Goal: Task Accomplishment & Management: Complete application form

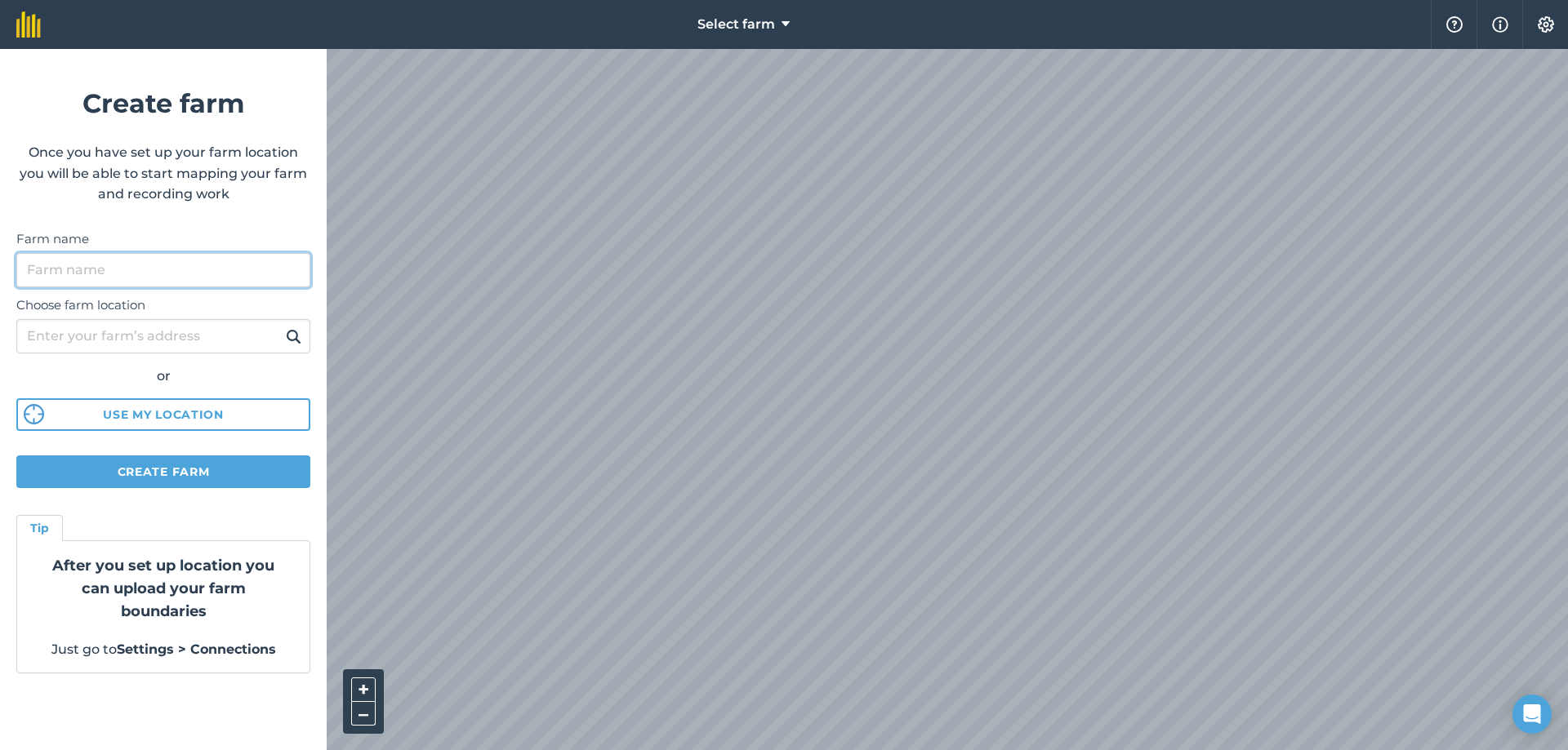
click at [220, 282] on input "Farm name" at bounding box center [163, 270] width 294 height 34
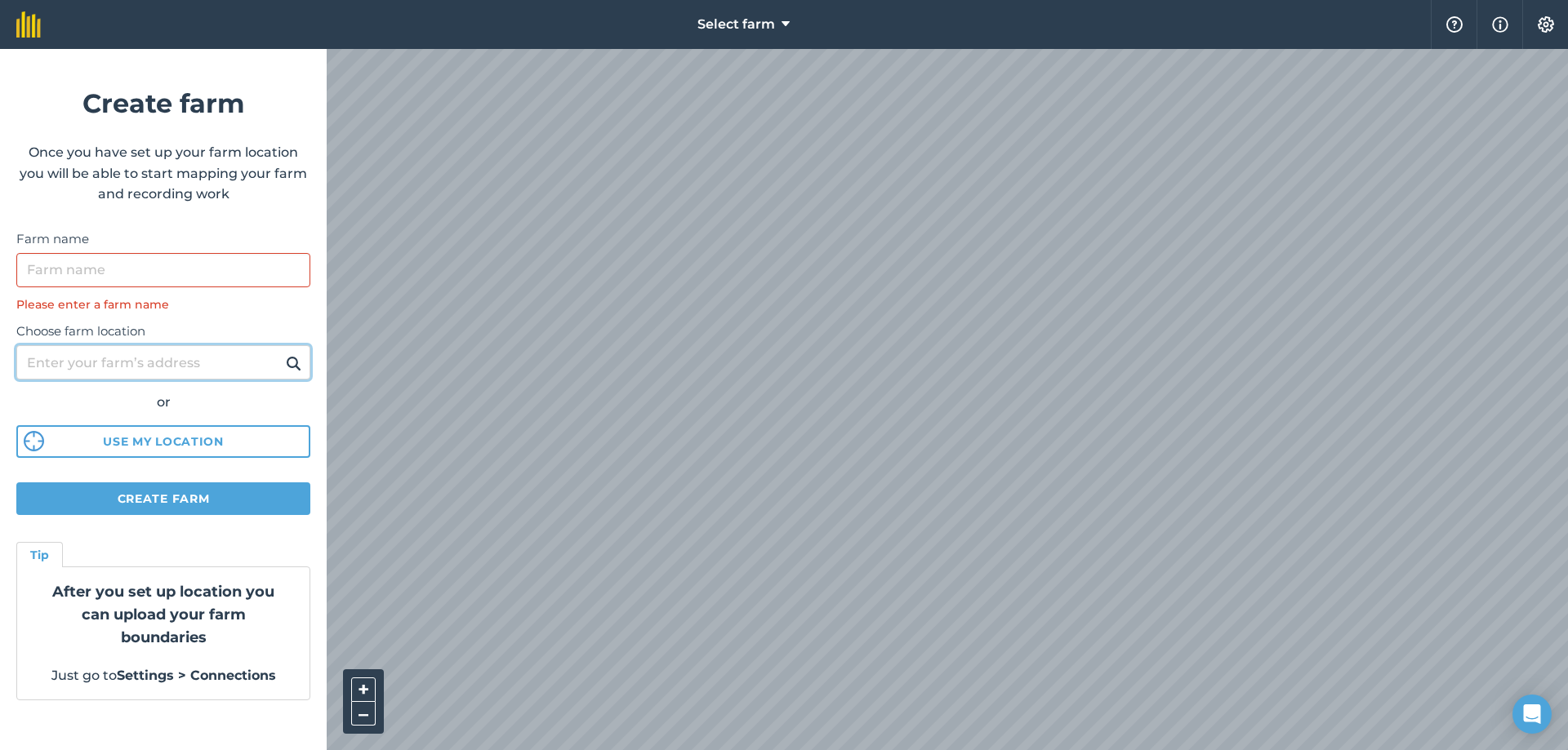
click at [186, 325] on div "Choose farm location or Use my location" at bounding box center [163, 386] width 294 height 145
type input "[STREET_ADDRESS]"
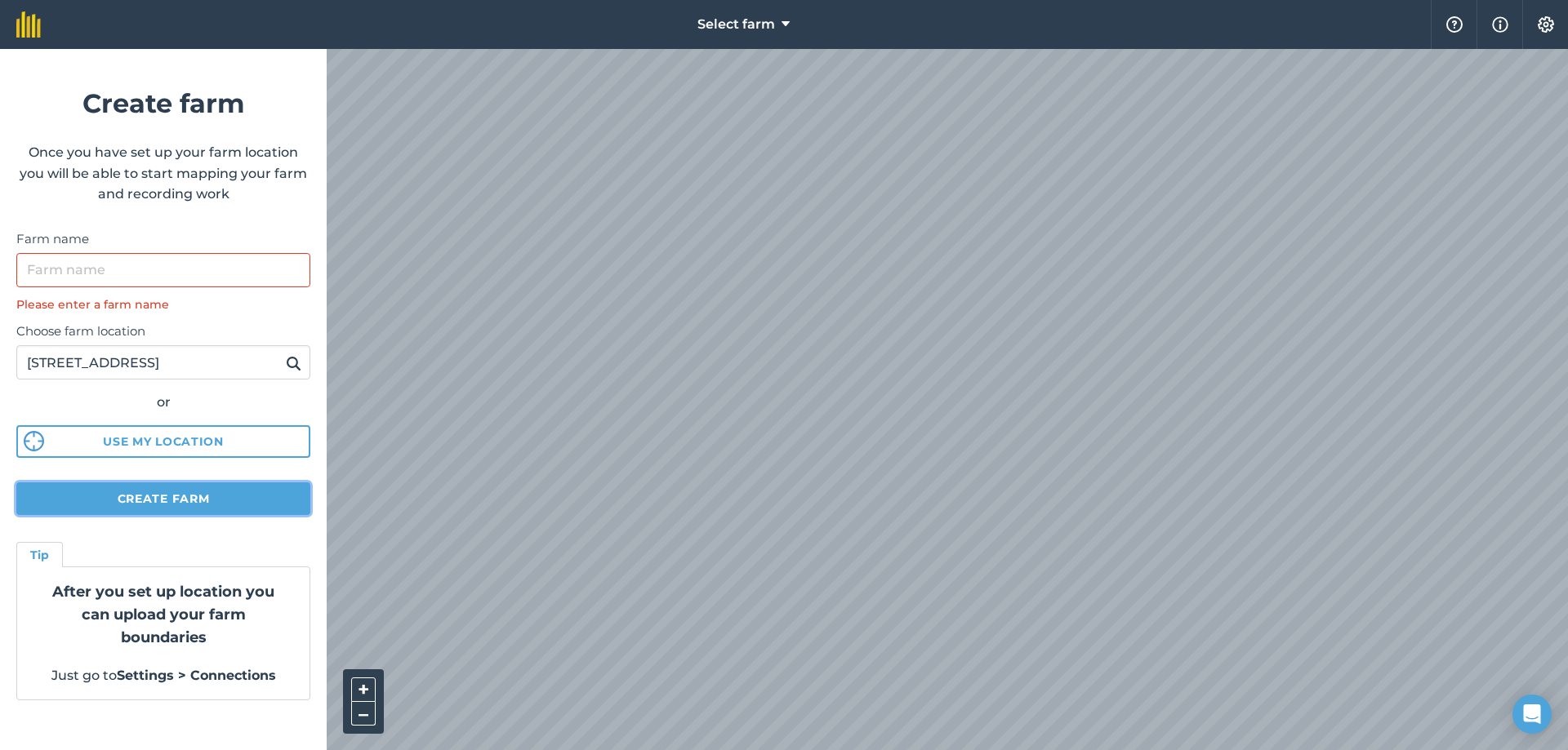
click at [187, 502] on button "Create farm" at bounding box center [163, 499] width 294 height 33
click at [208, 435] on button "Use my location" at bounding box center [163, 442] width 294 height 33
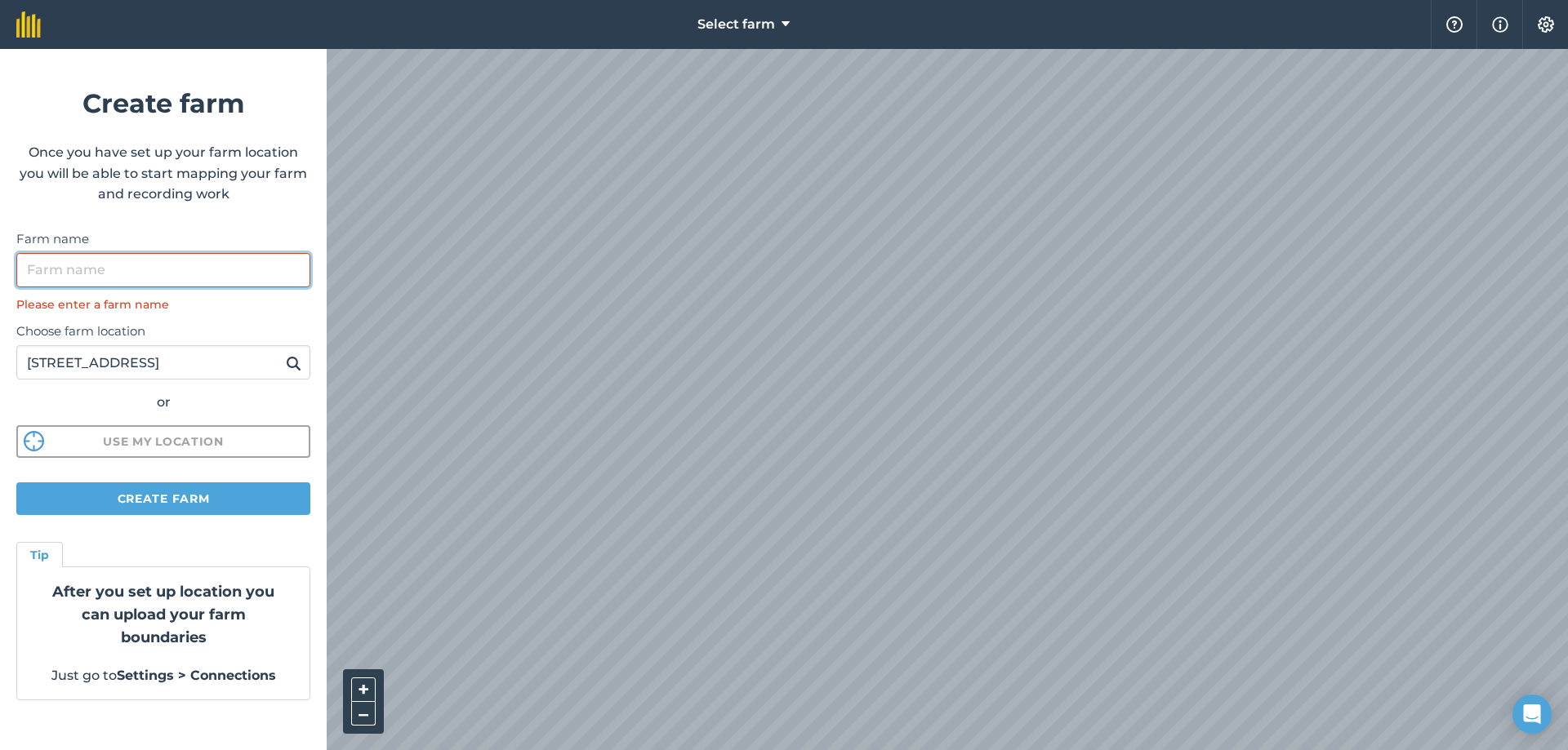
click at [123, 276] on input "Farm name" at bounding box center [163, 270] width 294 height 34
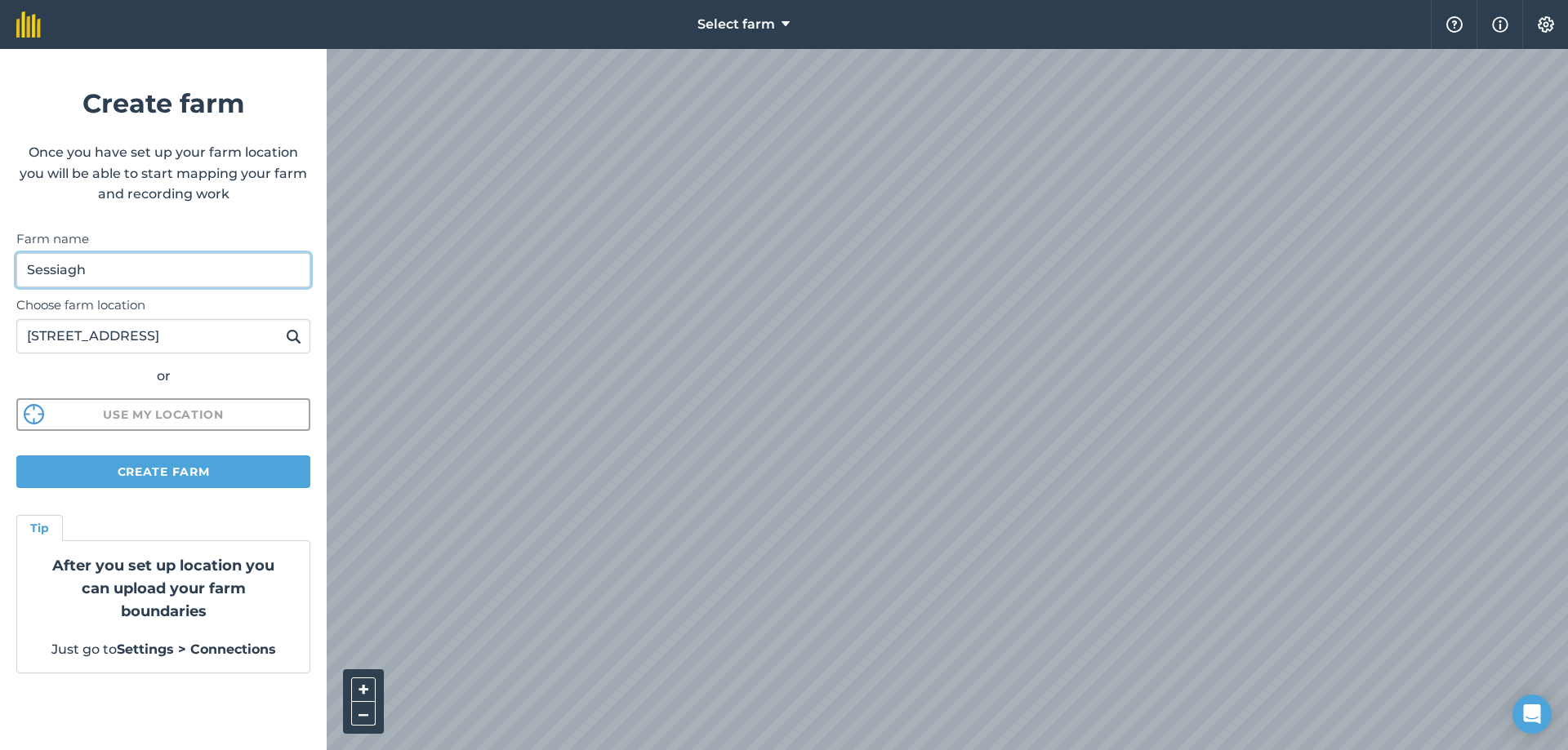
type input "Sessiagh"
click at [207, 474] on button "Create farm" at bounding box center [163, 472] width 294 height 33
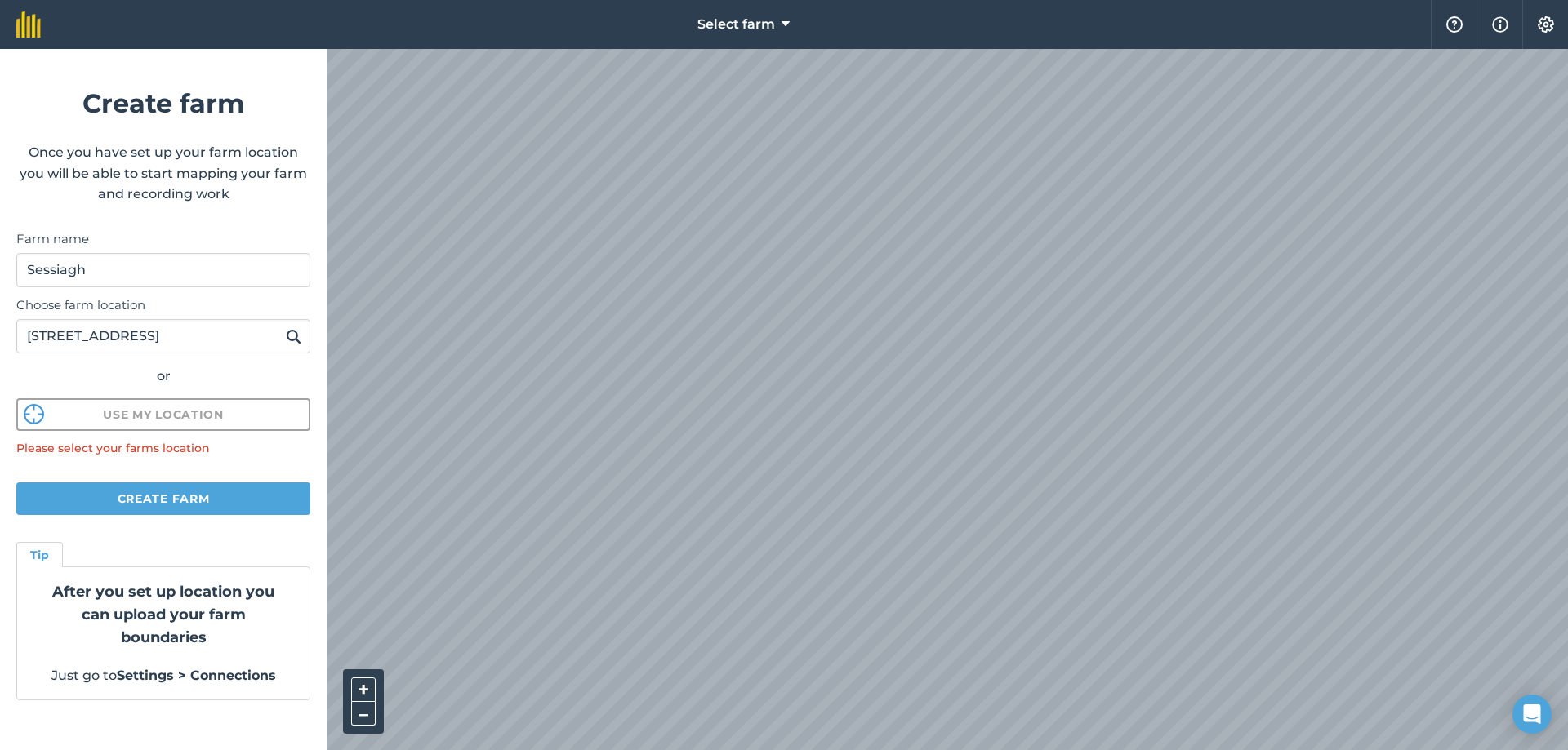
click at [158, 358] on div "Choose farm location [STREET_ADDRESS] or Use my location" at bounding box center [163, 360] width 294 height 145
click at [369, 715] on button "–" at bounding box center [363, 714] width 24 height 23
click at [1207, 750] on html "Select farm Help Info Settings Create farm Once you have set up your farm locat…" at bounding box center [784, 375] width 1568 height 750
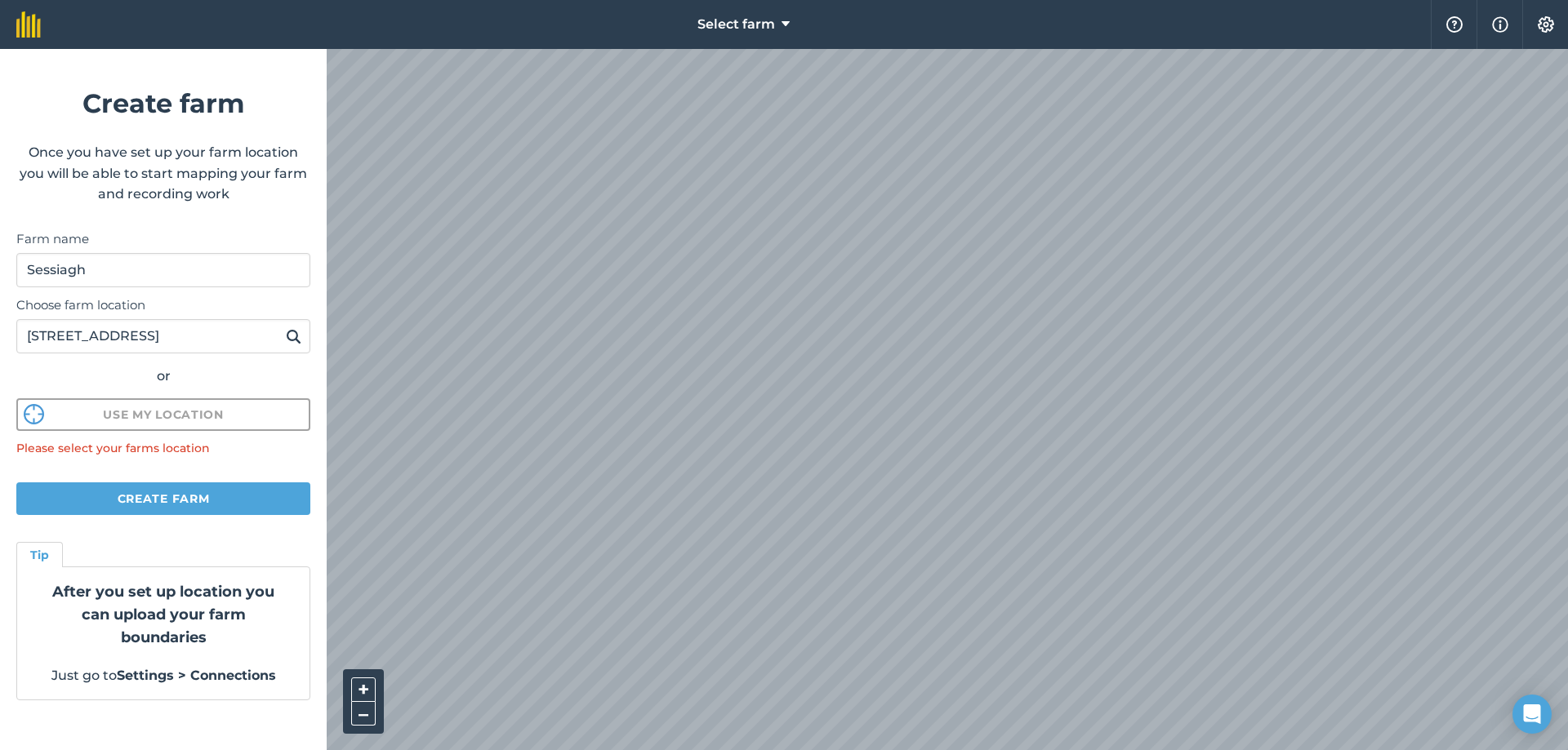
click at [292, 338] on img at bounding box center [294, 336] width 15 height 20
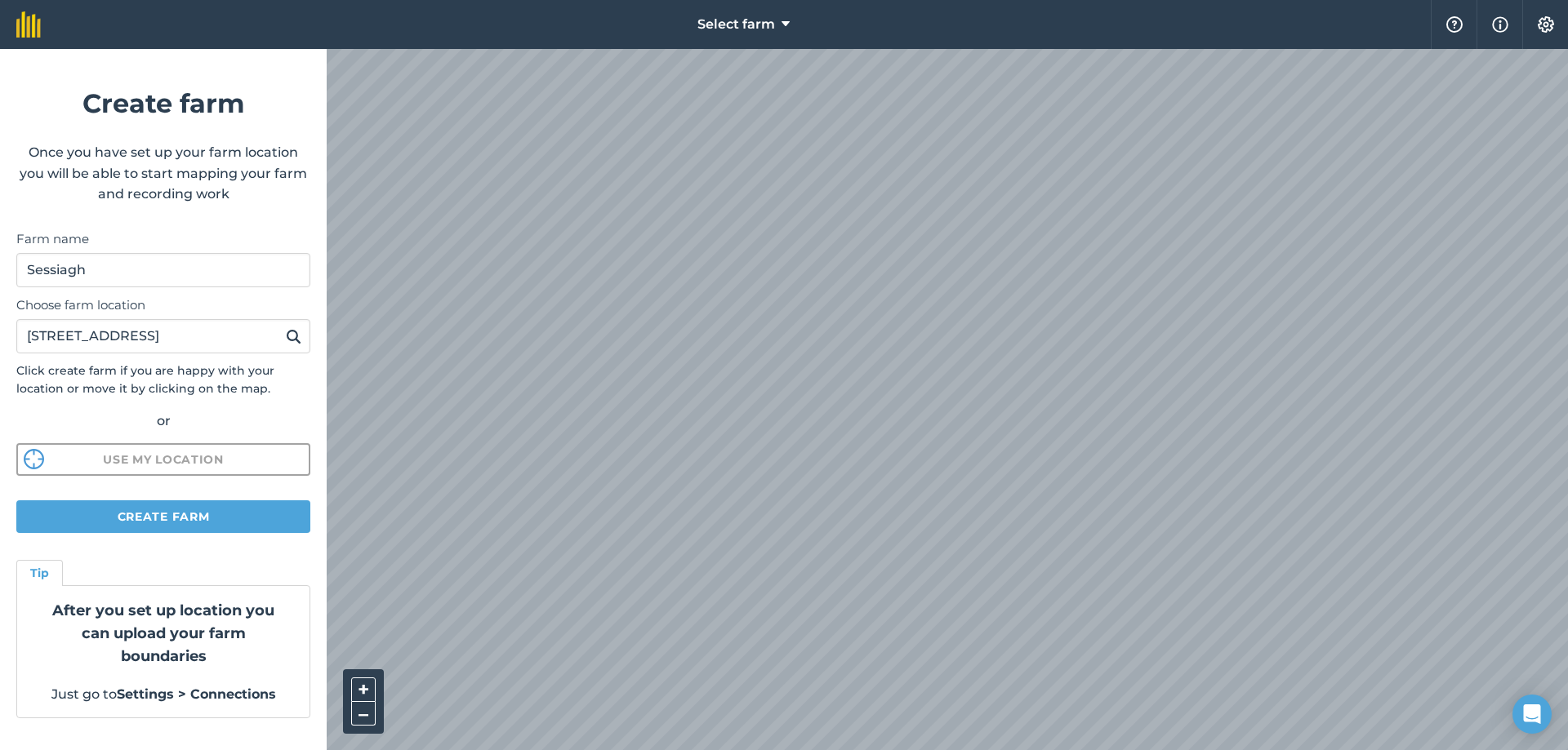
click at [292, 338] on img at bounding box center [294, 336] width 15 height 20
click at [231, 511] on button "Create farm" at bounding box center [163, 517] width 294 height 33
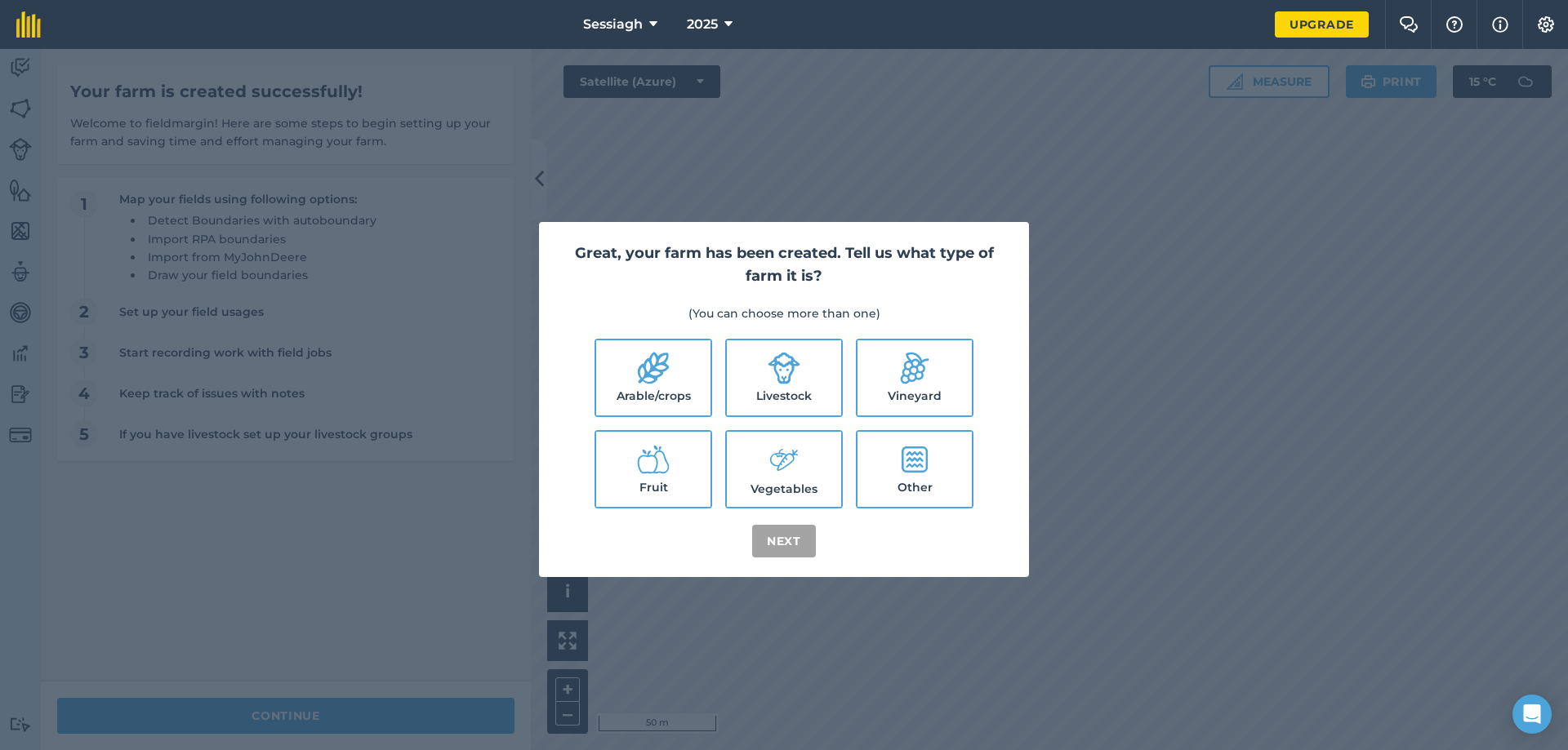
click at [842, 376] on li "Livestock" at bounding box center [784, 378] width 118 height 78
click at [796, 390] on label "Livestock" at bounding box center [784, 377] width 115 height 75
checkbox input "true"
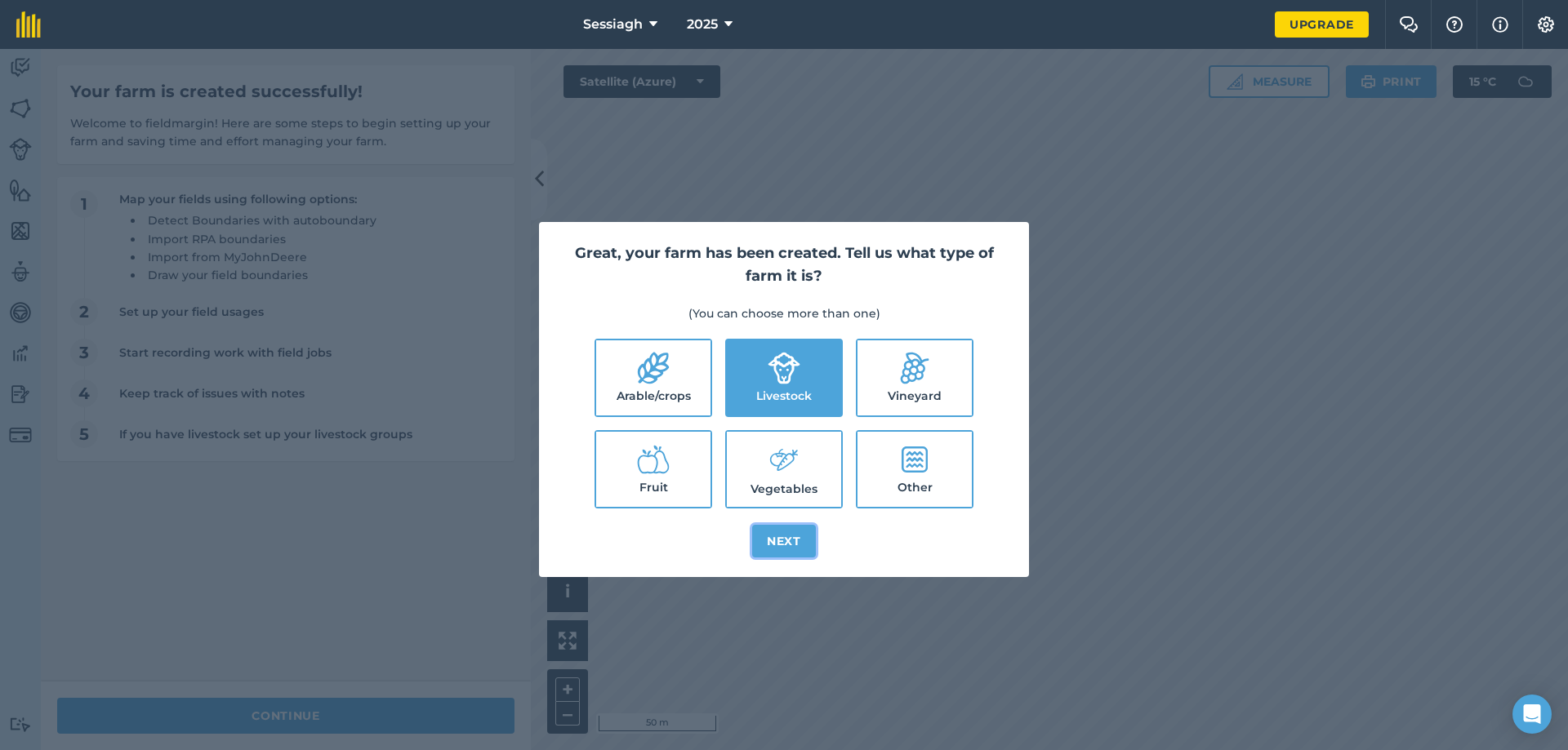
click at [793, 542] on button "Next" at bounding box center [784, 542] width 64 height 33
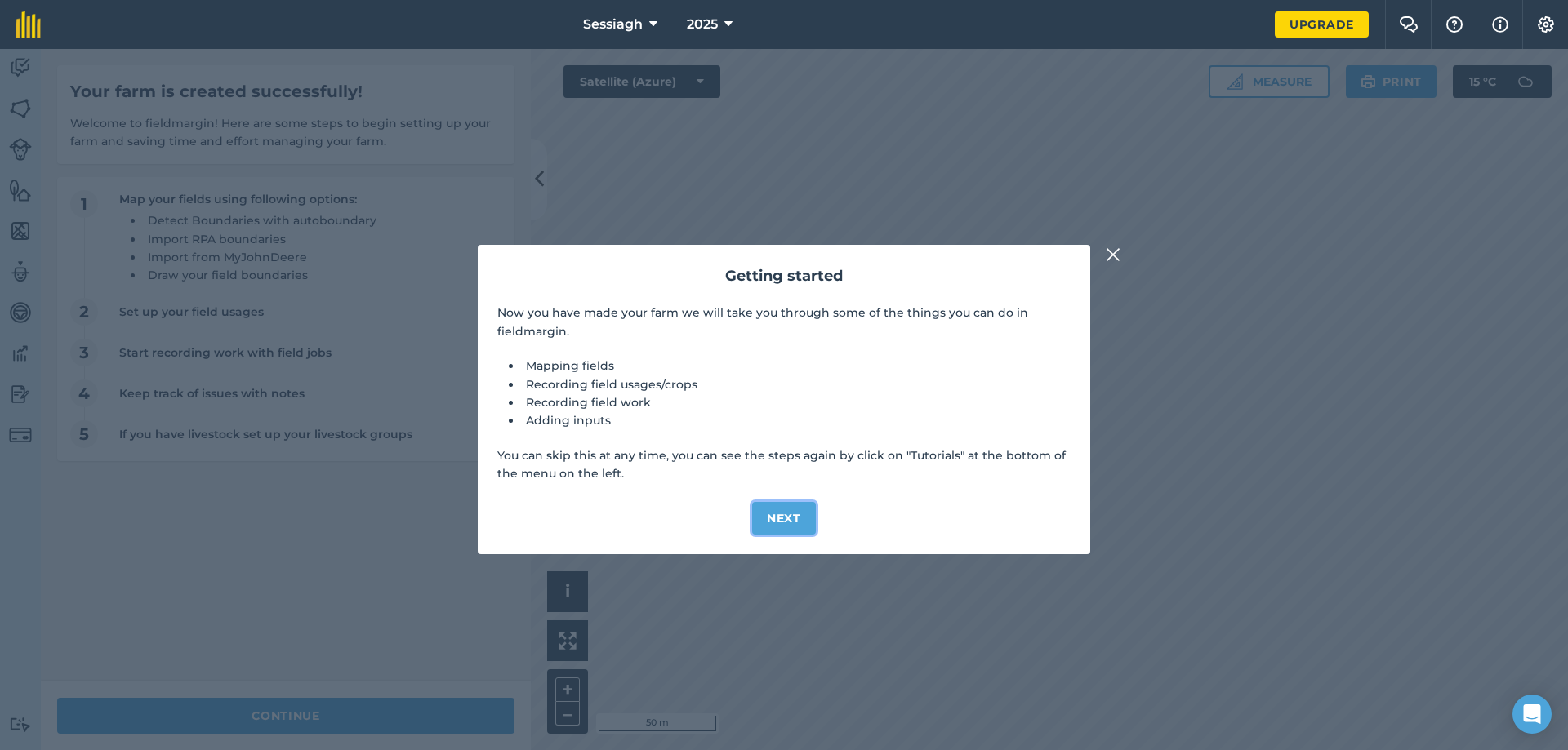
click at [796, 518] on button "Next" at bounding box center [784, 518] width 64 height 33
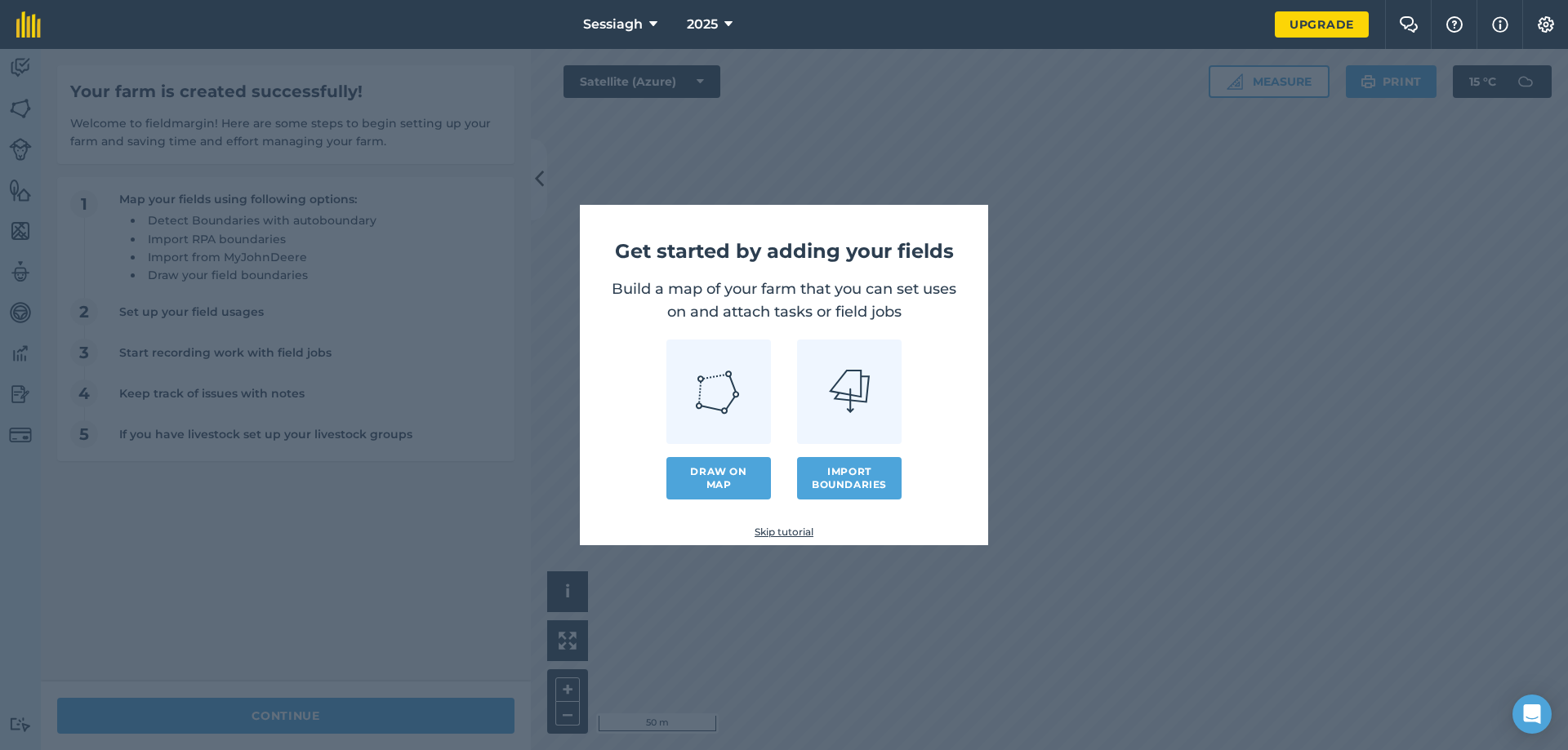
click at [1119, 288] on div "Get started by adding your fields Build a map of your farm that you can set use…" at bounding box center [784, 375] width 1568 height 750
click at [1078, 417] on div "Get started by adding your fields Build a map of your farm that you can set use…" at bounding box center [784, 375] width 1568 height 750
click at [803, 534] on link "Skip tutorial" at bounding box center [784, 532] width 356 height 13
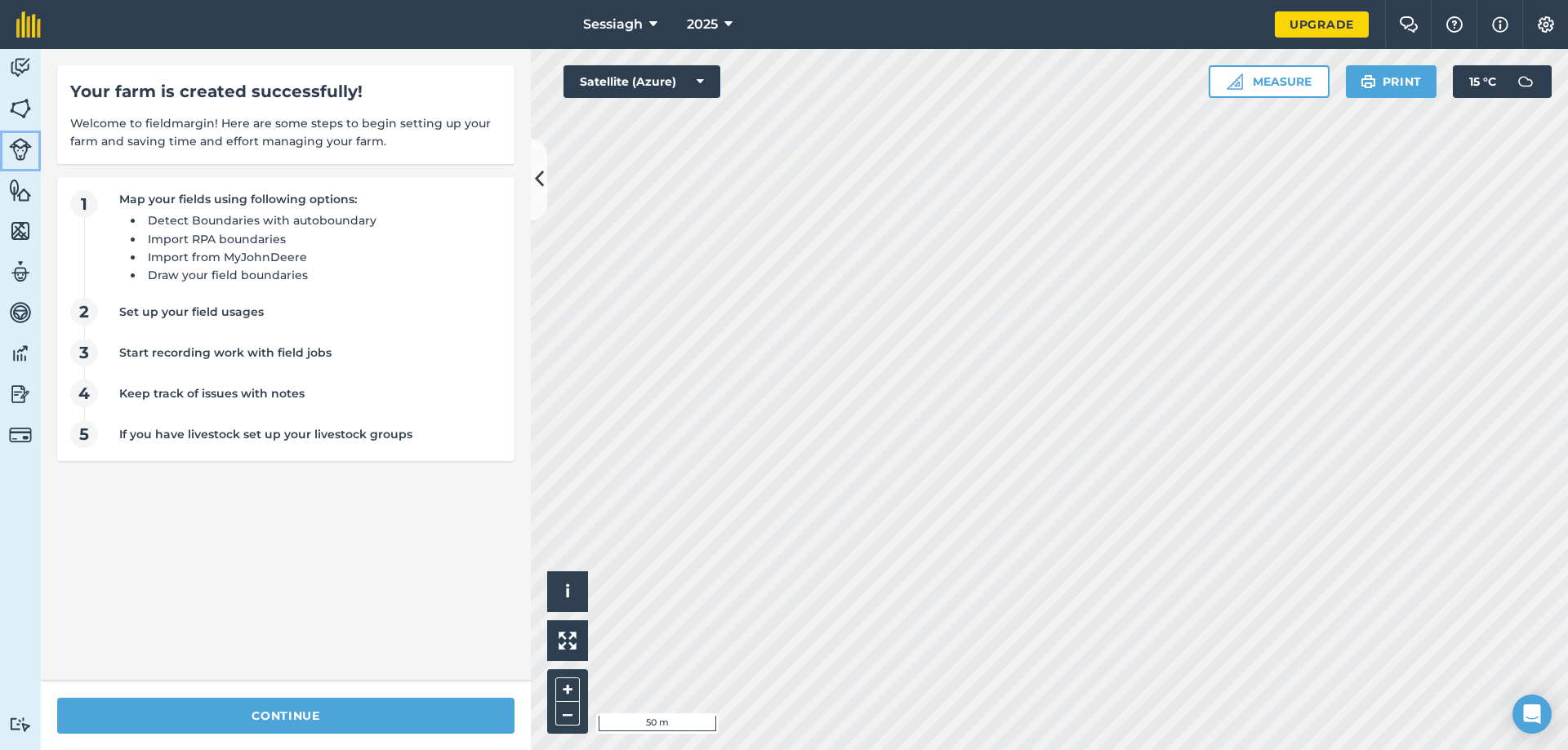
click at [20, 142] on img at bounding box center [20, 149] width 23 height 23
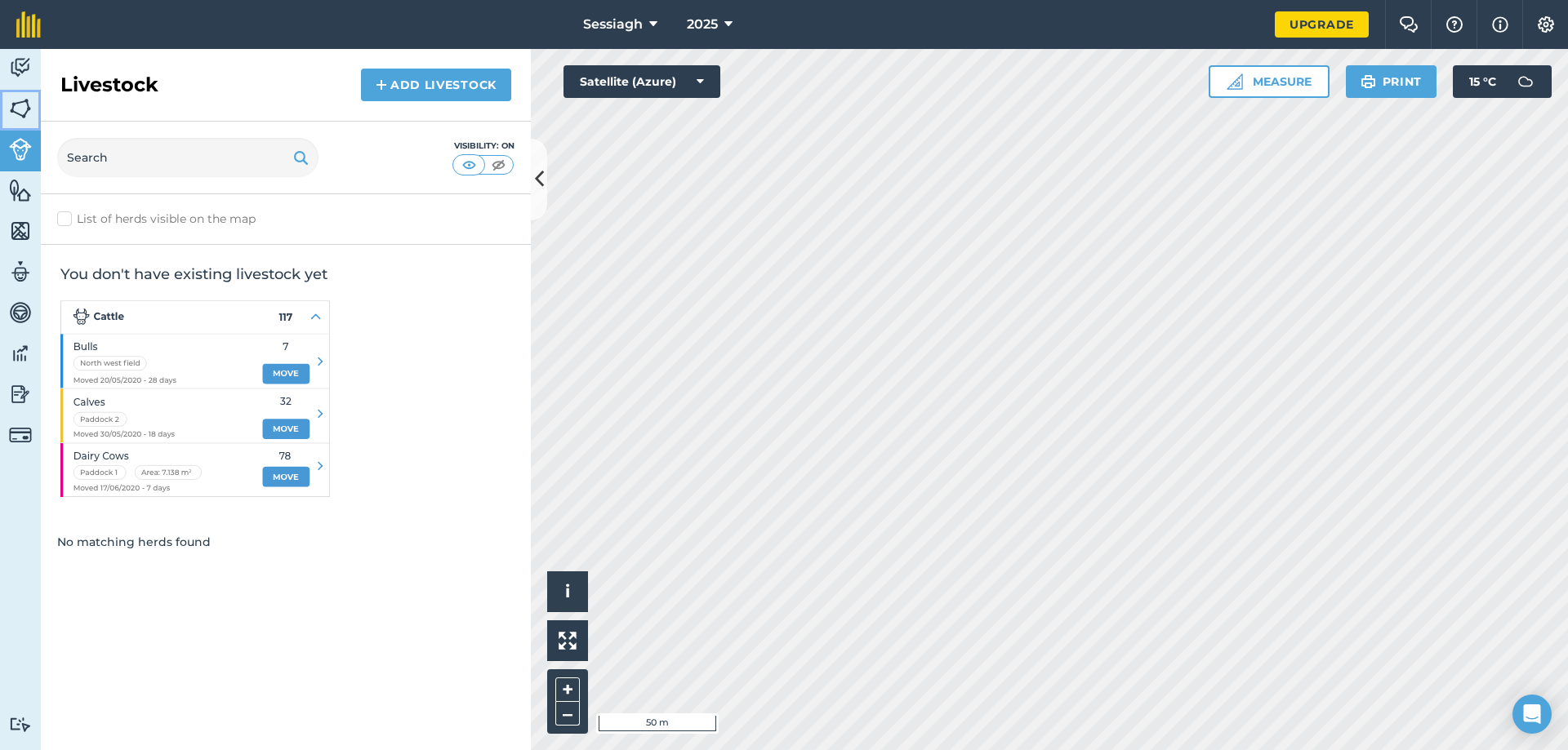
click at [13, 118] on img at bounding box center [20, 108] width 23 height 24
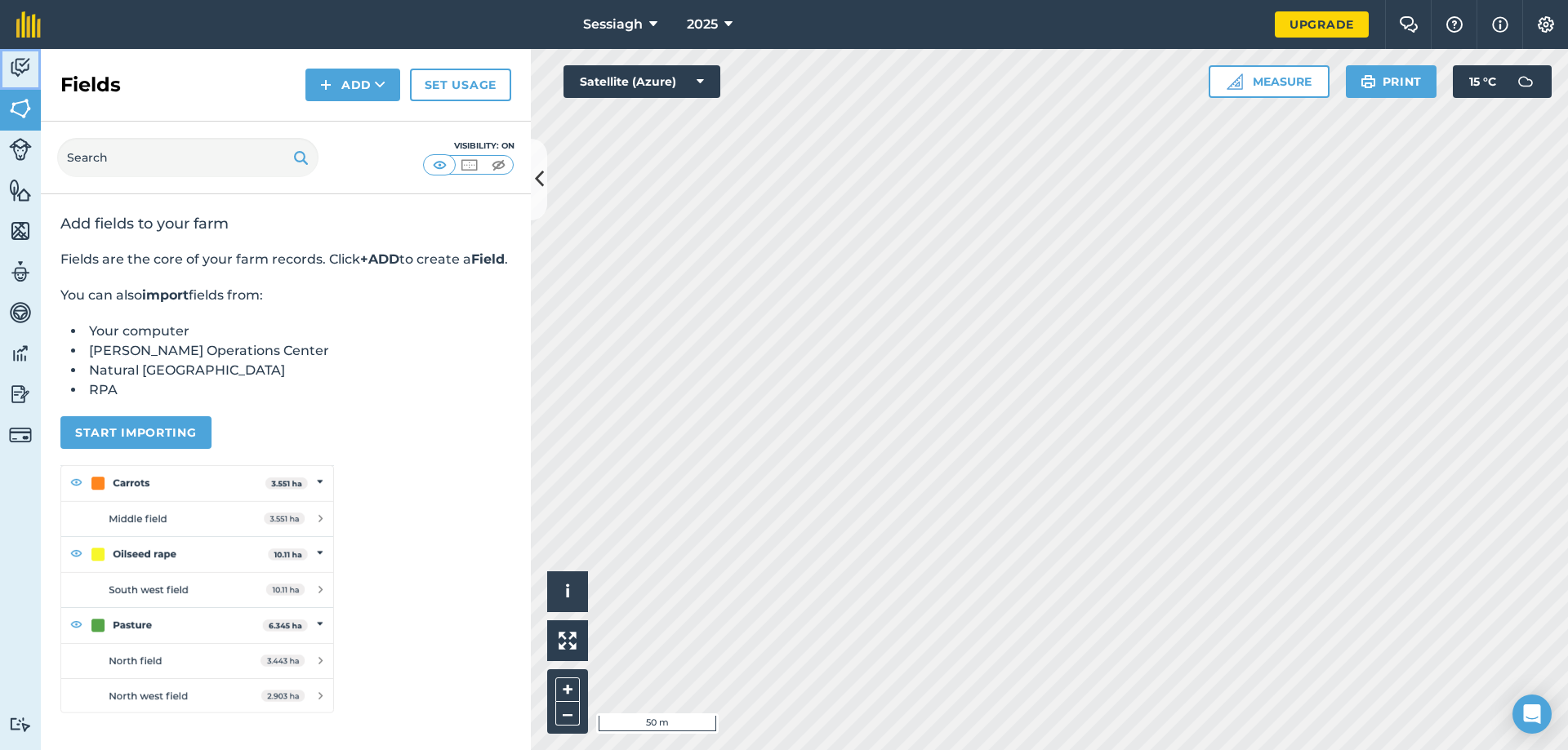
click at [22, 74] on img at bounding box center [20, 67] width 23 height 24
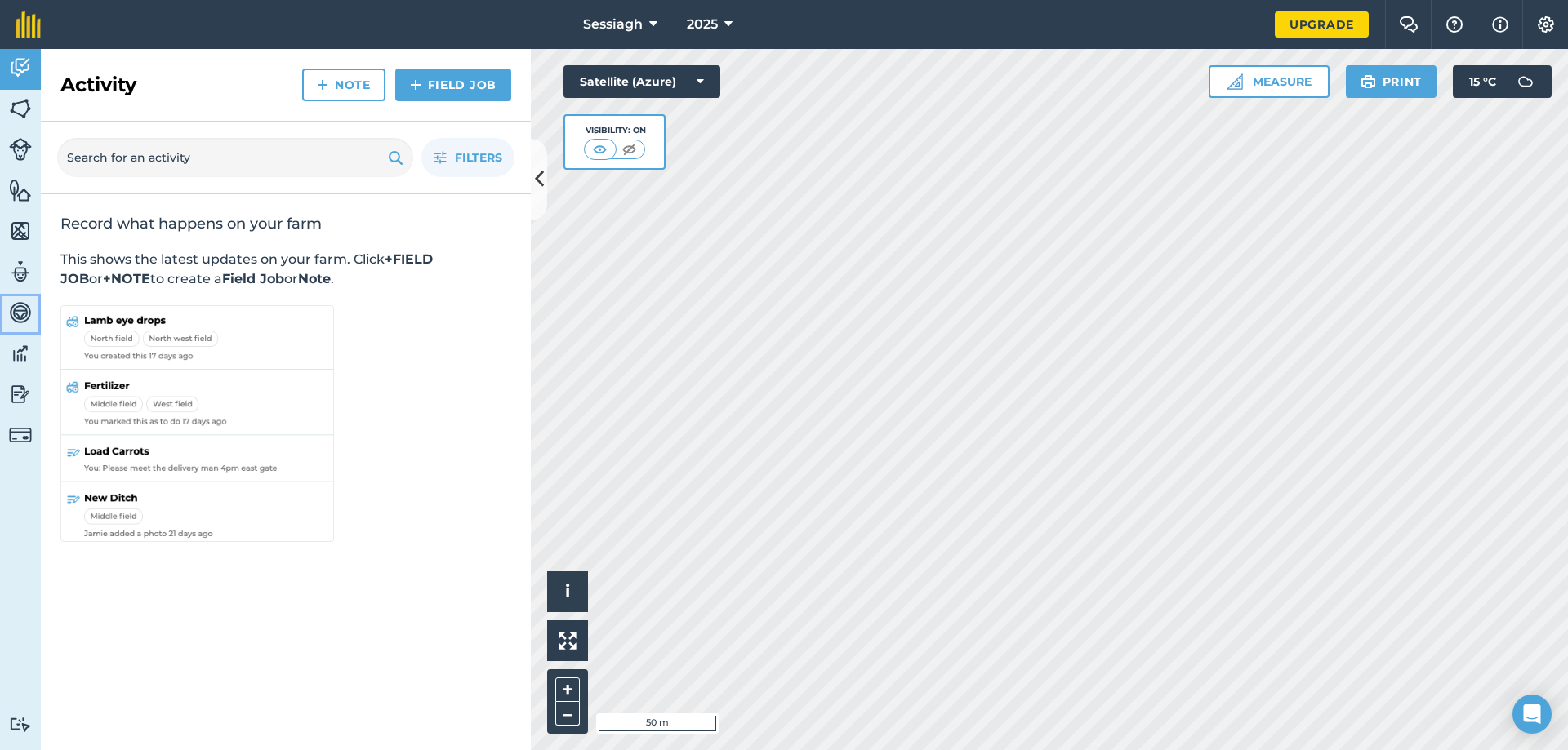
click at [19, 312] on img at bounding box center [20, 313] width 23 height 24
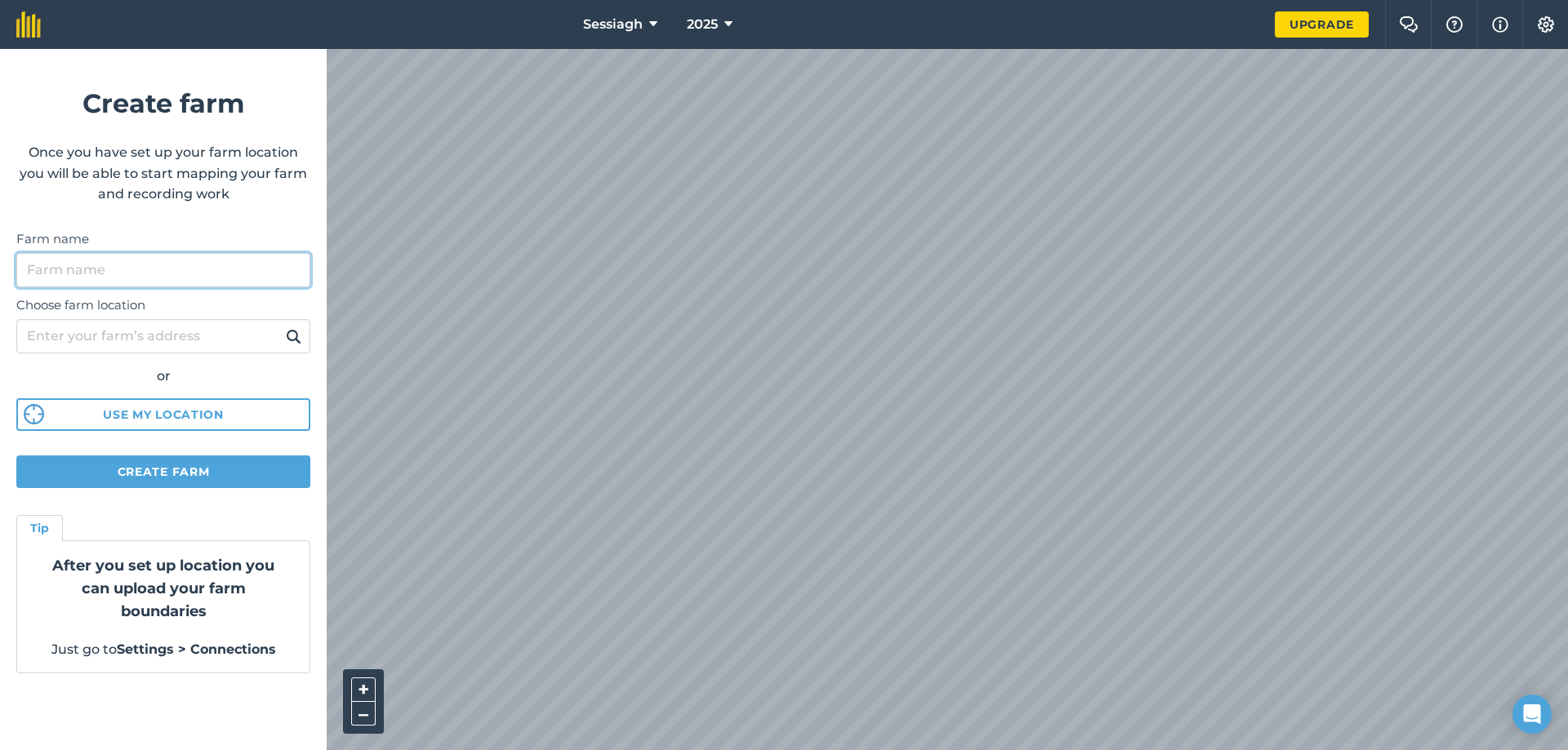
click at [102, 274] on input "Farm name" at bounding box center [163, 270] width 294 height 34
type input "DMB Farms"
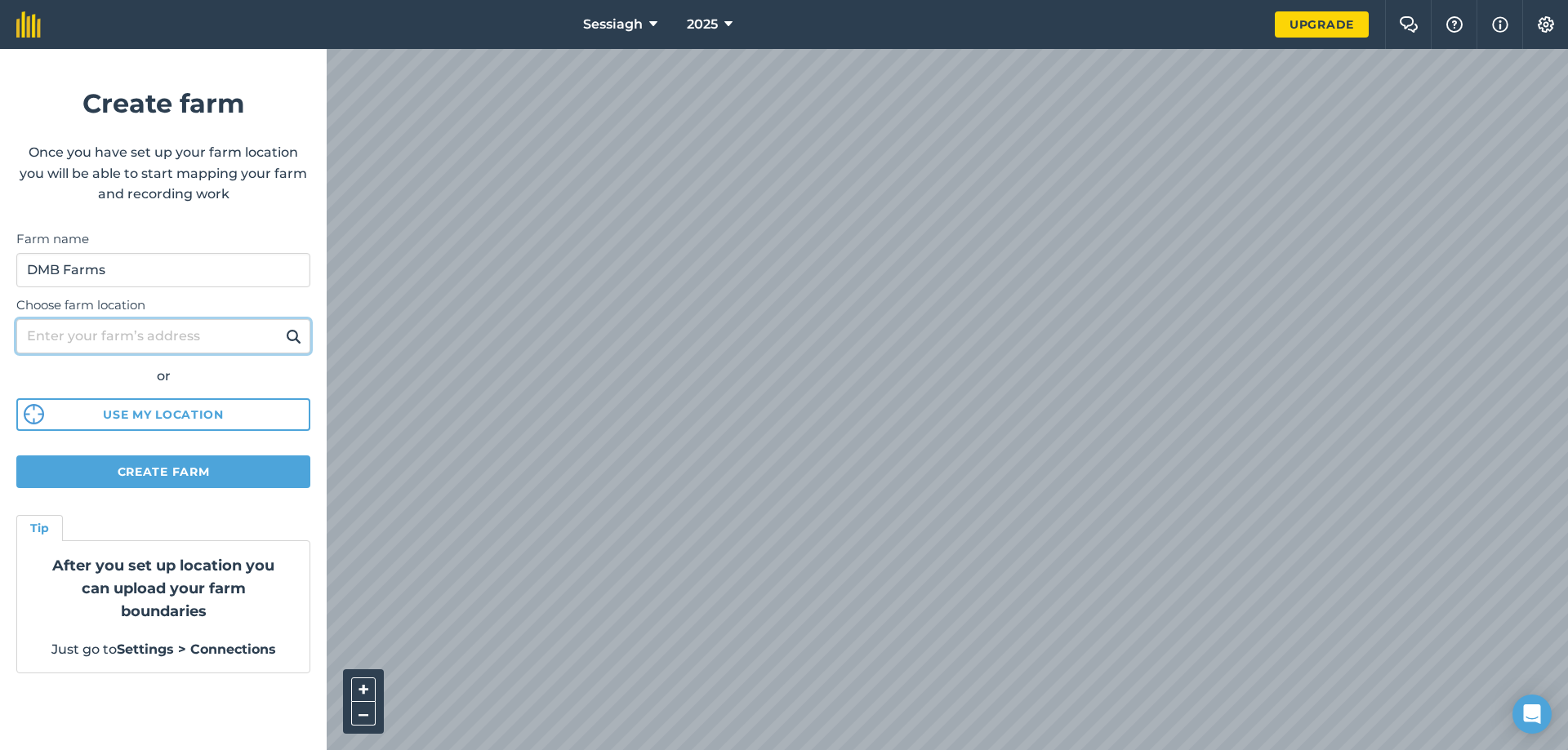
click at [57, 337] on input "Choose farm location" at bounding box center [163, 337] width 294 height 34
type input "Tirmacrannon Road"
click at [294, 333] on img at bounding box center [294, 336] width 15 height 20
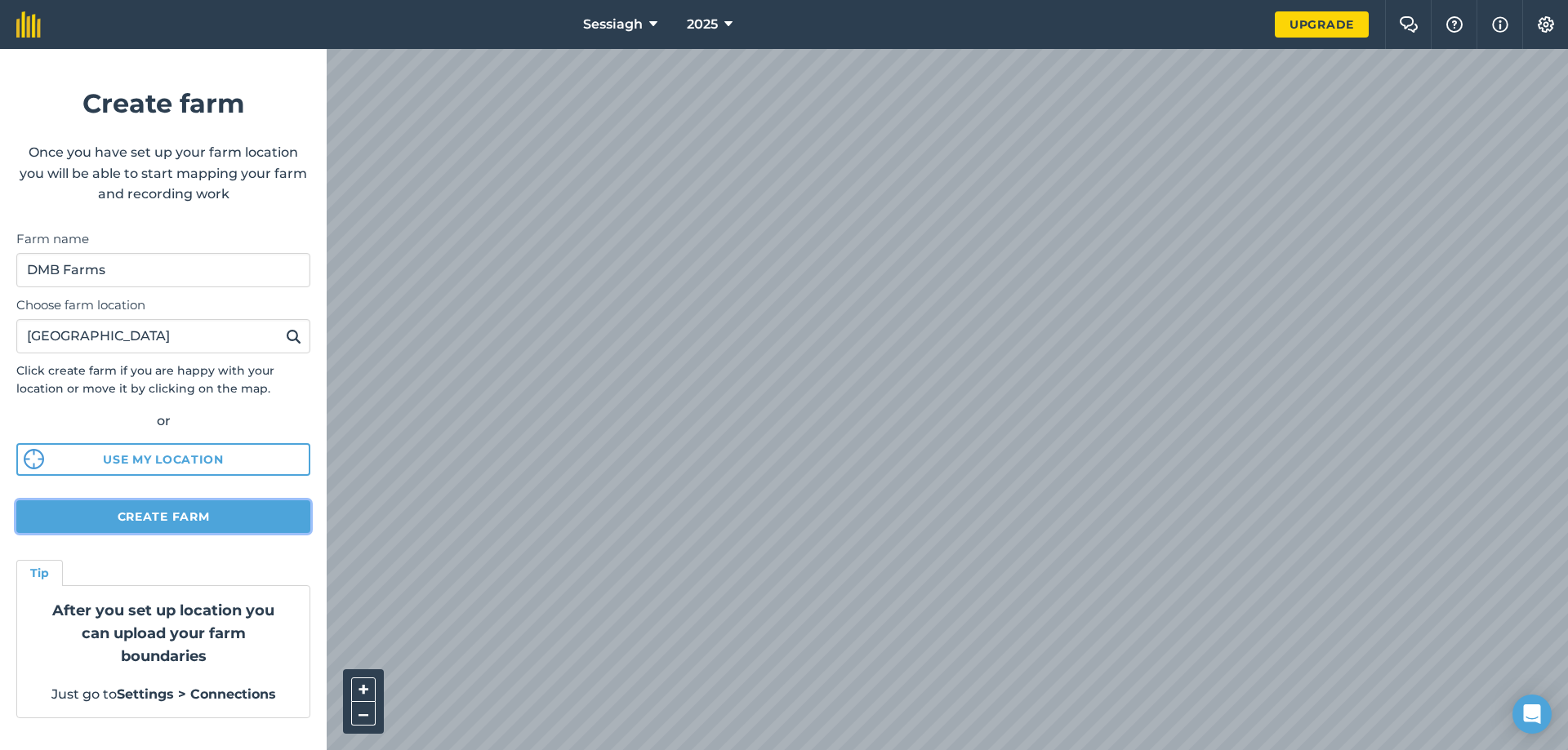
click at [226, 518] on button "Create farm" at bounding box center [163, 517] width 294 height 33
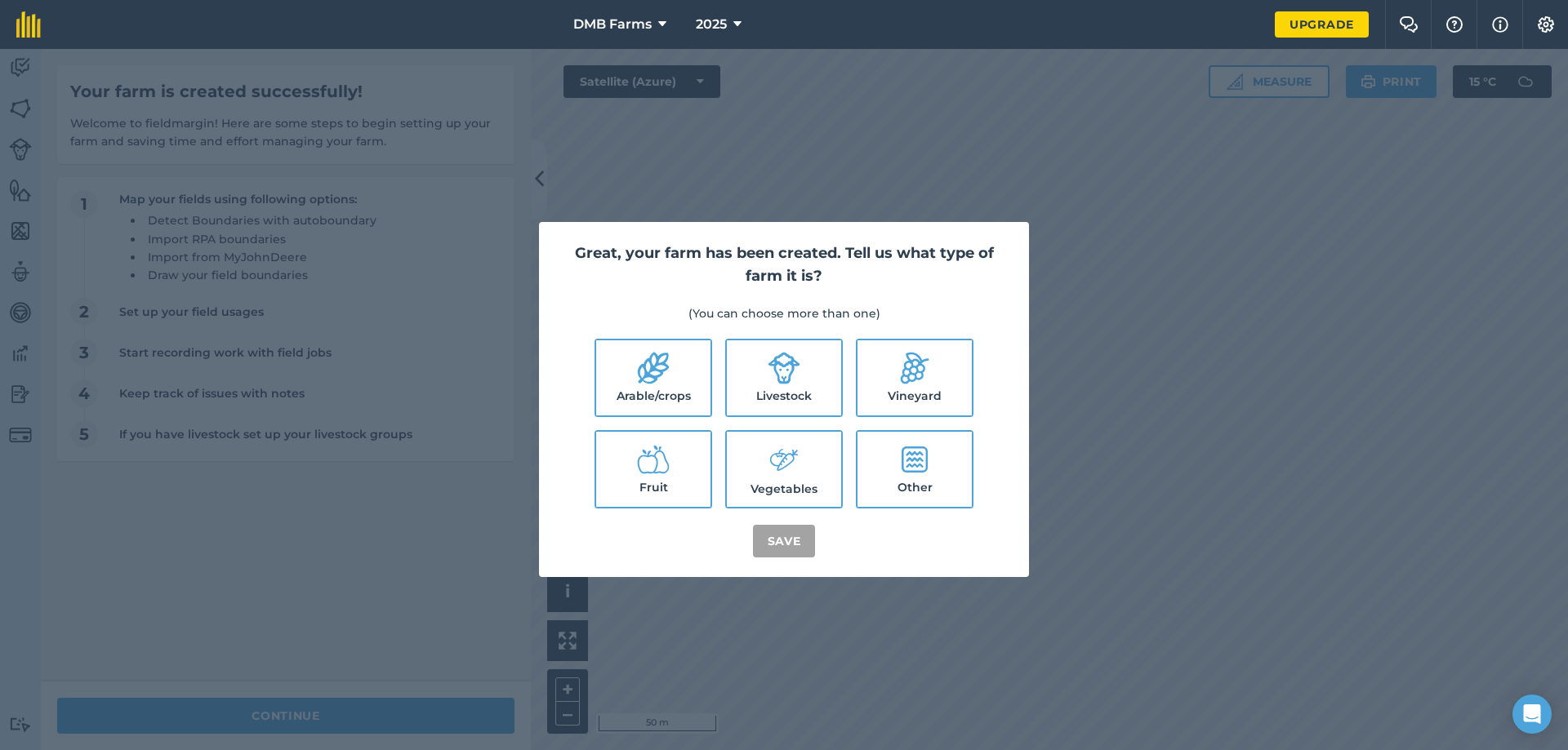
click at [751, 385] on label "Livestock" at bounding box center [784, 377] width 115 height 75
checkbox input "true"
click at [690, 470] on label "Fruit" at bounding box center [653, 469] width 115 height 75
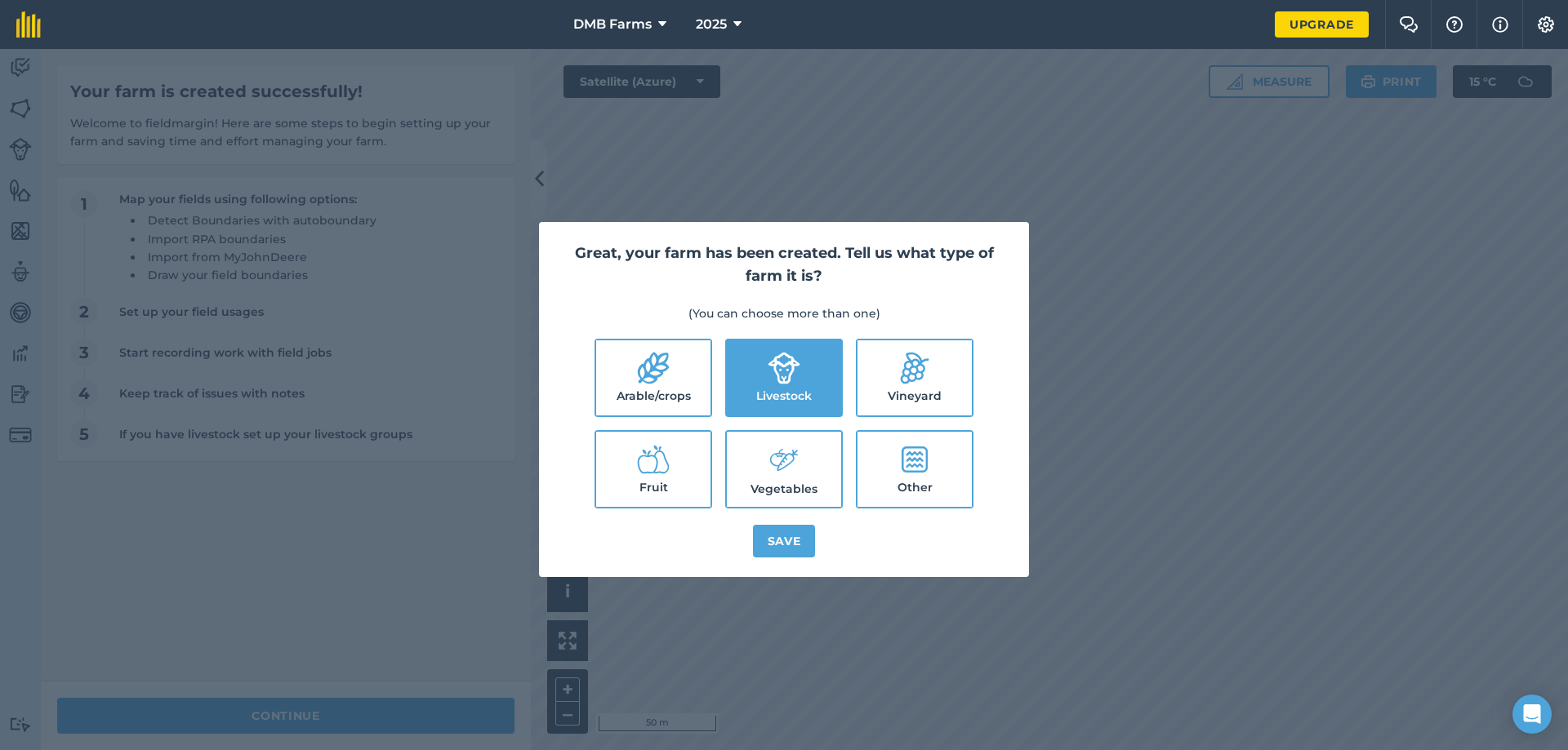
checkbox input "true"
click at [680, 398] on label "Arable/crops" at bounding box center [653, 377] width 115 height 75
checkbox input "true"
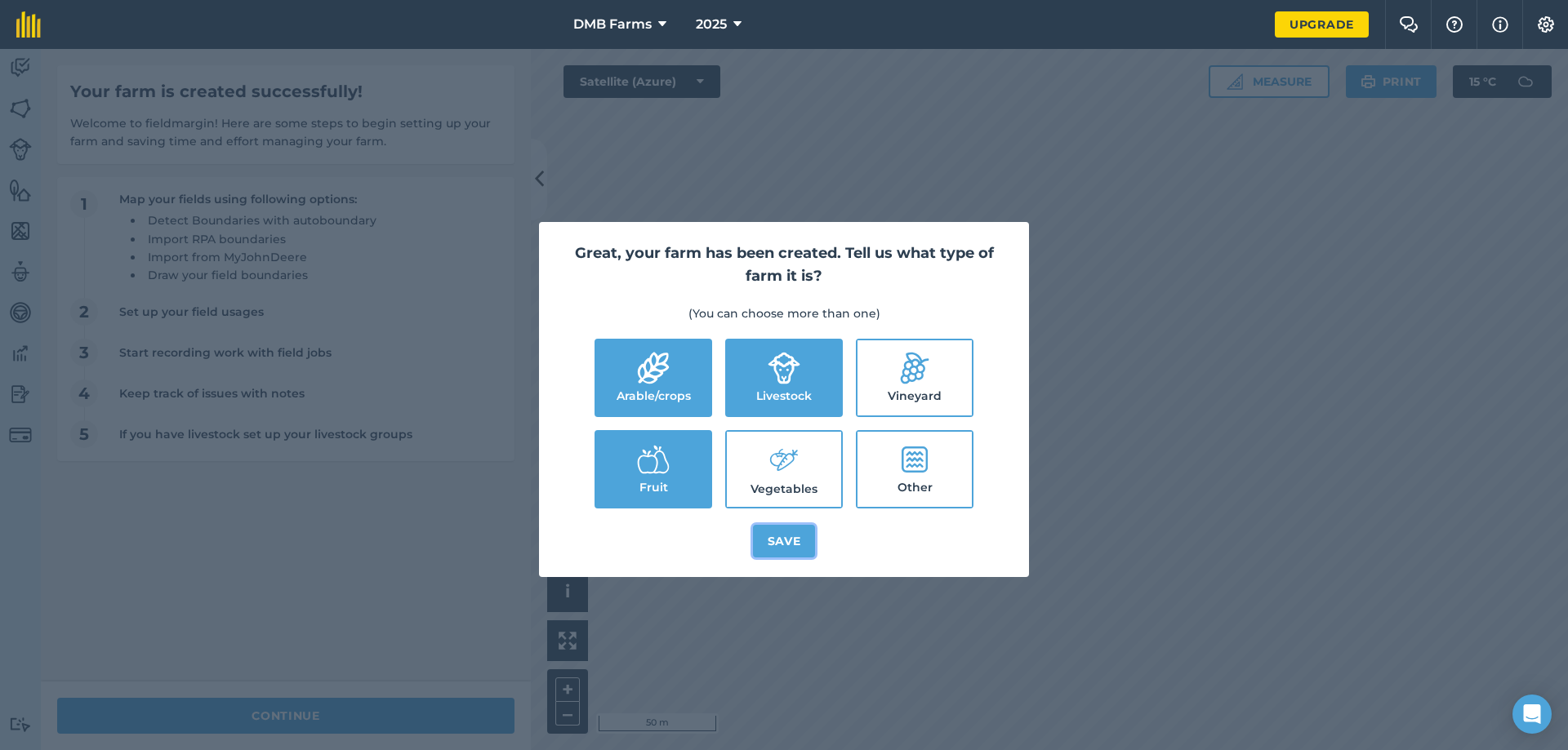
click at [782, 536] on button "Save" at bounding box center [784, 542] width 63 height 33
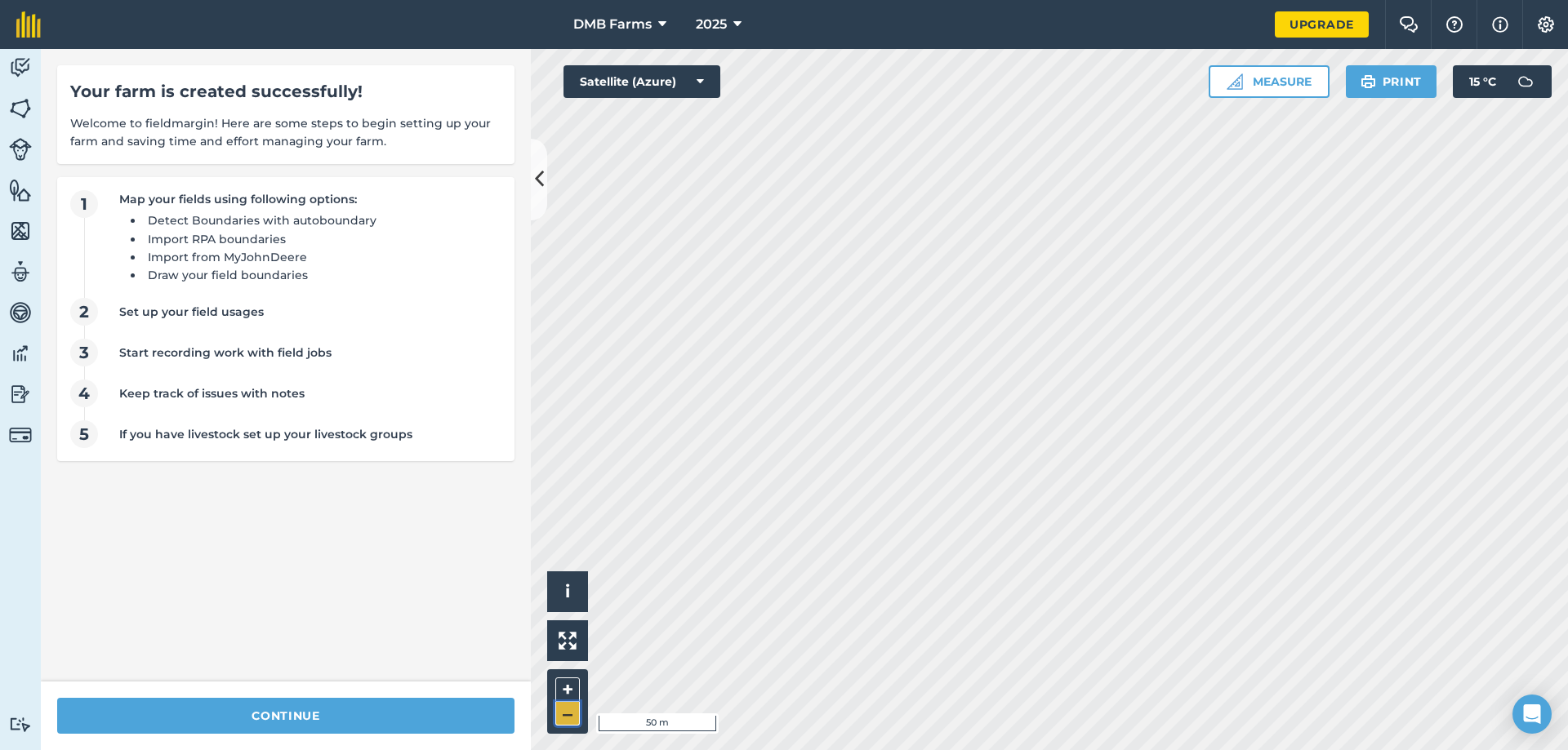
click at [567, 722] on button "–" at bounding box center [567, 714] width 24 height 23
click at [257, 229] on li "Detect Boundaries with autoboundary" at bounding box center [319, 220] width 350 height 18
click at [23, 161] on link "Livestock" at bounding box center [20, 151] width 40 height 40
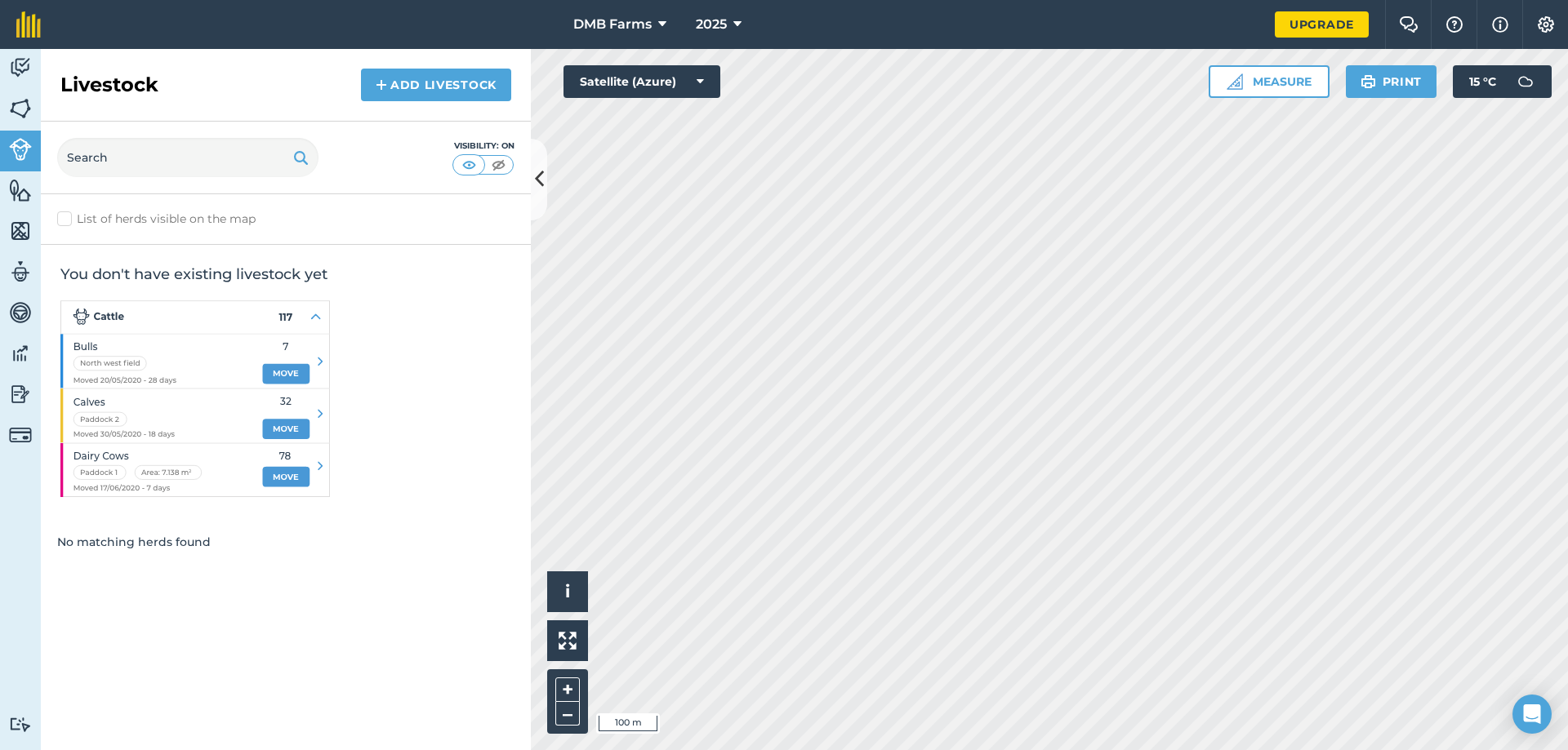
click at [67, 216] on label "List of herds visible on the map" at bounding box center [285, 220] width 457 height 17
click at [67, 216] on input "List of herds visible on the map" at bounding box center [62, 216] width 10 height 10
click at [67, 216] on label "List of herds visible on the map" at bounding box center [285, 220] width 457 height 17
click at [67, 216] on input "List of herds visible on the map" at bounding box center [62, 216] width 10 height 10
checkbox input "false"
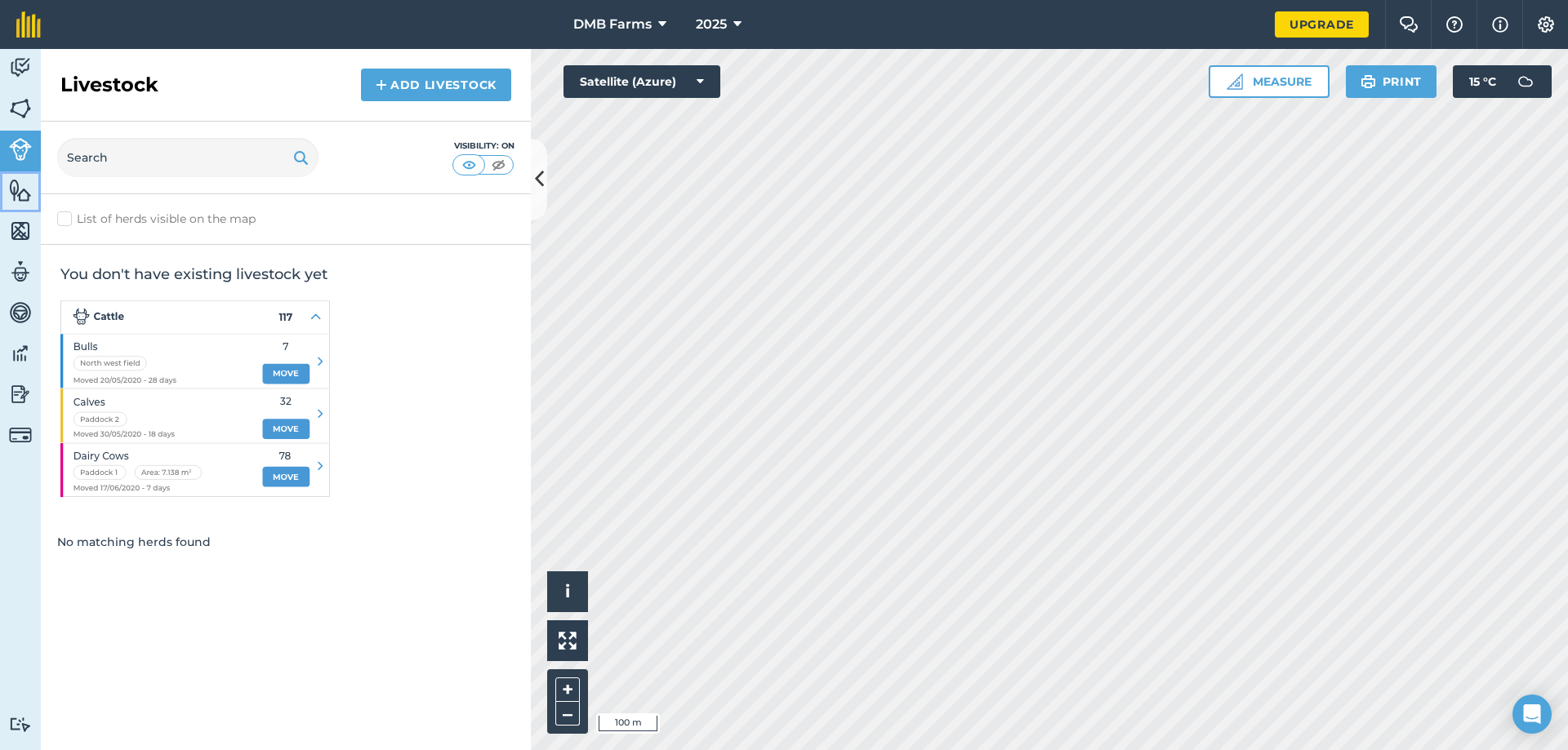
click at [23, 201] on img at bounding box center [20, 190] width 23 height 24
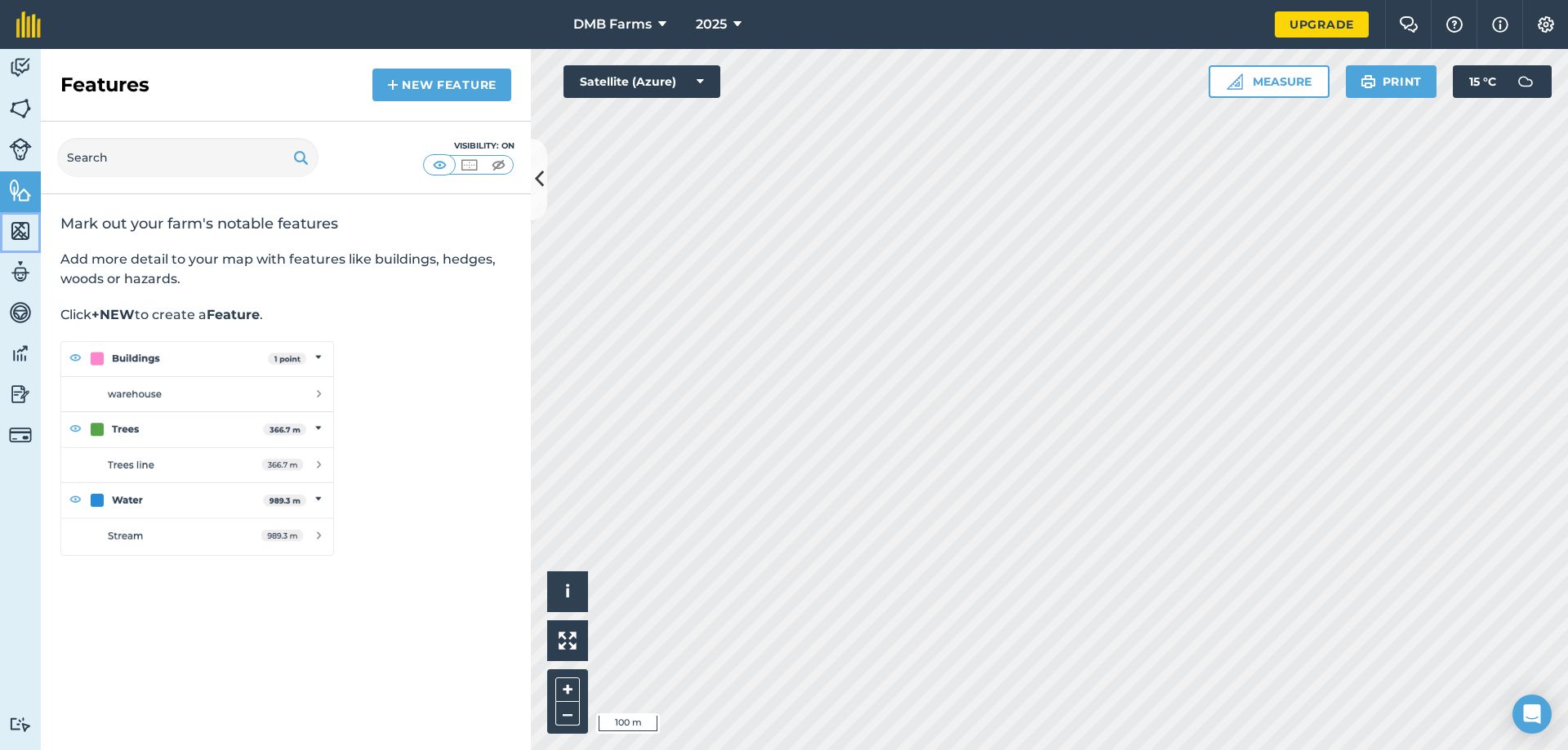
click at [27, 226] on img at bounding box center [20, 231] width 23 height 24
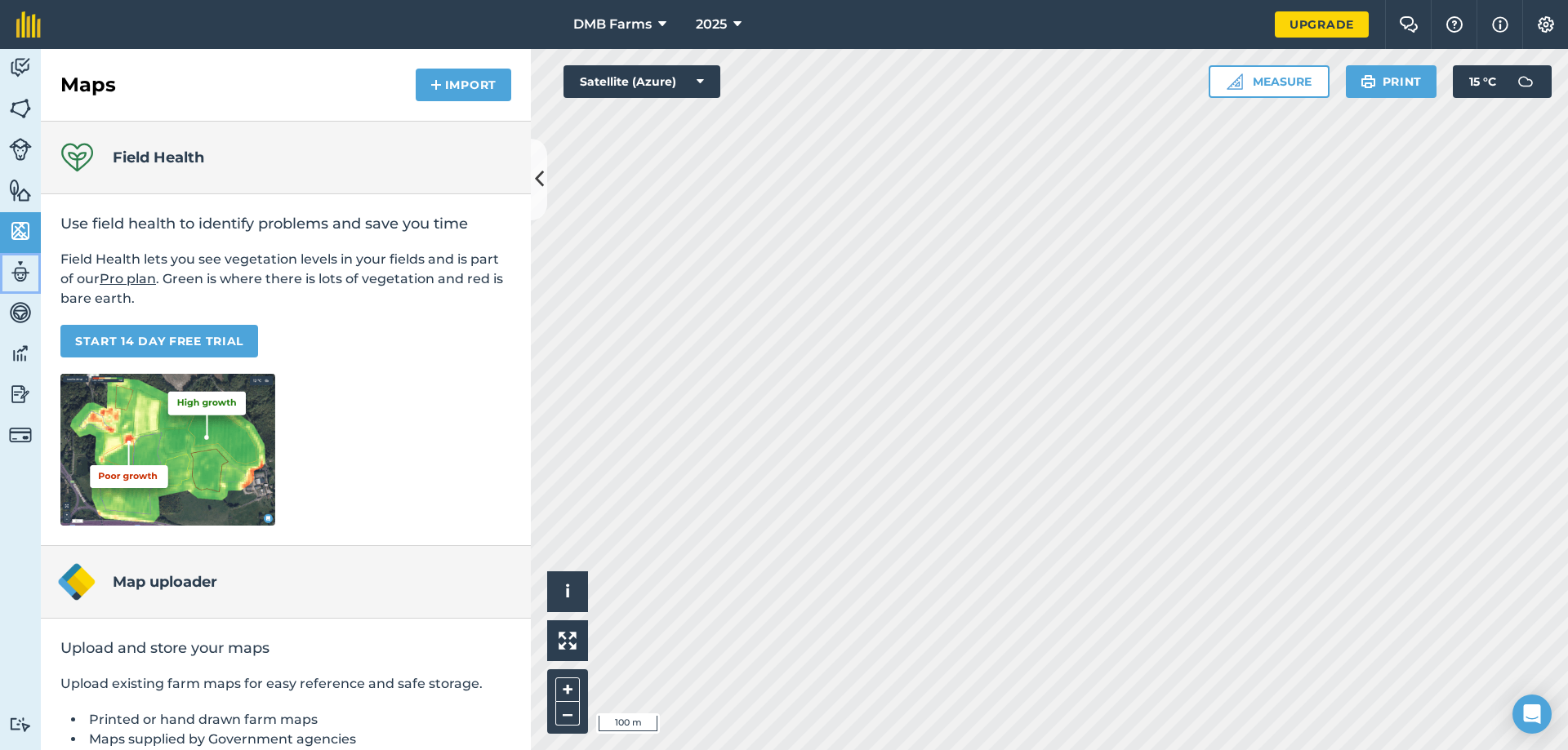
click at [25, 271] on img at bounding box center [20, 272] width 23 height 24
select select "MEMBER"
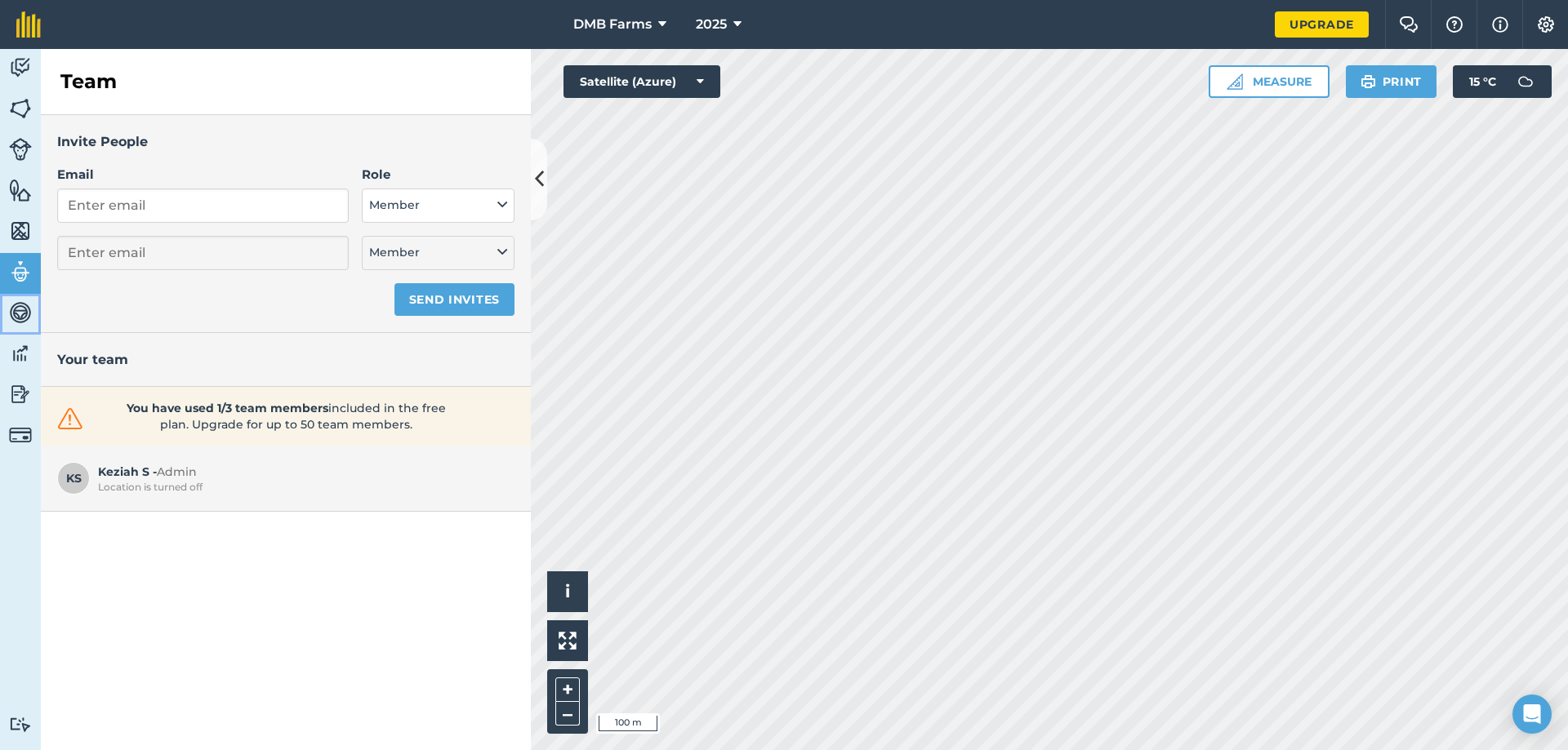
click at [15, 301] on img at bounding box center [20, 313] width 23 height 24
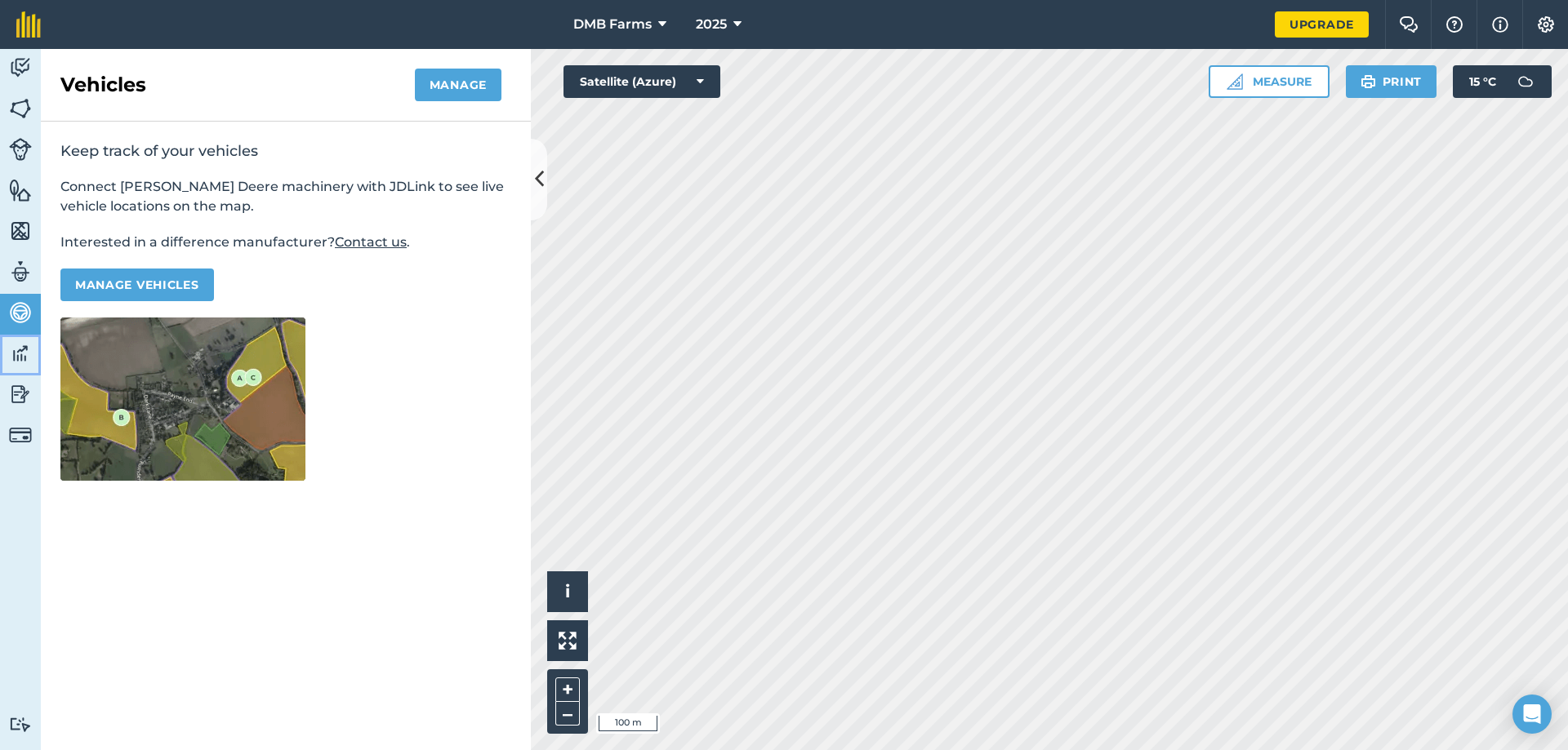
click at [28, 358] on img at bounding box center [20, 353] width 23 height 24
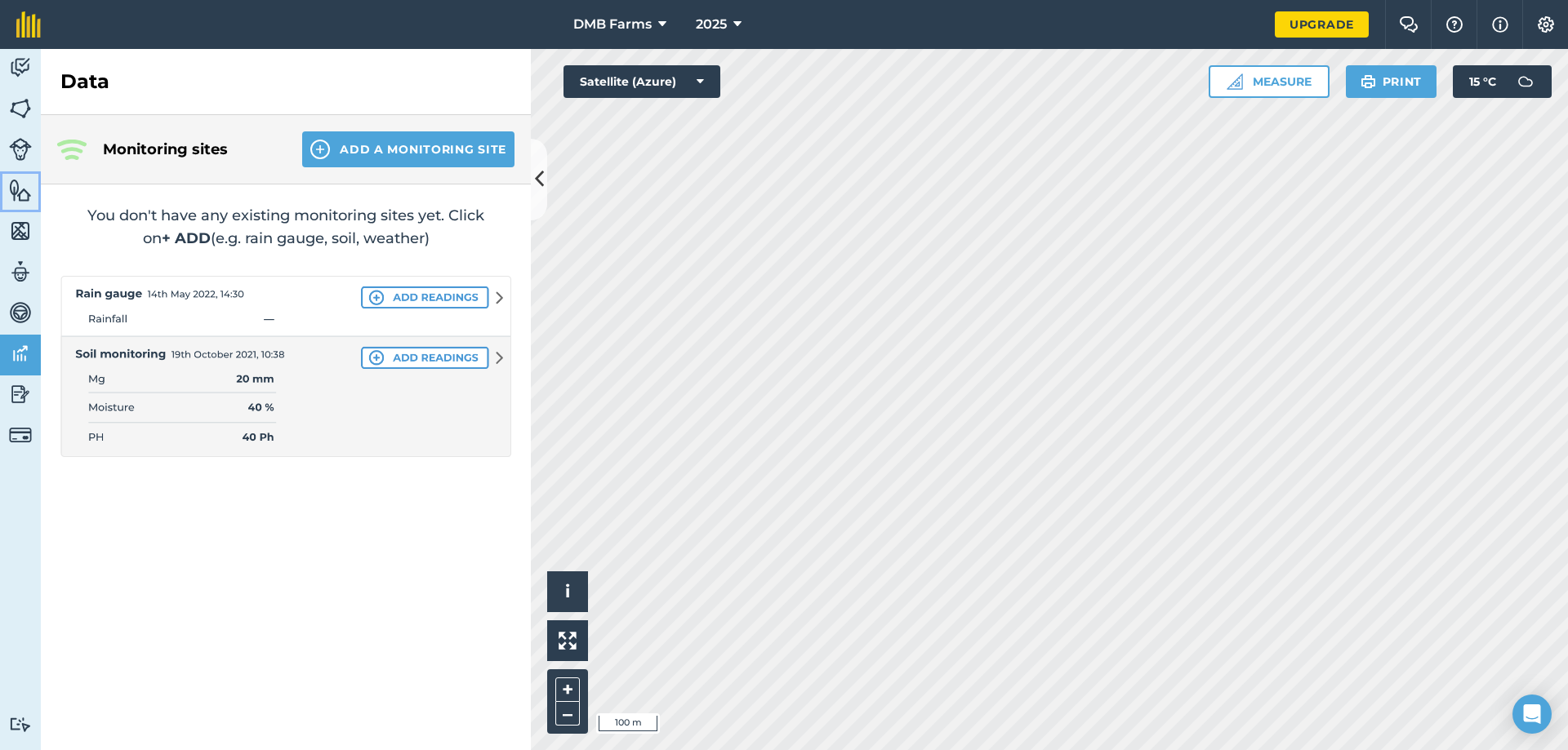
click at [20, 187] on img at bounding box center [20, 190] width 23 height 24
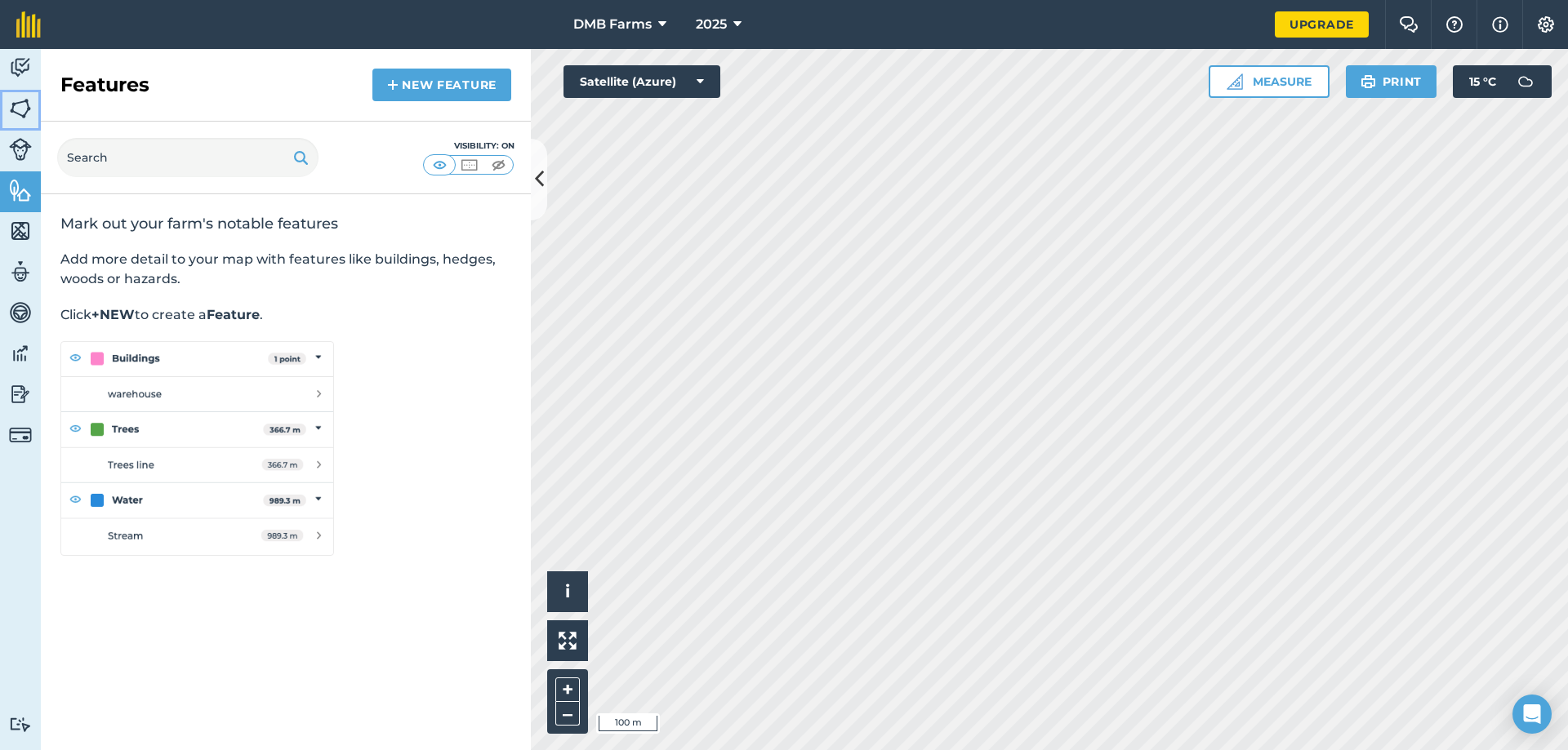
click at [25, 127] on link "Fields" at bounding box center [20, 109] width 40 height 40
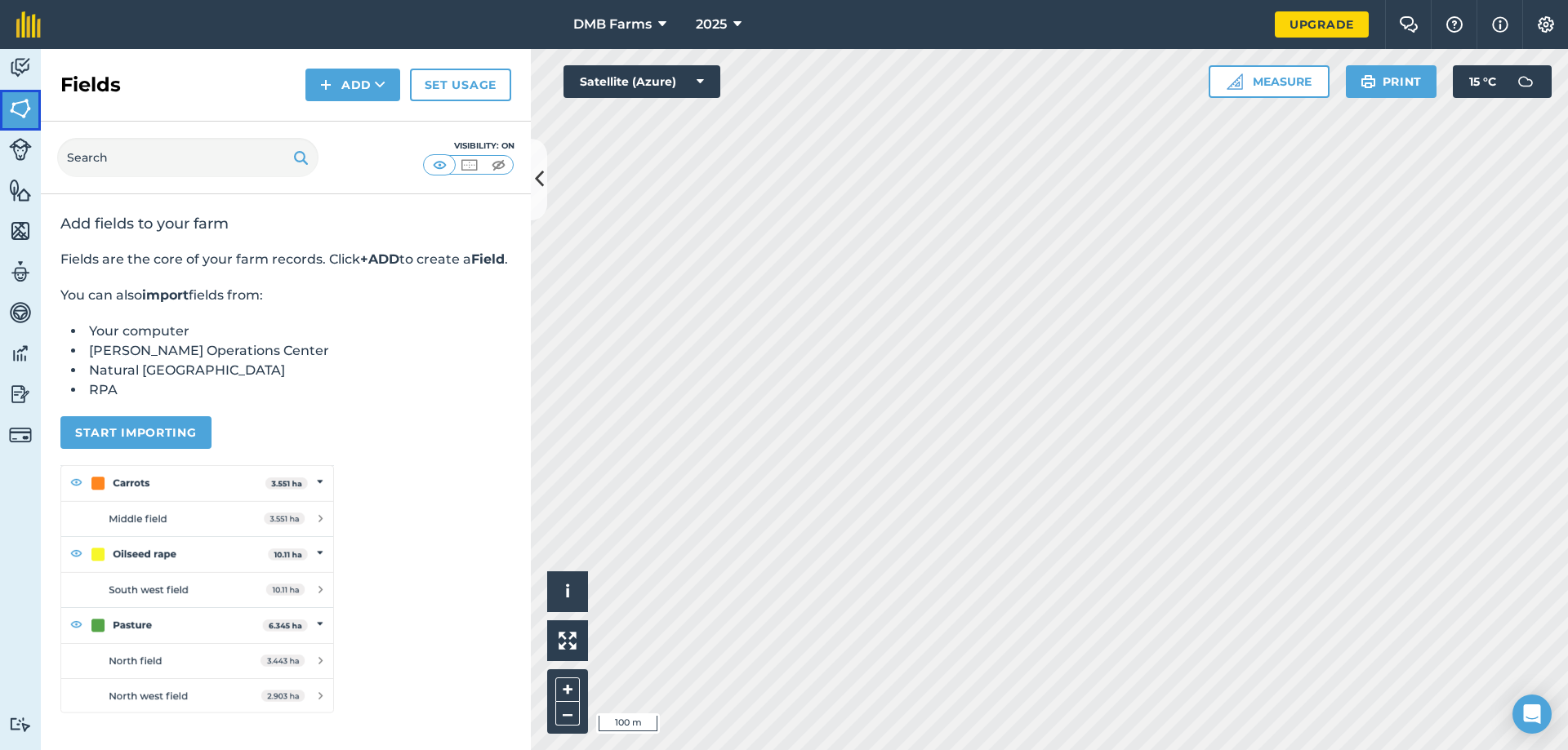
click at [26, 102] on img at bounding box center [20, 108] width 23 height 24
click at [375, 82] on icon at bounding box center [380, 84] width 10 height 16
click at [570, 685] on button "+" at bounding box center [567, 690] width 24 height 24
click at [567, 716] on button "–" at bounding box center [567, 714] width 24 height 23
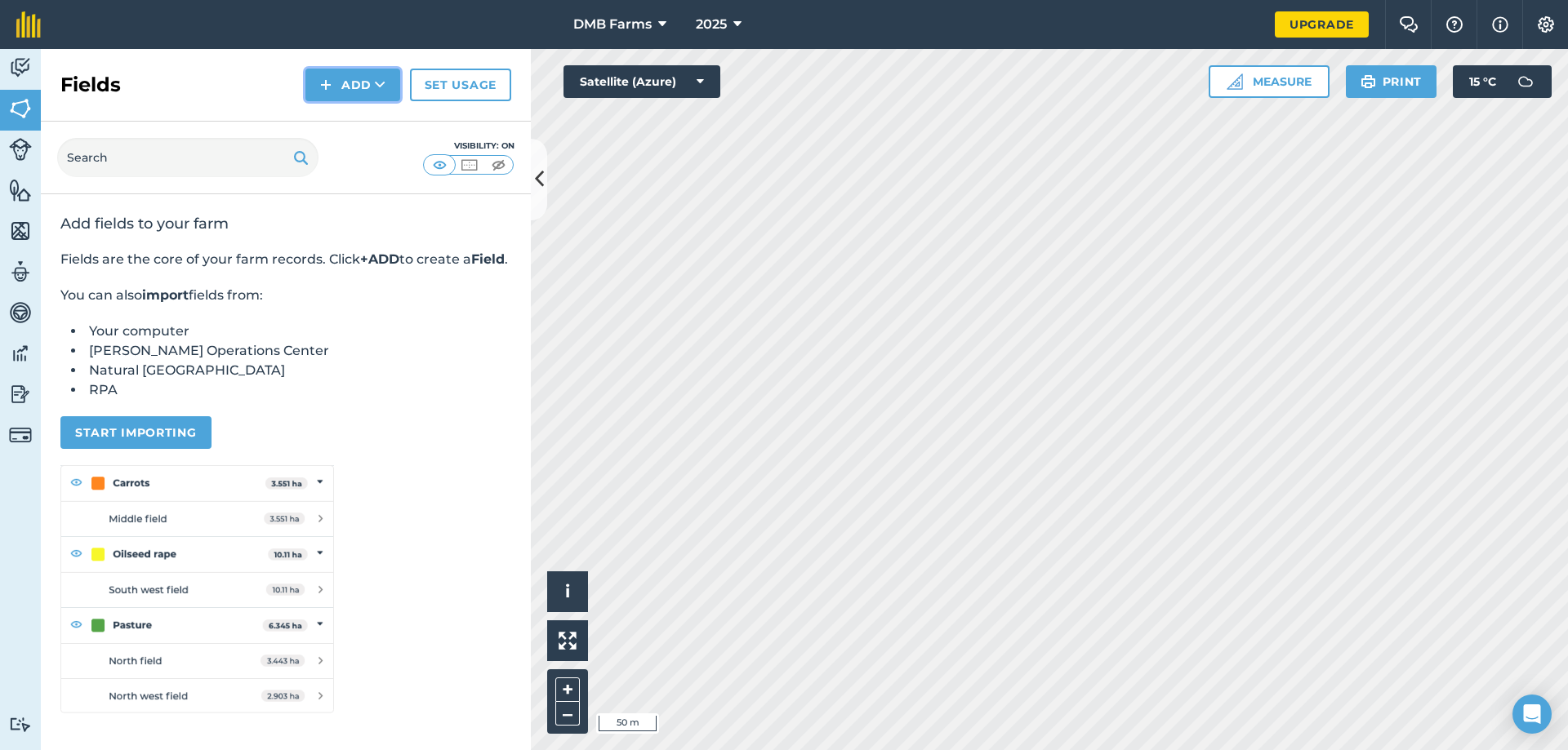
click at [356, 87] on button "Add" at bounding box center [353, 85] width 95 height 33
click at [360, 131] on link "Draw" at bounding box center [352, 121] width 90 height 36
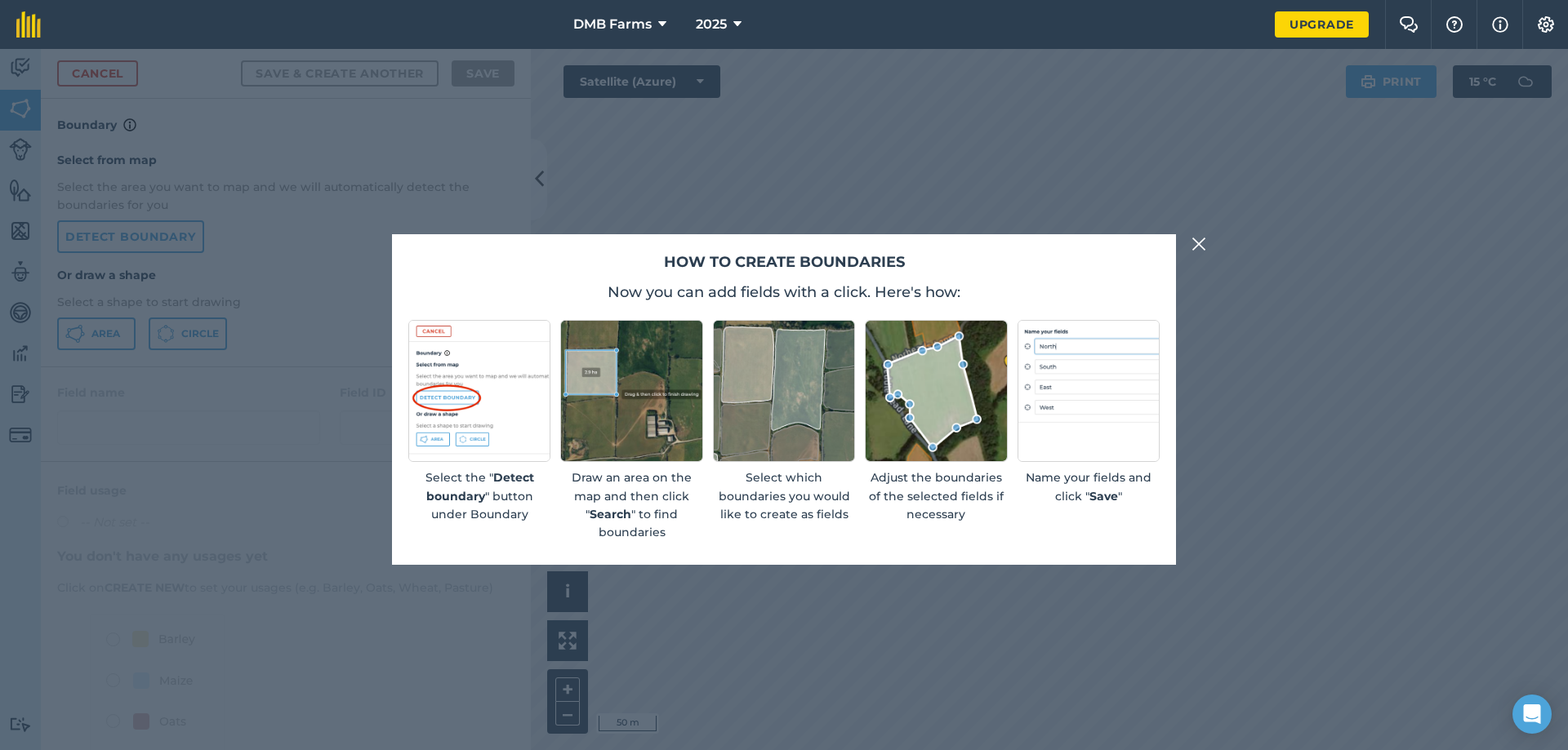
click at [483, 415] on img at bounding box center [479, 391] width 142 height 142
click at [759, 407] on img at bounding box center [784, 391] width 142 height 142
click at [828, 382] on img at bounding box center [784, 391] width 142 height 142
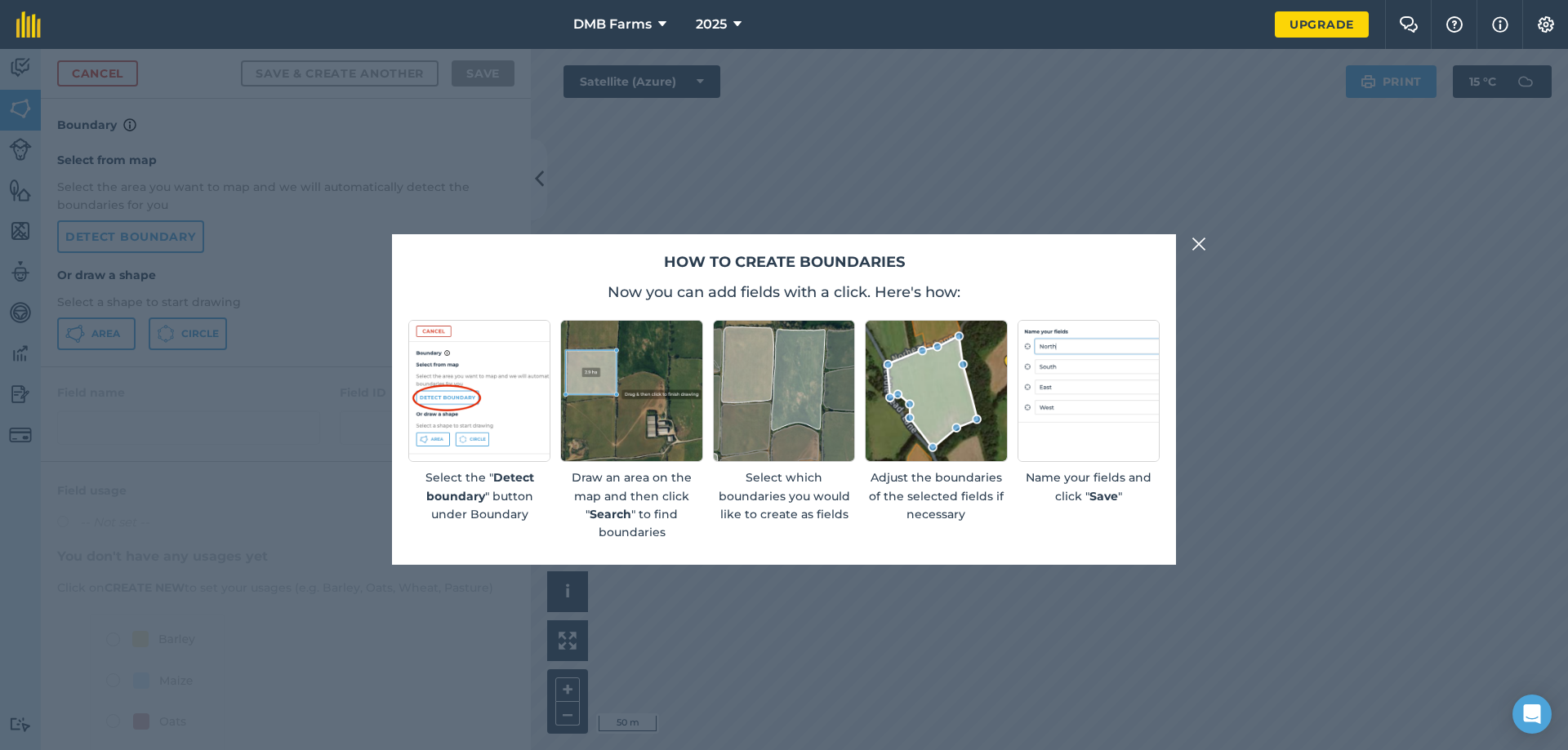
click at [828, 382] on img at bounding box center [784, 391] width 142 height 142
click at [693, 437] on img at bounding box center [631, 391] width 142 height 142
click at [660, 434] on img at bounding box center [631, 391] width 142 height 142
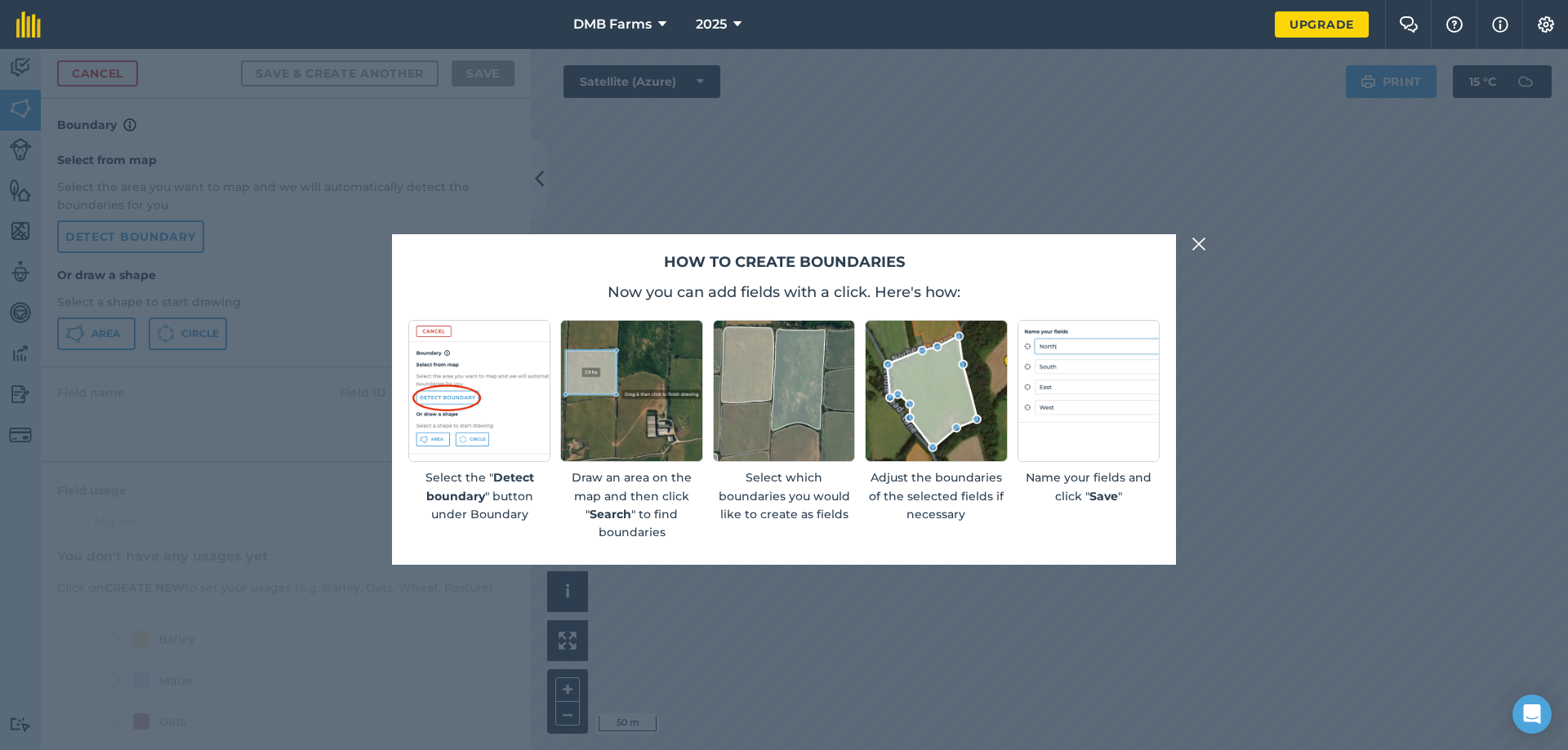
click at [759, 604] on div "How to create boundaries Now you can add fields with a click. Here's how: Selec…" at bounding box center [784, 400] width 1568 height 702
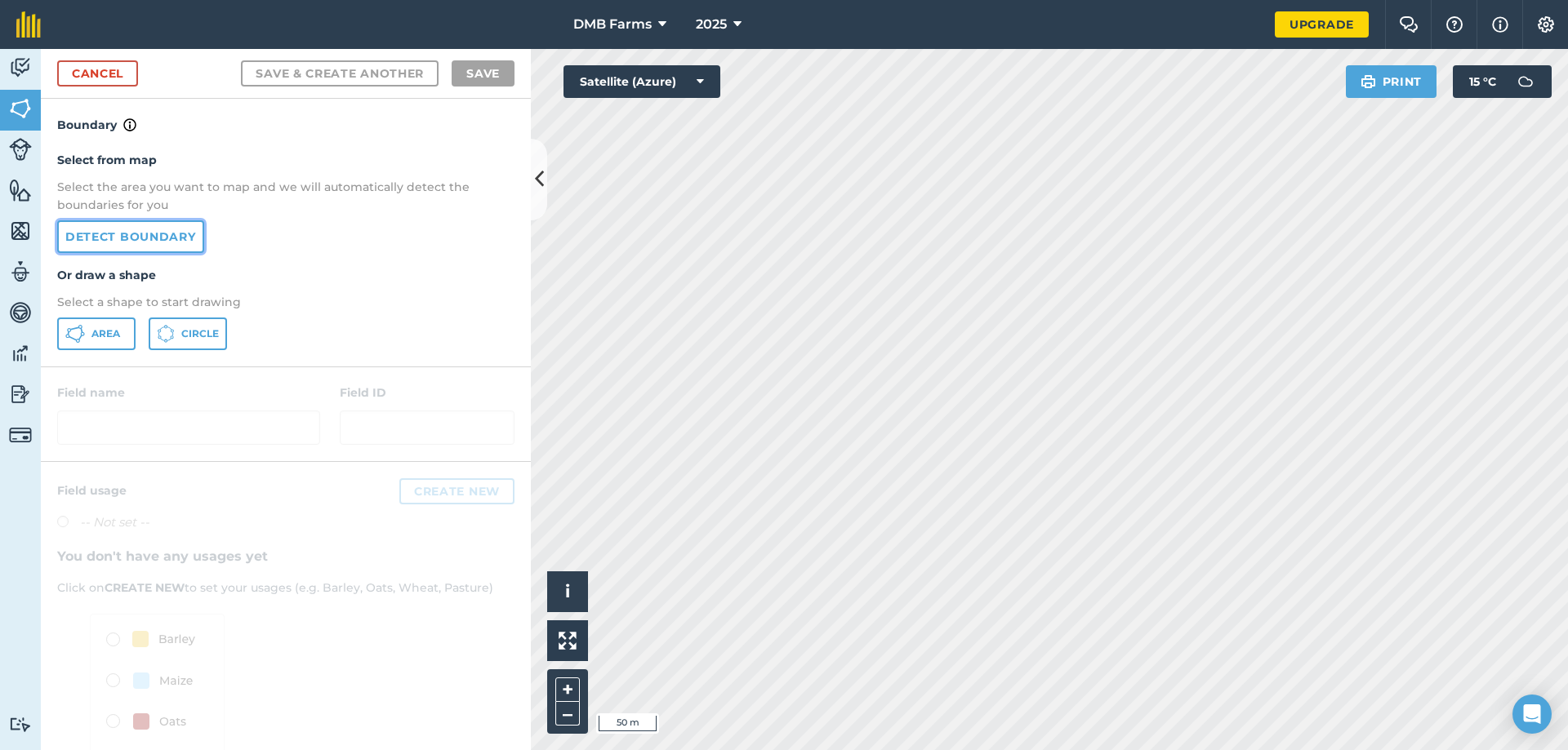
click at [127, 242] on link "Detect boundary" at bounding box center [130, 237] width 147 height 33
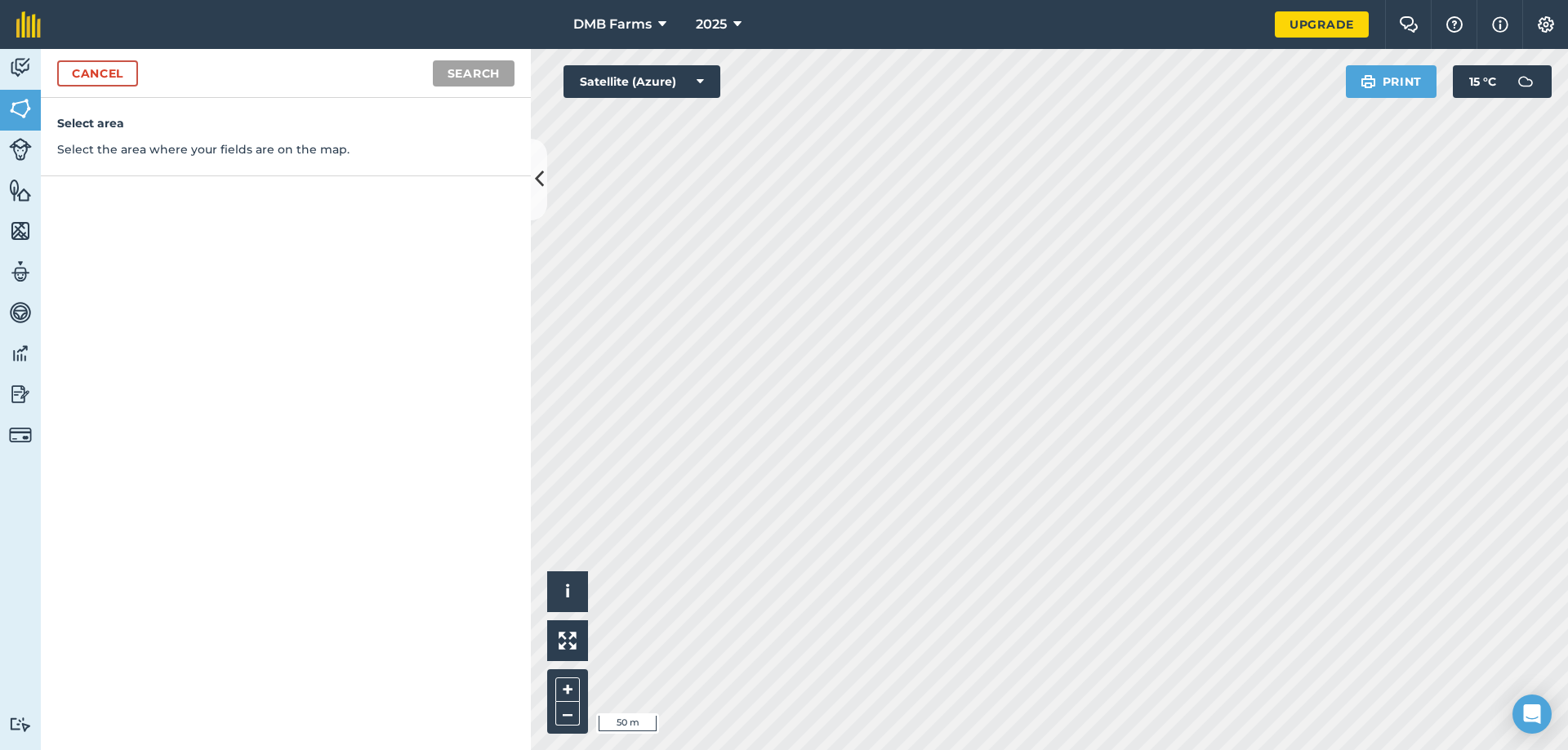
click at [210, 281] on div "Select area Select the area where your fields are on the map." at bounding box center [285, 425] width 490 height 653
click at [116, 81] on link "Cancel" at bounding box center [97, 73] width 81 height 26
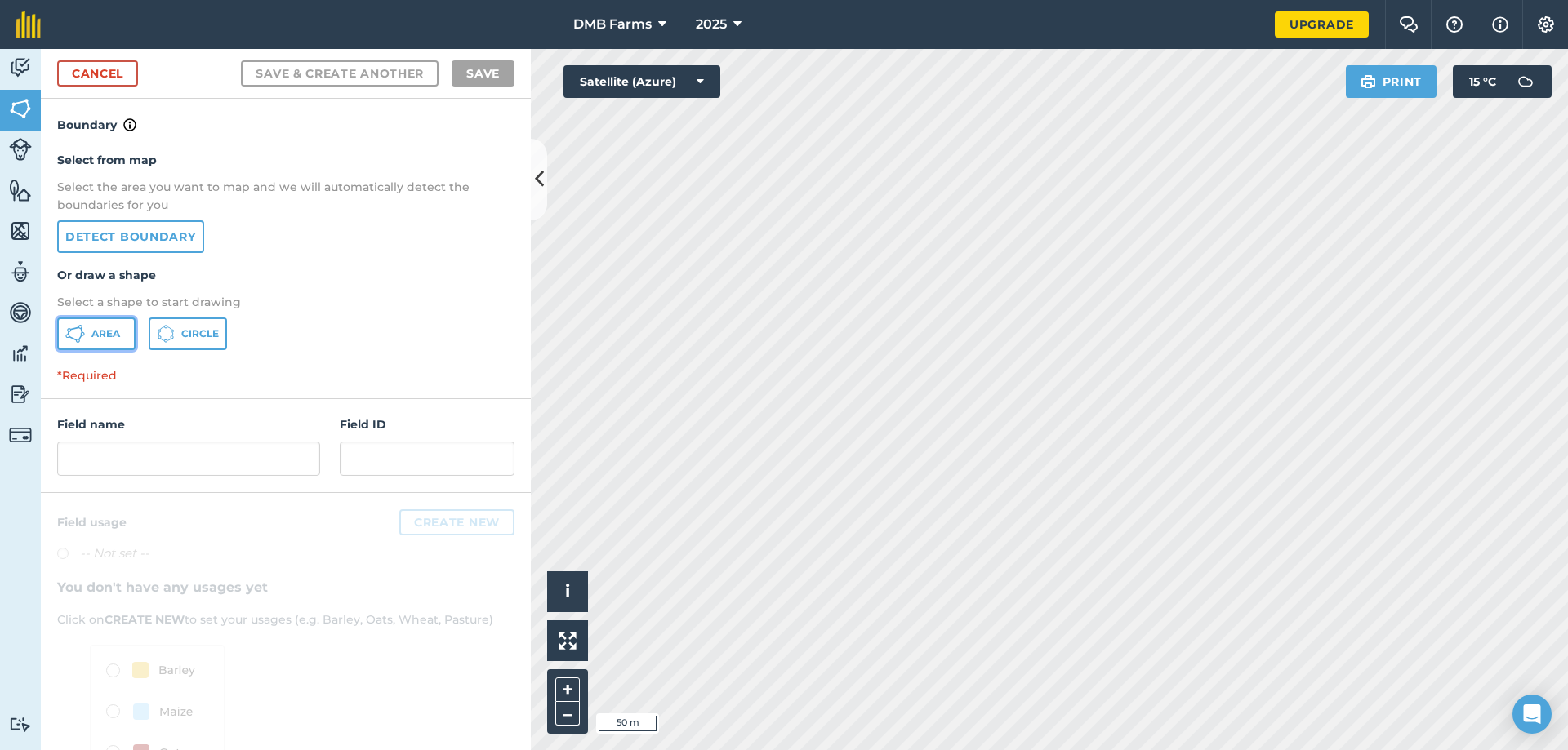
click at [120, 332] on span "Area" at bounding box center [105, 333] width 28 height 13
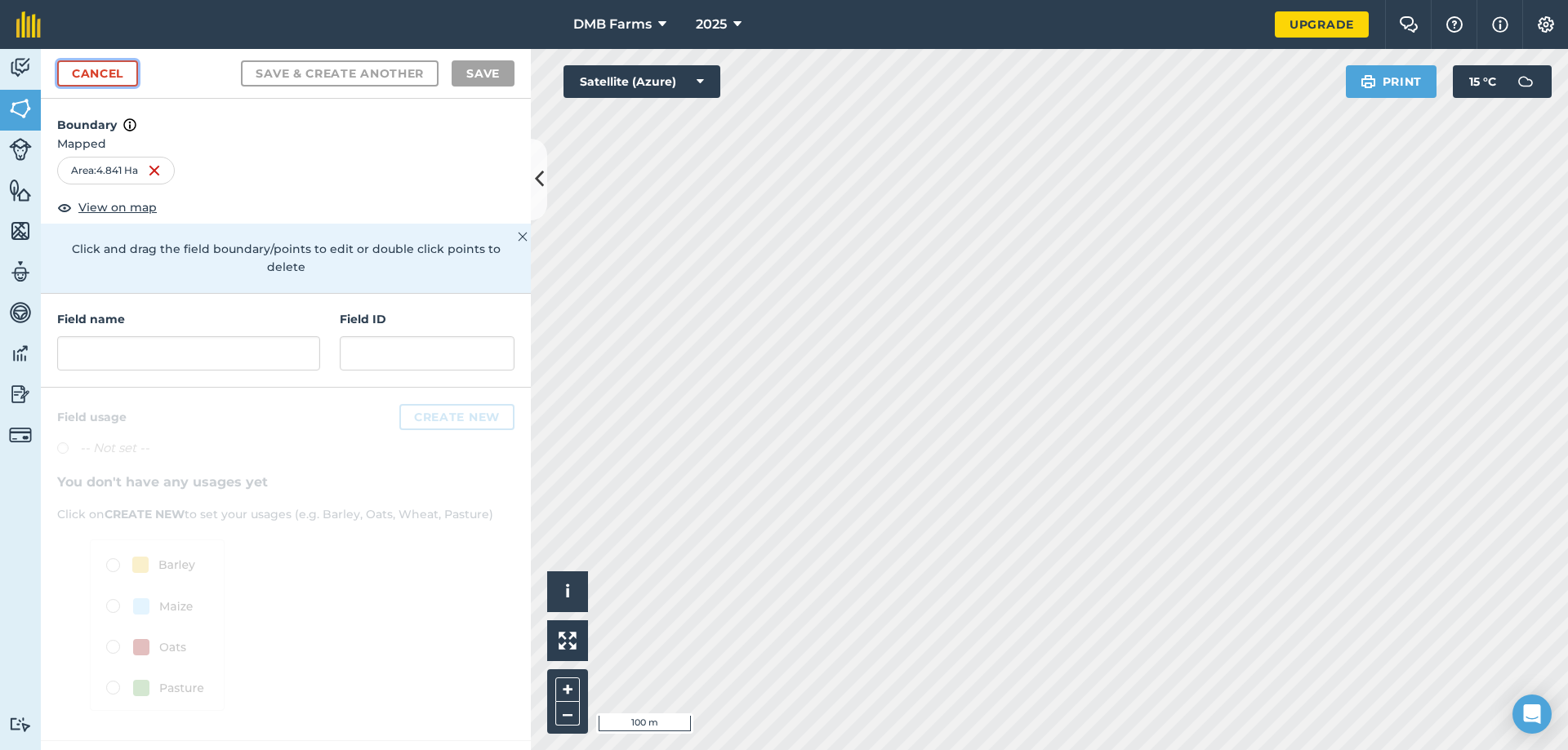
click at [95, 78] on link "Cancel" at bounding box center [97, 73] width 81 height 26
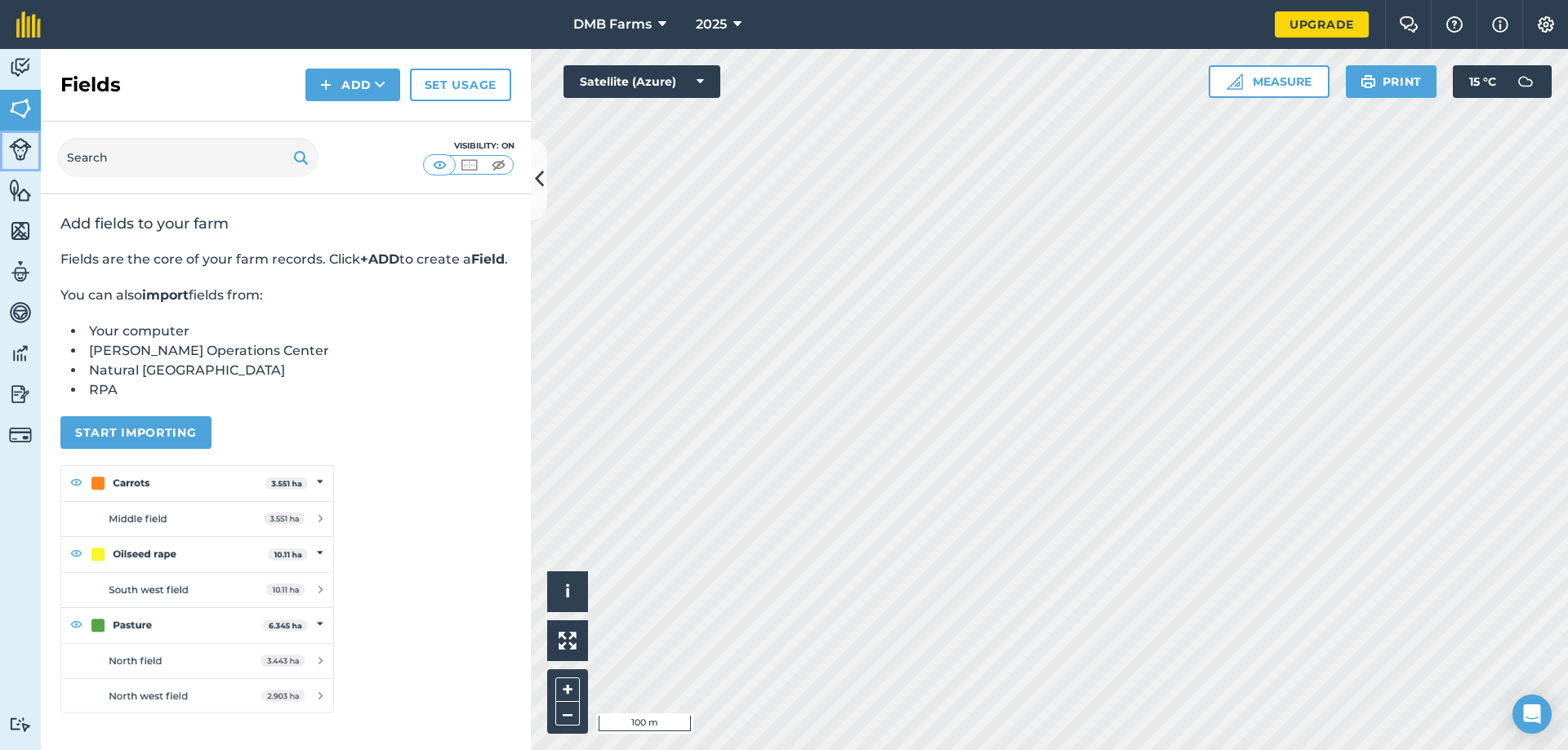
click at [26, 153] on img at bounding box center [20, 149] width 23 height 23
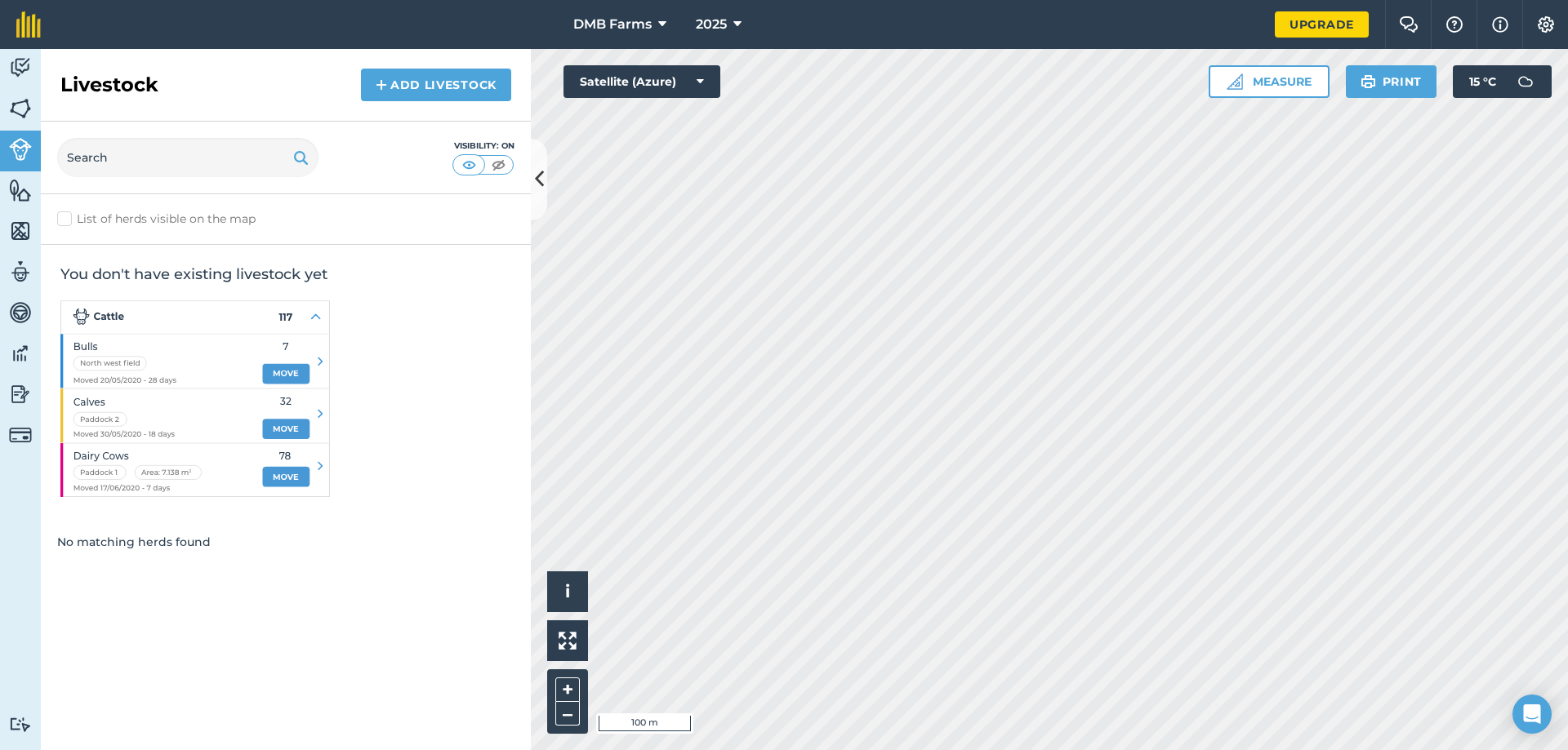
click at [314, 319] on img at bounding box center [195, 399] width 270 height 197
click at [190, 165] on input "text" at bounding box center [187, 158] width 261 height 40
type input "f"
click at [449, 72] on link "Add Livestock" at bounding box center [436, 85] width 150 height 33
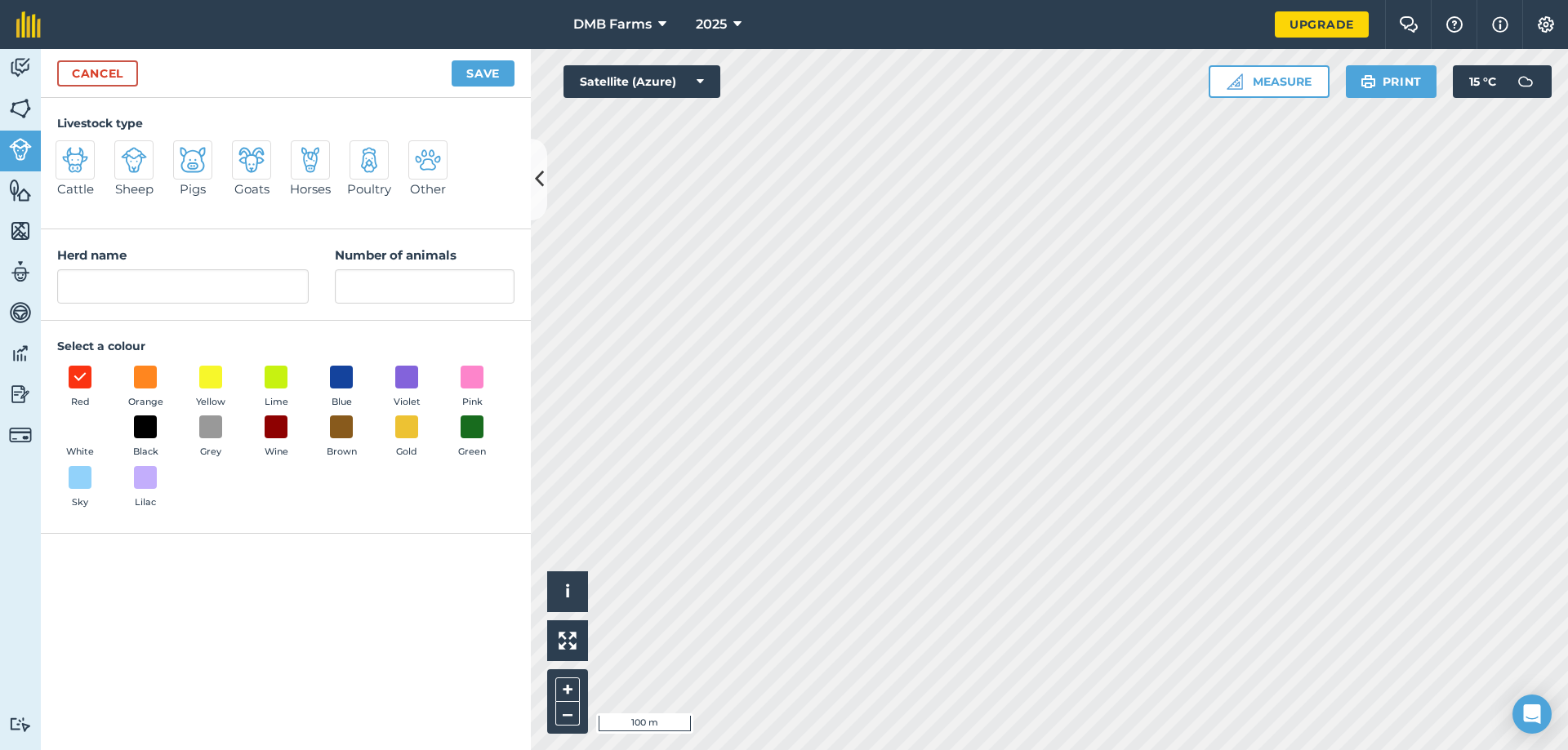
click at [84, 175] on div at bounding box center [75, 160] width 40 height 40
click at [68, 151] on input "Cattle" at bounding box center [62, 146] width 10 height 10
radio input "true"
type input "Cattle"
click at [454, 277] on input "Number of animals" at bounding box center [425, 287] width 180 height 34
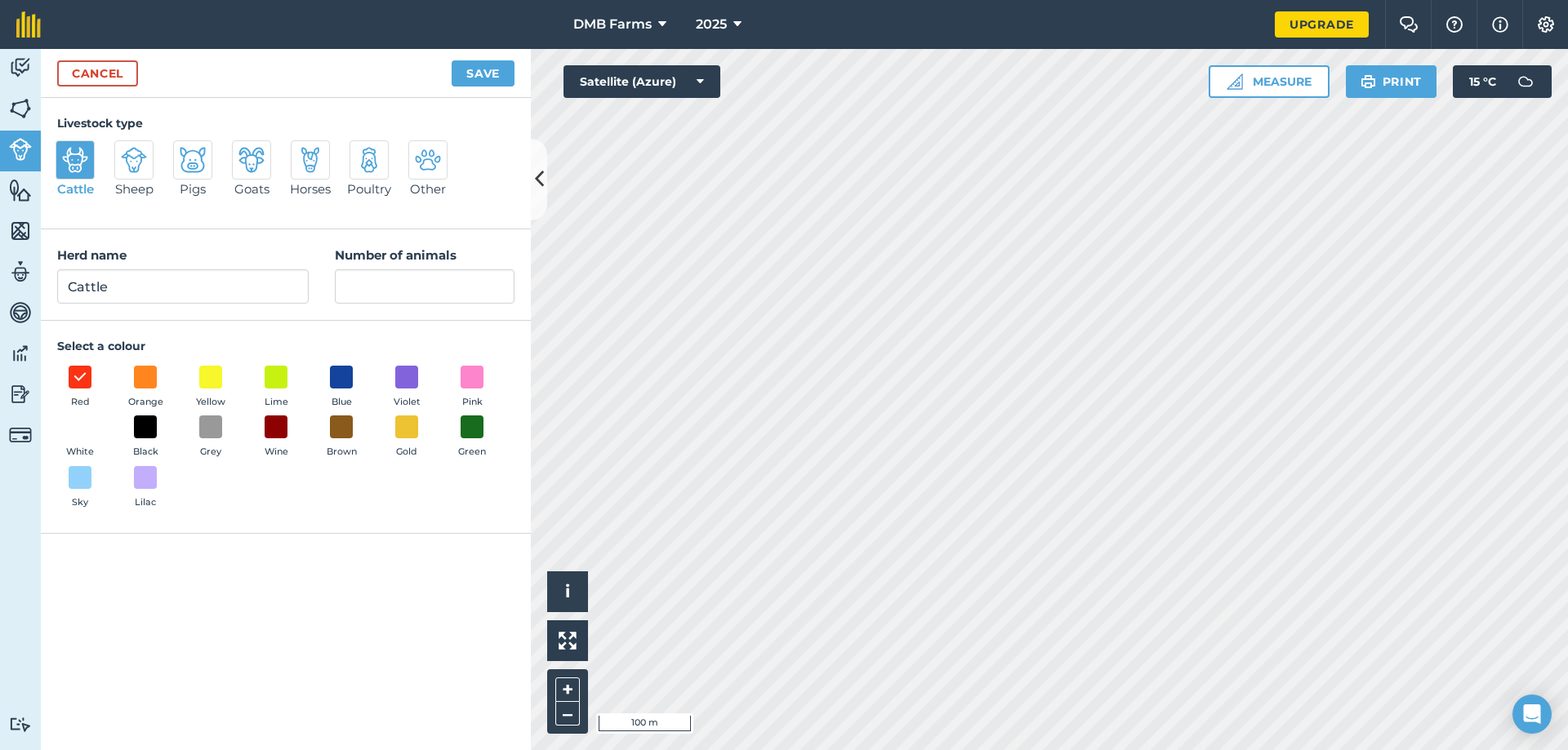
click at [192, 170] on img at bounding box center [193, 160] width 26 height 26
click at [185, 151] on input "Pigs" at bounding box center [180, 146] width 10 height 10
radio input "true"
type input "Pigs"
click at [77, 164] on img at bounding box center [75, 160] width 26 height 26
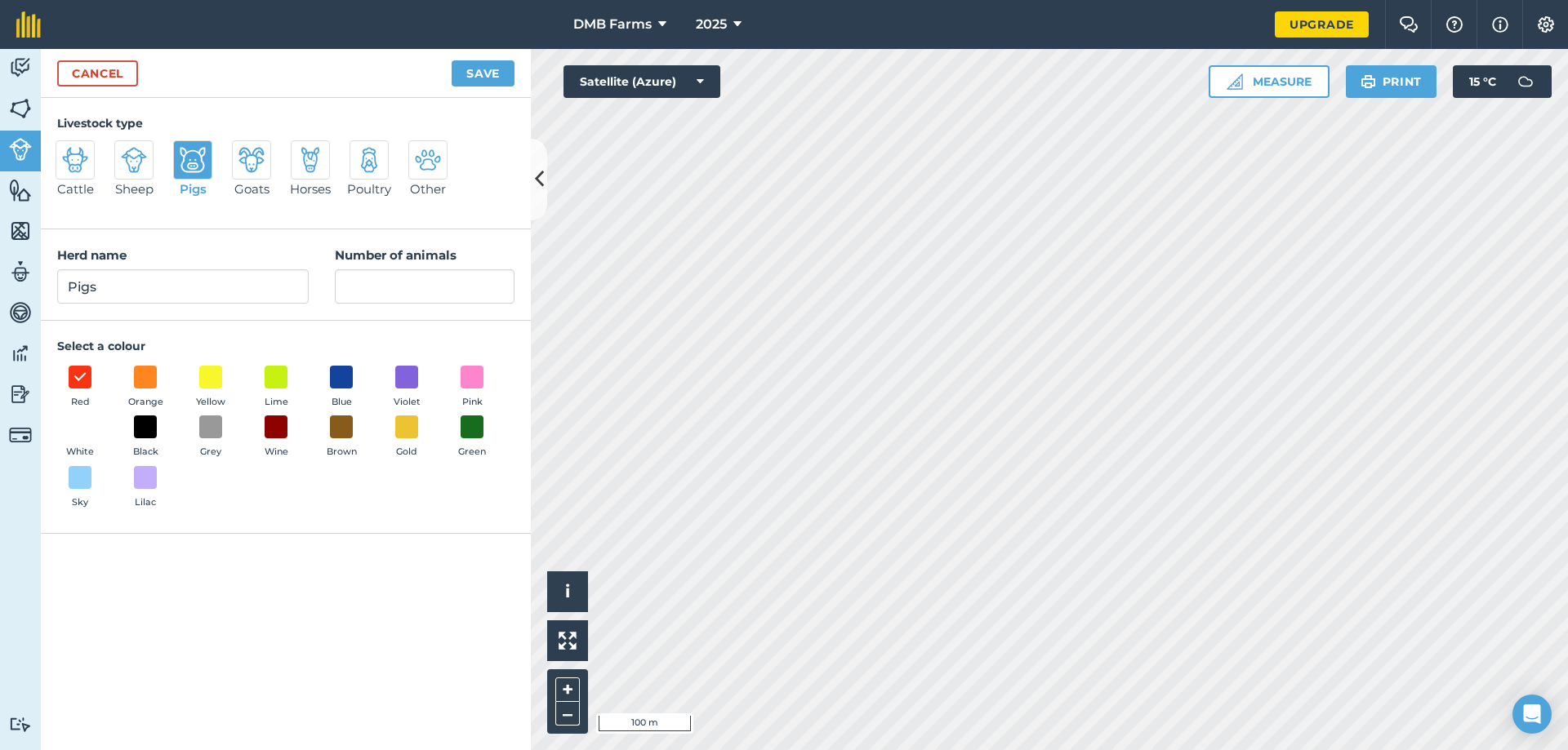
click at [68, 151] on input "Cattle" at bounding box center [62, 146] width 10 height 10
radio input "true"
type input "Cattle"
click at [572, 686] on button "+" at bounding box center [567, 690] width 24 height 24
click at [360, 278] on input "Number of animals" at bounding box center [425, 287] width 180 height 34
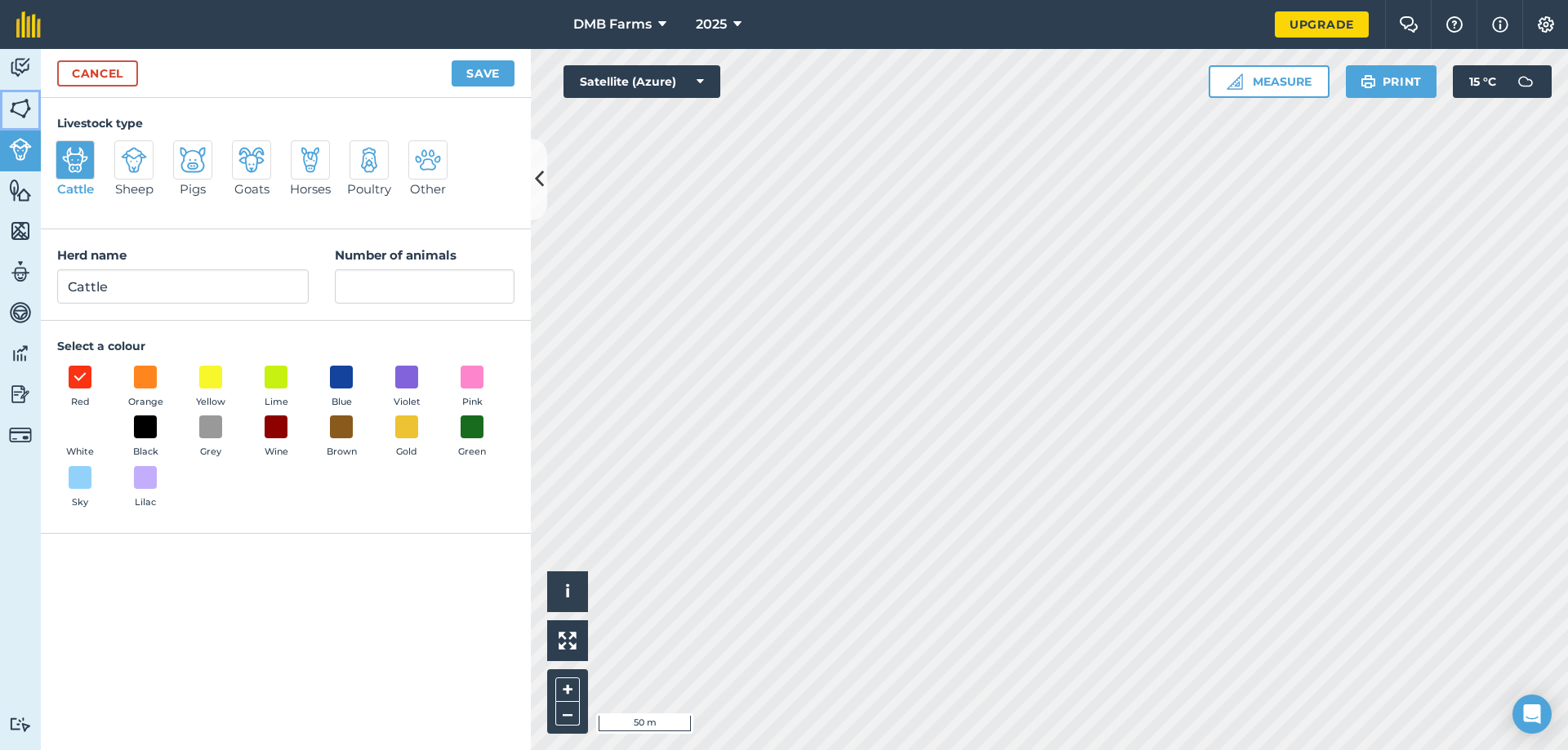
click at [5, 105] on link "Fields" at bounding box center [20, 109] width 40 height 40
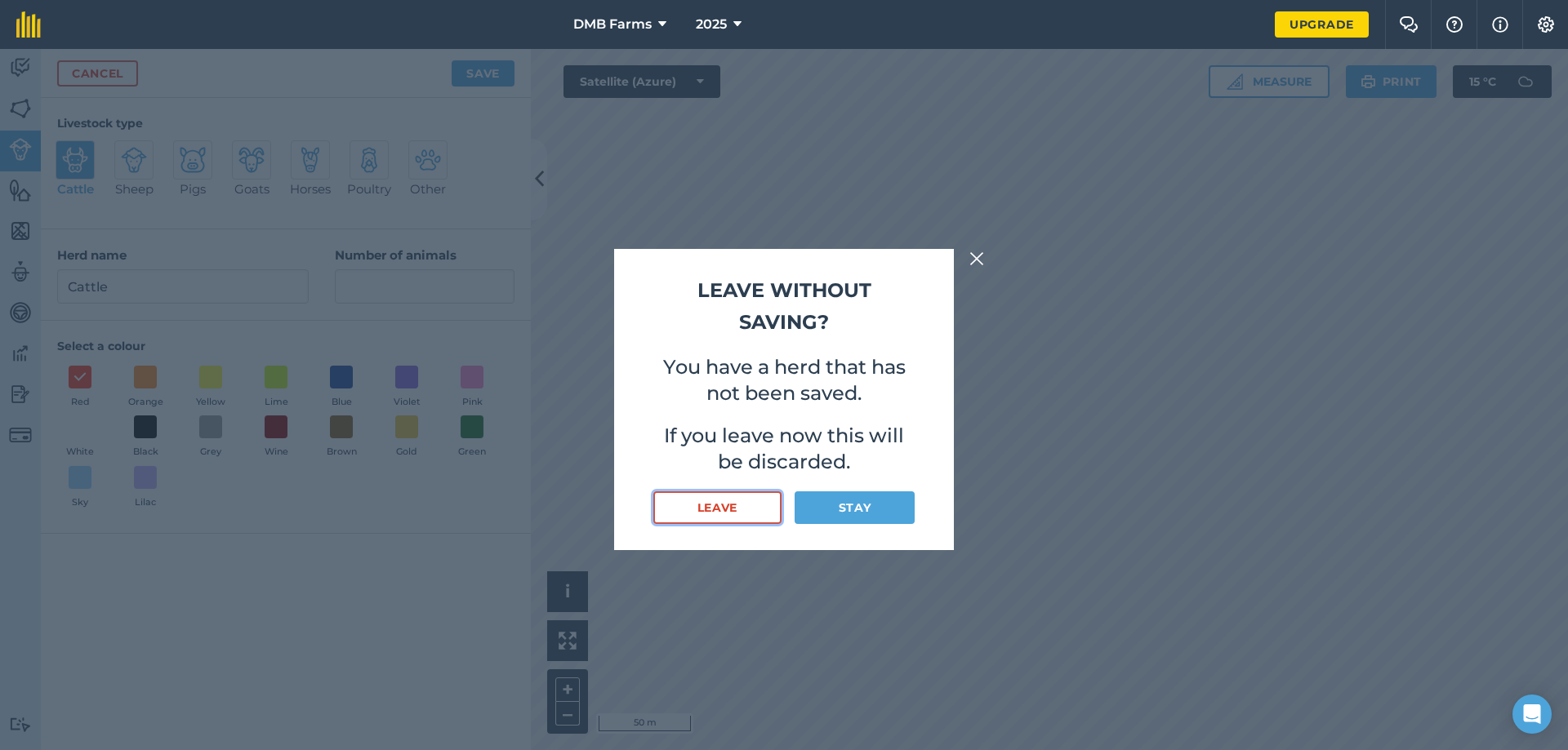
click at [745, 497] on button "Leave" at bounding box center [717, 508] width 128 height 33
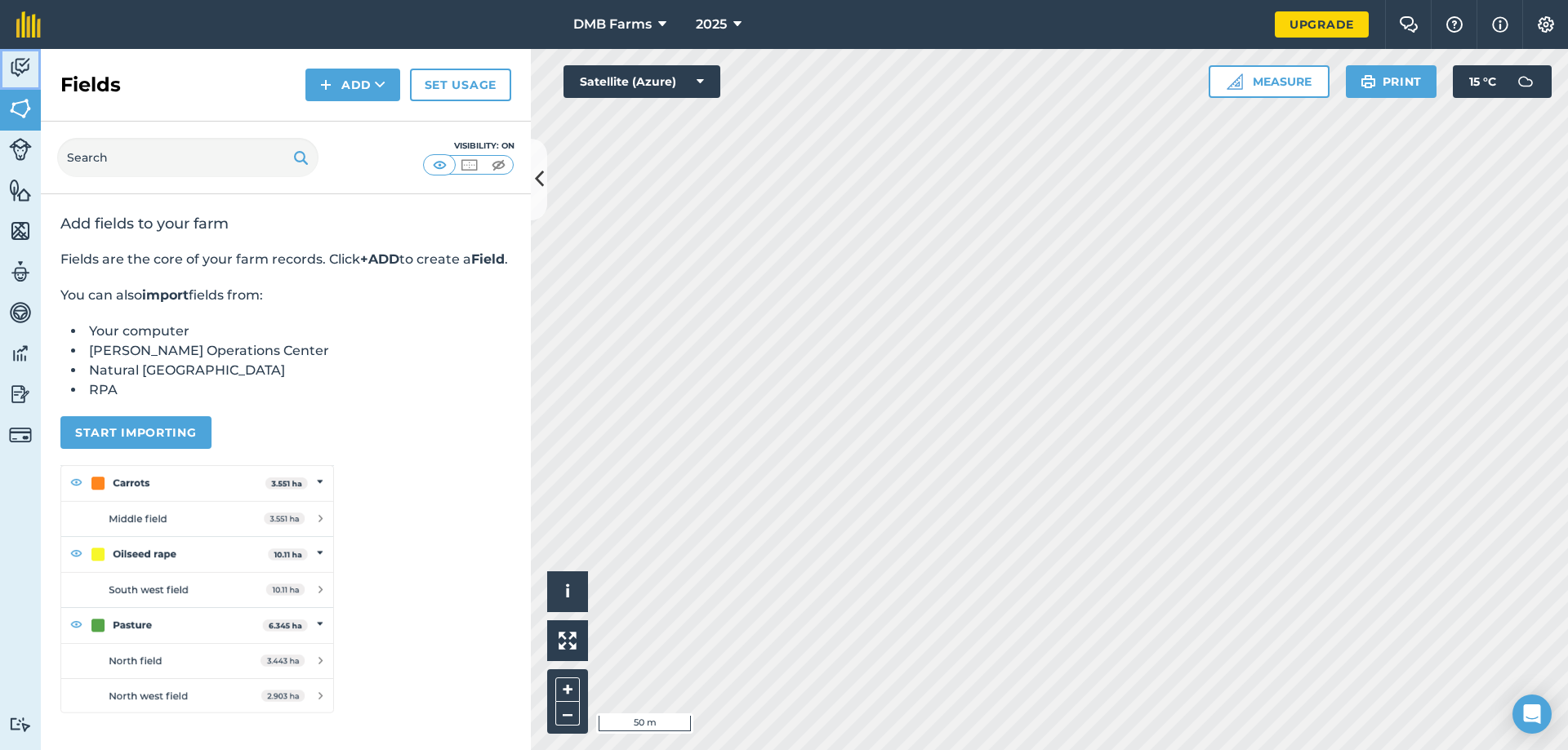
click at [11, 70] on img at bounding box center [20, 67] width 23 height 24
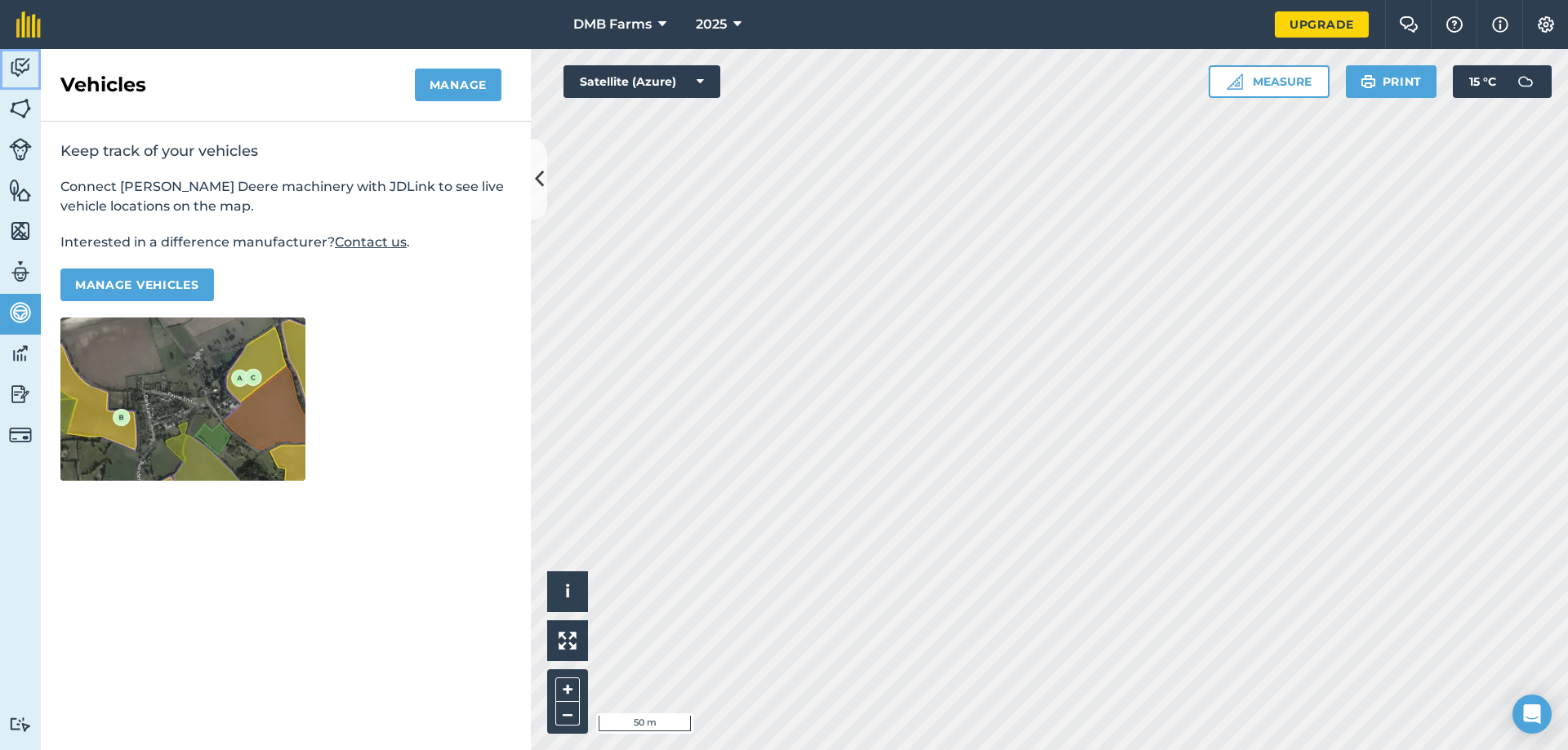
select select "MEMBER"
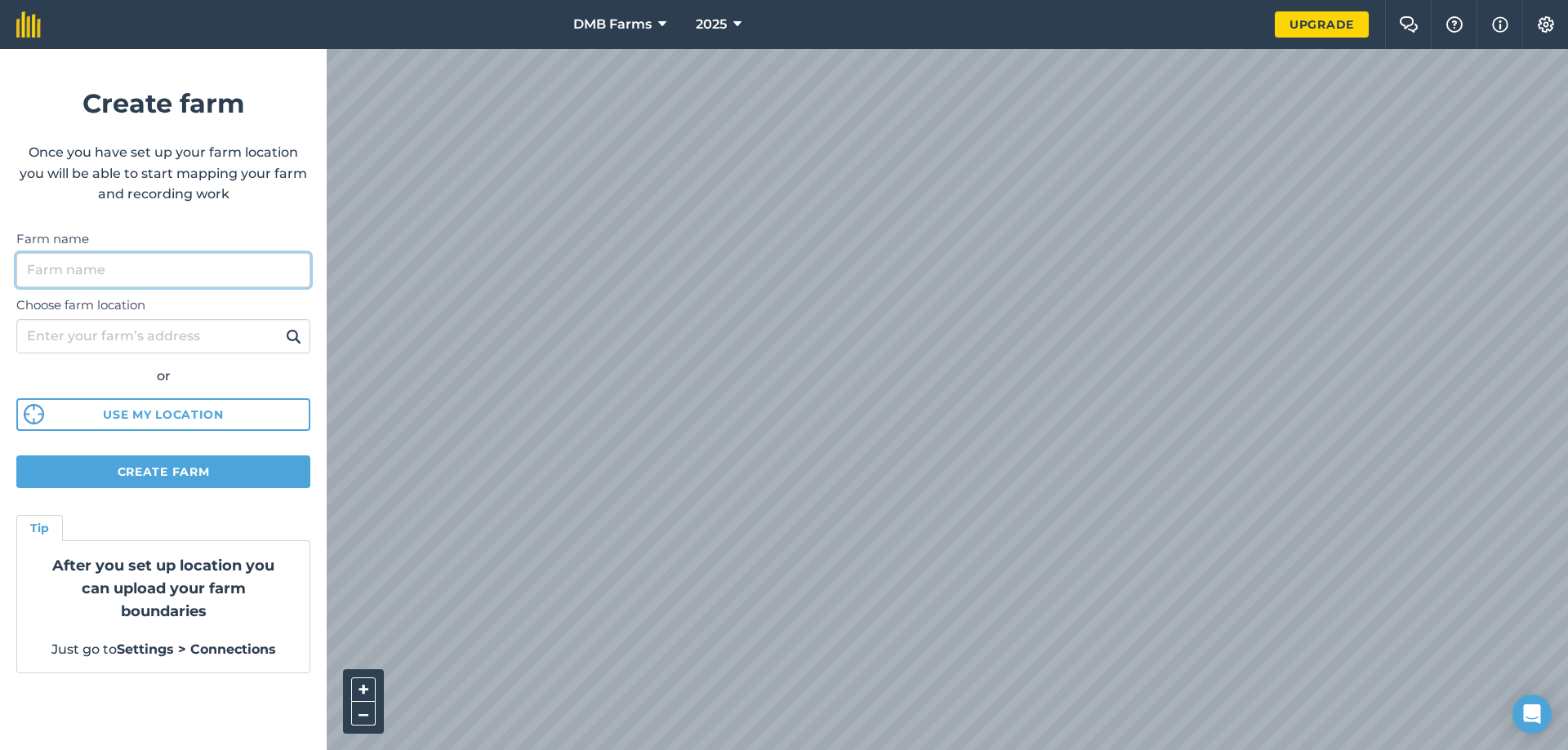
click at [124, 263] on input "Farm name" at bounding box center [163, 270] width 294 height 34
type input "Sessiagh"
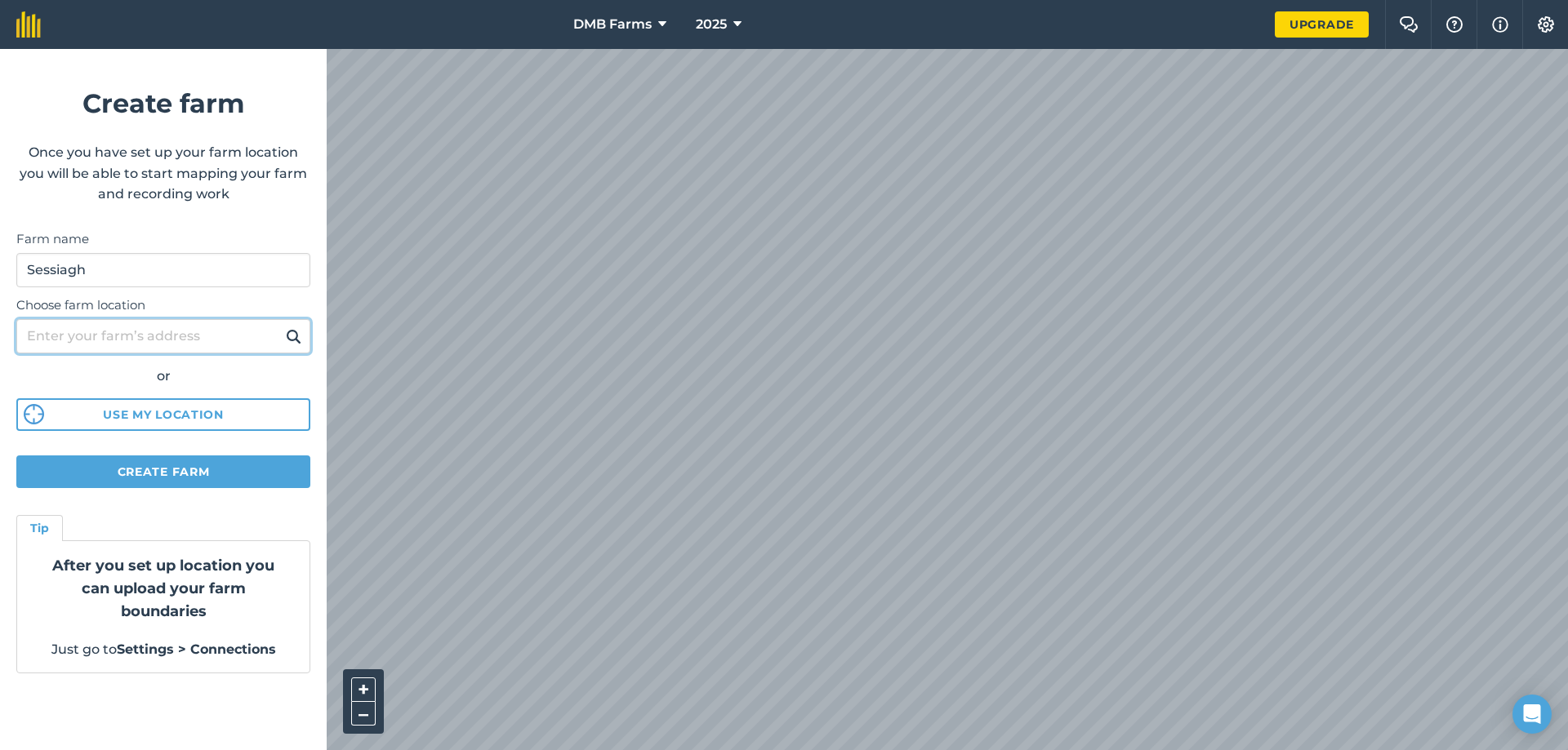
click at [167, 339] on input "Choose farm location" at bounding box center [163, 337] width 294 height 34
type input "16a Lisgobban road"
click at [168, 485] on button "Create farm" at bounding box center [163, 472] width 294 height 33
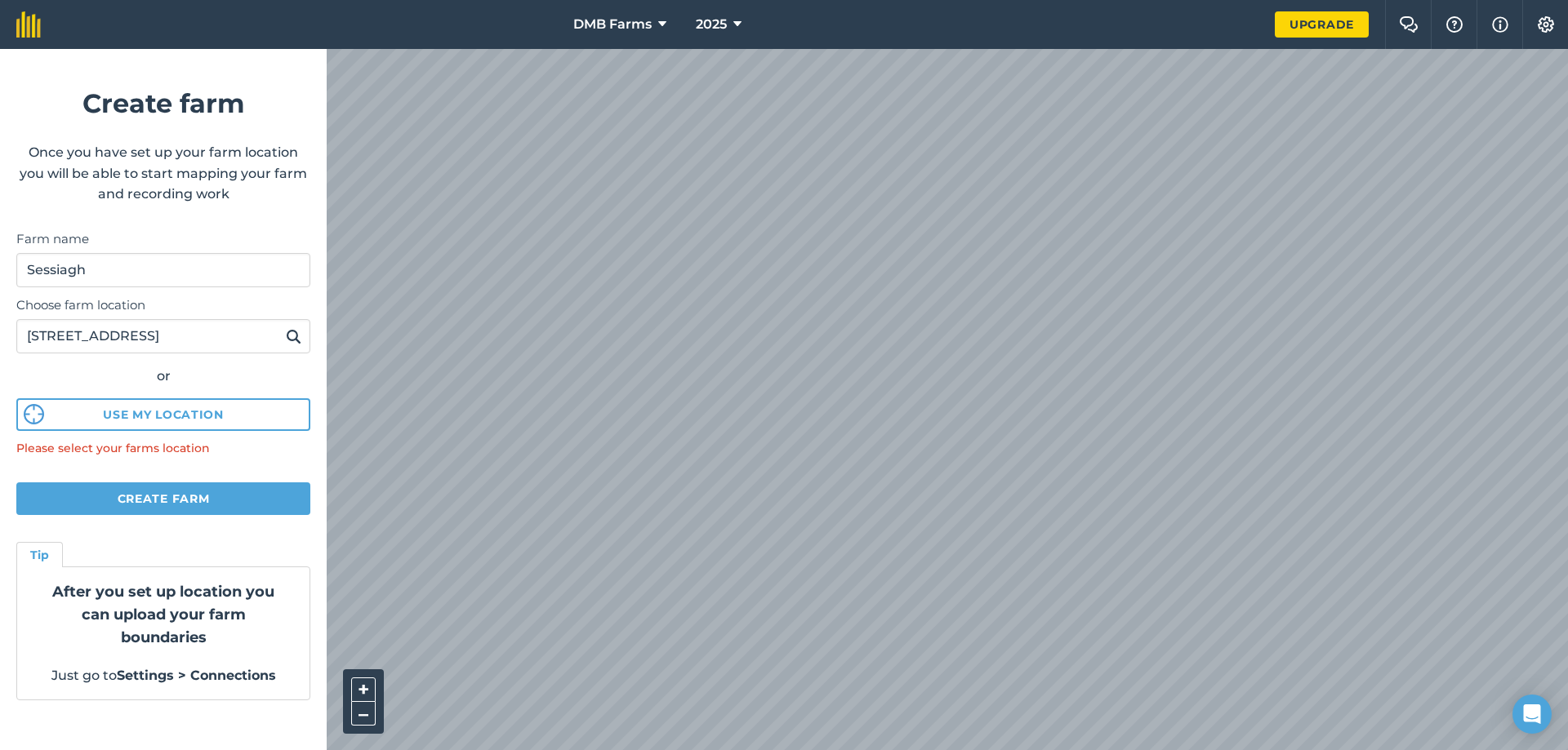
click at [291, 333] on img at bounding box center [294, 336] width 15 height 20
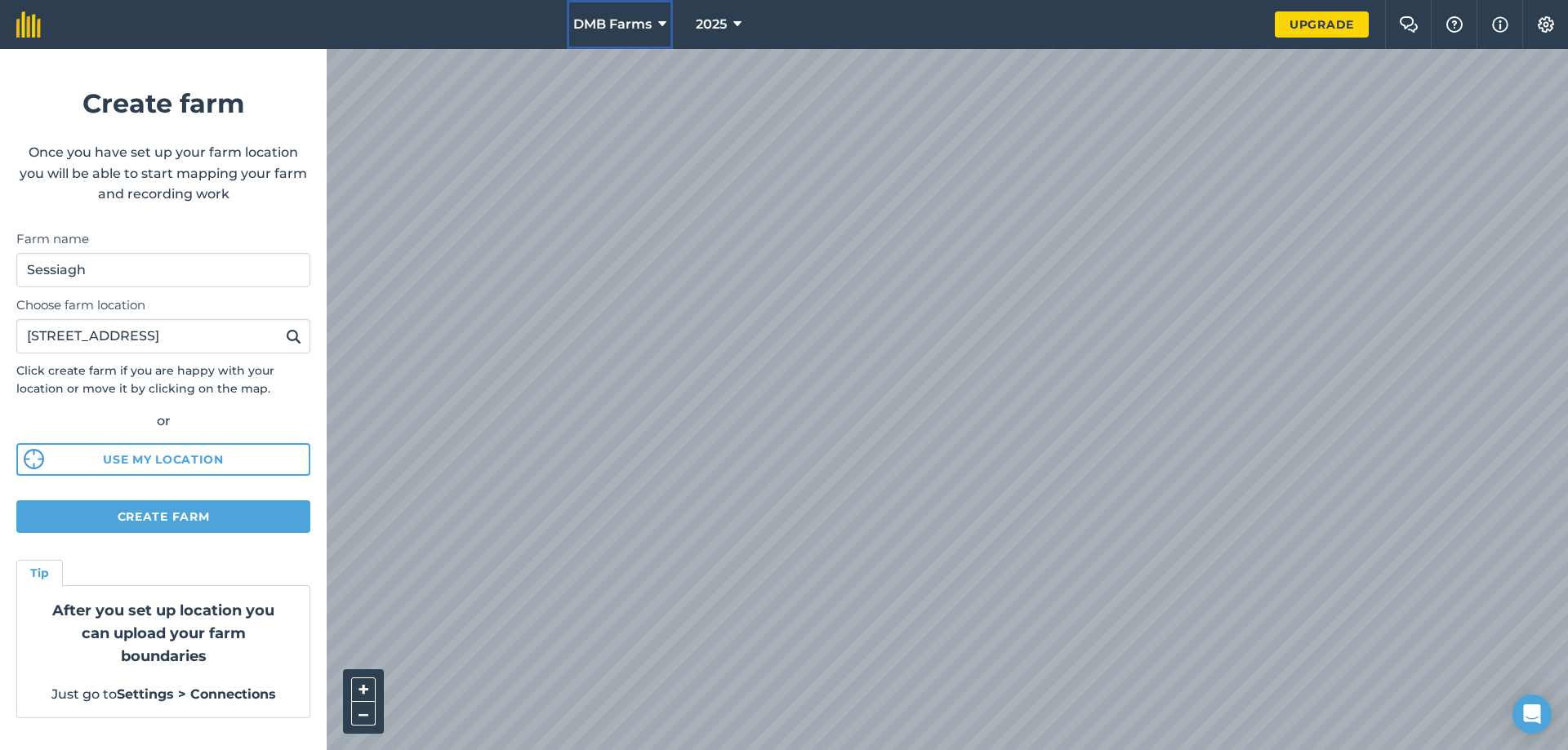
click at [639, 19] on span "DMB Farms" at bounding box center [612, 24] width 78 height 20
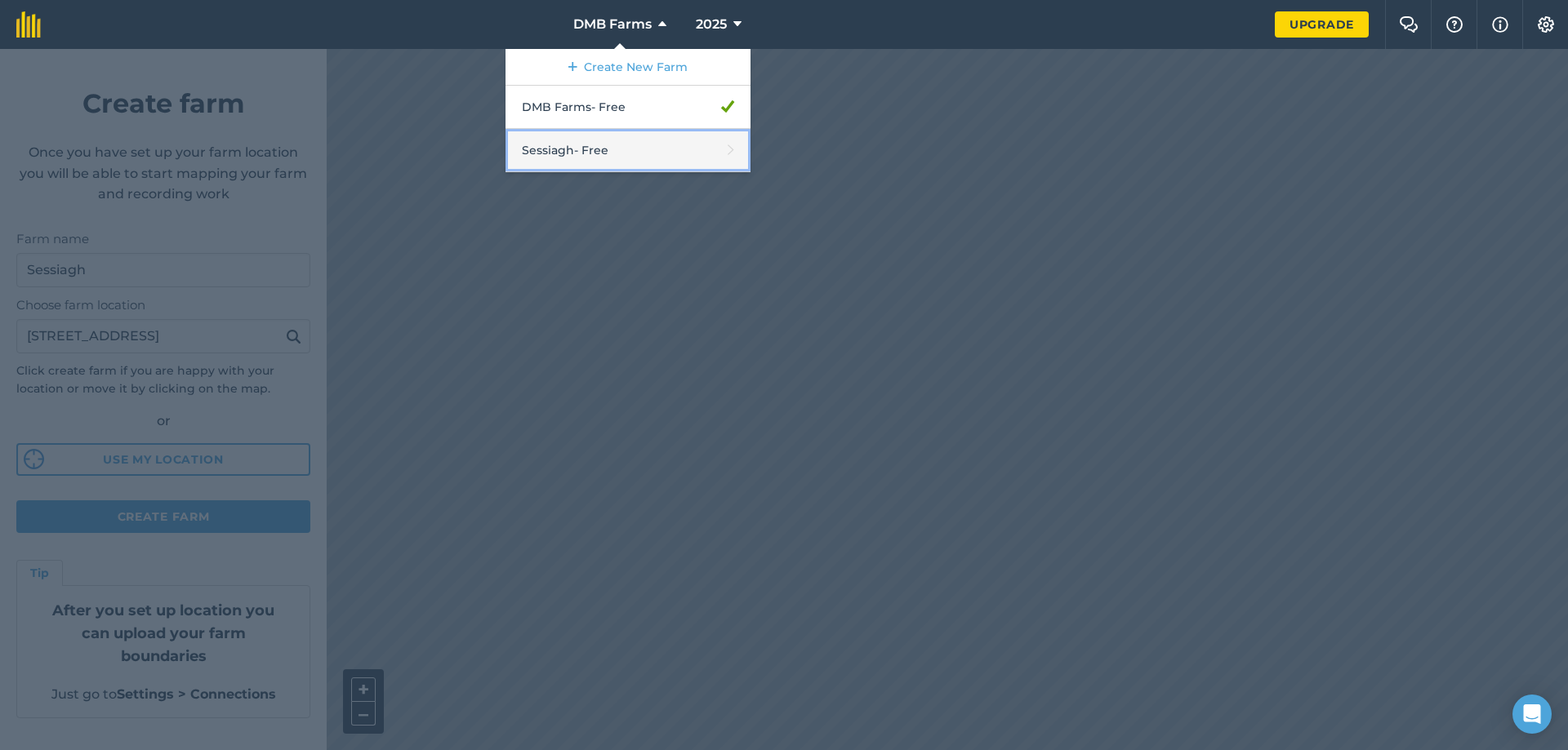
click at [651, 151] on link "Sessiagh - Free" at bounding box center [628, 151] width 245 height 43
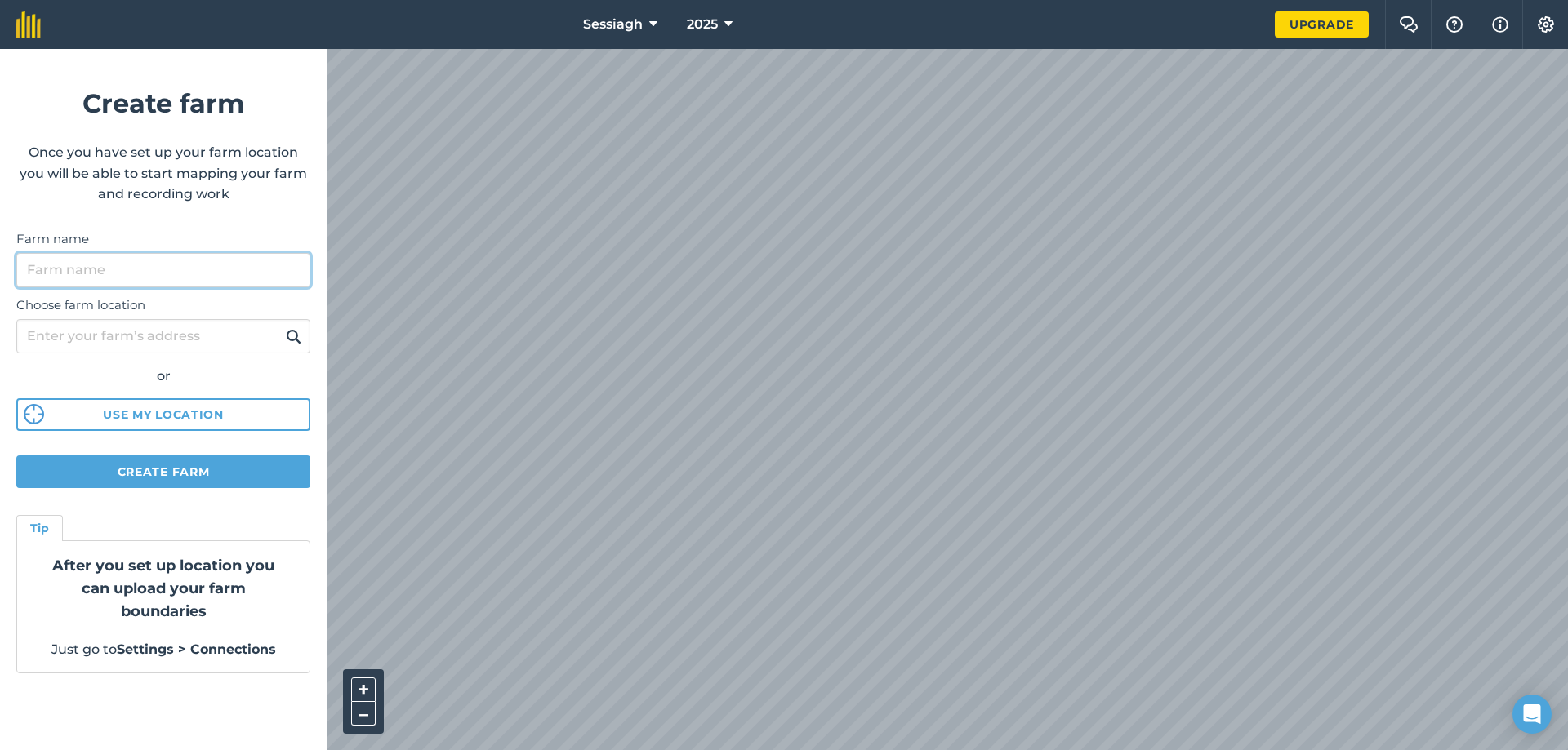
click at [227, 267] on input "Farm name" at bounding box center [163, 270] width 294 height 34
type input "s"
type input "Sessiagh"
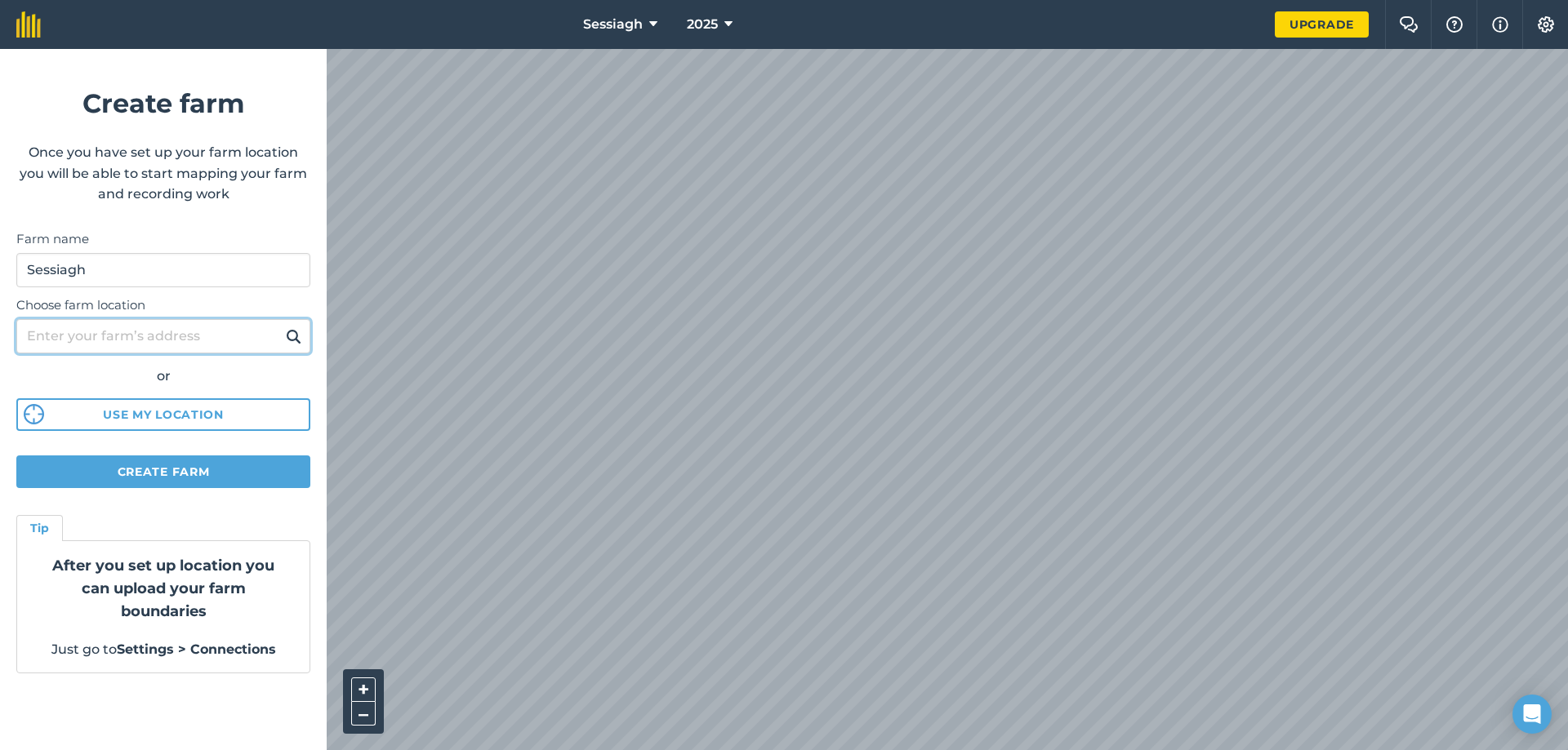
click at [203, 342] on input "Choose farm location" at bounding box center [163, 337] width 294 height 34
type input "16a Lisgobban road"
click at [292, 338] on img at bounding box center [294, 336] width 15 height 20
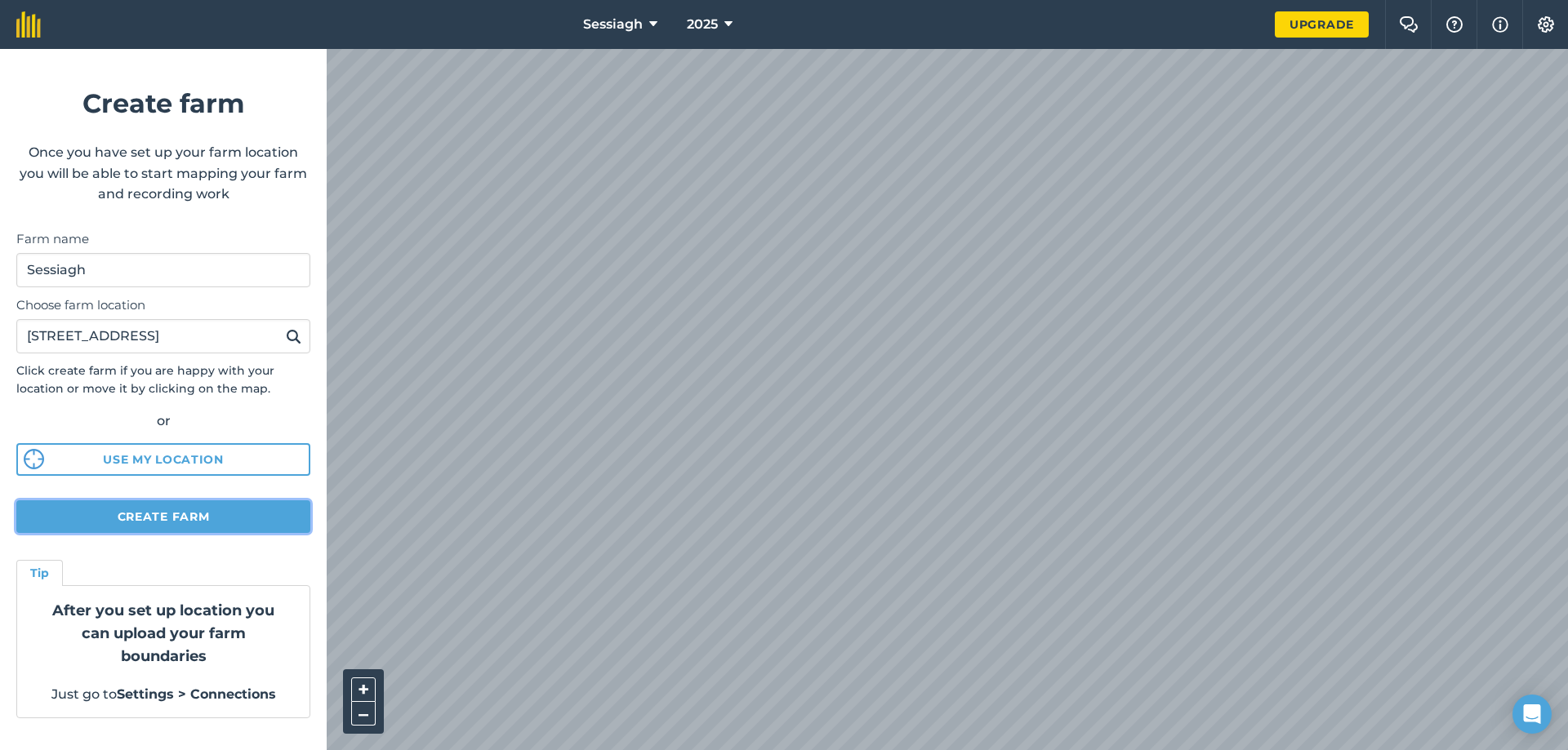
click at [178, 513] on button "Create farm" at bounding box center [163, 517] width 294 height 33
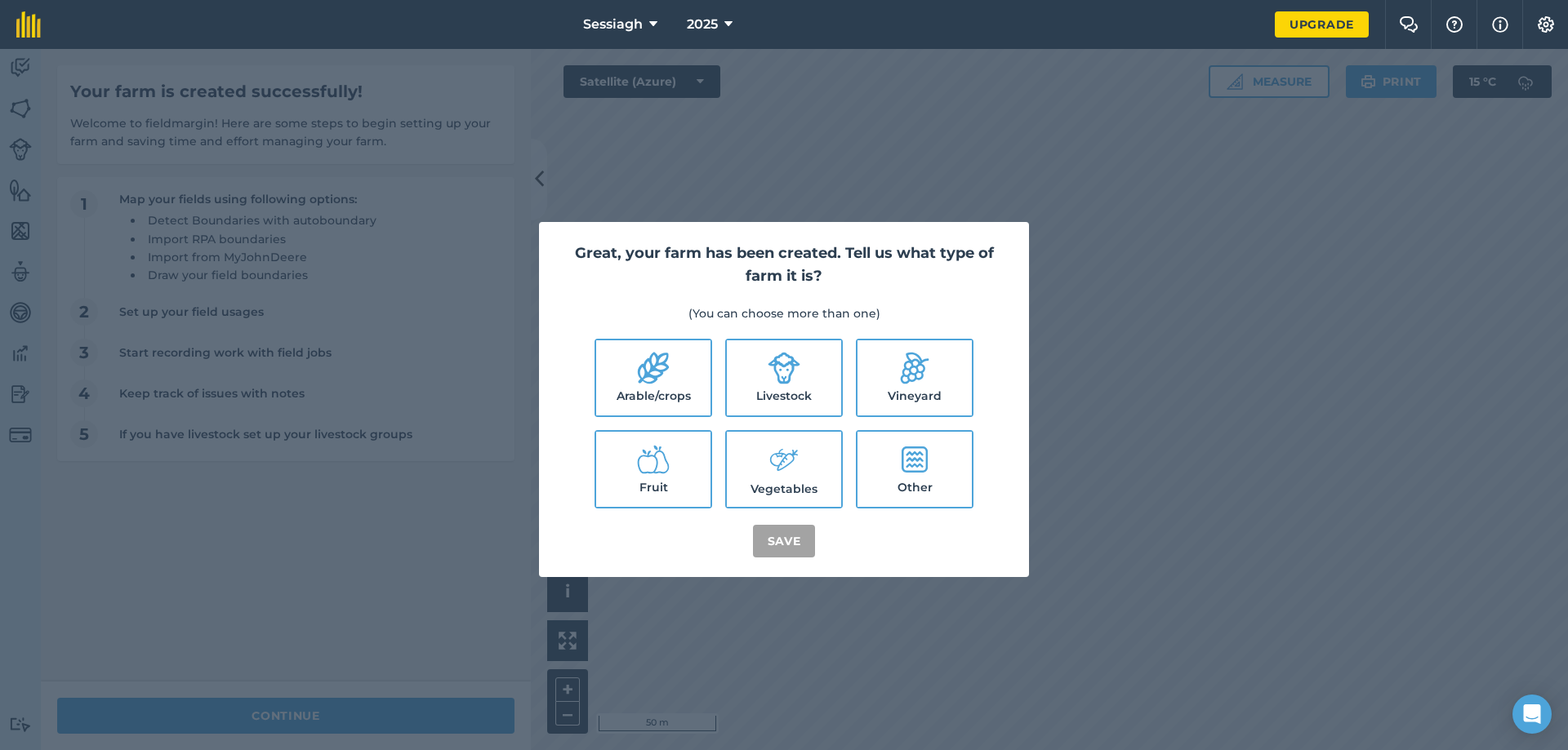
click at [772, 383] on icon at bounding box center [784, 369] width 33 height 33
checkbox input "true"
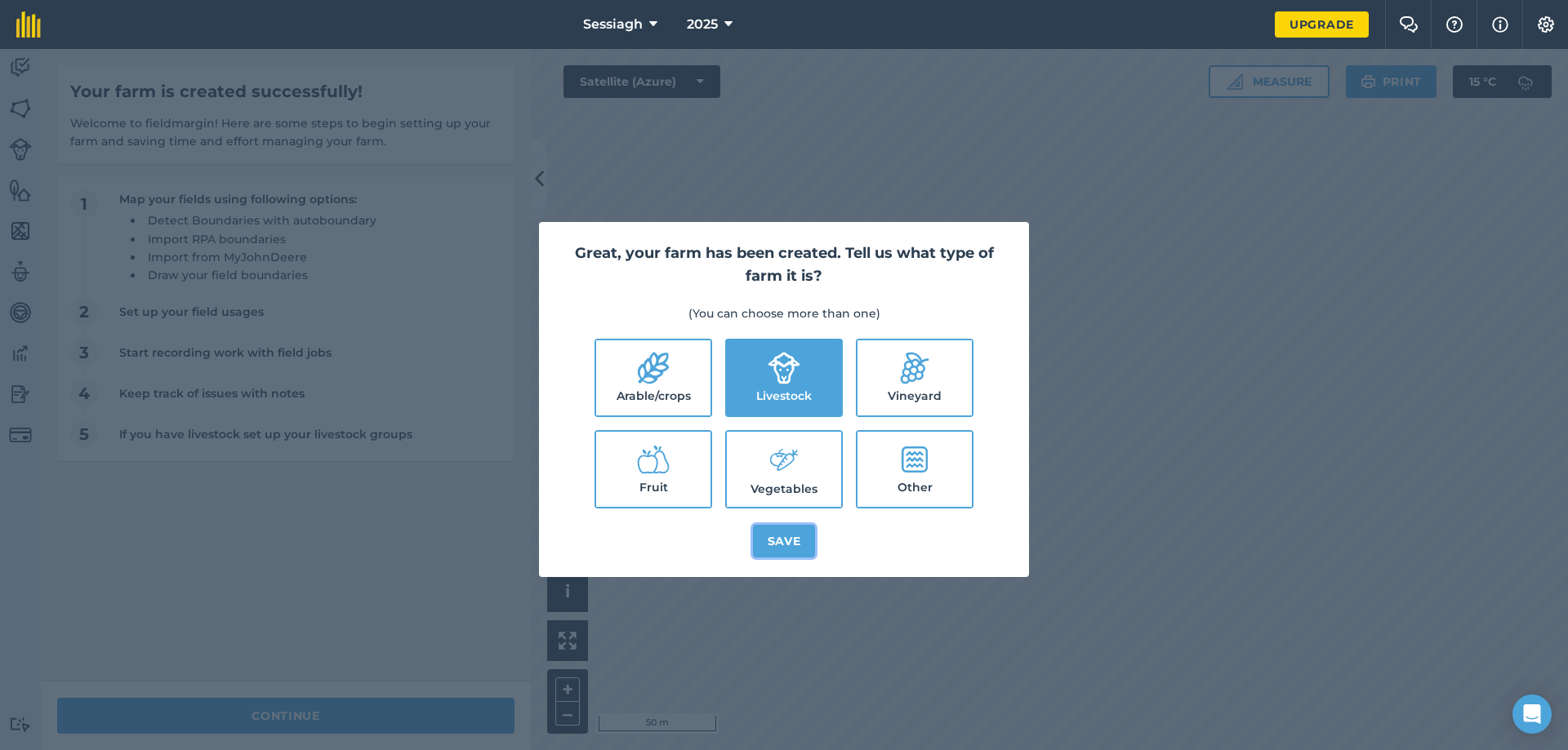
click at [785, 545] on button "Save" at bounding box center [784, 542] width 63 height 33
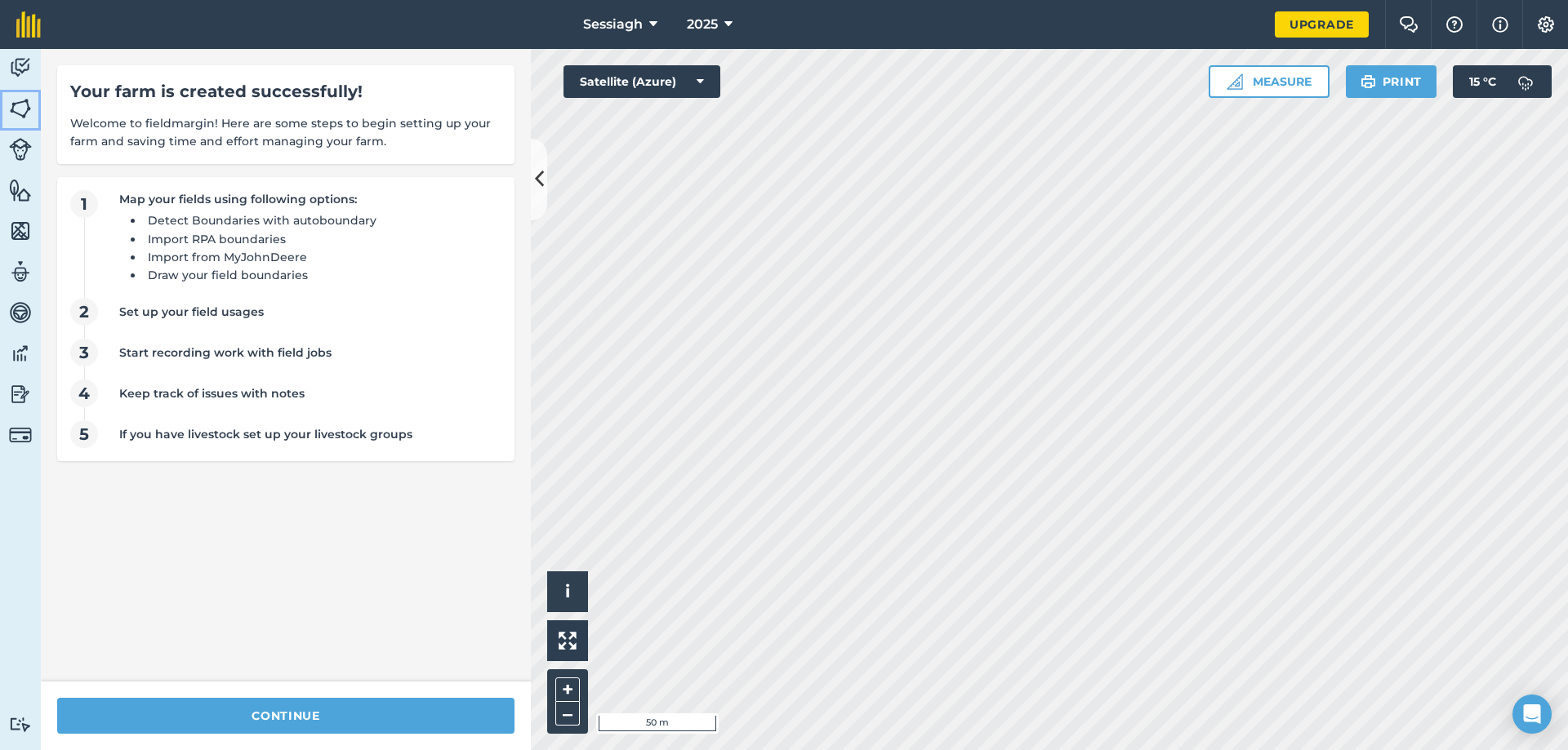
click at [20, 116] on img at bounding box center [20, 108] width 23 height 24
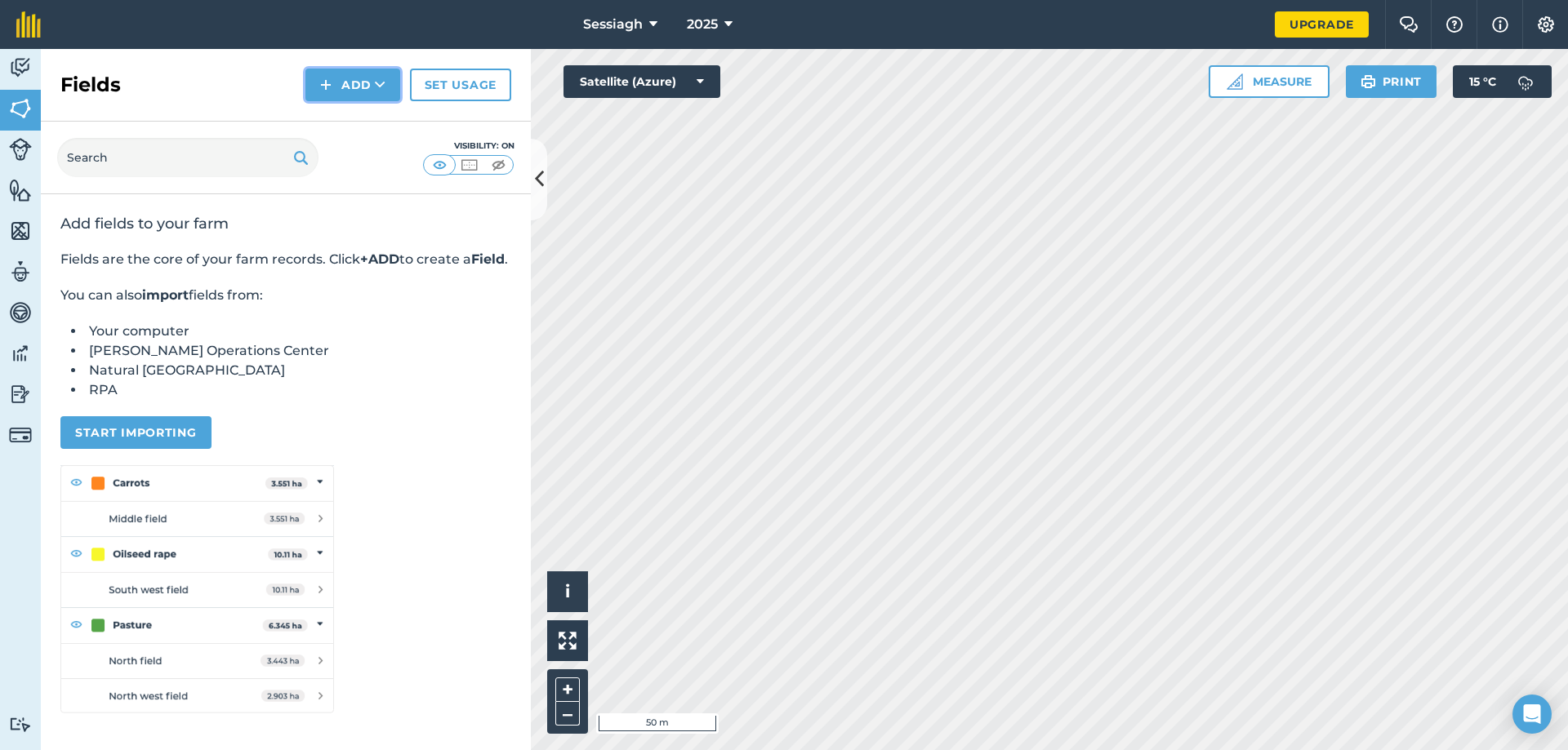
click at [351, 84] on button "Add" at bounding box center [353, 85] width 95 height 33
click at [369, 83] on button "Add" at bounding box center [353, 85] width 95 height 33
click at [362, 132] on link "Draw" at bounding box center [352, 121] width 90 height 36
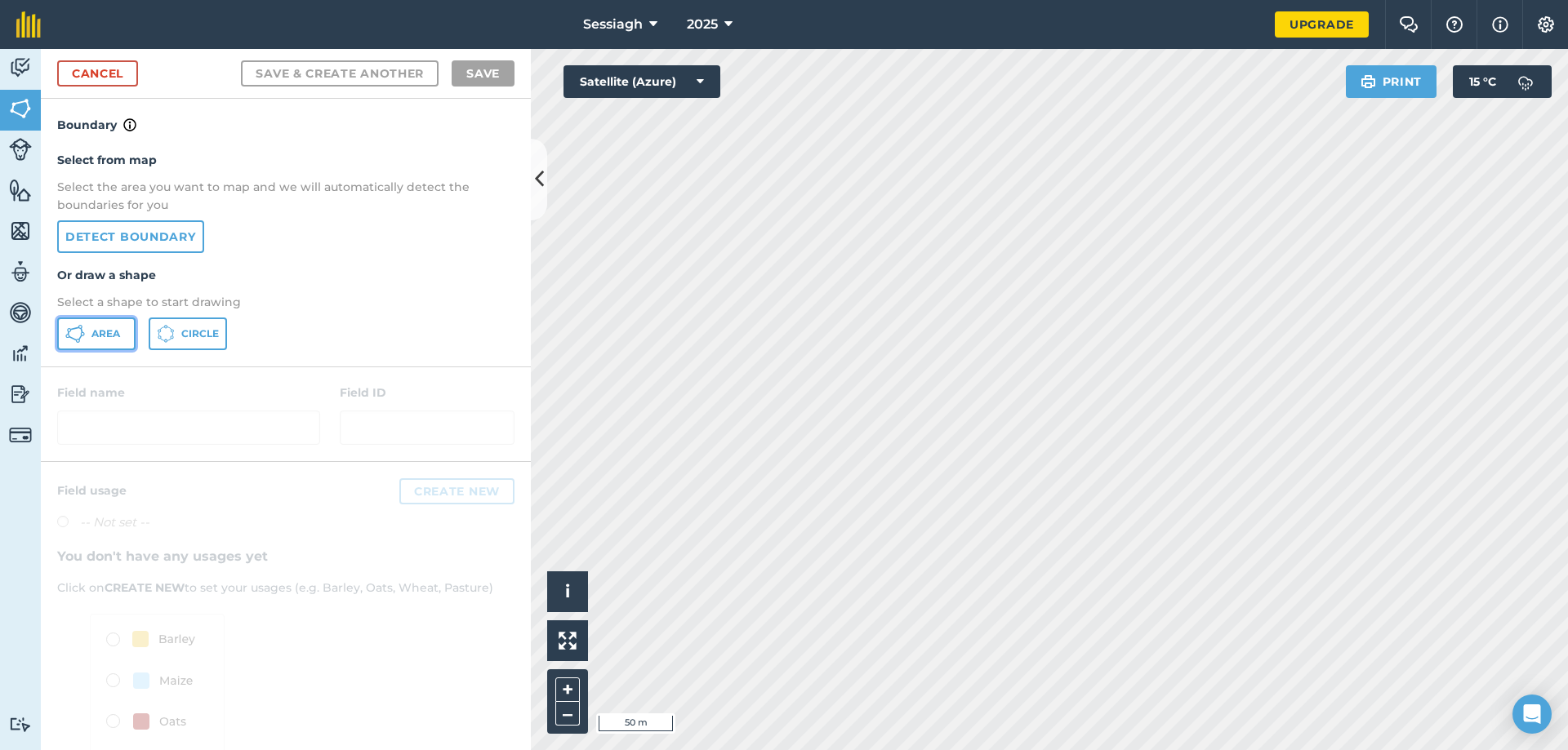
click at [118, 332] on span "Area" at bounding box center [105, 333] width 28 height 13
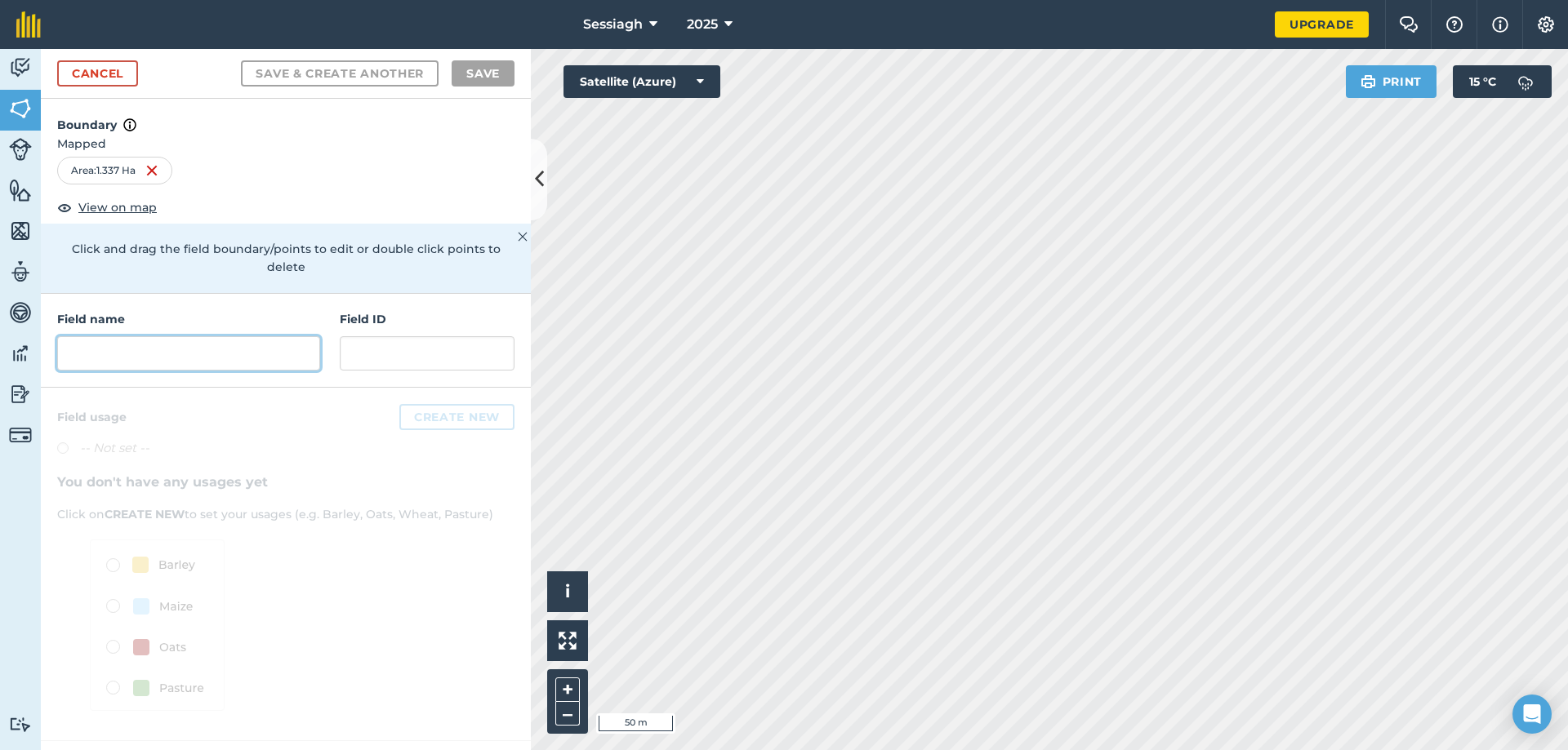
click at [253, 337] on input "text" at bounding box center [188, 354] width 263 height 34
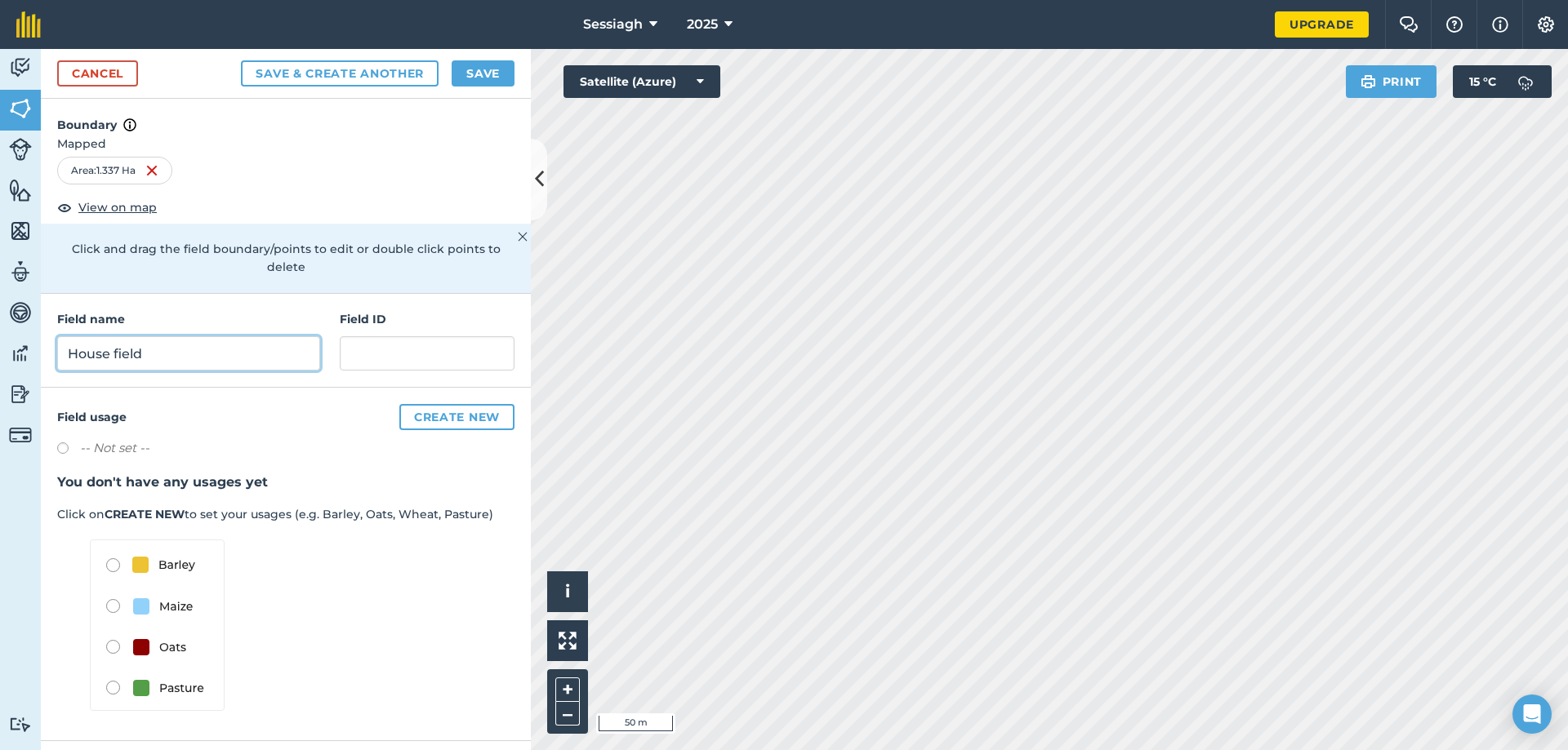
type input "House field"
click at [344, 70] on button "Save & Create Another" at bounding box center [339, 73] width 197 height 26
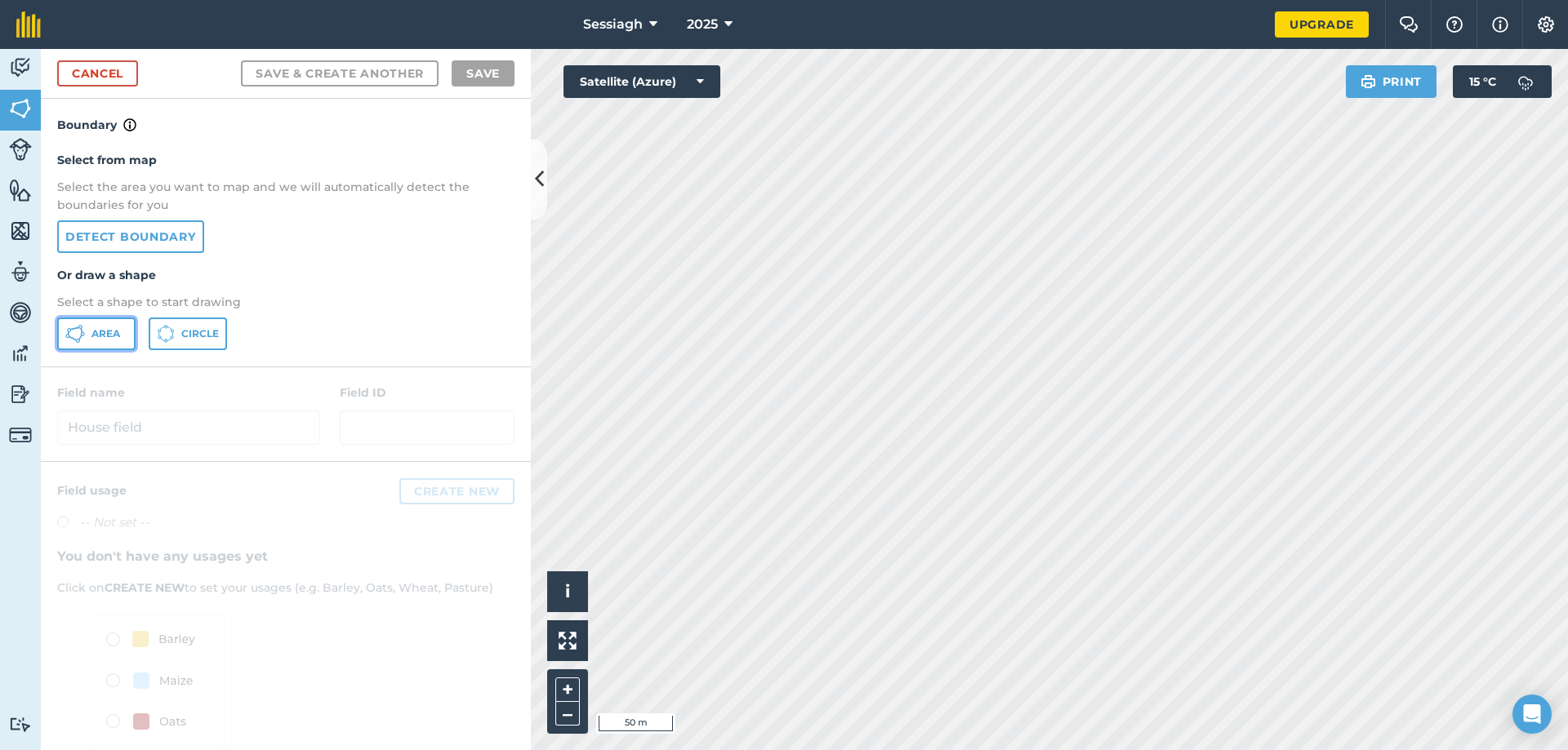
click at [101, 332] on span "Area" at bounding box center [105, 333] width 28 height 13
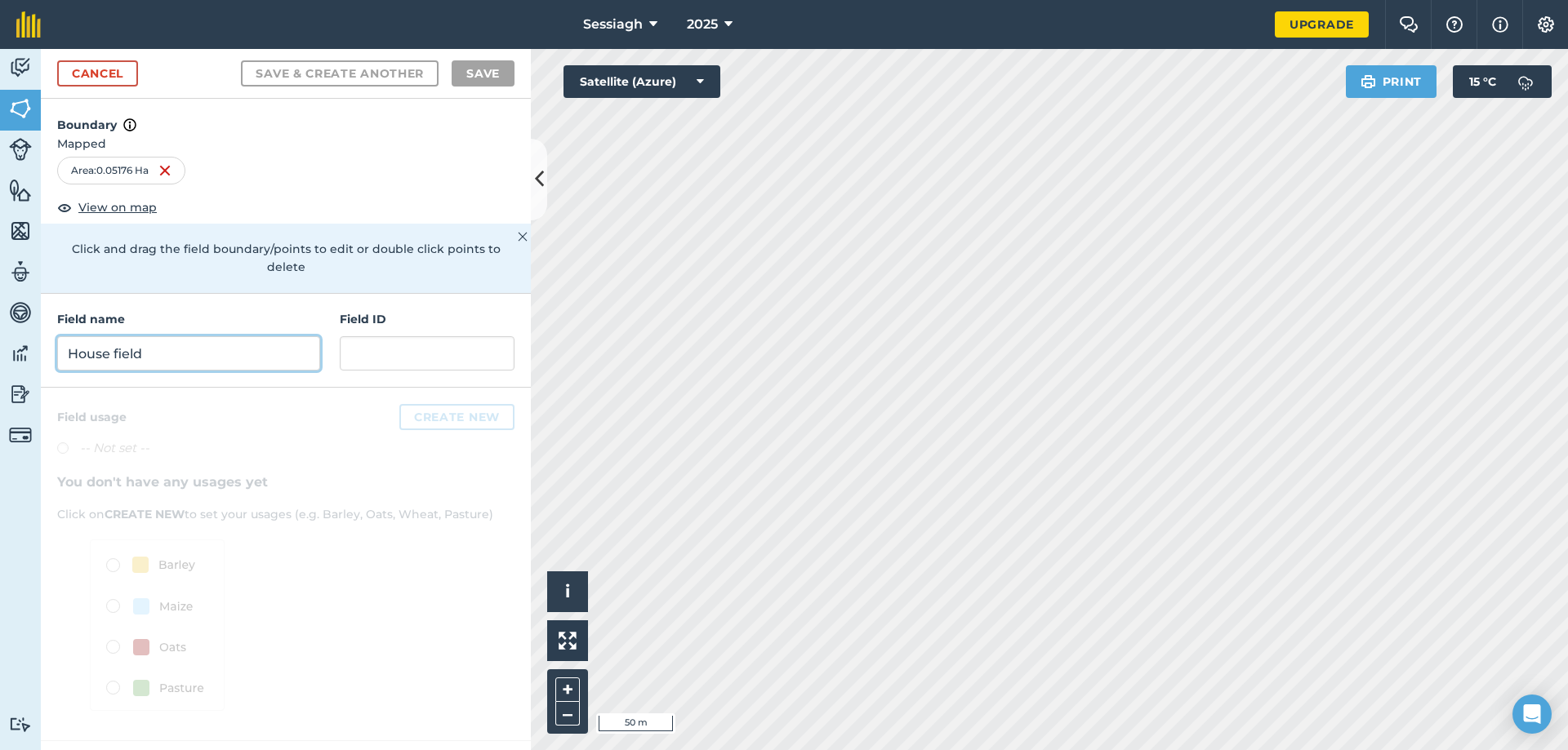
click at [251, 337] on input "House field" at bounding box center [188, 354] width 263 height 34
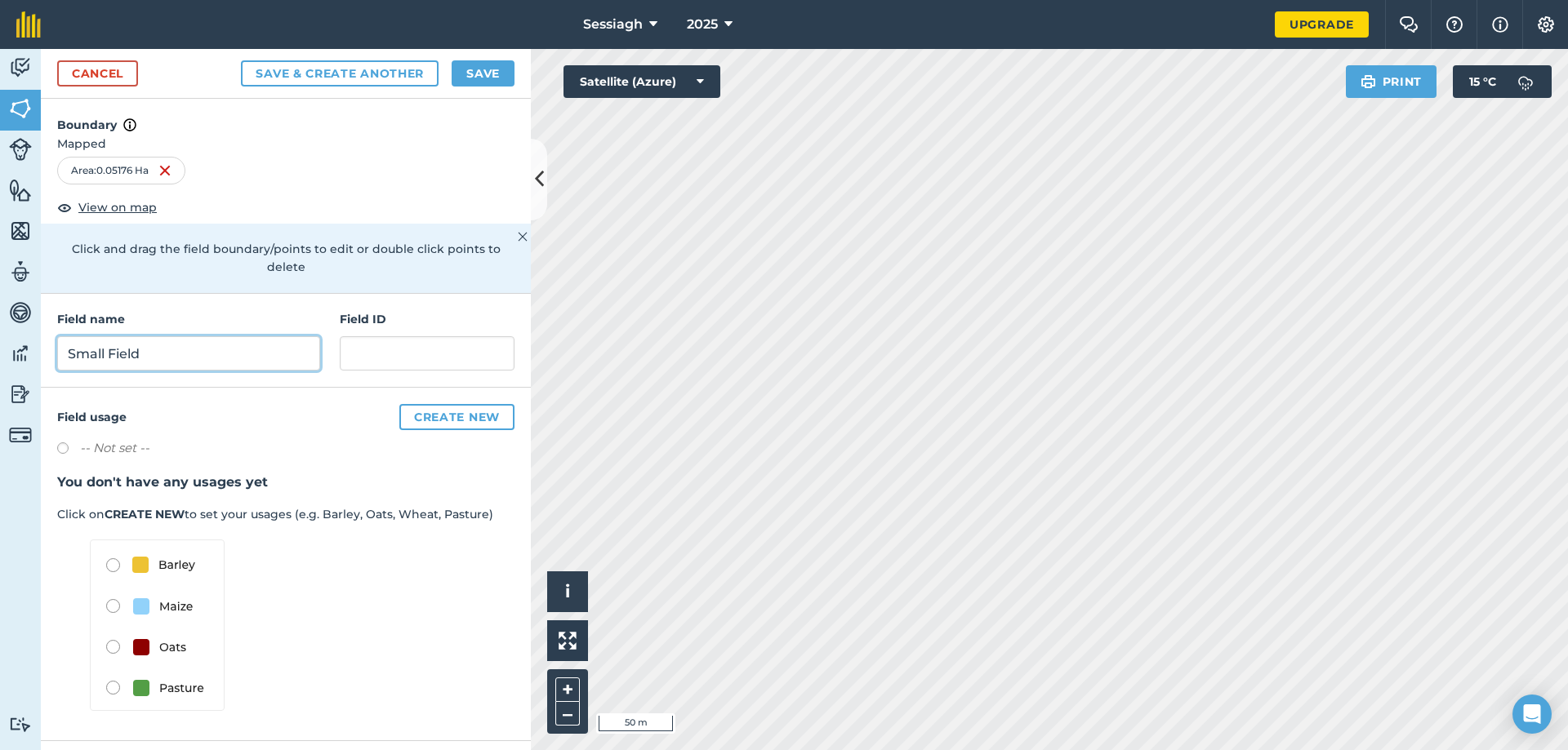
type input "Small Field"
click at [421, 65] on button "Save & Create Another" at bounding box center [339, 73] width 197 height 26
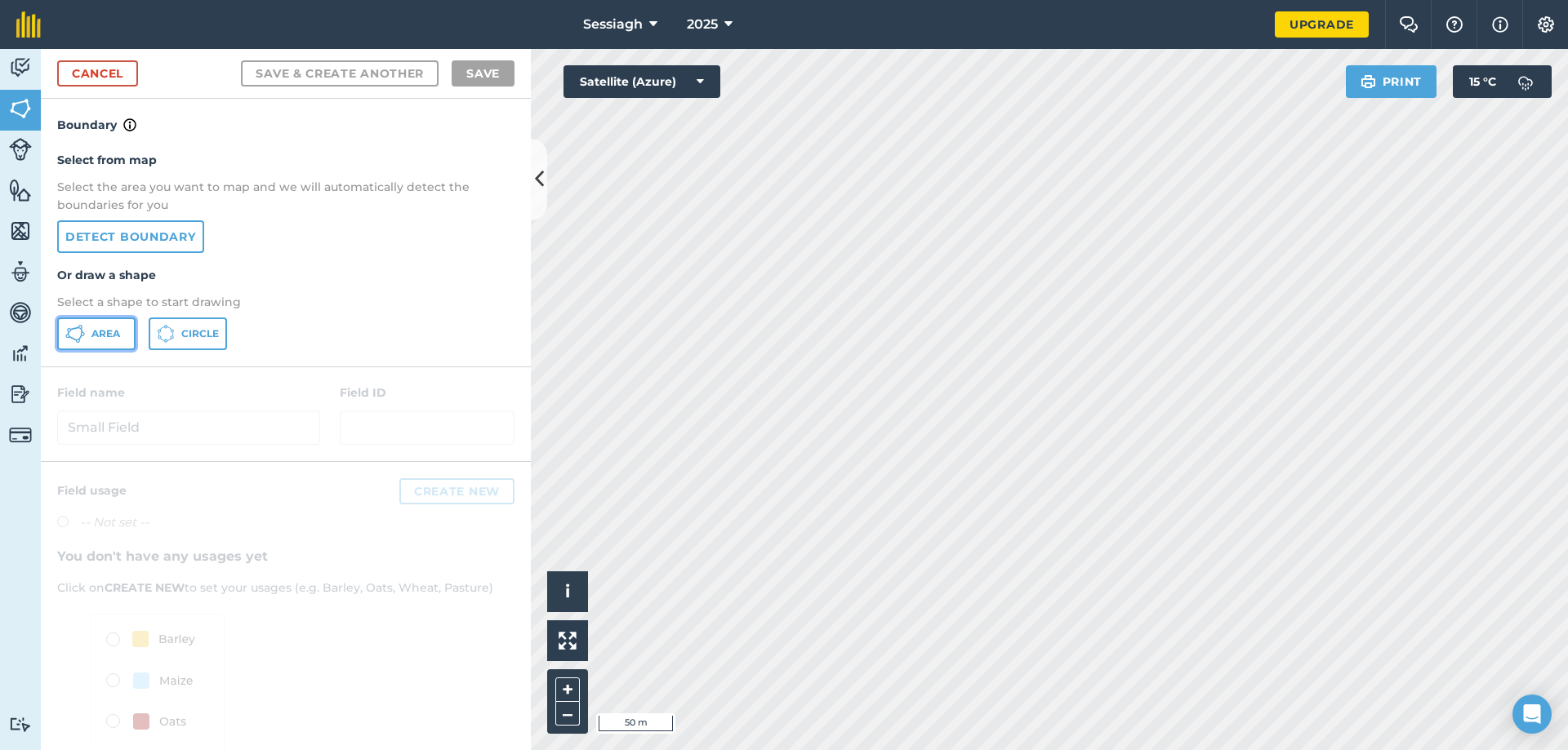
click at [121, 334] on button "Area" at bounding box center [96, 334] width 78 height 33
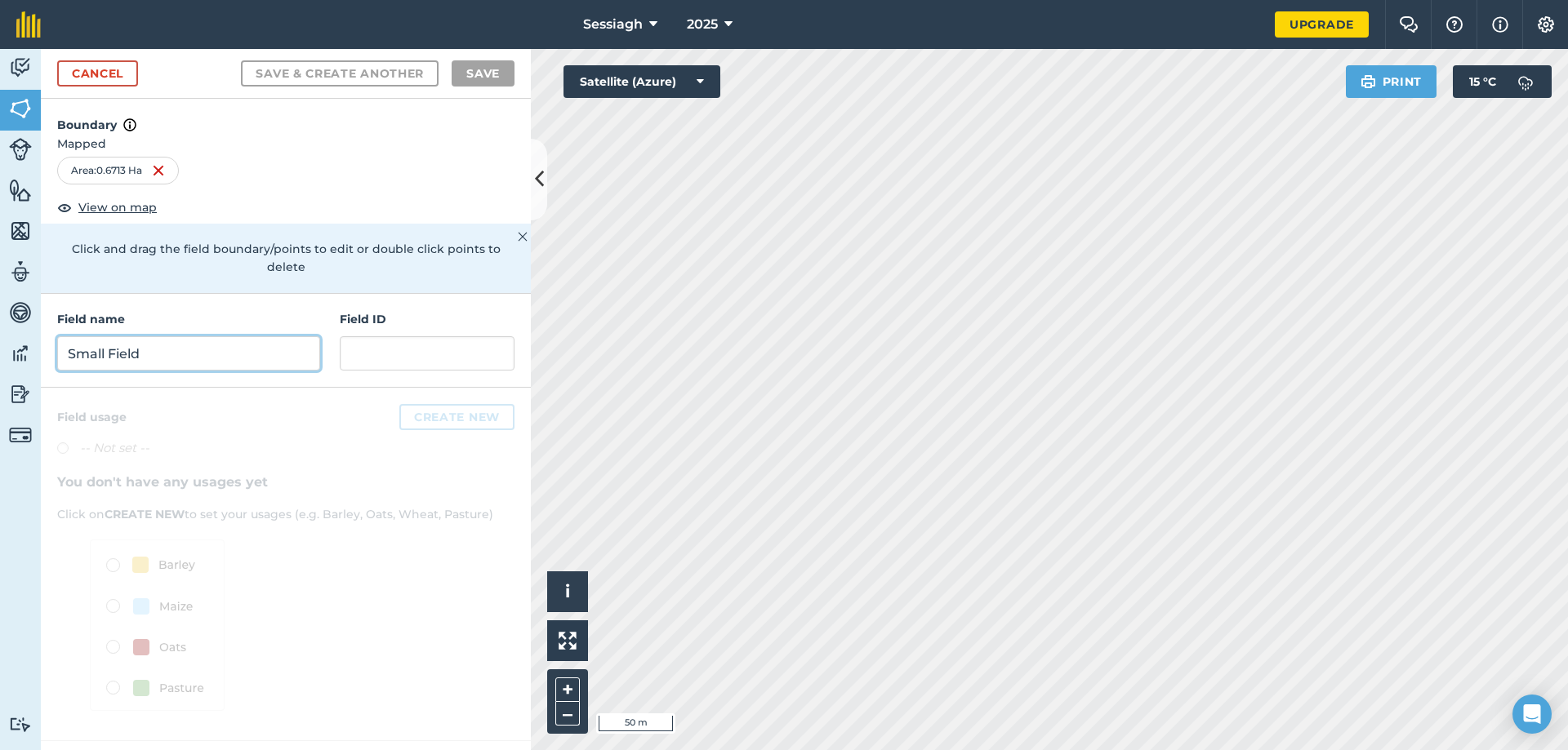
click at [233, 337] on input "Small Field" at bounding box center [188, 354] width 263 height 34
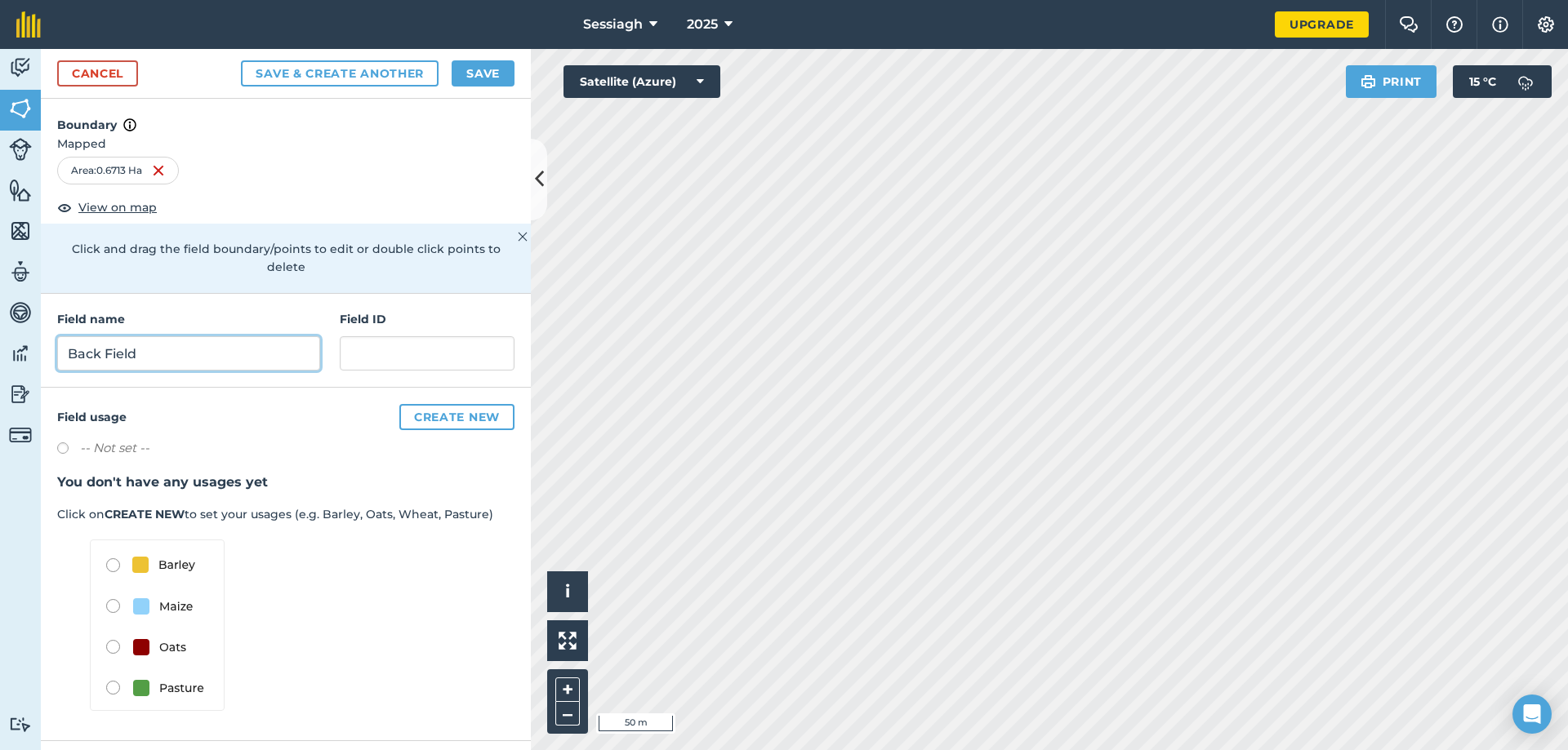
type input "Back Field"
click at [352, 76] on button "Save & Create Another" at bounding box center [339, 73] width 197 height 26
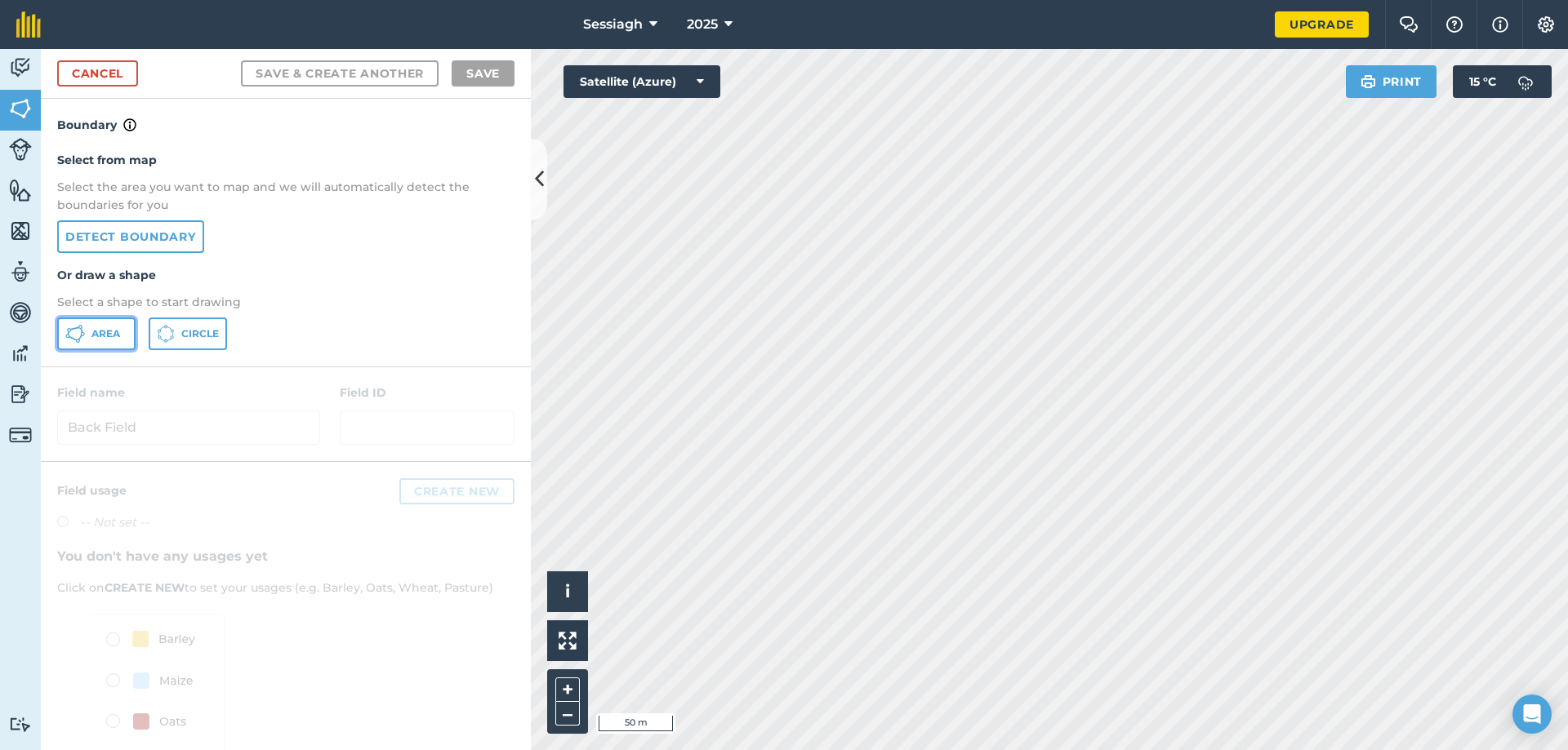
click at [122, 338] on button "Area" at bounding box center [96, 334] width 78 height 33
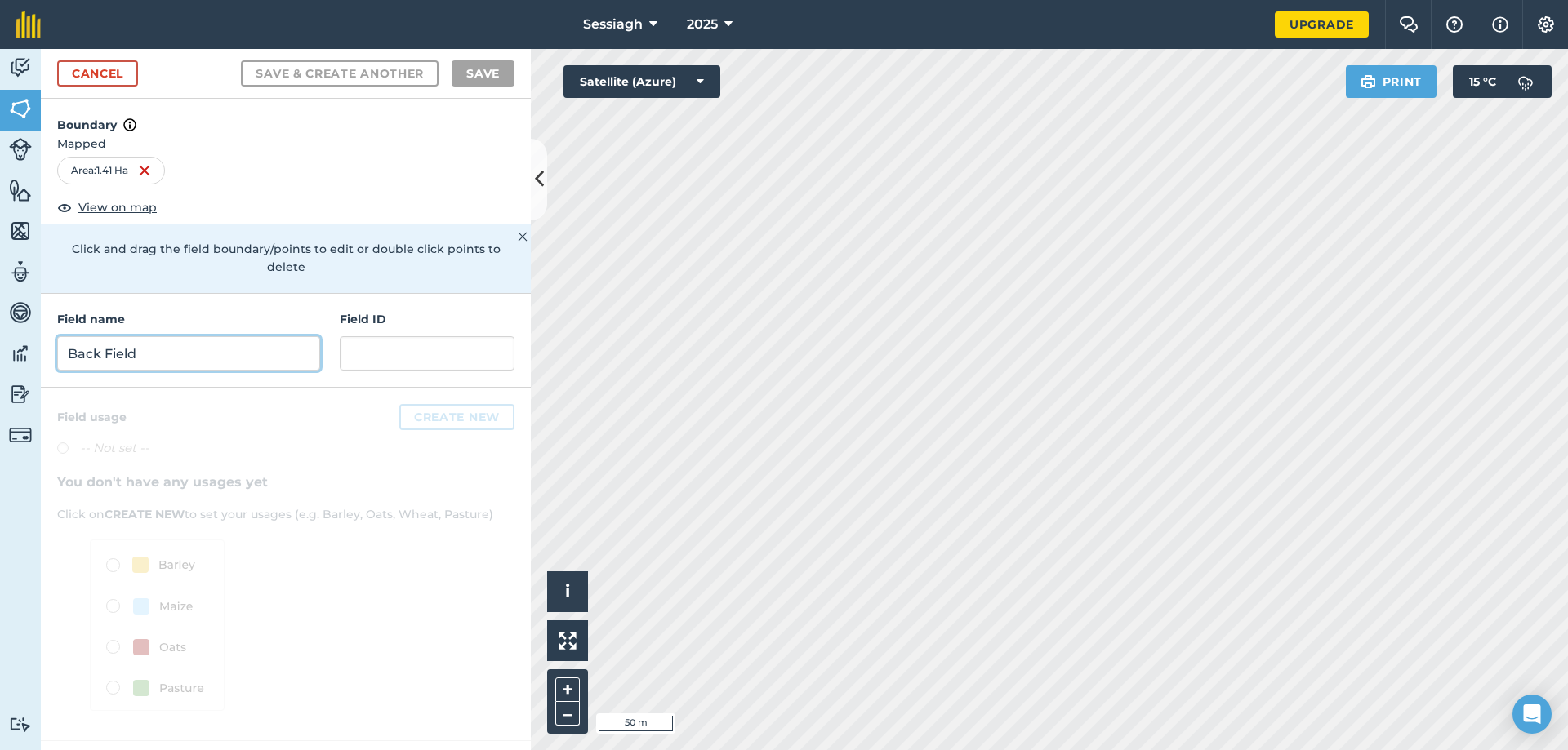
click at [263, 342] on input "Back Field" at bounding box center [188, 354] width 263 height 34
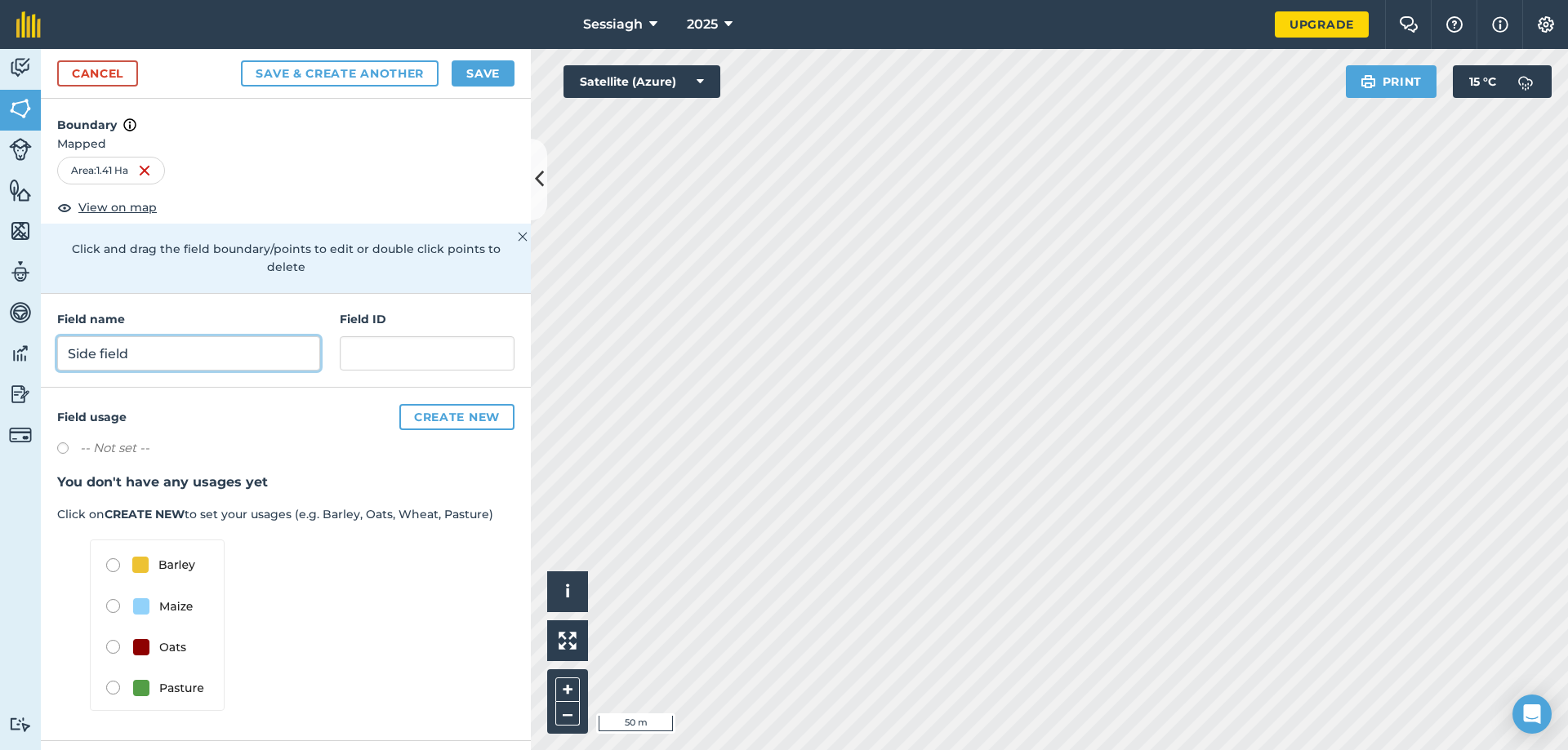
type input "Side field"
click at [296, 69] on button "Save & Create Another" at bounding box center [339, 73] width 197 height 26
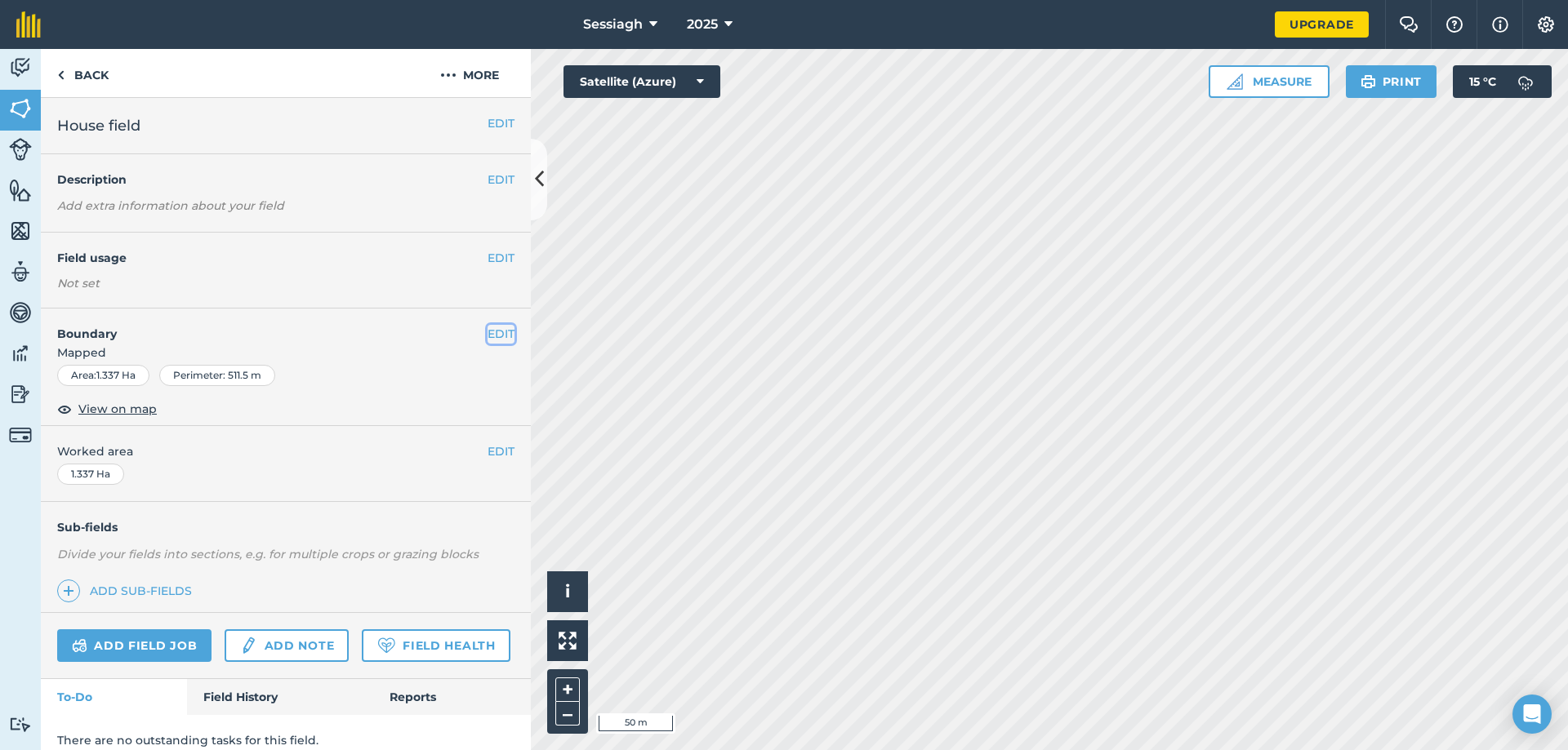
click at [495, 338] on button "EDIT" at bounding box center [500, 333] width 27 height 18
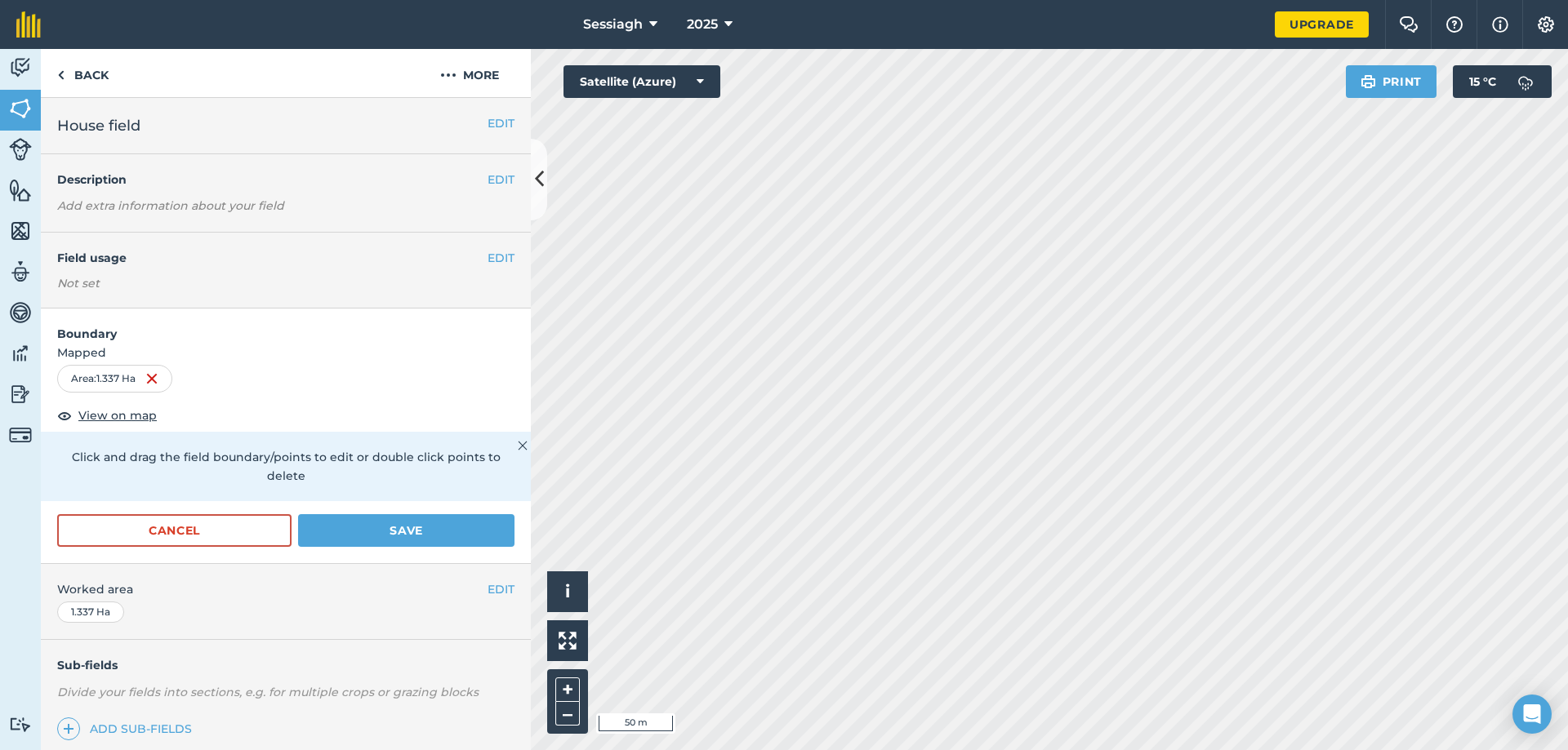
click at [163, 378] on div "Area : 1.337 Ha" at bounding box center [115, 379] width 115 height 28
click at [153, 373] on img at bounding box center [152, 379] width 13 height 20
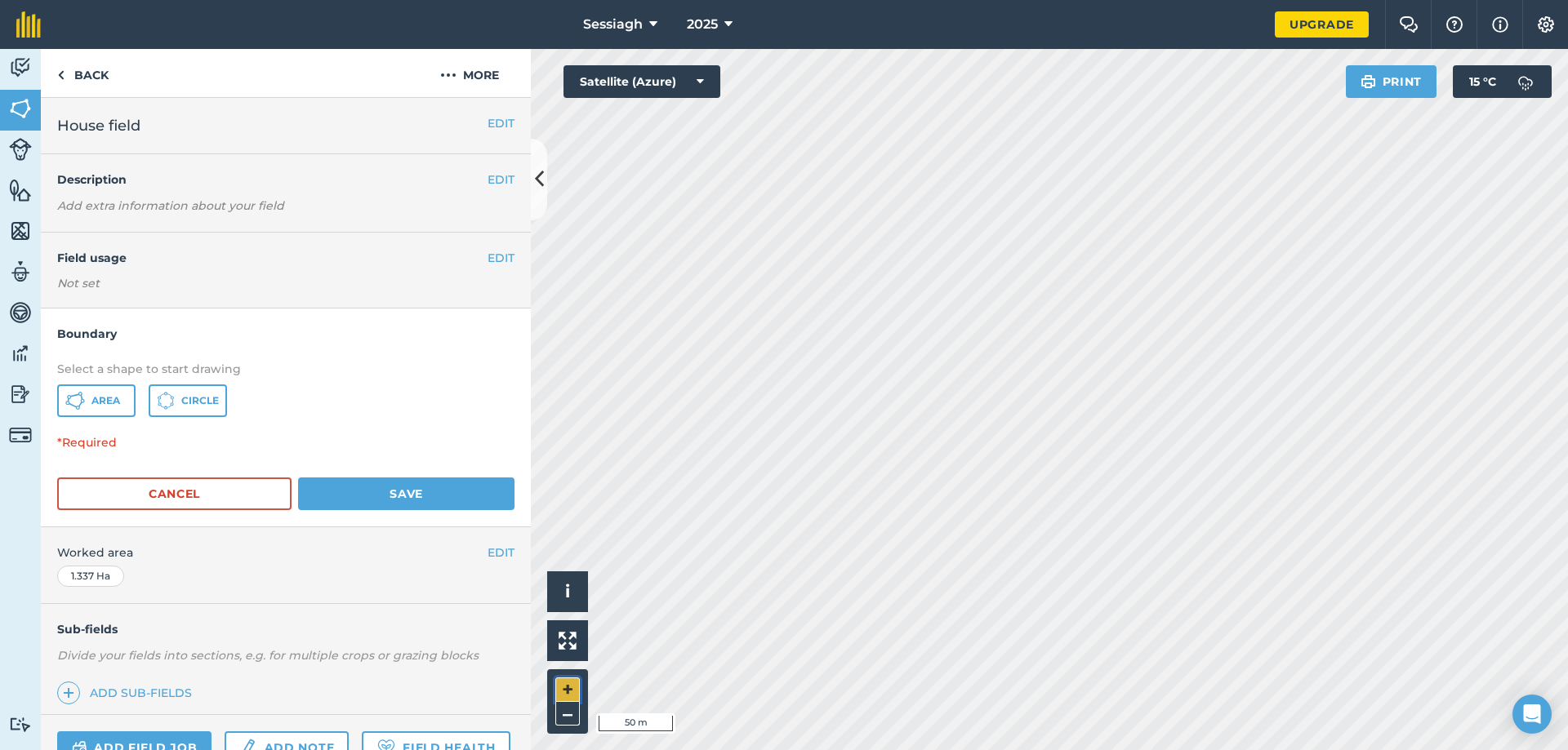
click at [577, 687] on button "+" at bounding box center [567, 690] width 24 height 24
click at [106, 395] on span "Area" at bounding box center [105, 400] width 28 height 13
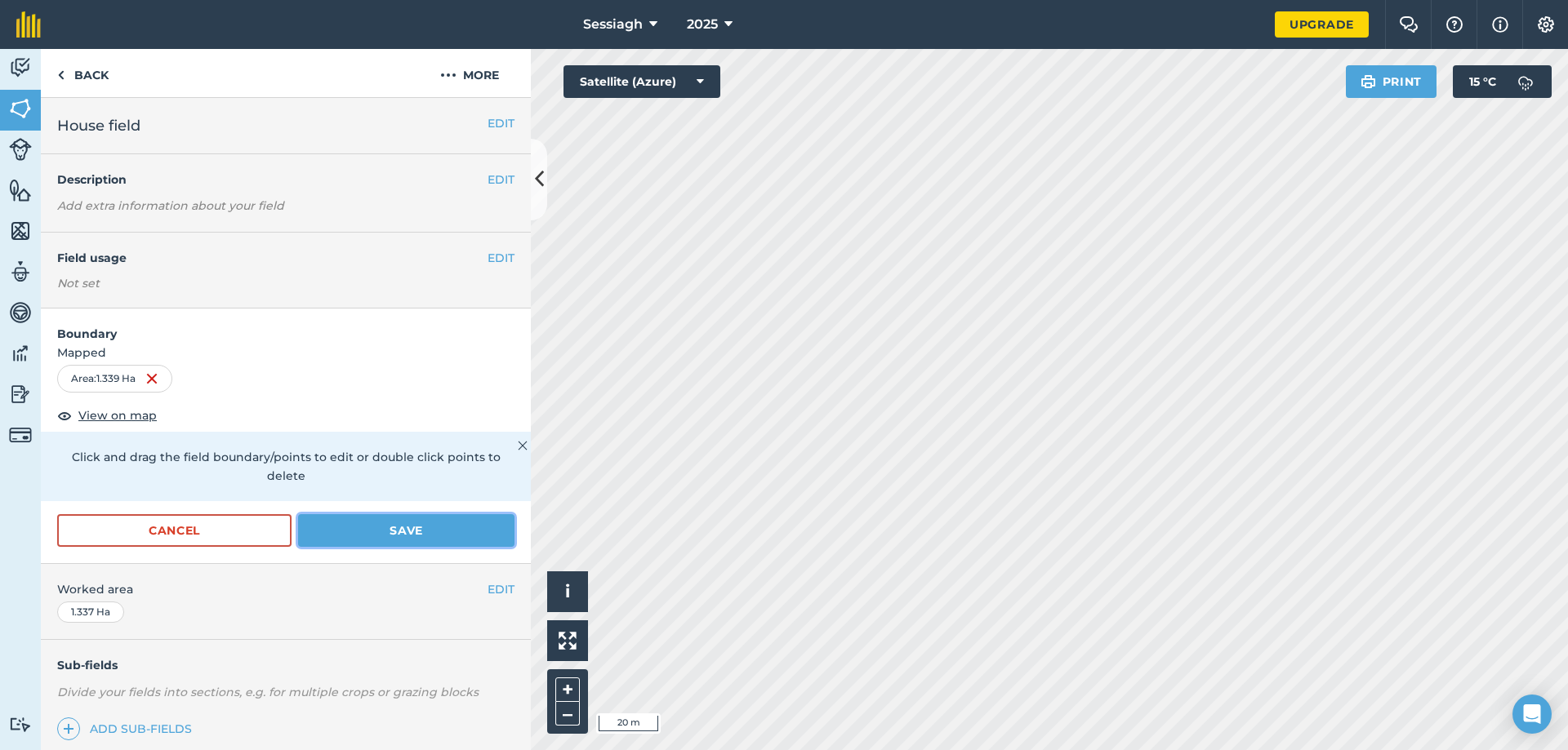
click at [406, 529] on button "Save" at bounding box center [406, 530] width 216 height 33
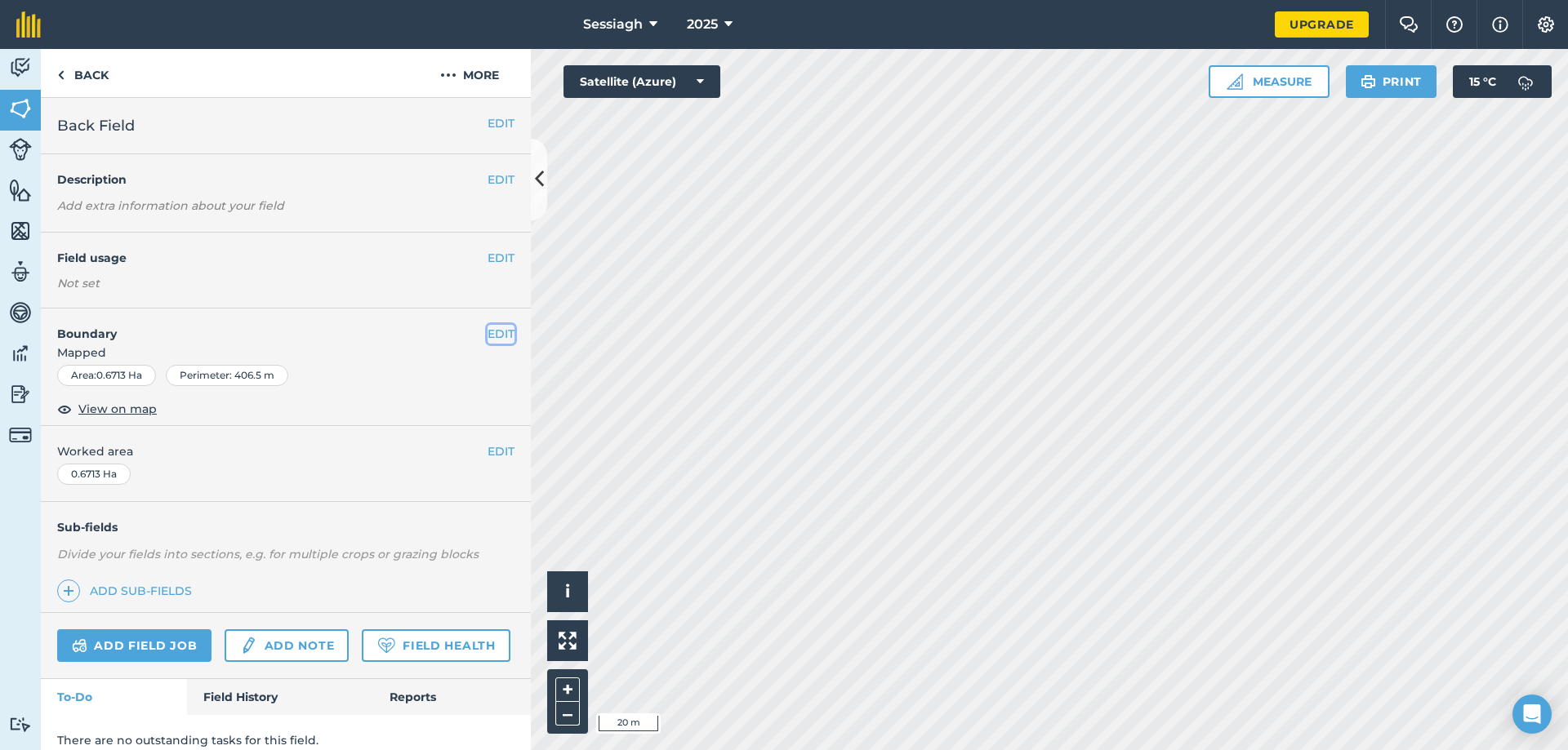
click at [487, 328] on button "EDIT" at bounding box center [500, 333] width 27 height 18
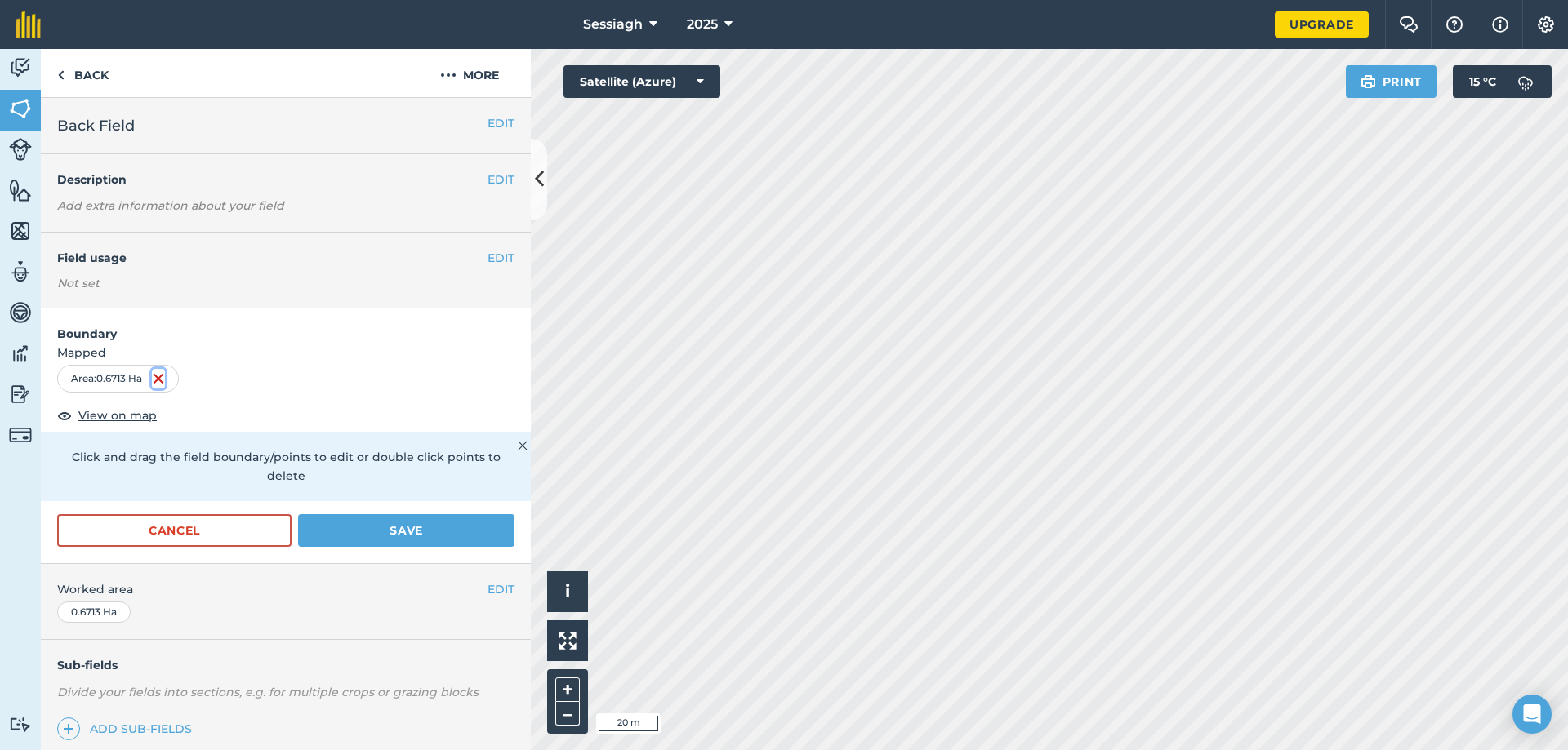
click at [160, 373] on img at bounding box center [158, 379] width 13 height 20
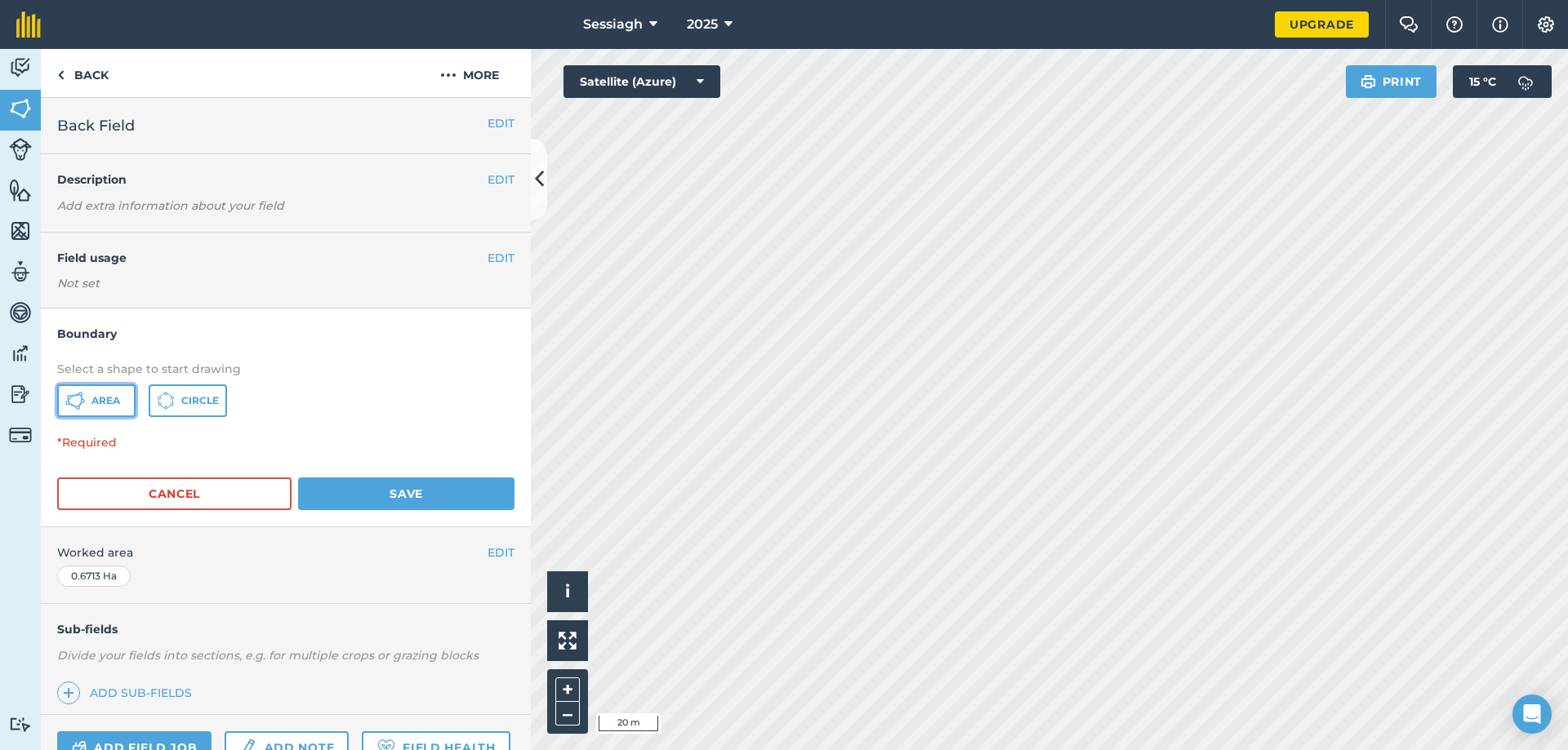
click at [118, 400] on span "Area" at bounding box center [105, 400] width 28 height 13
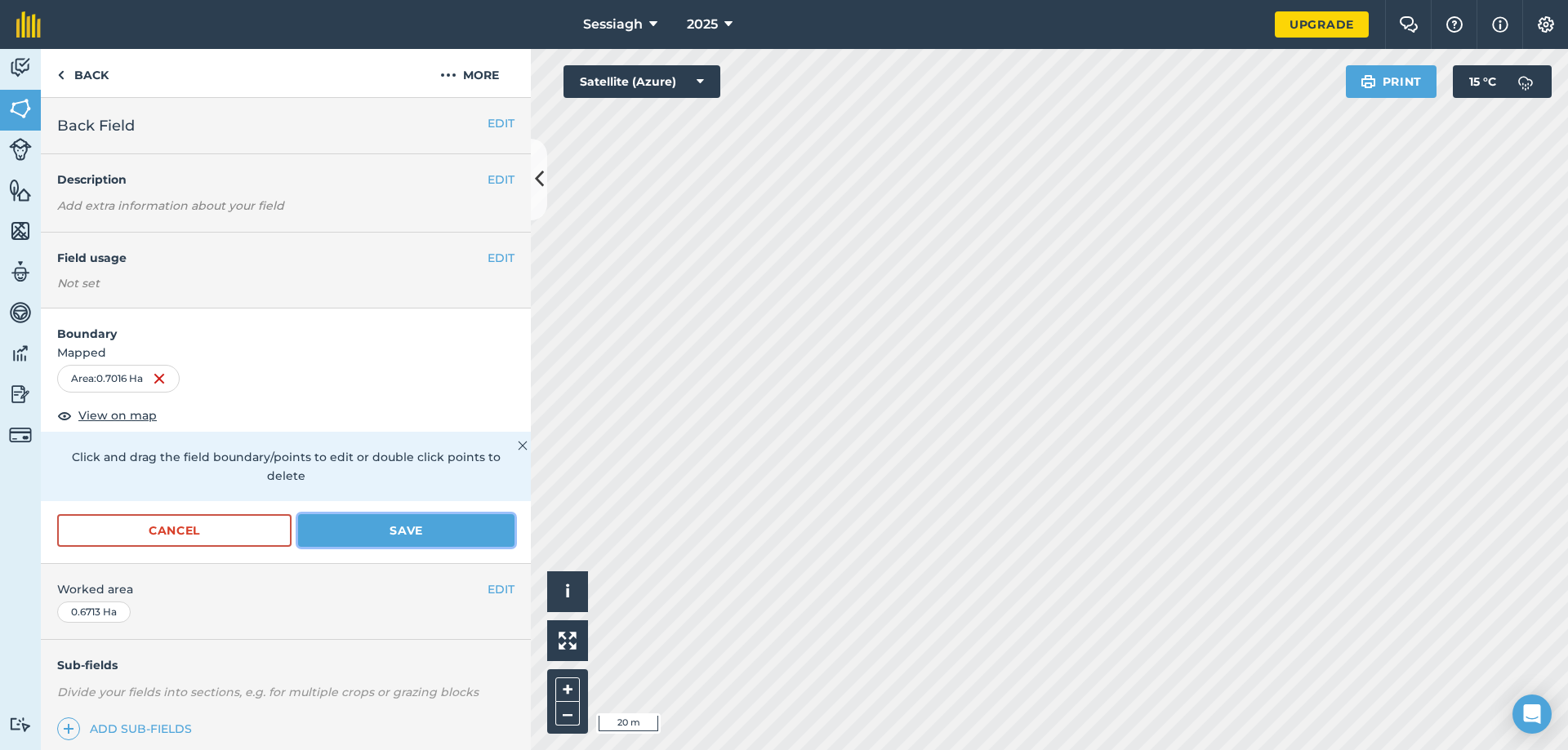
click at [432, 529] on button "Save" at bounding box center [406, 530] width 216 height 33
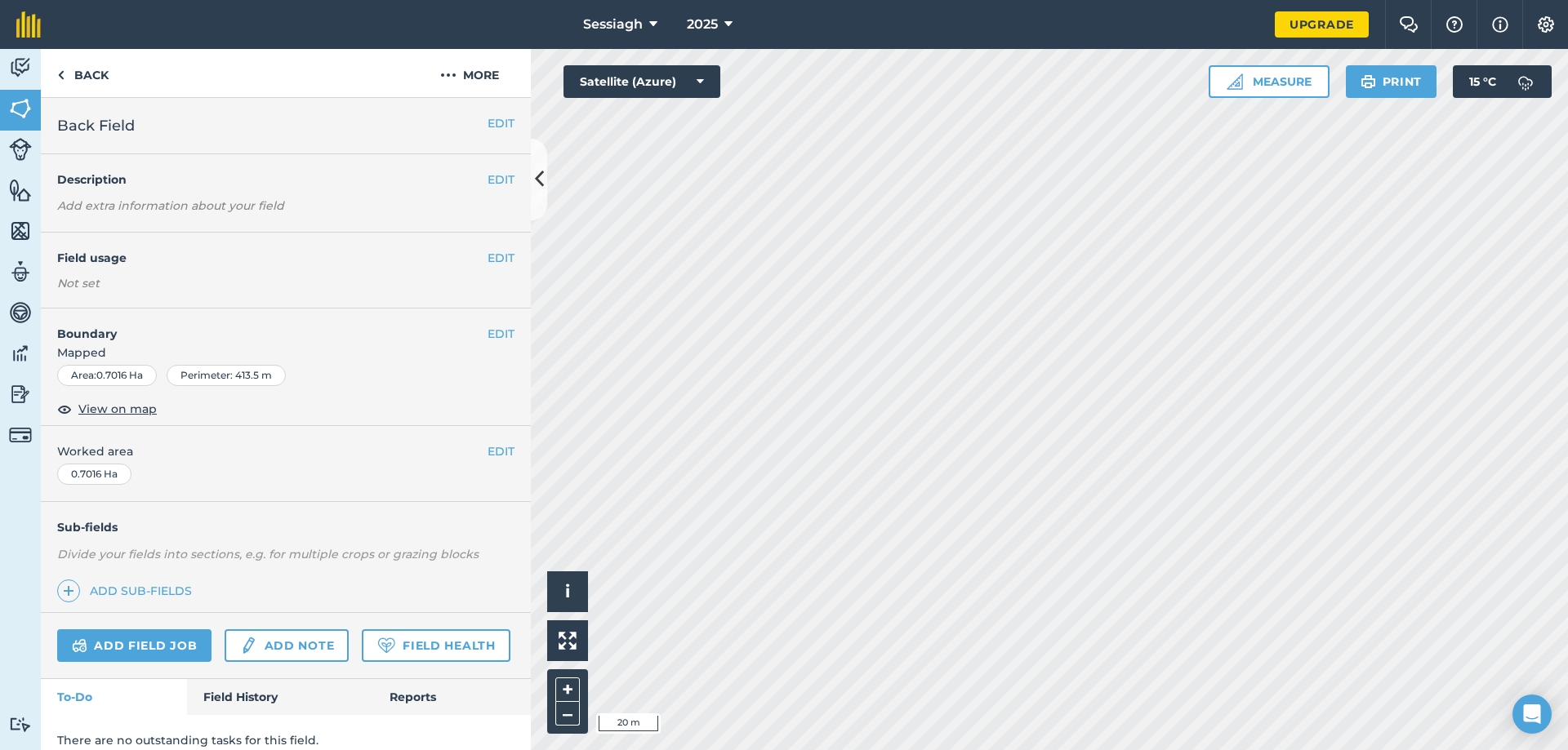
click at [581, 679] on div "+ –" at bounding box center [567, 702] width 40 height 65
click at [573, 690] on button "+" at bounding box center [567, 690] width 24 height 24
click at [490, 335] on button "EDIT" at bounding box center [500, 333] width 27 height 18
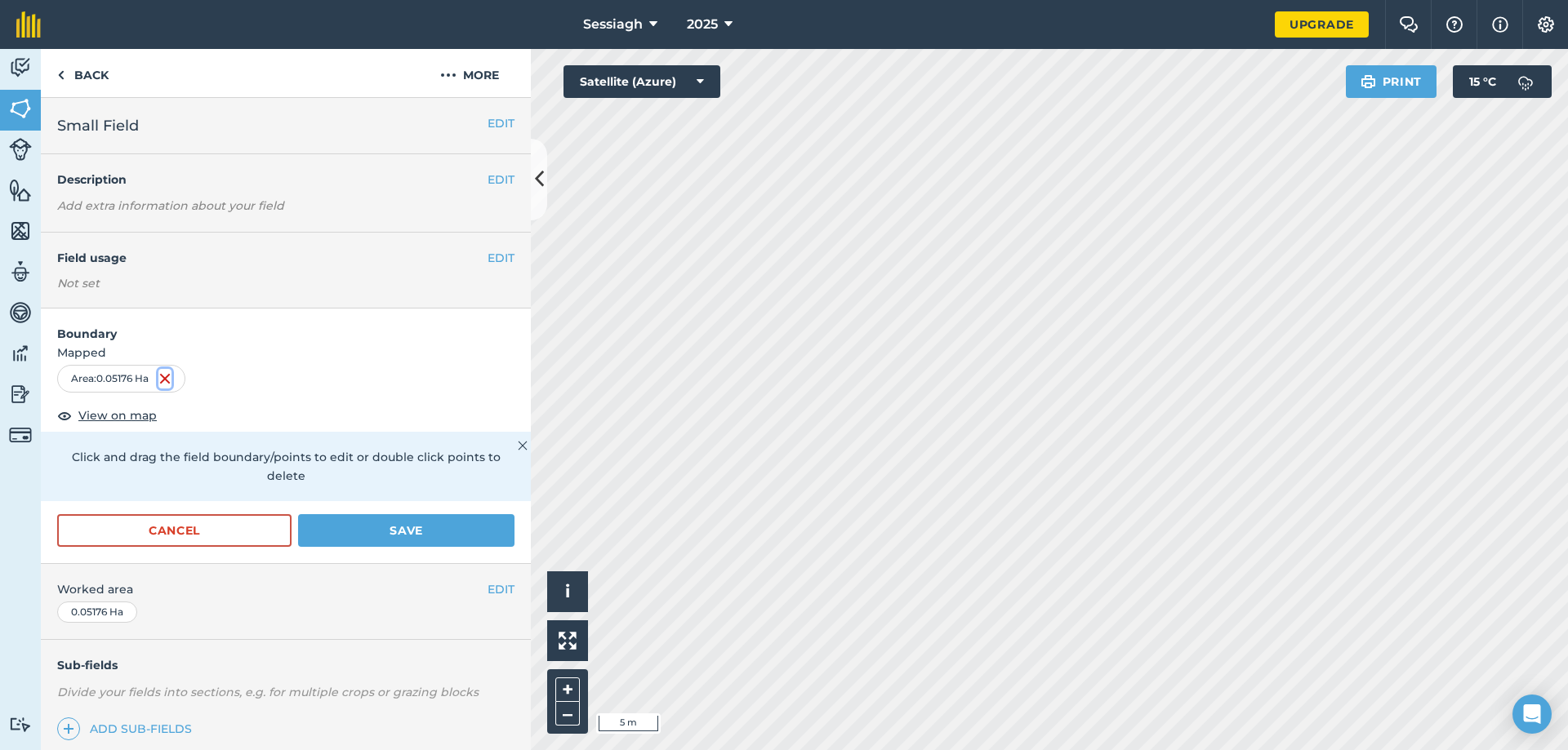
click at [165, 379] on img at bounding box center [164, 379] width 13 height 20
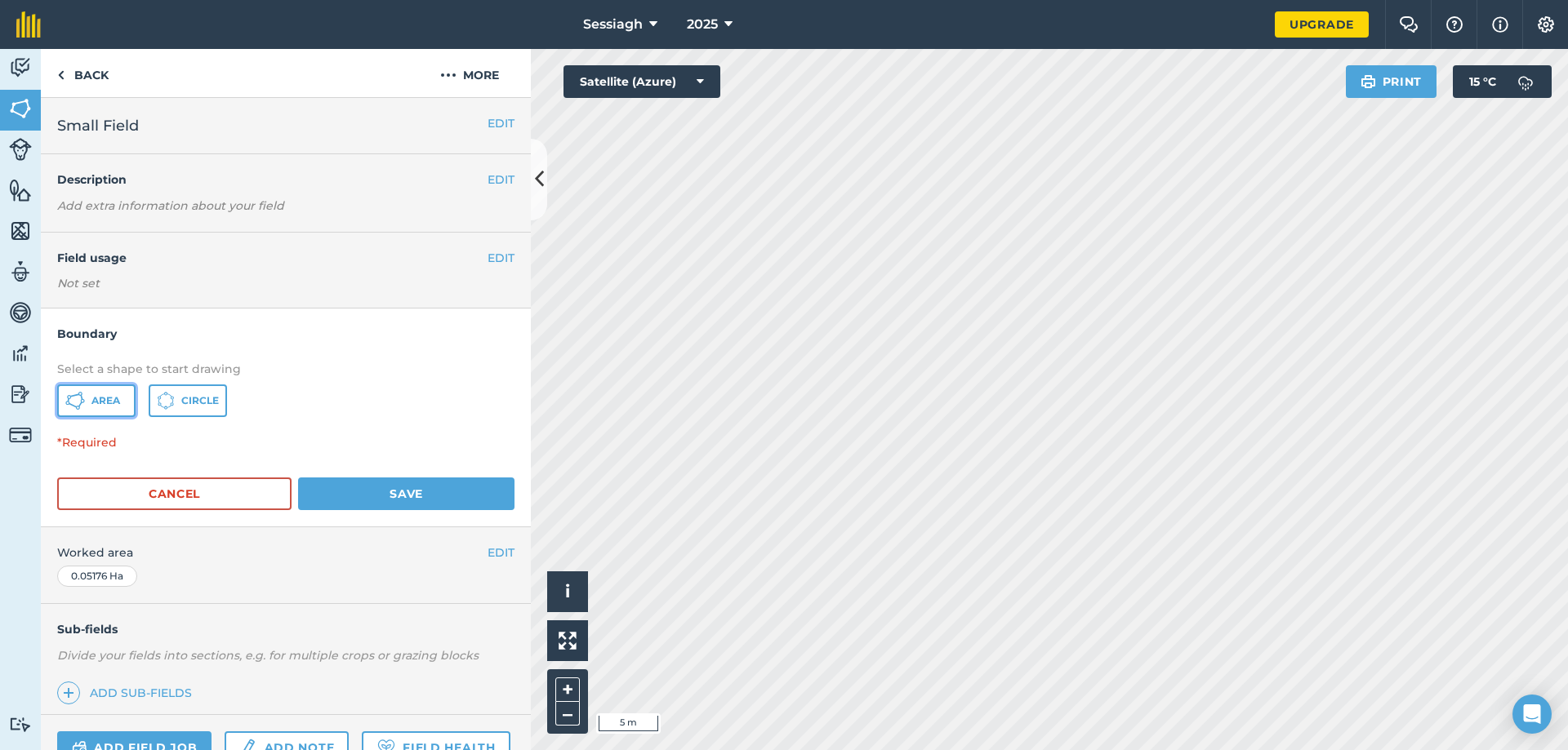
click at [121, 400] on button "Area" at bounding box center [96, 401] width 78 height 33
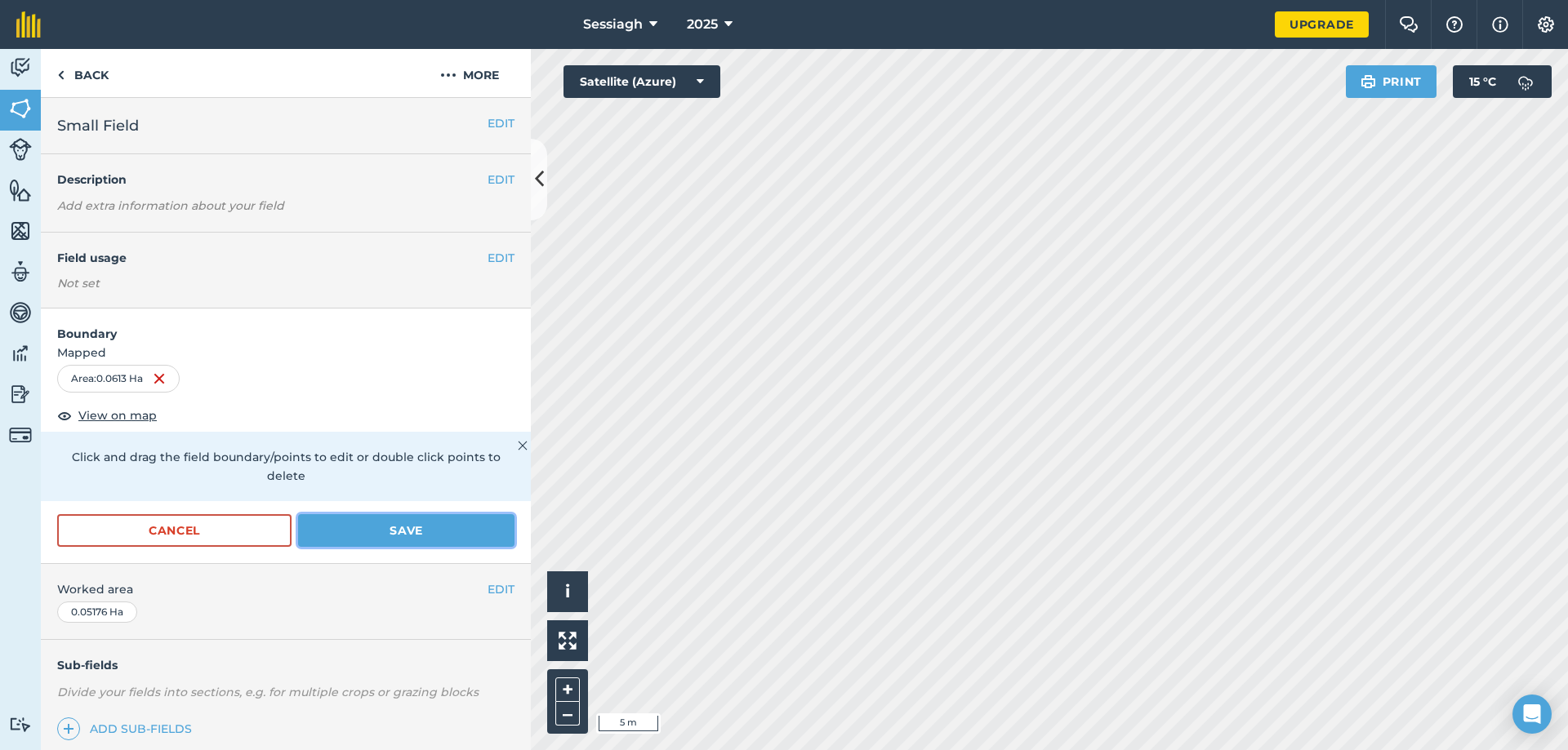
click at [365, 528] on button "Save" at bounding box center [406, 530] width 216 height 33
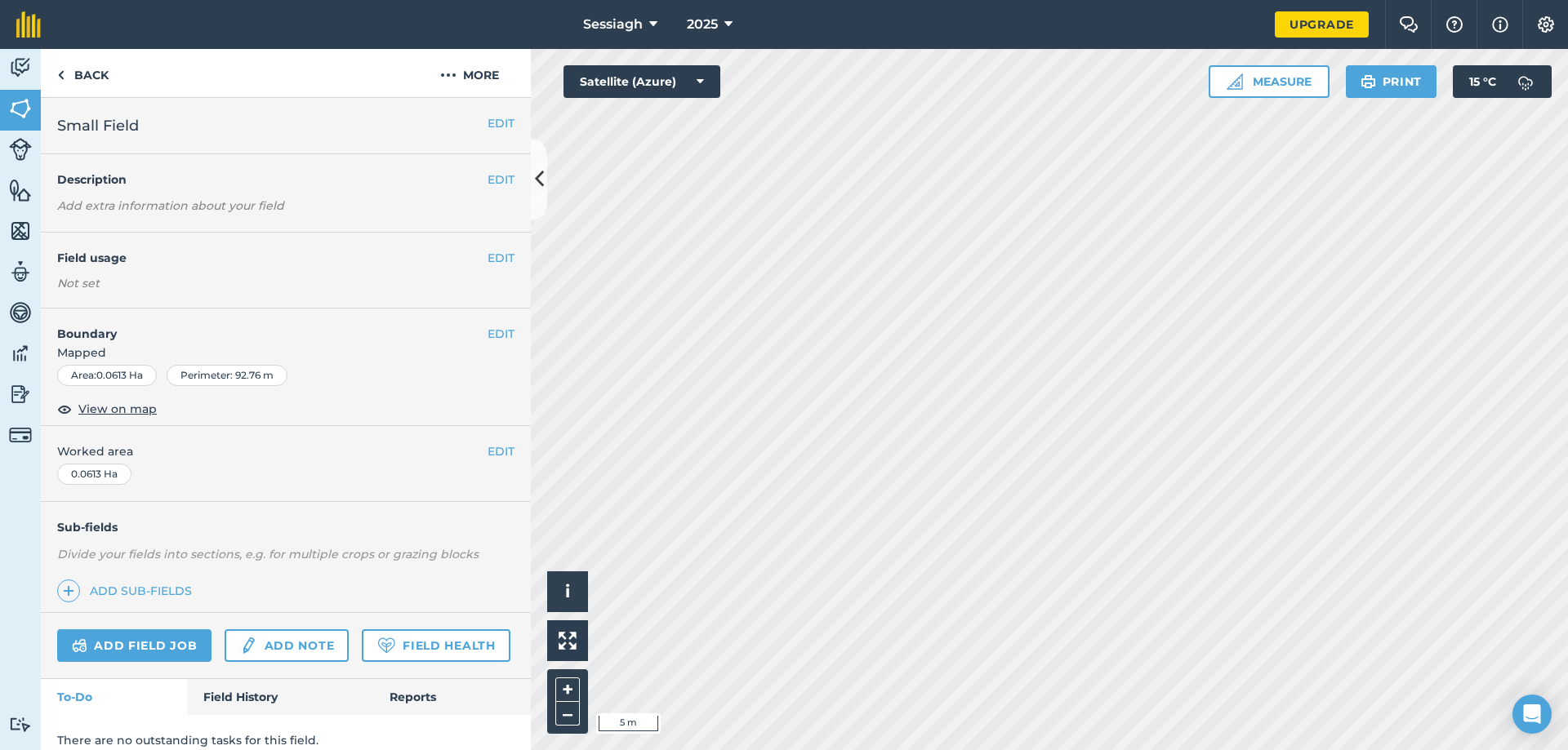
click at [1087, 750] on html "Sessiagh 2025 Upgrade Farm Chat Help Info Settings Map printing is not availabl…" at bounding box center [784, 375] width 1568 height 750
click at [62, 71] on img at bounding box center [60, 75] width 8 height 20
click at [71, 79] on link "Back" at bounding box center [83, 73] width 84 height 48
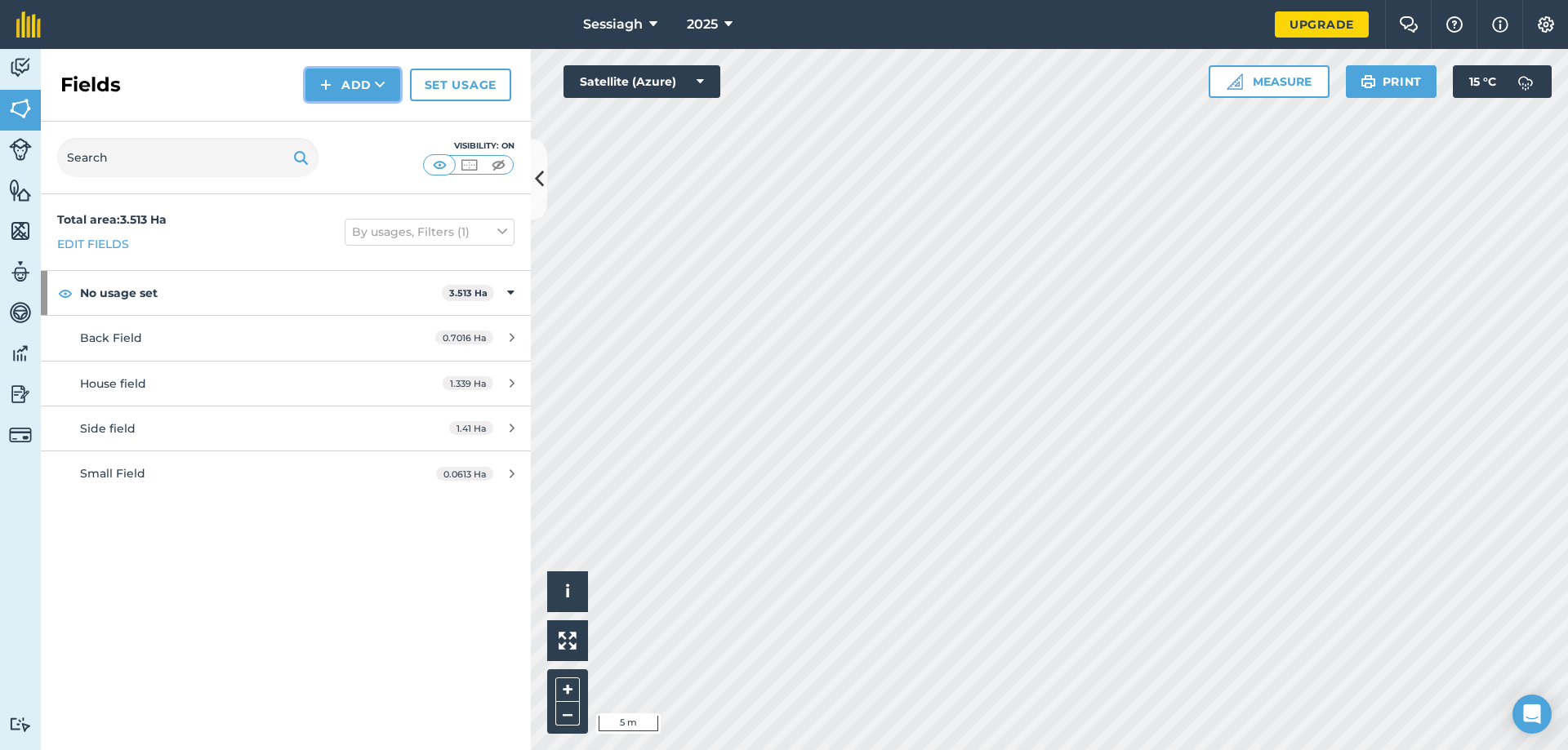
click at [364, 94] on button "Add" at bounding box center [353, 85] width 95 height 33
click at [364, 114] on link "Draw" at bounding box center [352, 121] width 90 height 36
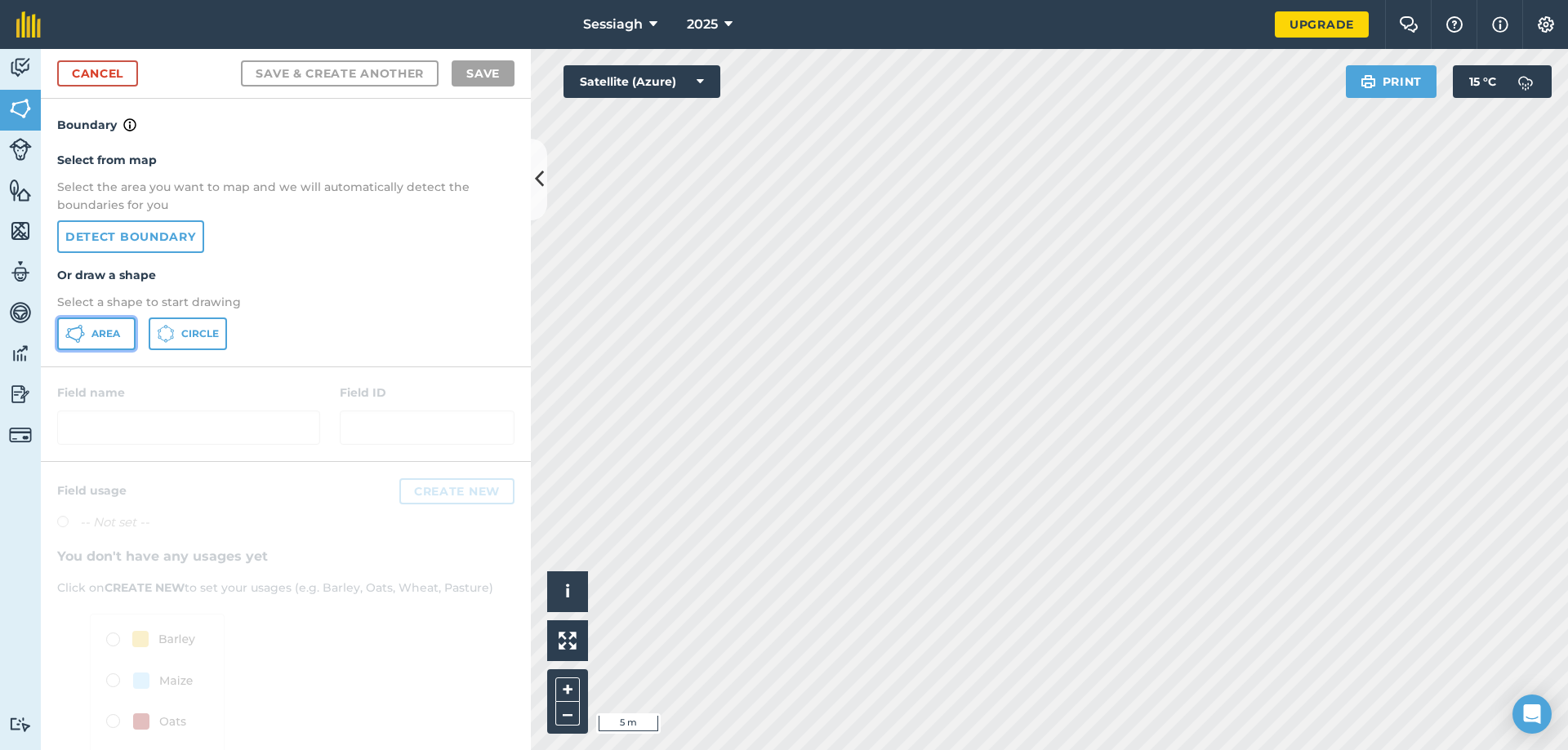
click at [114, 329] on span "Area" at bounding box center [105, 333] width 28 height 13
click at [569, 709] on button "–" at bounding box center [567, 714] width 24 height 23
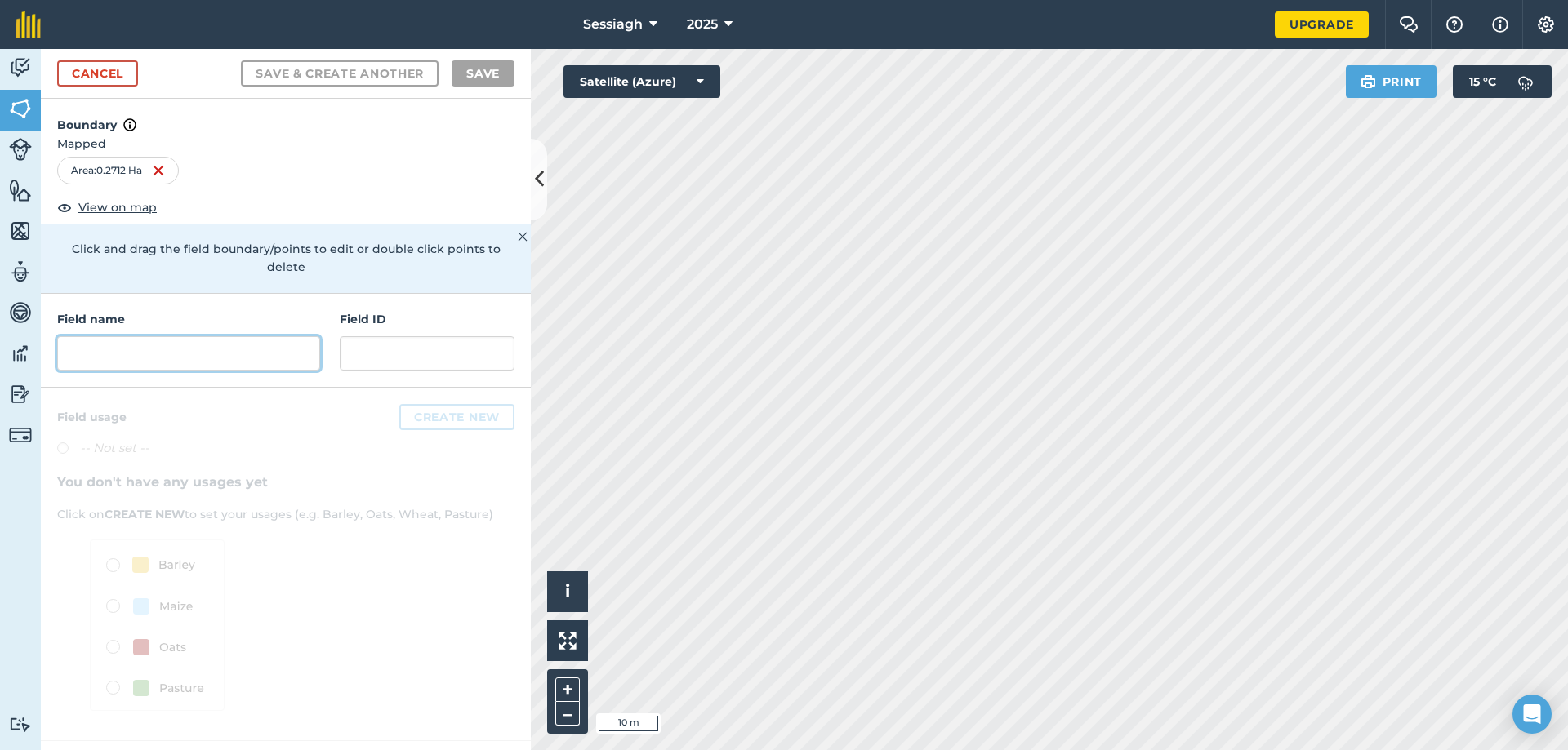
click at [165, 337] on input "text" at bounding box center [188, 354] width 263 height 34
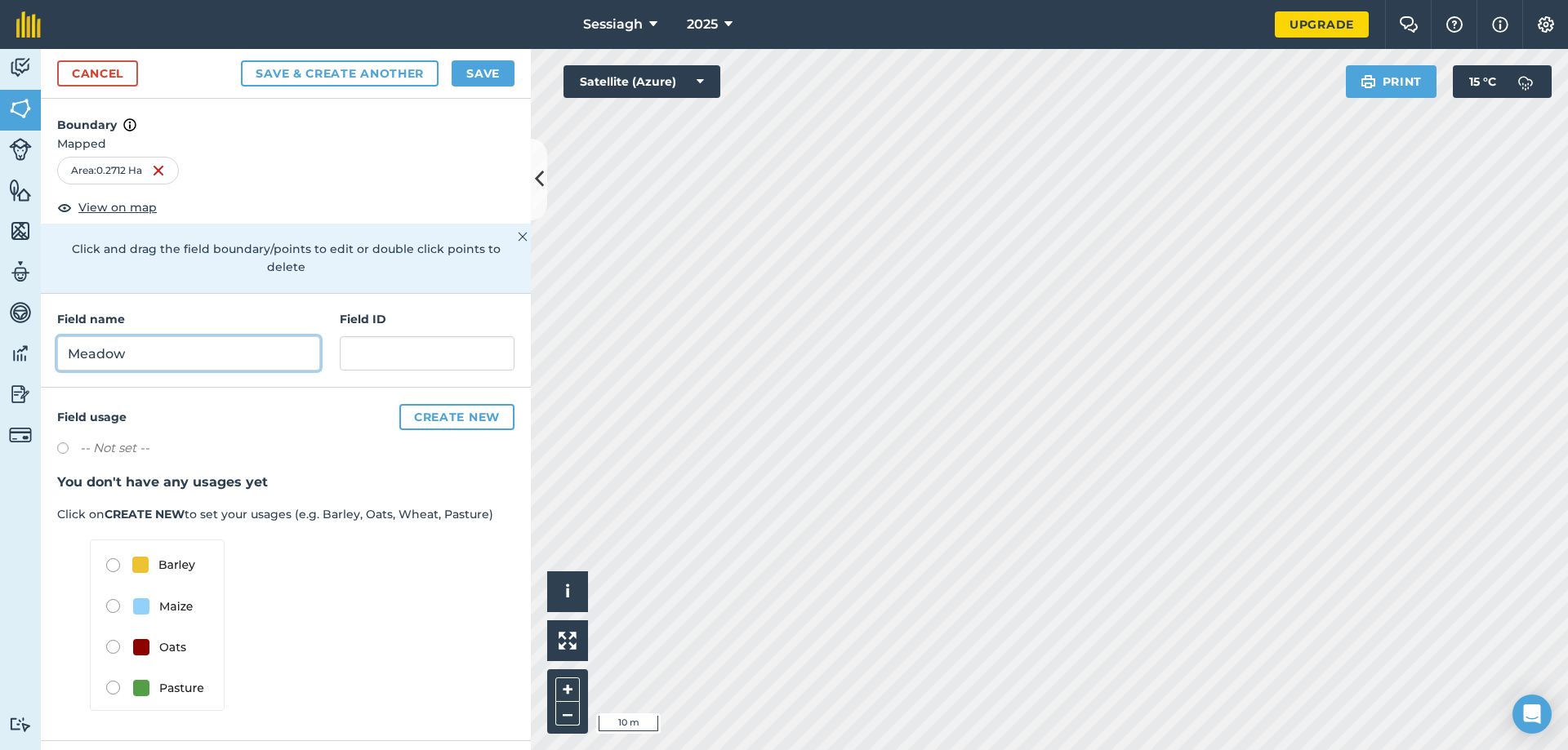
type input "Meadow"
click at [384, 71] on button "Save & Create Another" at bounding box center [339, 73] width 197 height 26
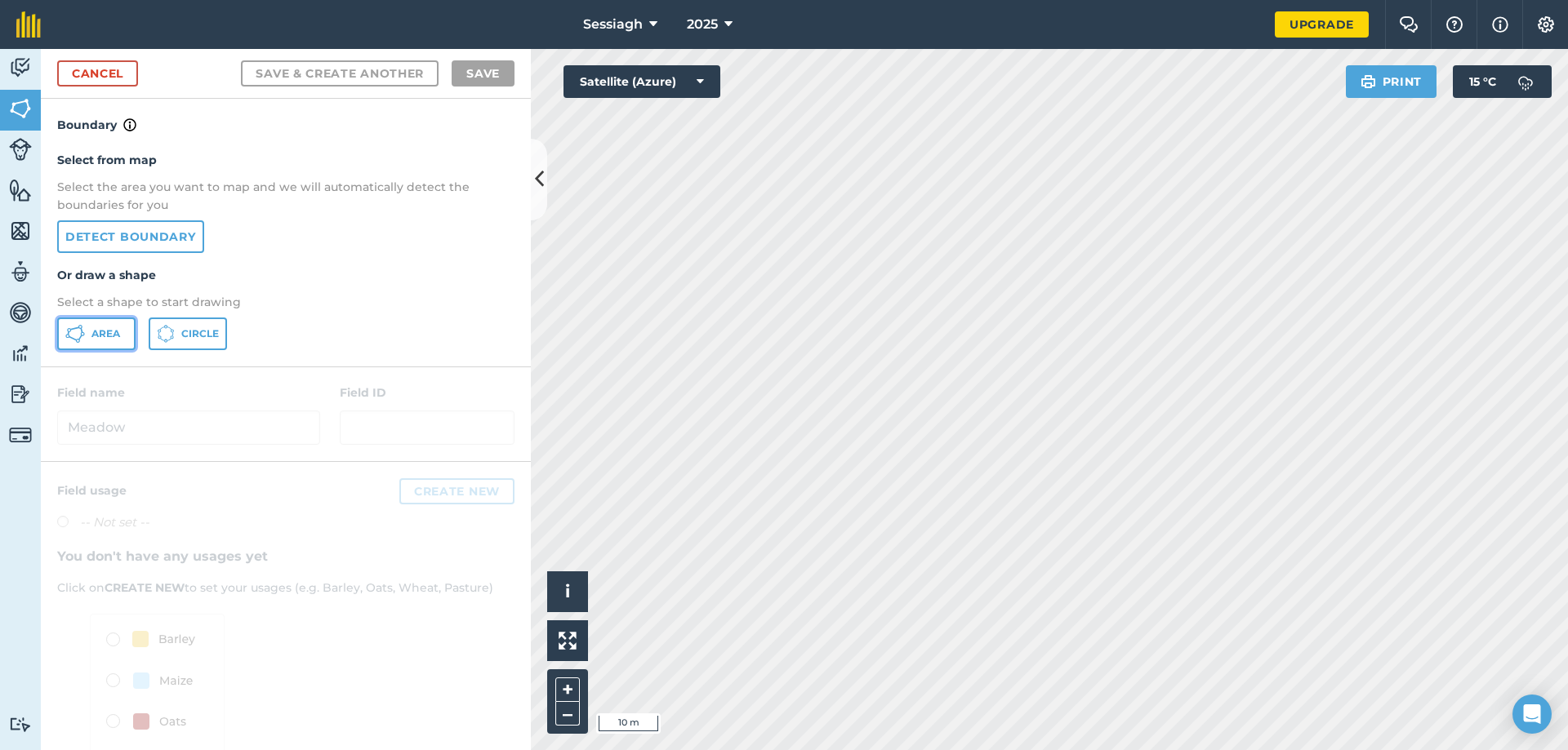
click at [117, 324] on button "Area" at bounding box center [96, 334] width 78 height 33
click at [557, 637] on button at bounding box center [567, 641] width 40 height 40
click at [570, 686] on button "+" at bounding box center [567, 690] width 24 height 24
click at [567, 719] on button "–" at bounding box center [567, 714] width 24 height 23
click at [573, 710] on button "–" at bounding box center [567, 714] width 24 height 23
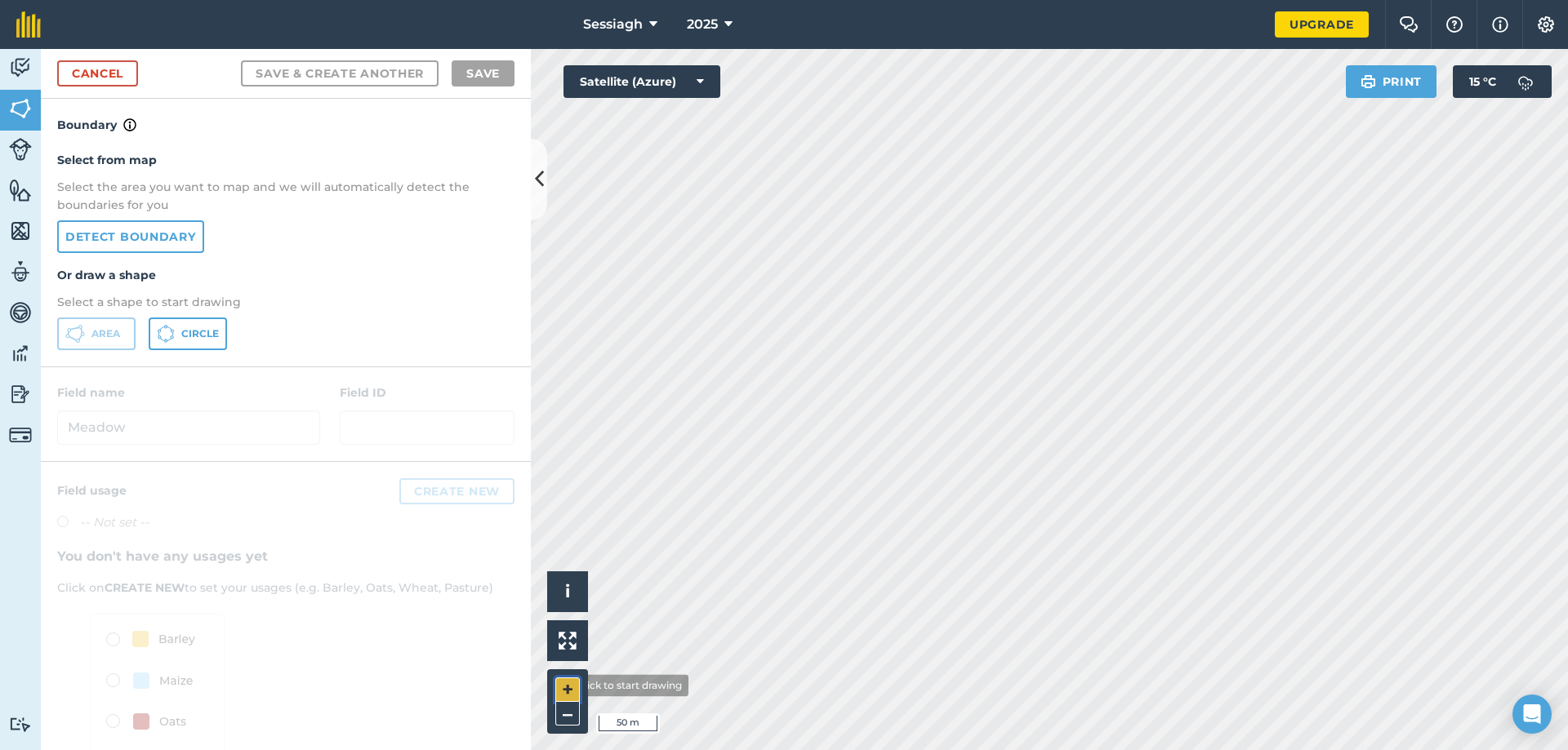
click at [559, 686] on button "+" at bounding box center [567, 690] width 24 height 24
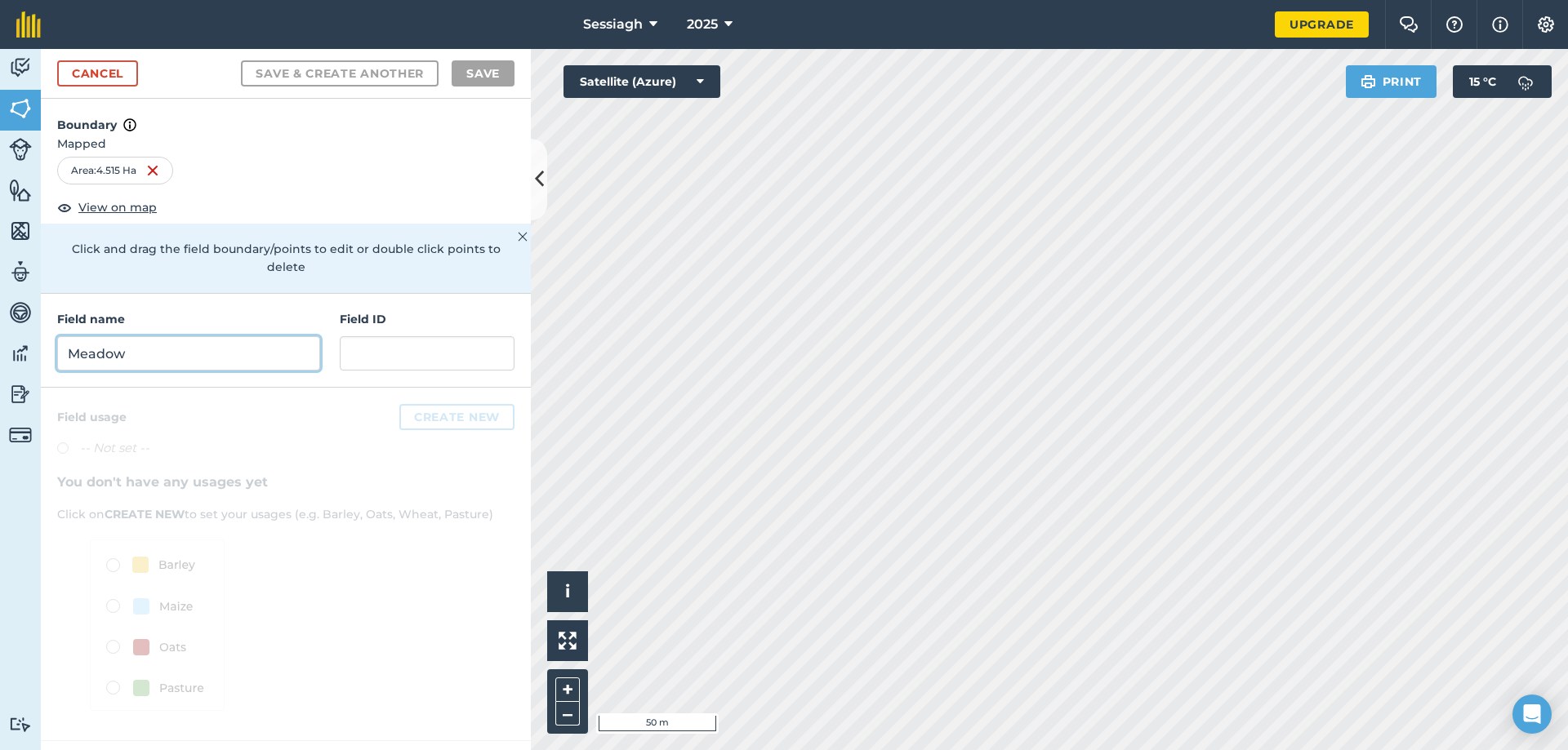
click at [258, 337] on input "Meadow" at bounding box center [188, 354] width 263 height 34
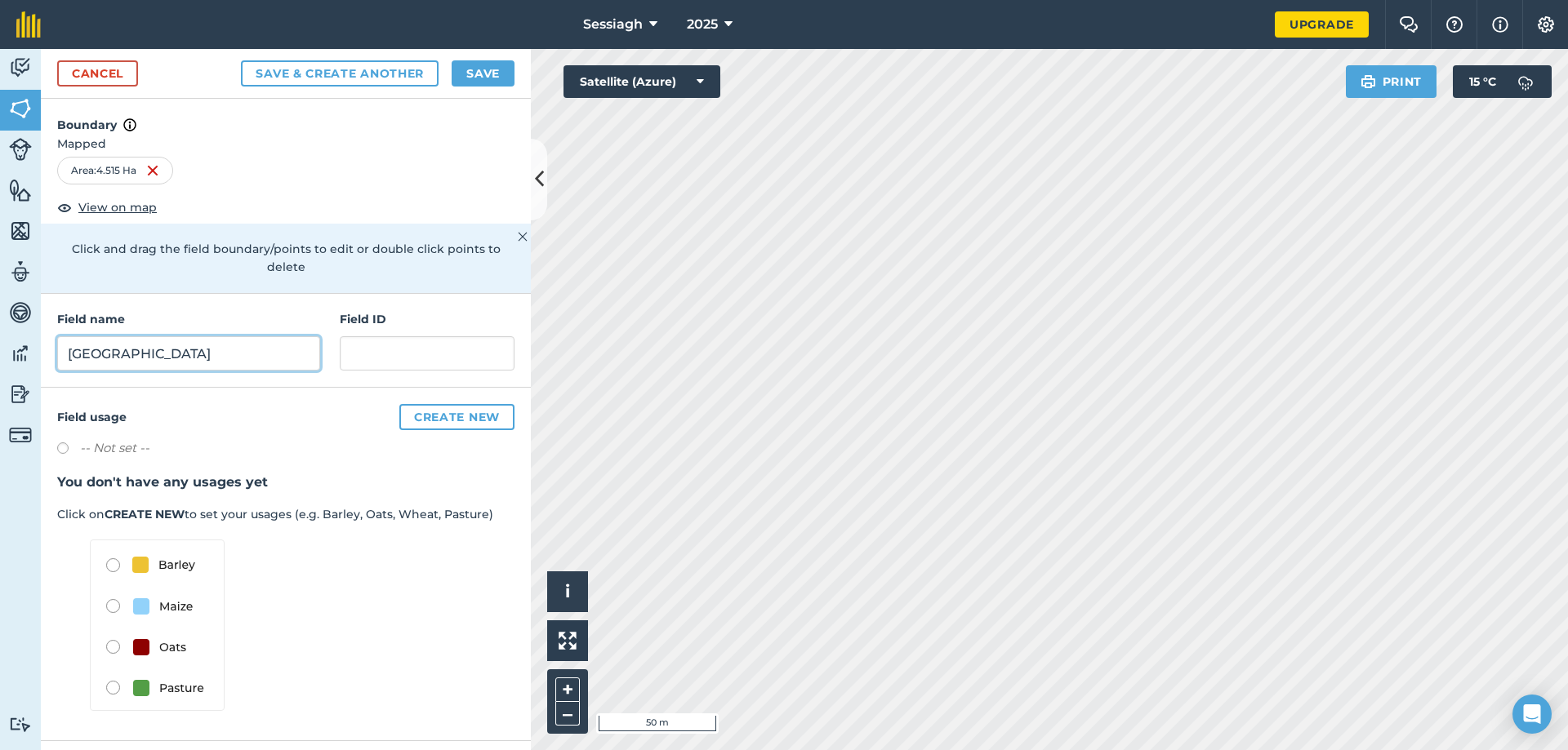
type input "Long Field"
click at [394, 79] on button "Save & Create Another" at bounding box center [339, 73] width 197 height 26
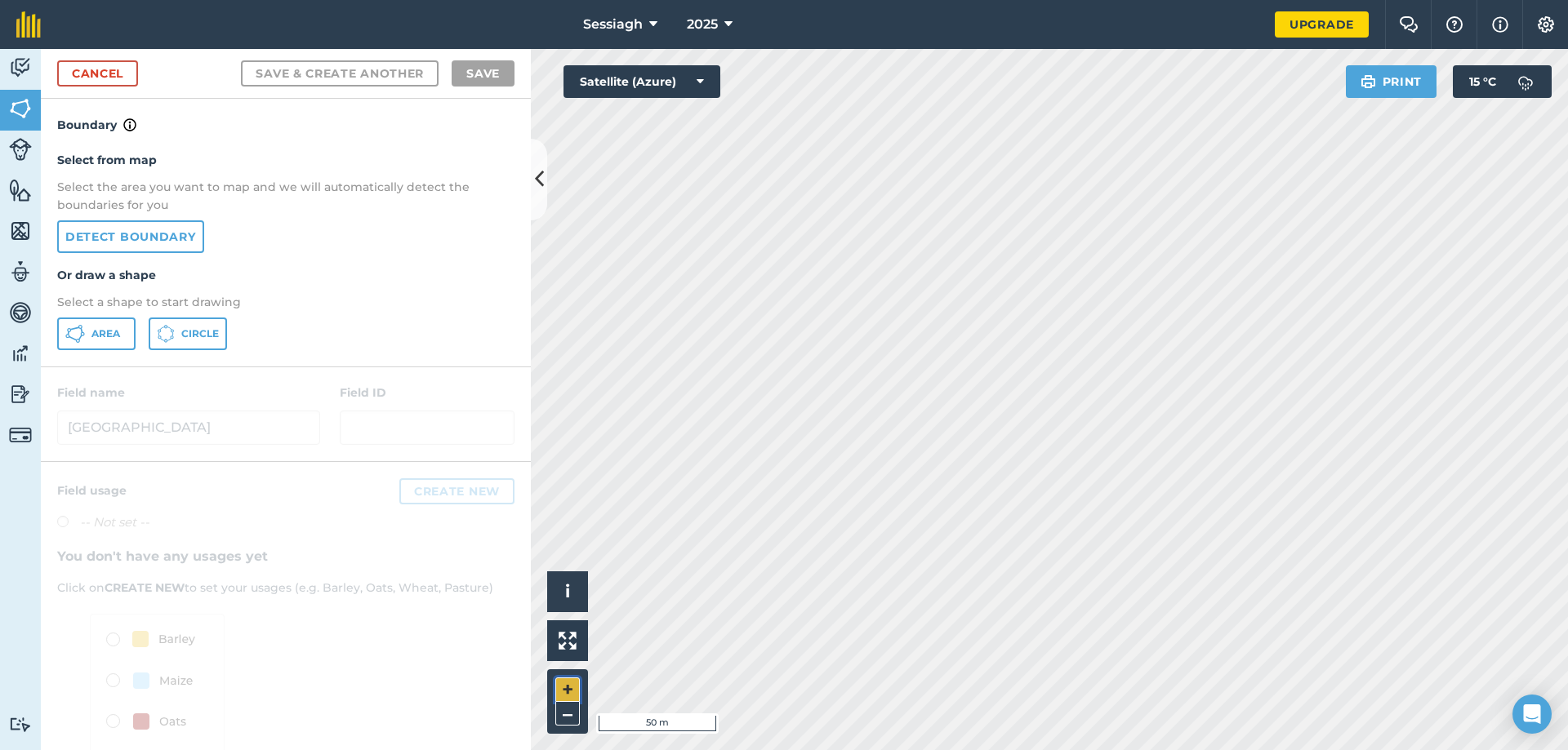
click at [562, 689] on button "+" at bounding box center [567, 690] width 24 height 24
click at [115, 332] on span "Area" at bounding box center [105, 333] width 28 height 13
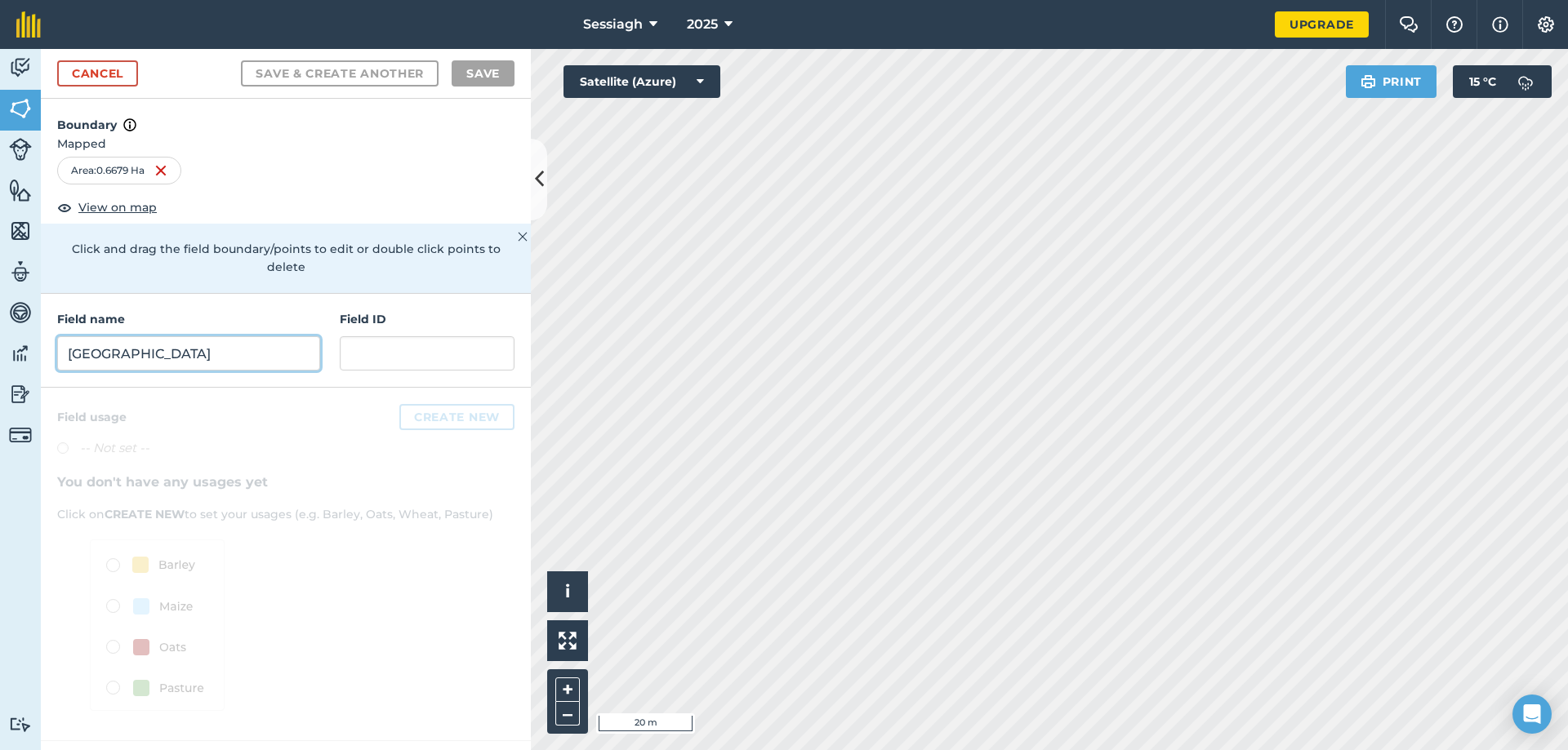
click at [238, 342] on input "Long Field" at bounding box center [188, 354] width 263 height 34
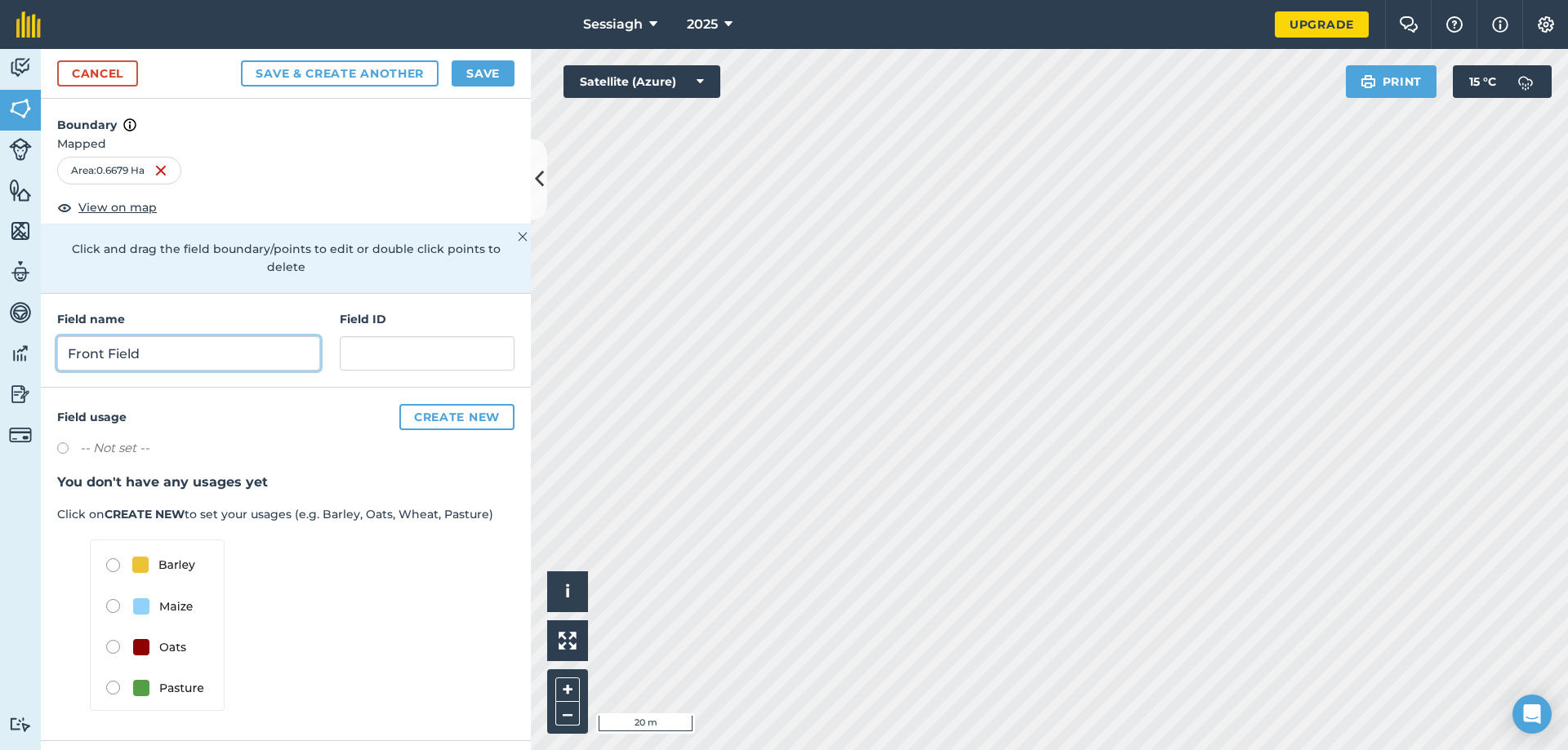
type input "Front Field"
click at [294, 70] on button "Save & Create Another" at bounding box center [339, 73] width 197 height 26
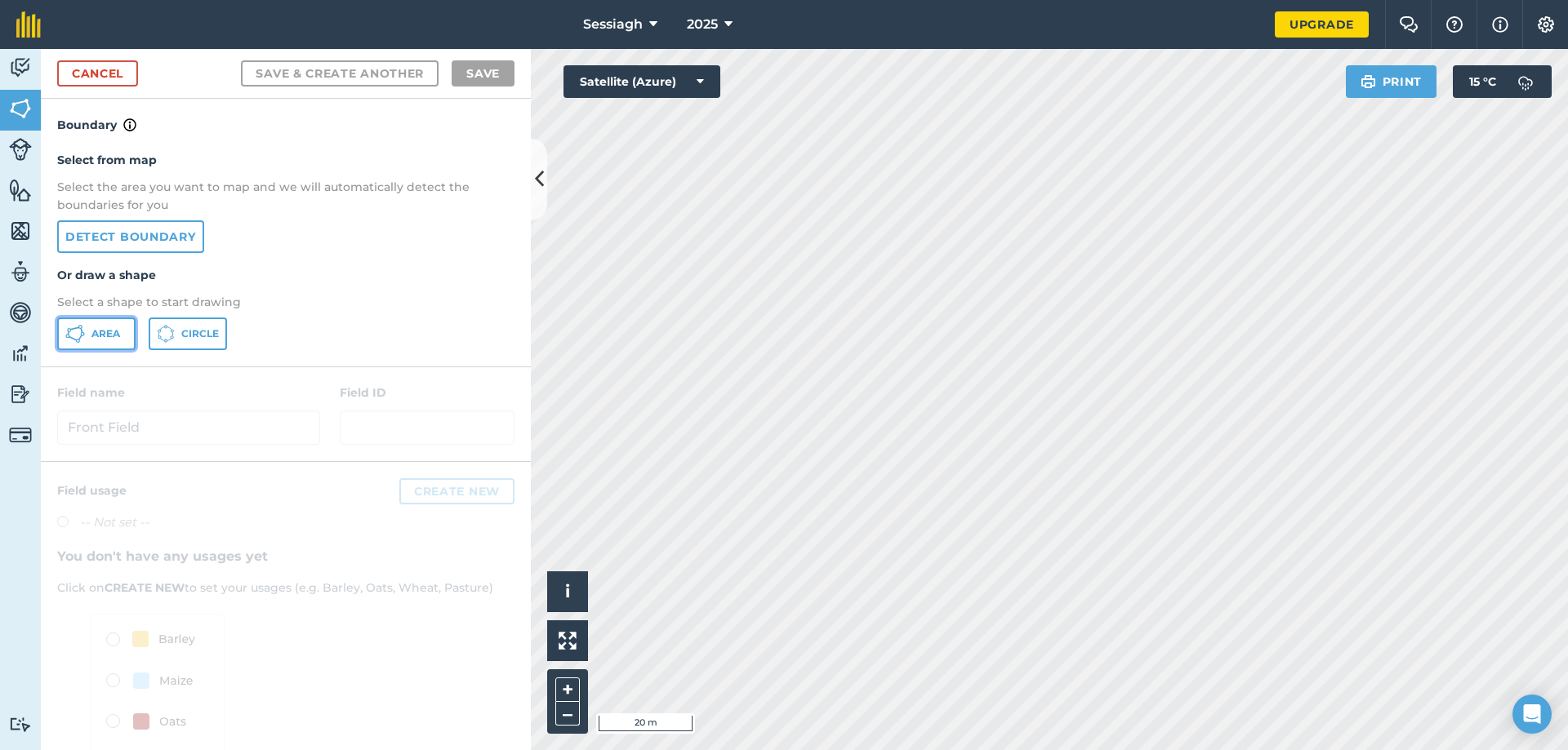
click at [119, 341] on button "Area" at bounding box center [96, 334] width 78 height 33
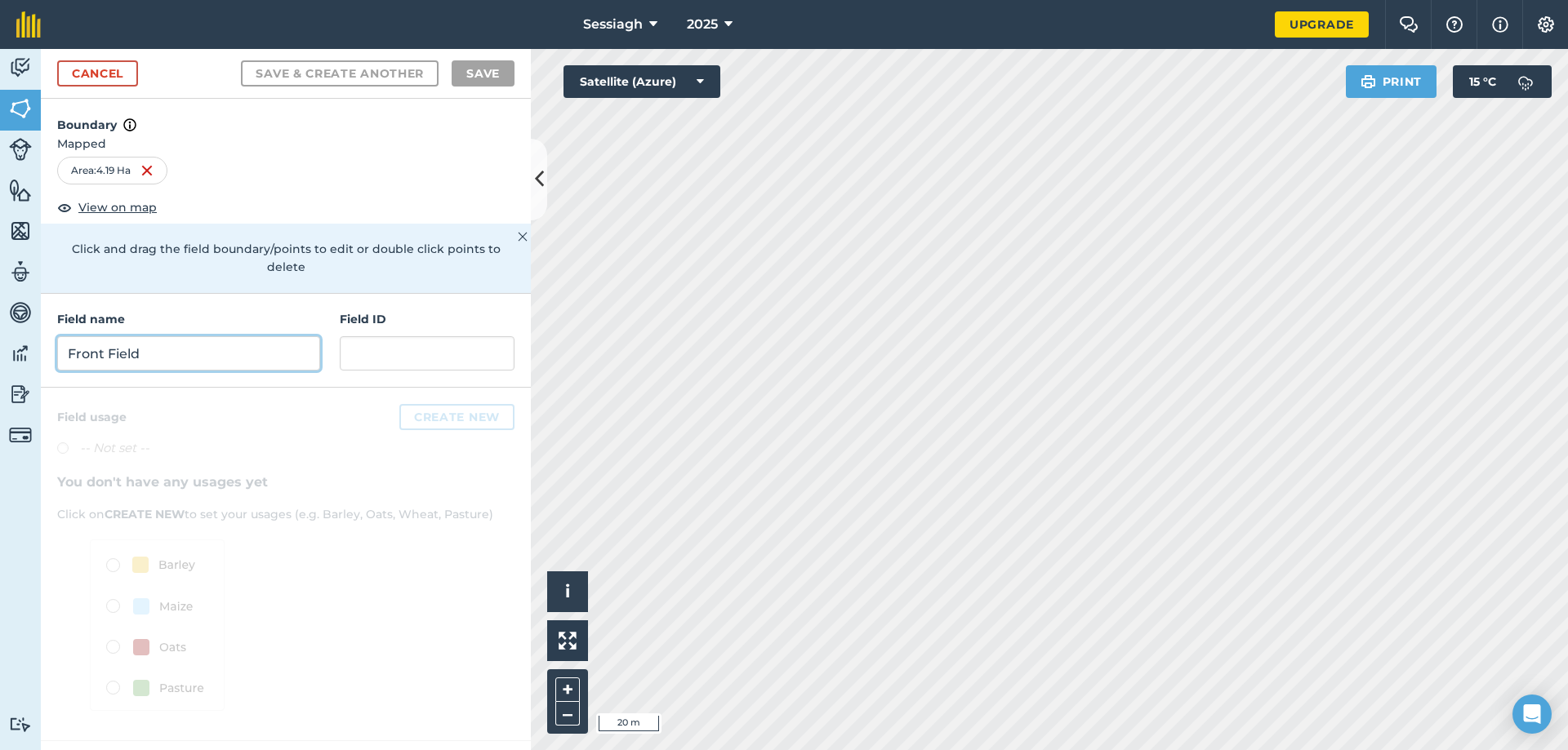
click at [223, 337] on input "Front Field" at bounding box center [188, 354] width 263 height 34
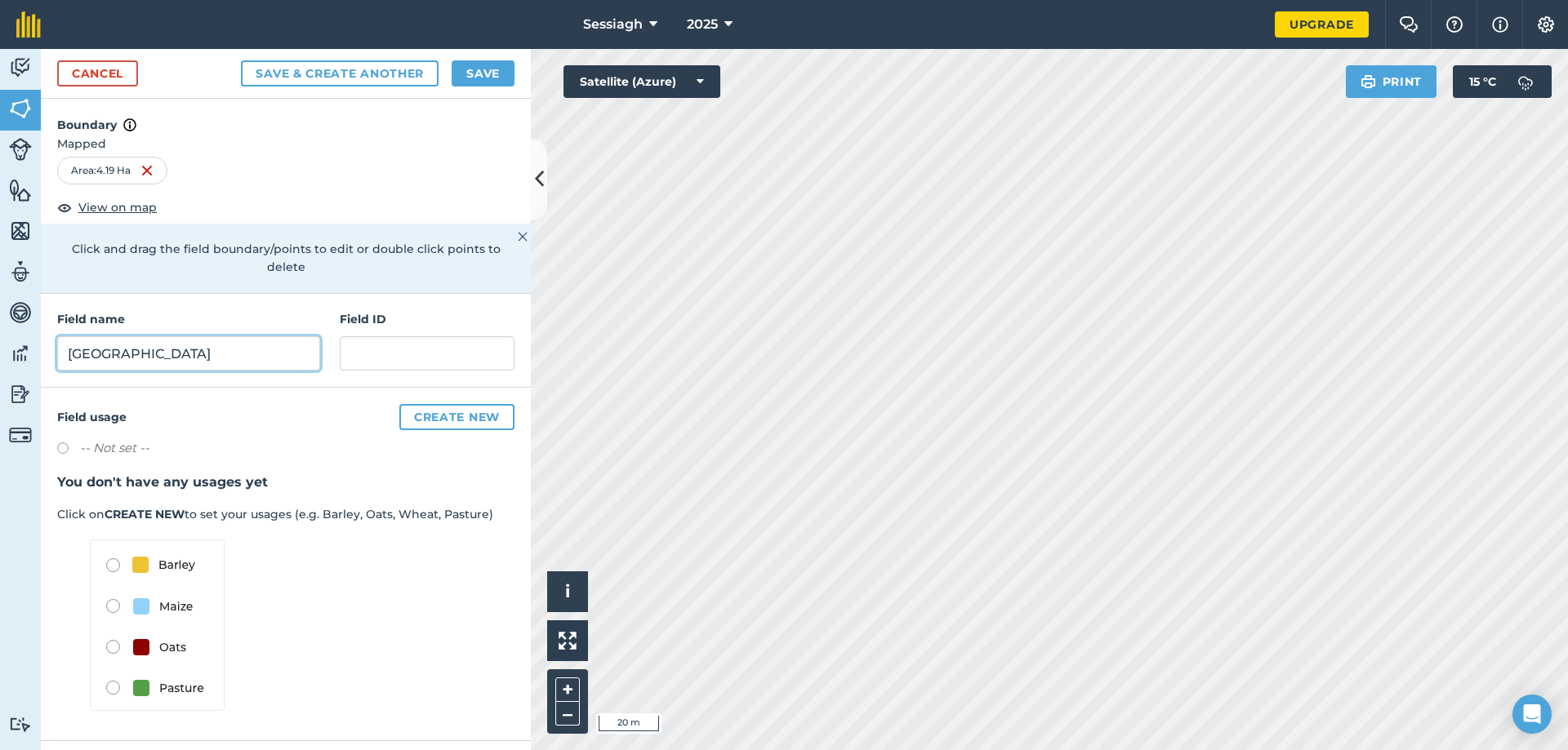
type input "Hill Field"
click at [387, 72] on button "Save & Create Another" at bounding box center [339, 73] width 197 height 26
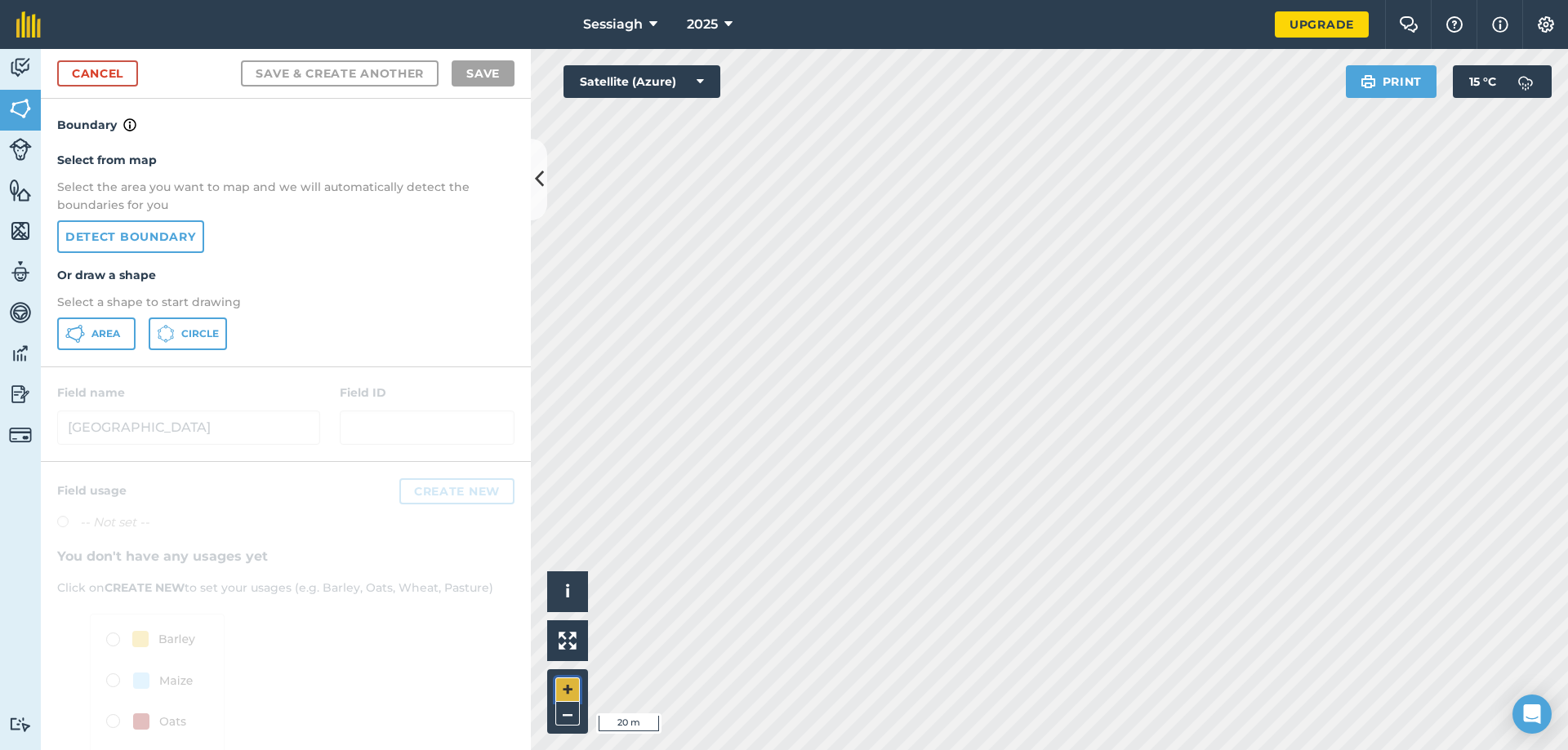
click at [568, 685] on button "+" at bounding box center [567, 690] width 24 height 24
click at [107, 338] on span "Area" at bounding box center [105, 333] width 28 height 13
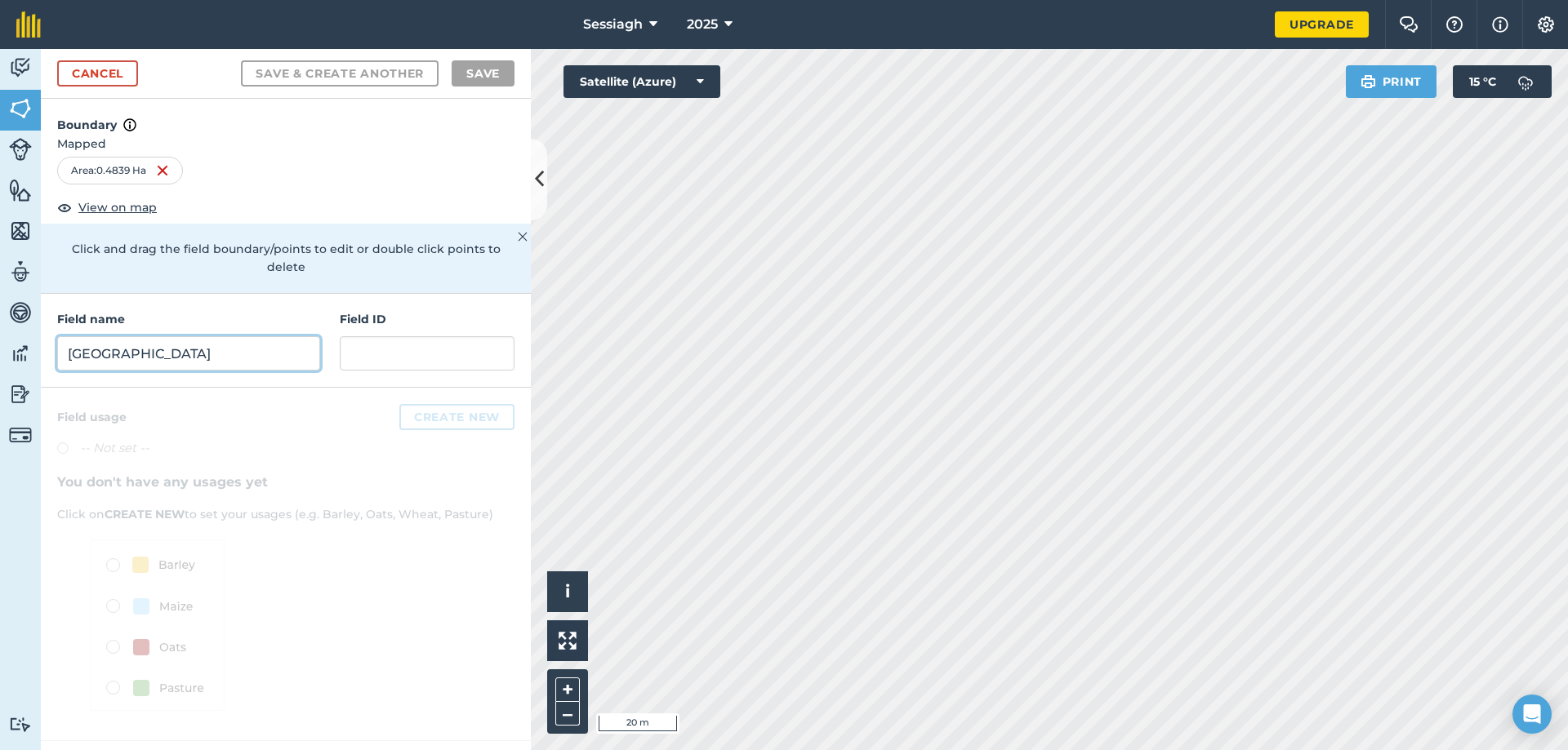
click at [204, 337] on input "Hill Field" at bounding box center [188, 354] width 263 height 34
click at [208, 337] on input "Hill Field" at bounding box center [188, 354] width 263 height 34
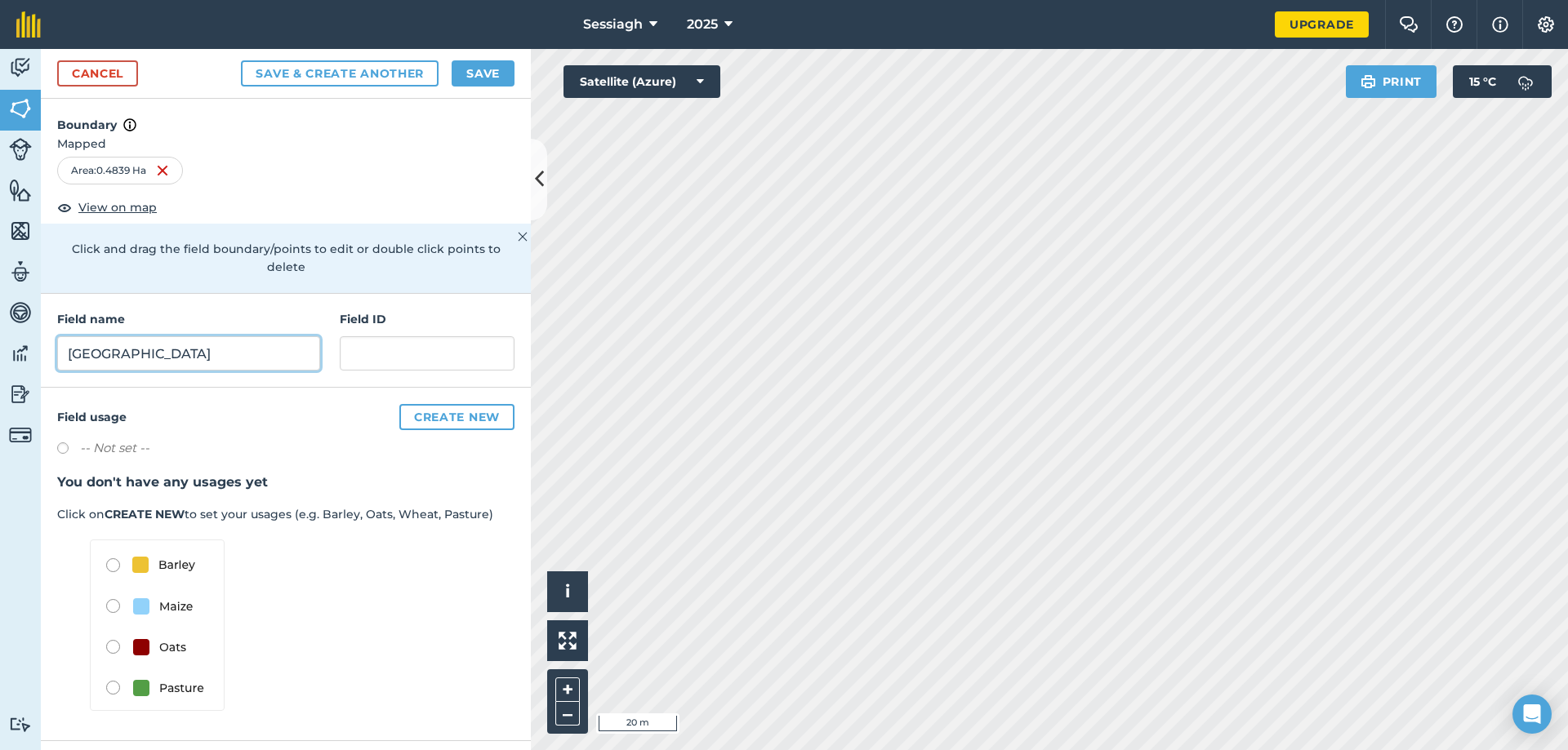
type input "Corner Field"
click at [346, 69] on button "Save & Create Another" at bounding box center [339, 73] width 197 height 26
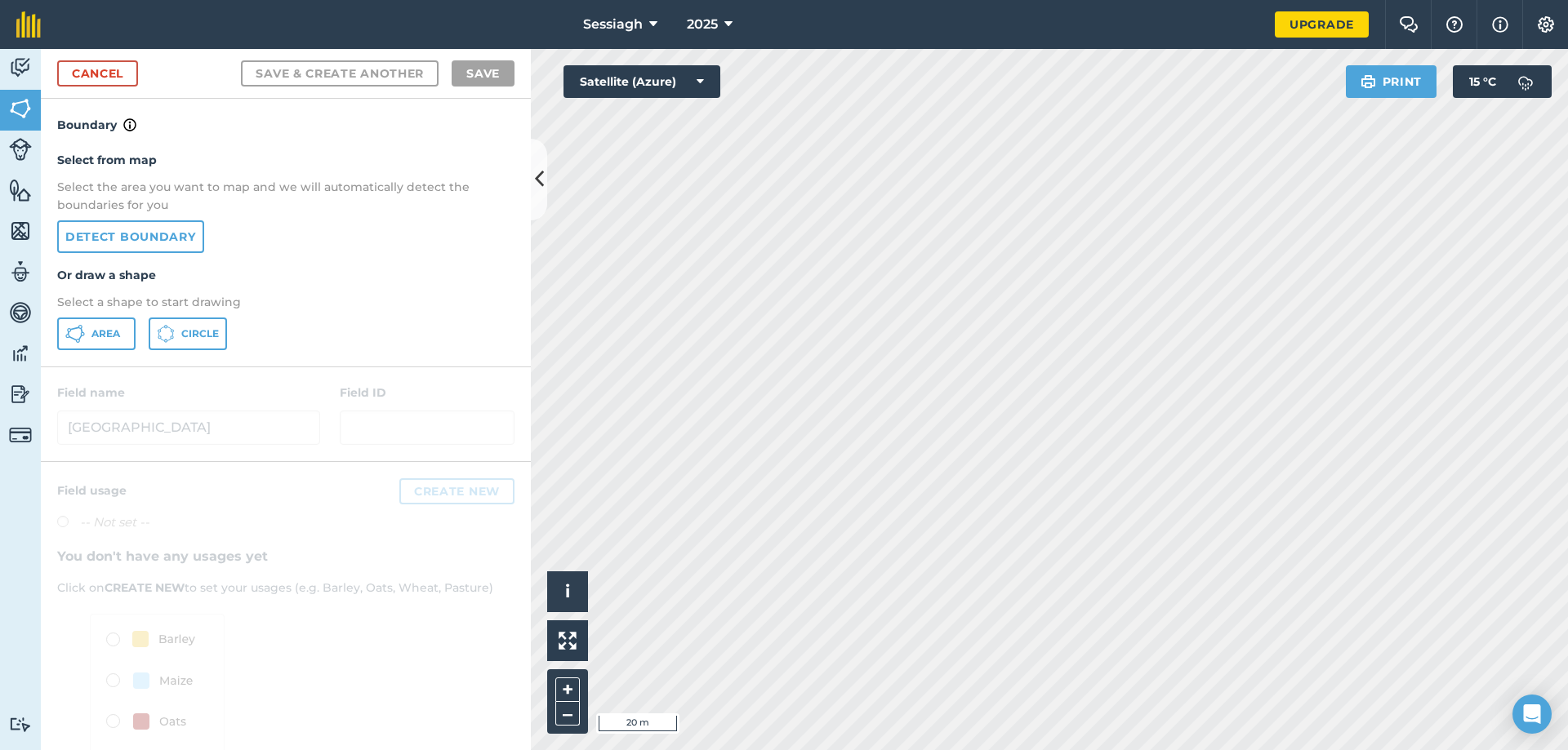
click at [1460, 750] on html "Sessiagh 2025 Upgrade Farm Chat Help Info Settings Map printing is not availabl…" at bounding box center [784, 375] width 1568 height 750
click at [77, 331] on icon at bounding box center [75, 333] width 20 height 20
click at [567, 686] on button "+" at bounding box center [567, 690] width 24 height 24
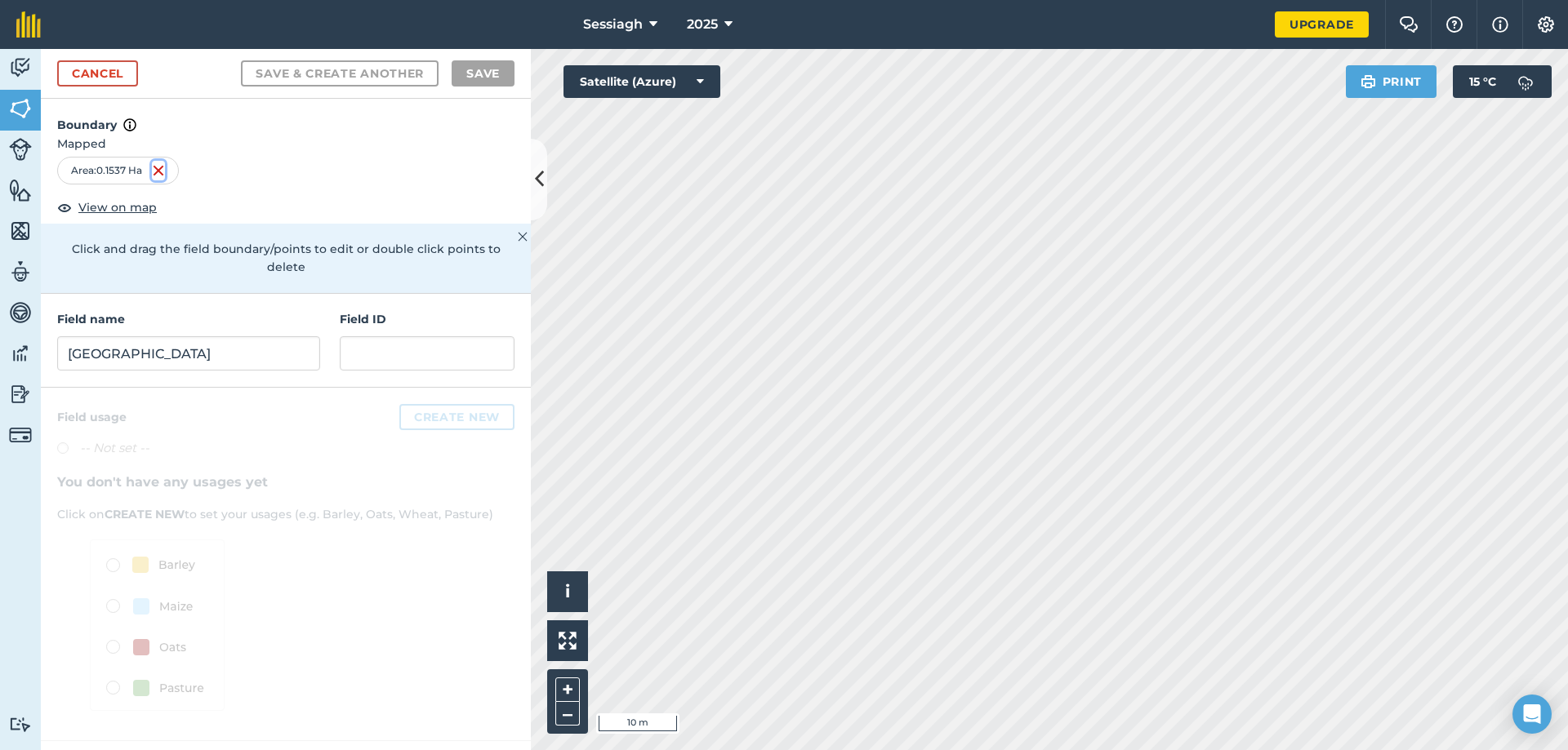
click at [159, 168] on img at bounding box center [158, 170] width 13 height 20
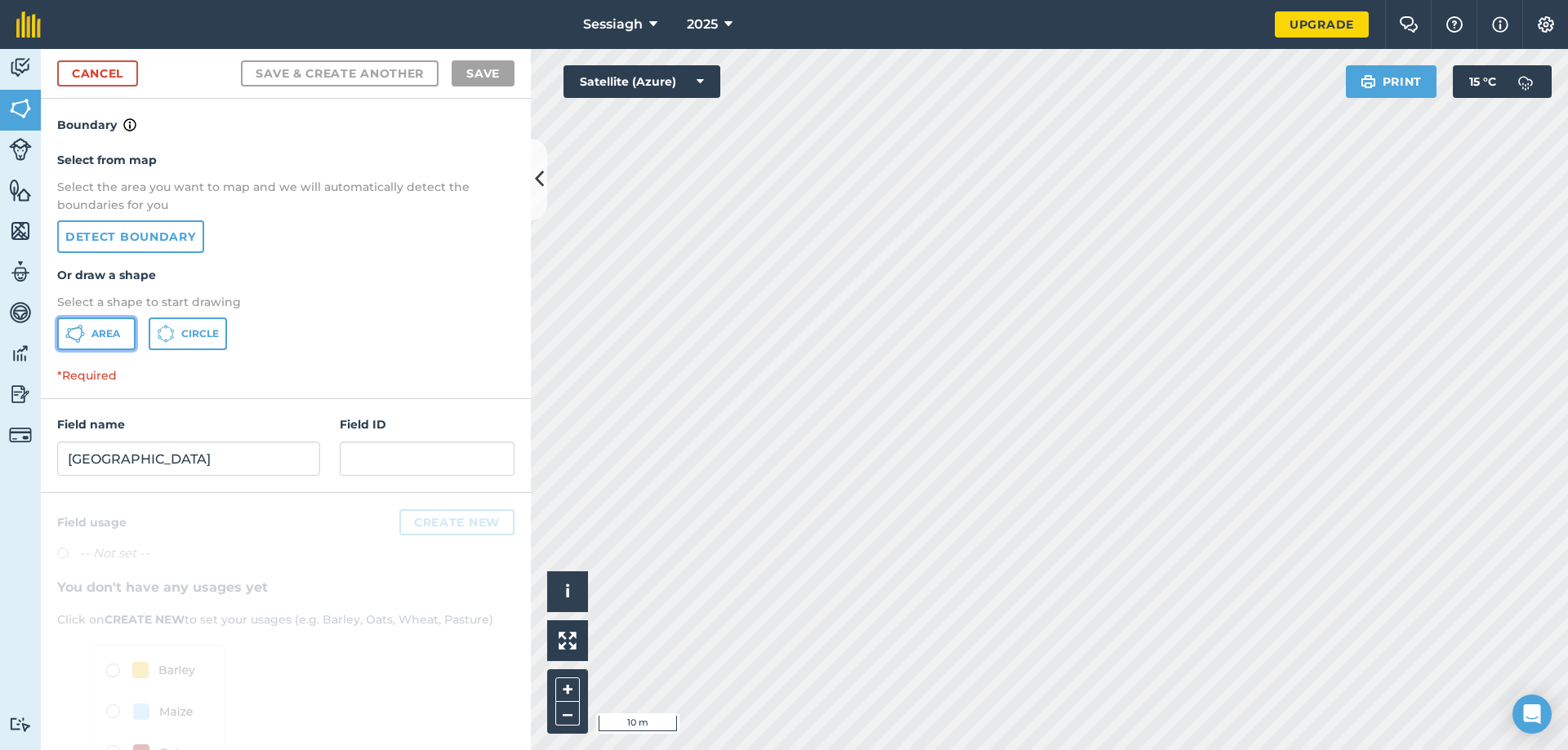
click at [79, 327] on icon at bounding box center [75, 333] width 20 height 20
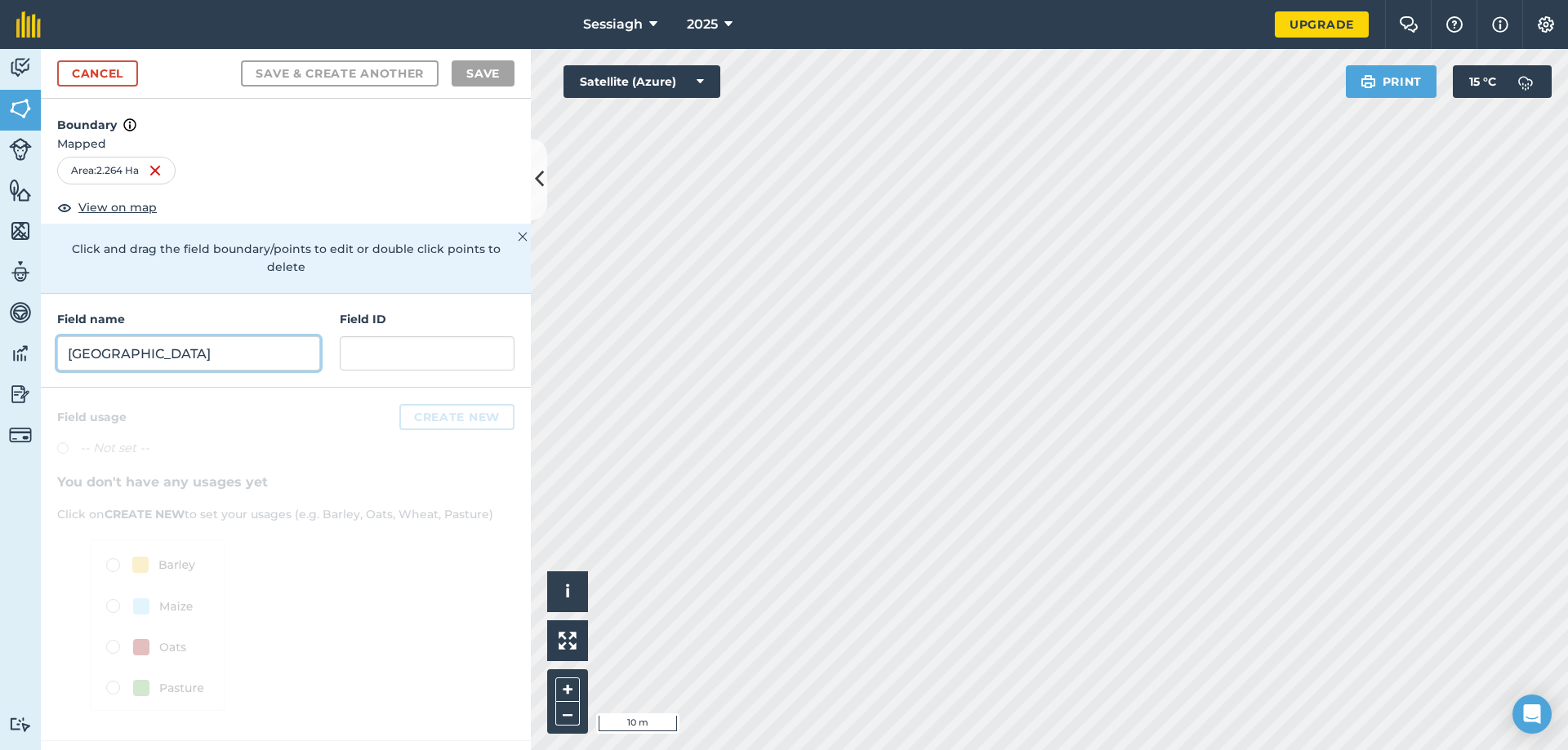
click at [177, 347] on input "Corner Field" at bounding box center [188, 354] width 263 height 34
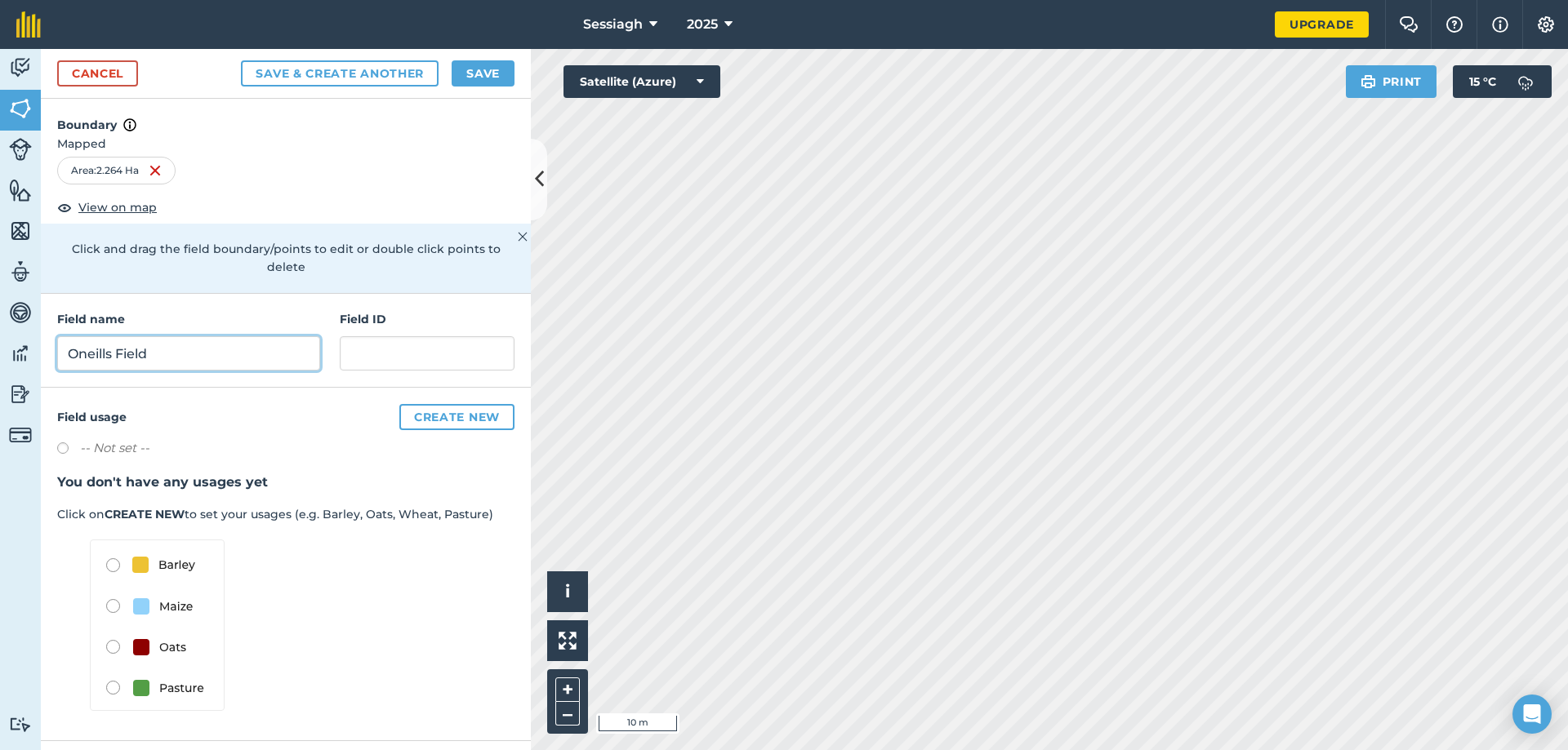
type input "Oneills Field"
click at [374, 72] on button "Save & Create Another" at bounding box center [339, 73] width 197 height 26
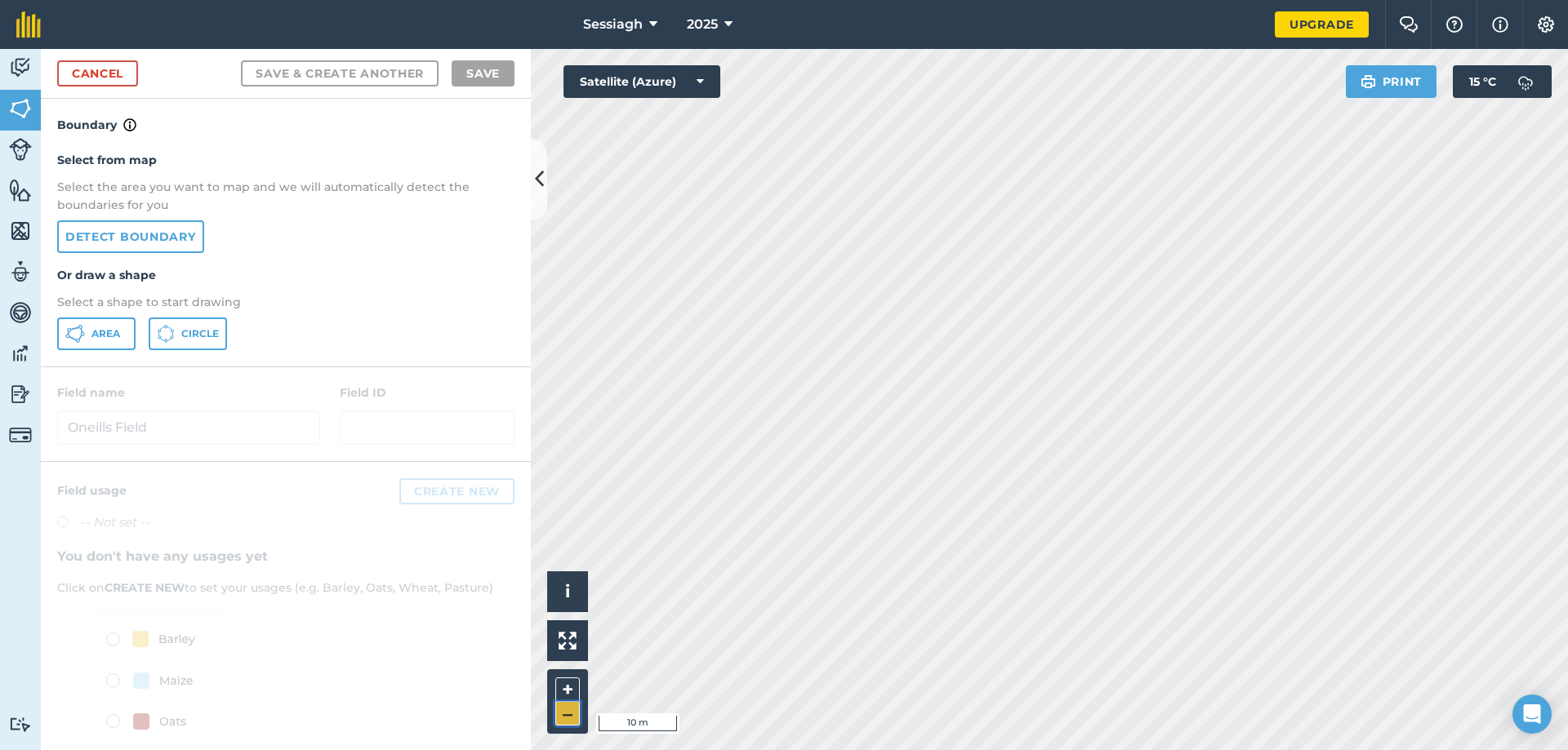
click at [564, 710] on button "–" at bounding box center [567, 714] width 24 height 23
click at [561, 686] on button "+" at bounding box center [567, 690] width 24 height 24
click at [567, 686] on button "+" at bounding box center [567, 690] width 24 height 24
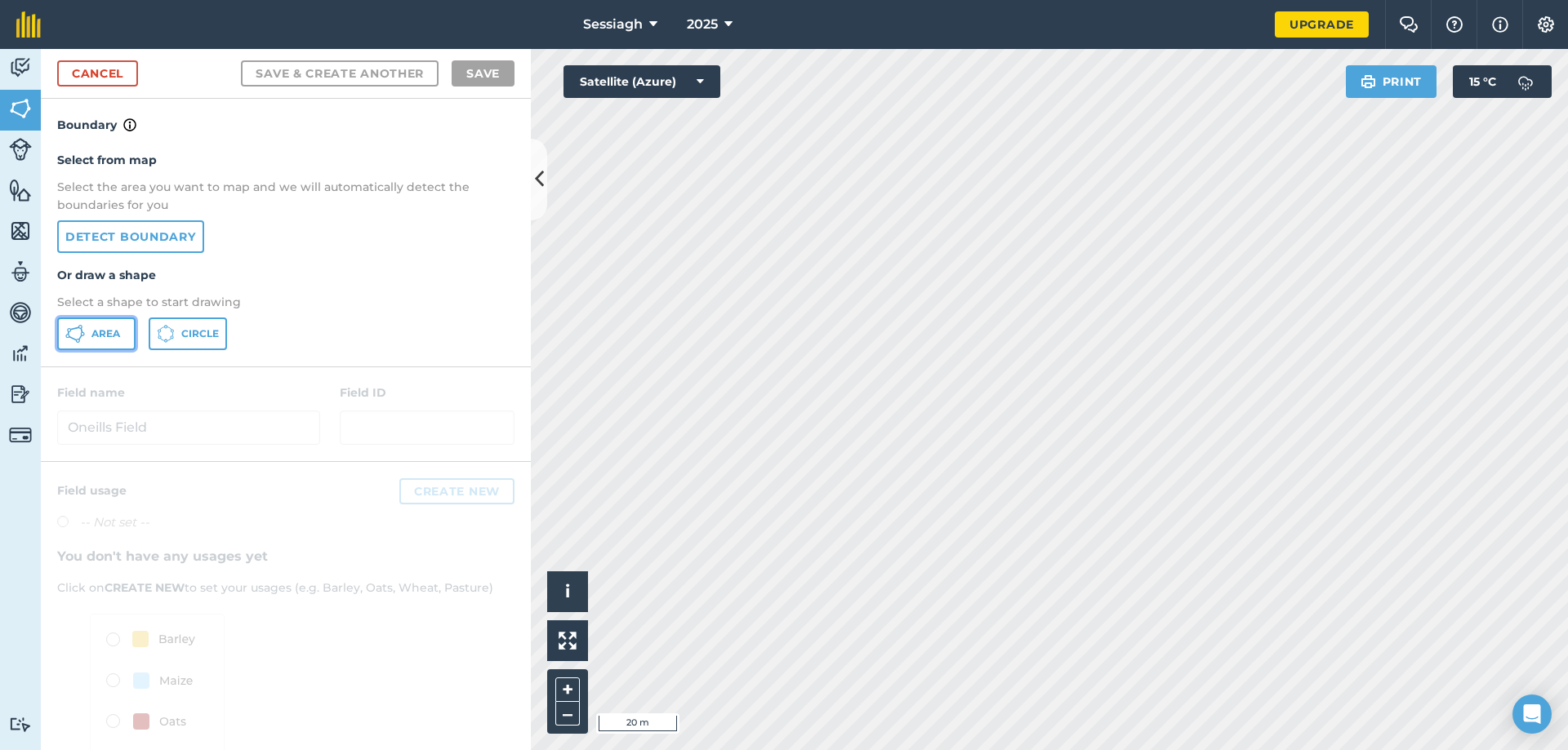
click at [112, 346] on button "Area" at bounding box center [96, 334] width 78 height 33
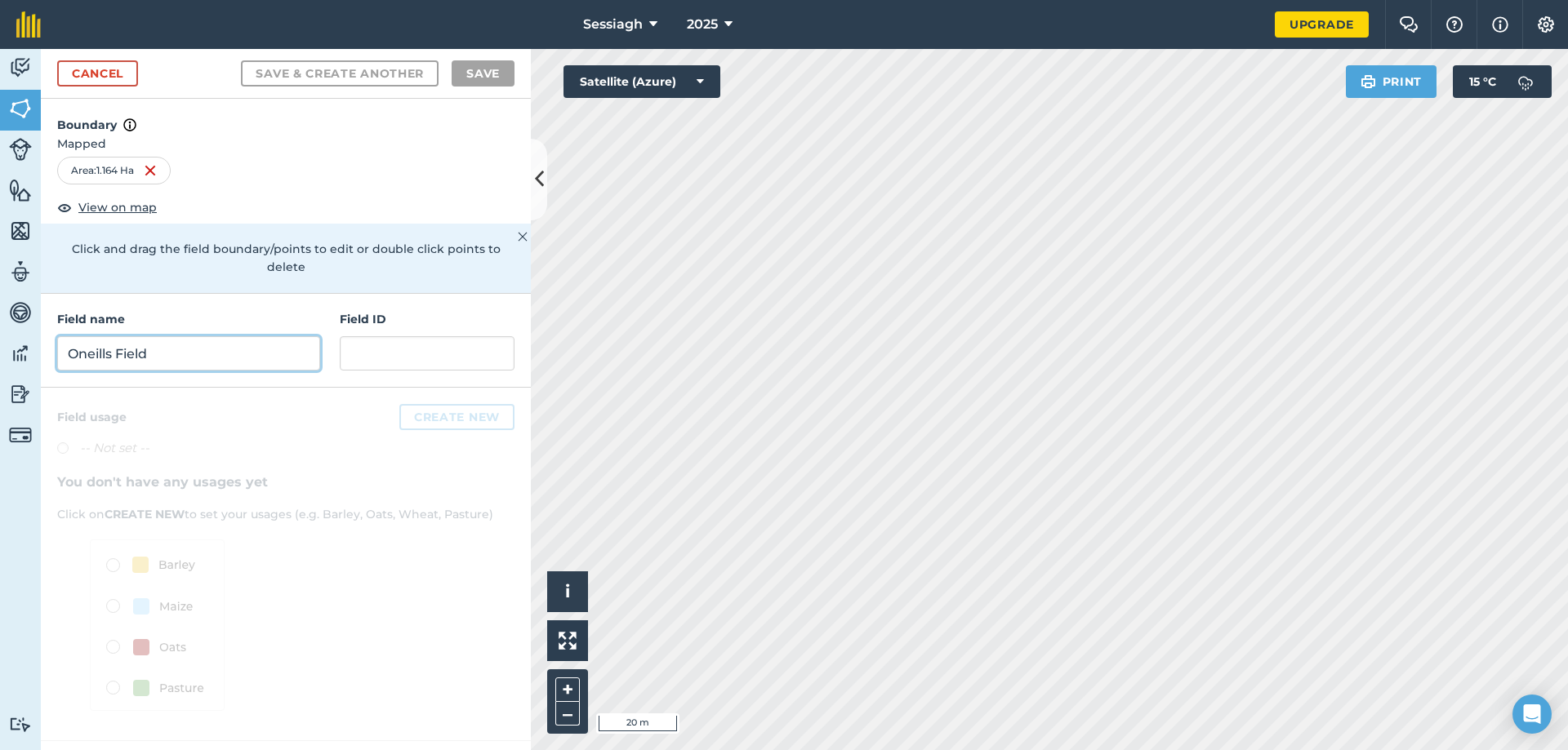
click at [120, 338] on input "Oneills Field" at bounding box center [188, 354] width 263 height 34
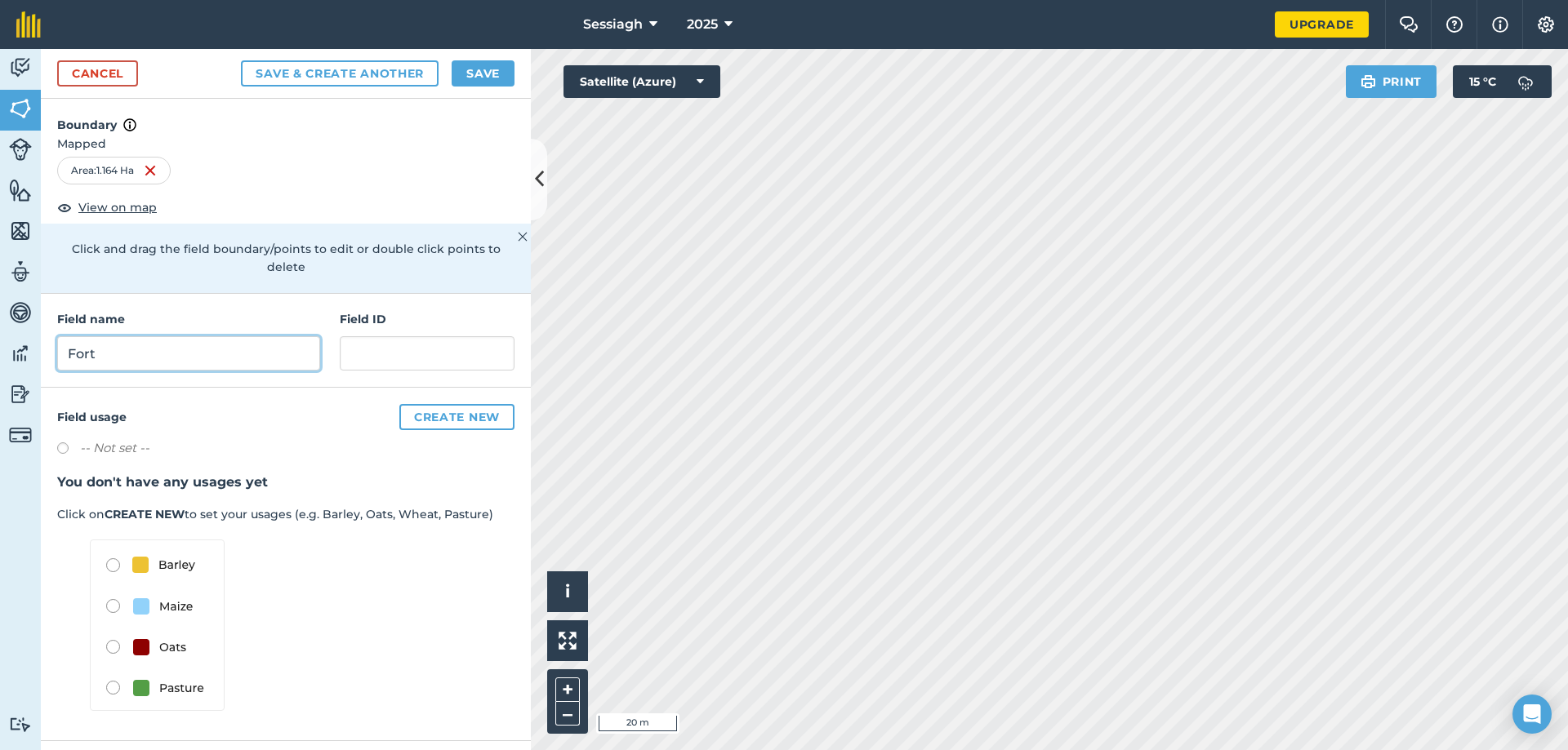
type input "Fort"
click at [354, 71] on button "Save & Create Another" at bounding box center [339, 73] width 197 height 26
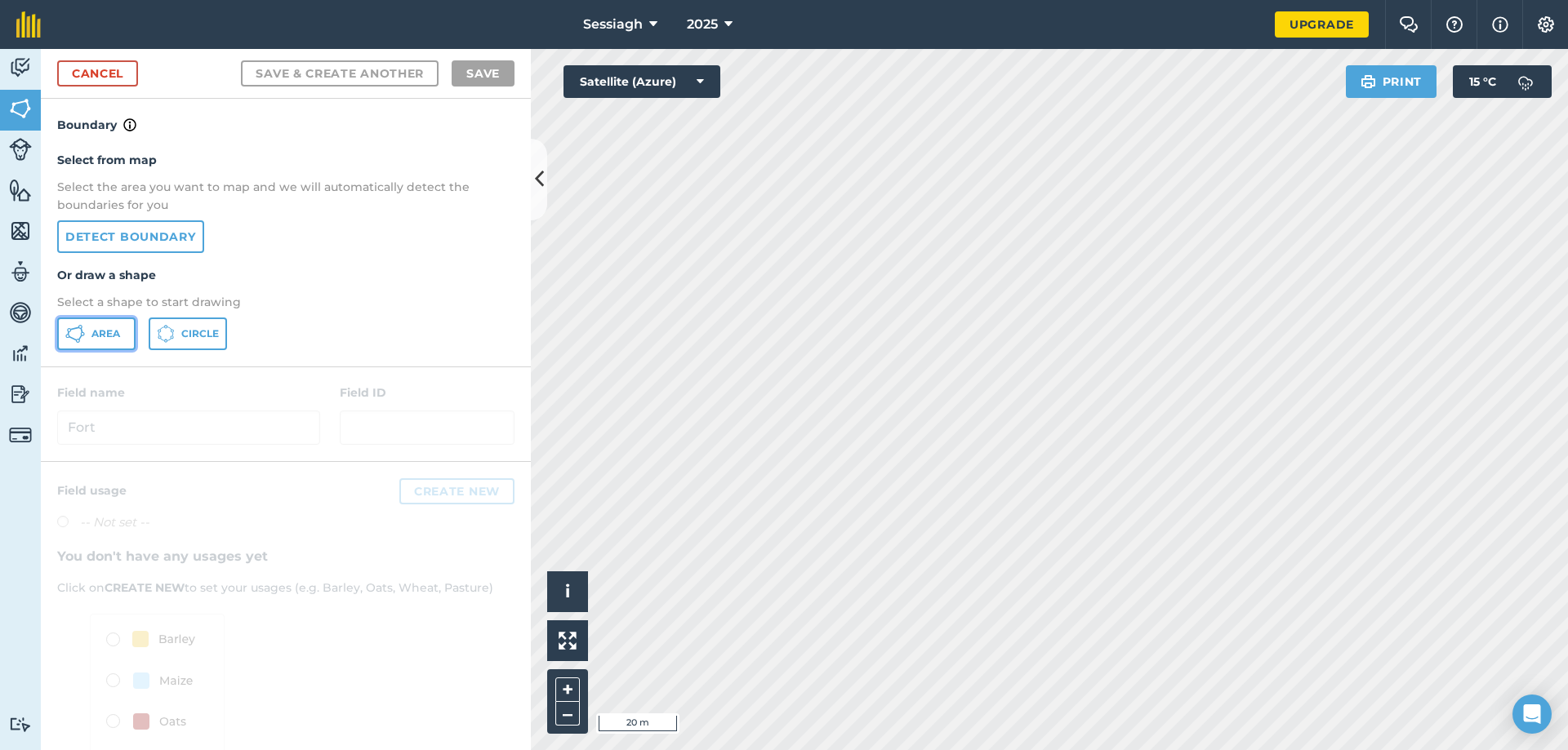
click at [73, 330] on icon at bounding box center [75, 333] width 20 height 20
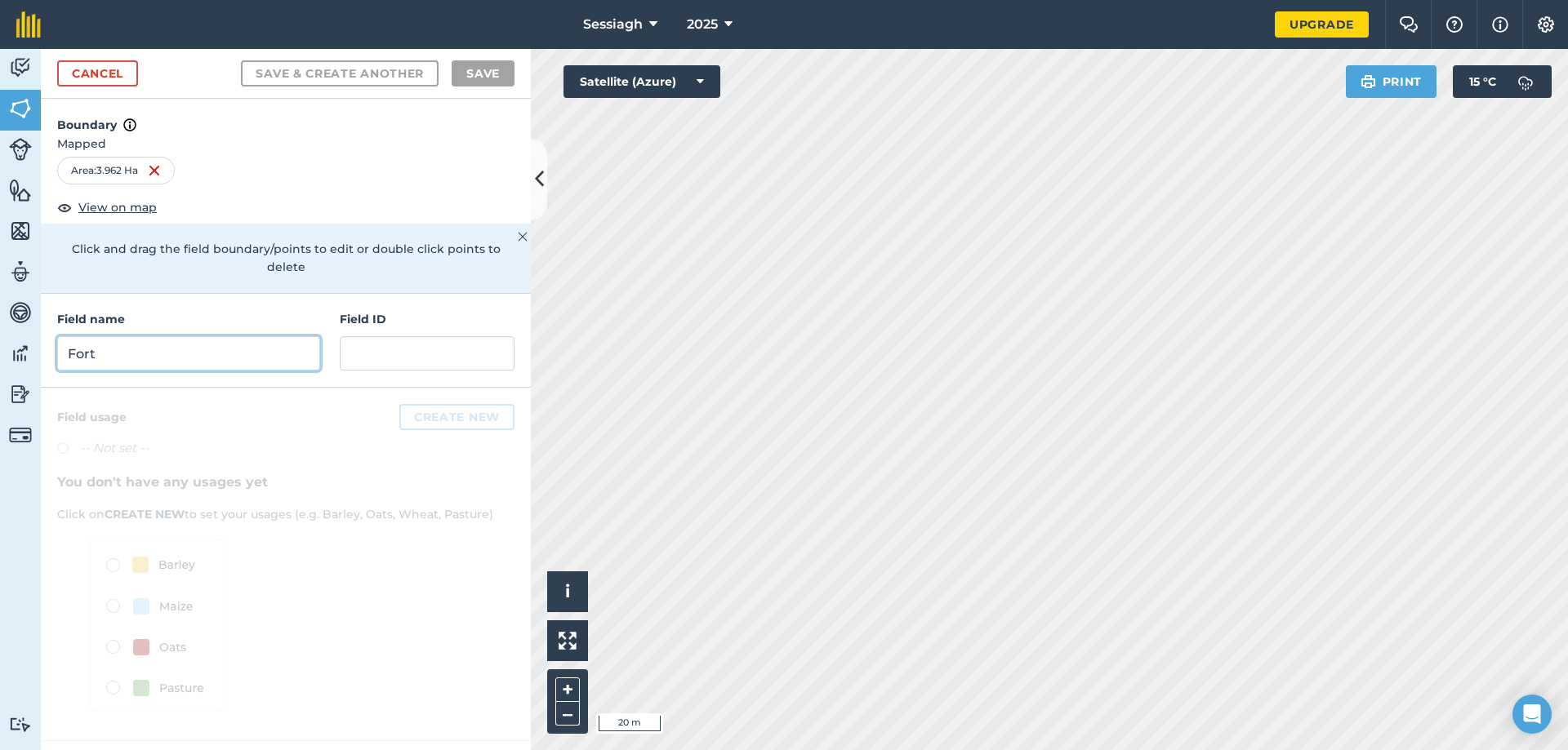
click at [265, 337] on input "Fort" at bounding box center [188, 354] width 263 height 34
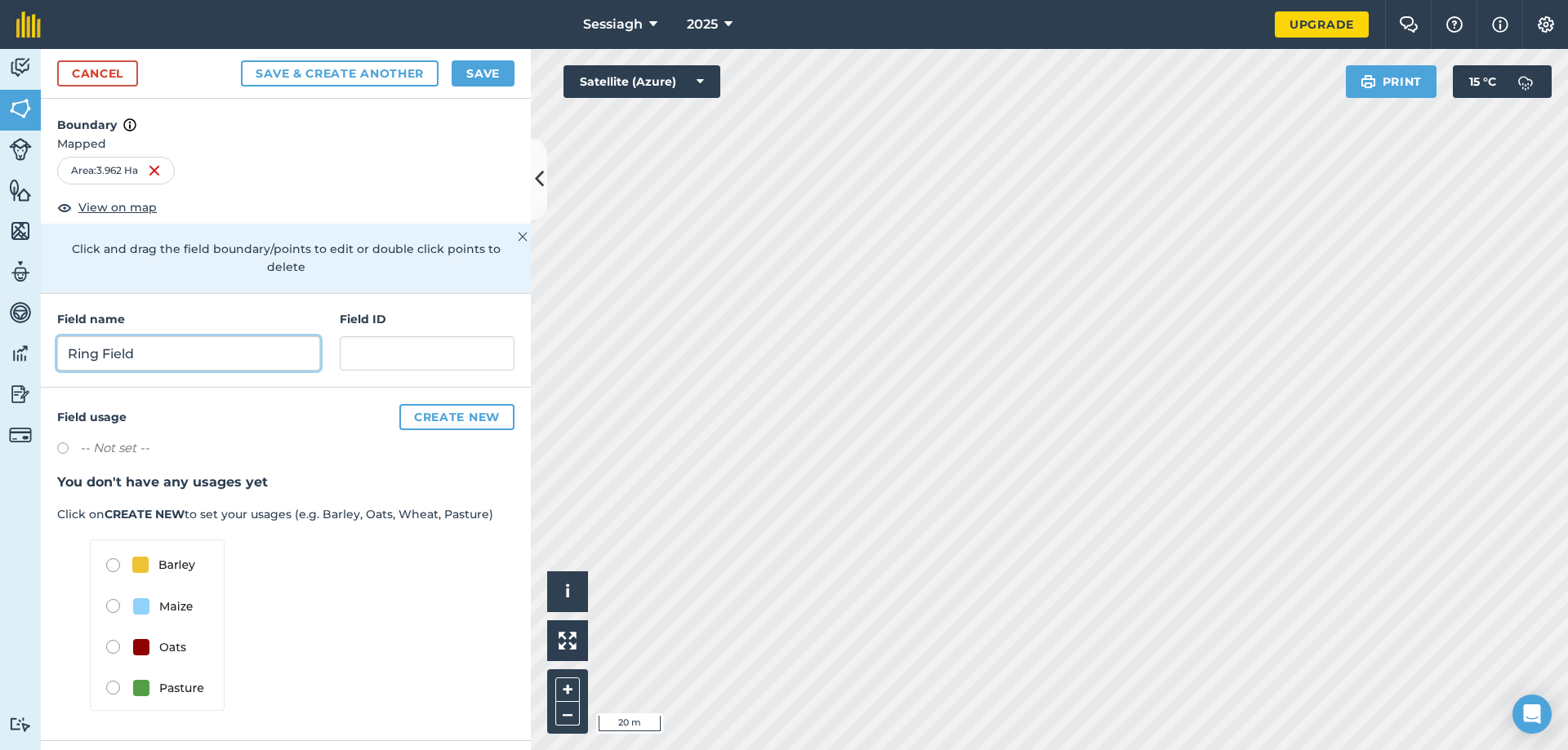
type input "Ring Field"
click at [396, 77] on button "Save & Create Another" at bounding box center [339, 73] width 197 height 26
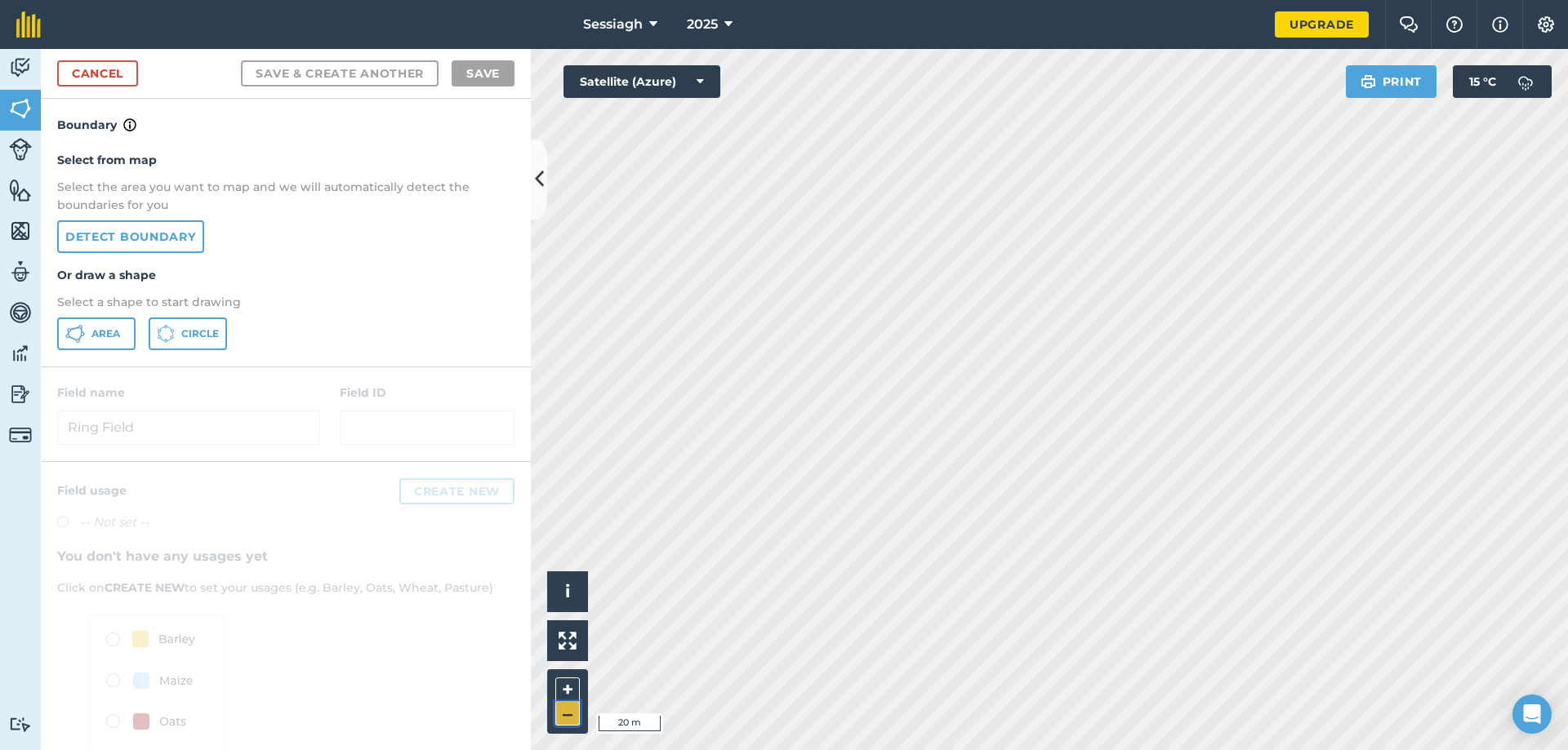
click at [570, 720] on button "–" at bounding box center [567, 714] width 24 height 23
click at [1135, 750] on html "Sessiagh 2025 Upgrade Farm Chat Help Info Settings Map printing is not availabl…" at bounding box center [784, 375] width 1568 height 750
click at [570, 711] on button "–" at bounding box center [567, 714] width 24 height 23
click at [574, 683] on button "+" at bounding box center [567, 690] width 24 height 24
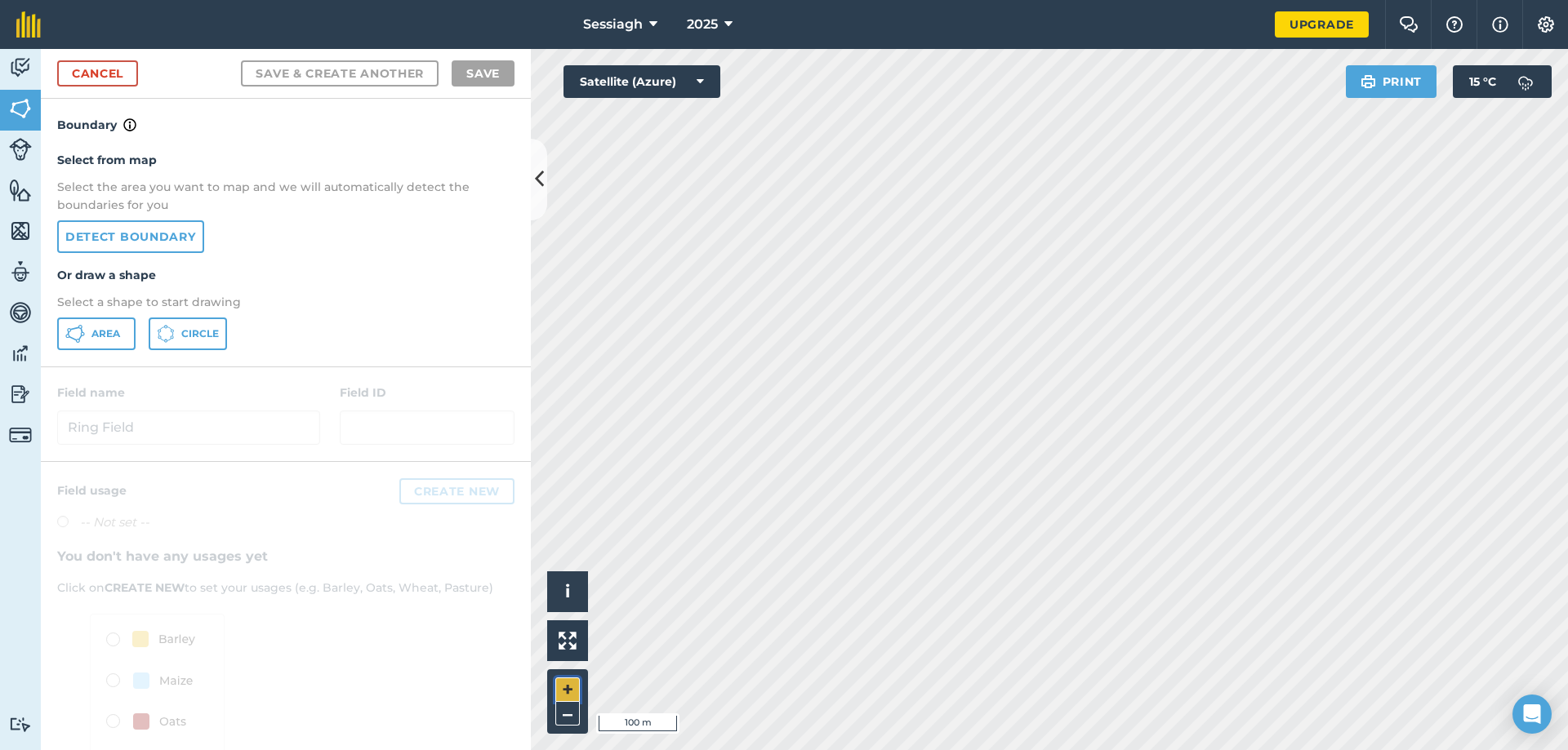
click at [574, 683] on button "+" at bounding box center [567, 690] width 24 height 24
click at [82, 332] on icon at bounding box center [81, 331] width 3 height 5
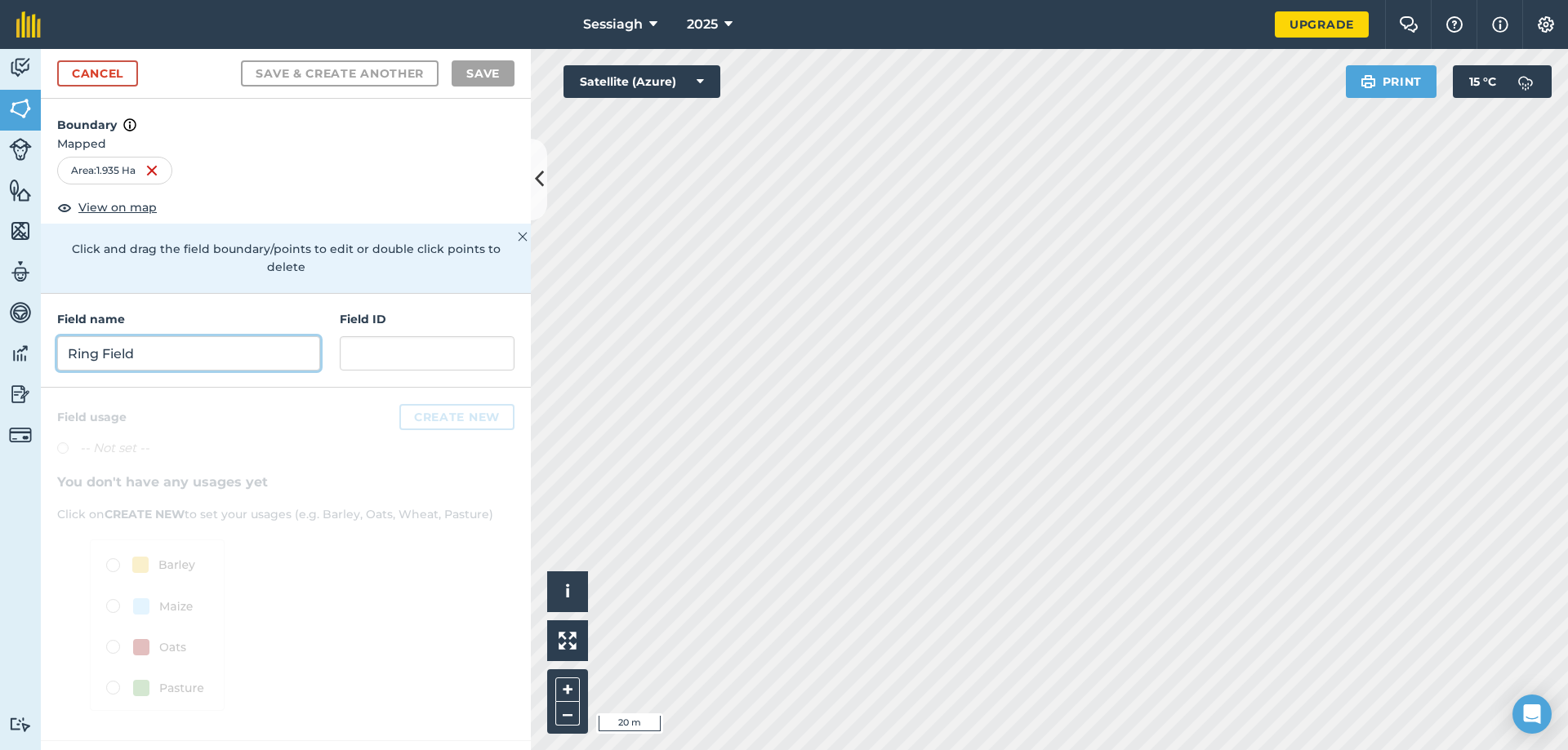
click at [179, 337] on input "Ring Field" at bounding box center [188, 354] width 263 height 34
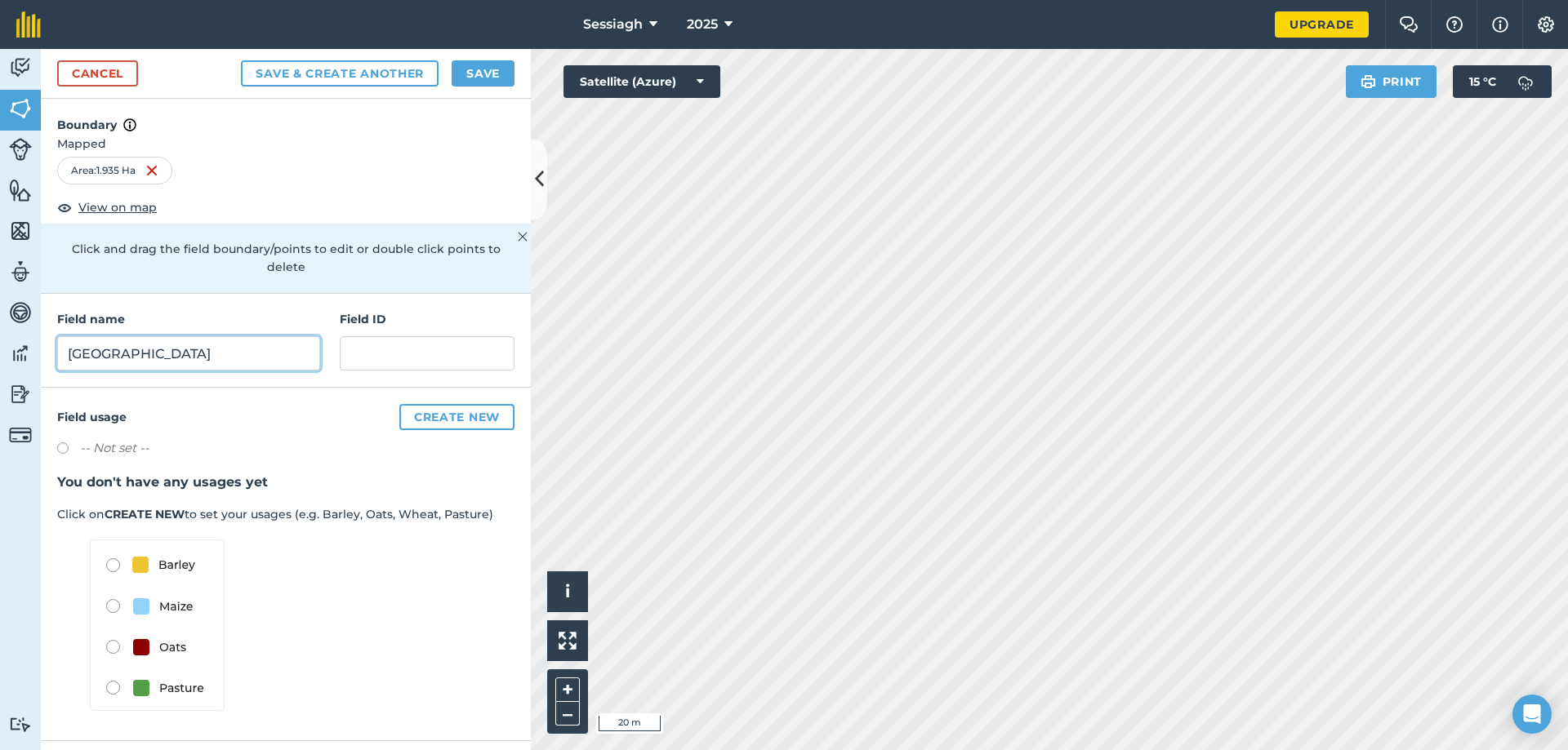
type input "Fort Field"
click at [393, 81] on button "Save & Create Another" at bounding box center [339, 73] width 197 height 26
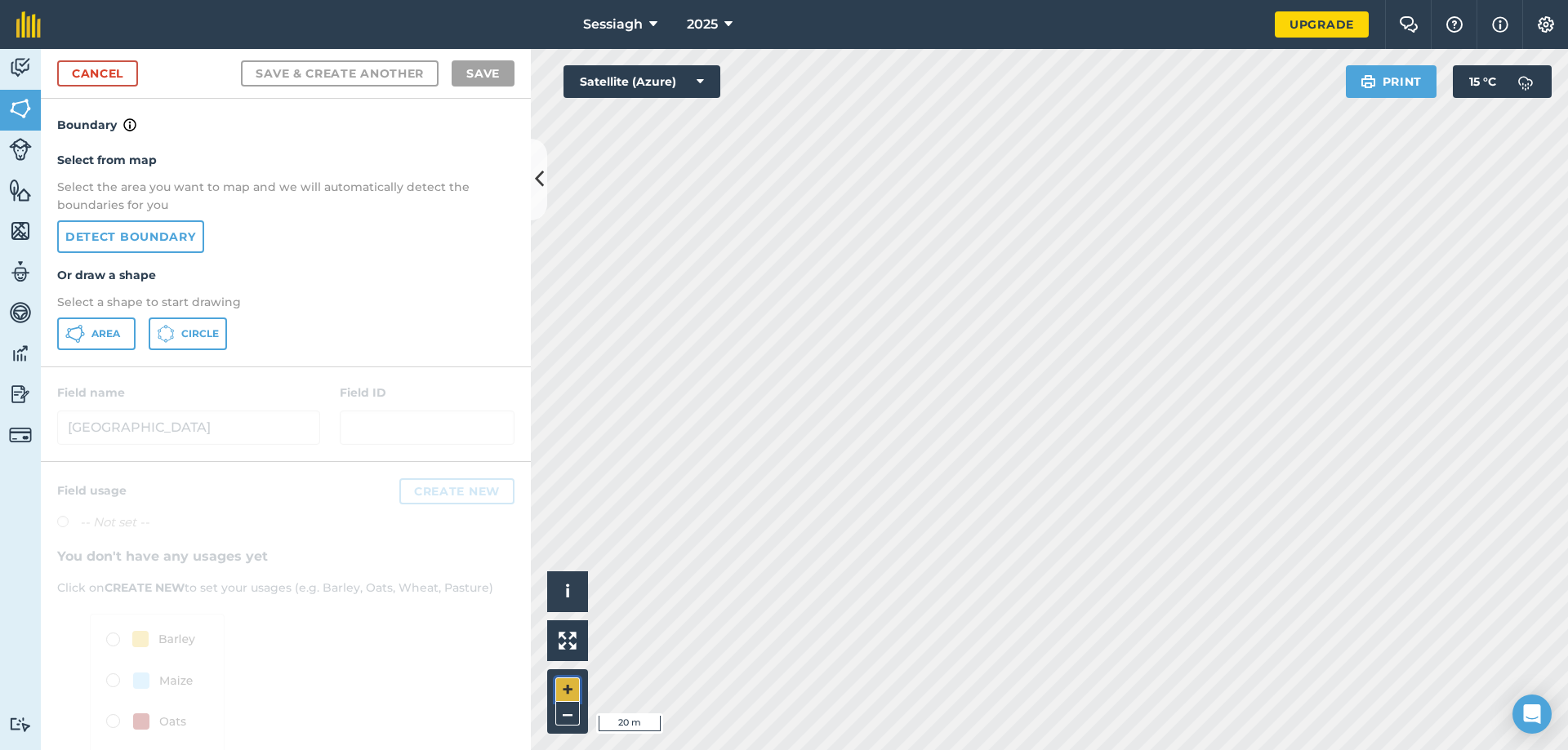
click at [570, 691] on button "+" at bounding box center [567, 690] width 24 height 24
click at [573, 691] on button "+" at bounding box center [567, 690] width 24 height 24
click at [115, 327] on span "Area" at bounding box center [105, 333] width 28 height 13
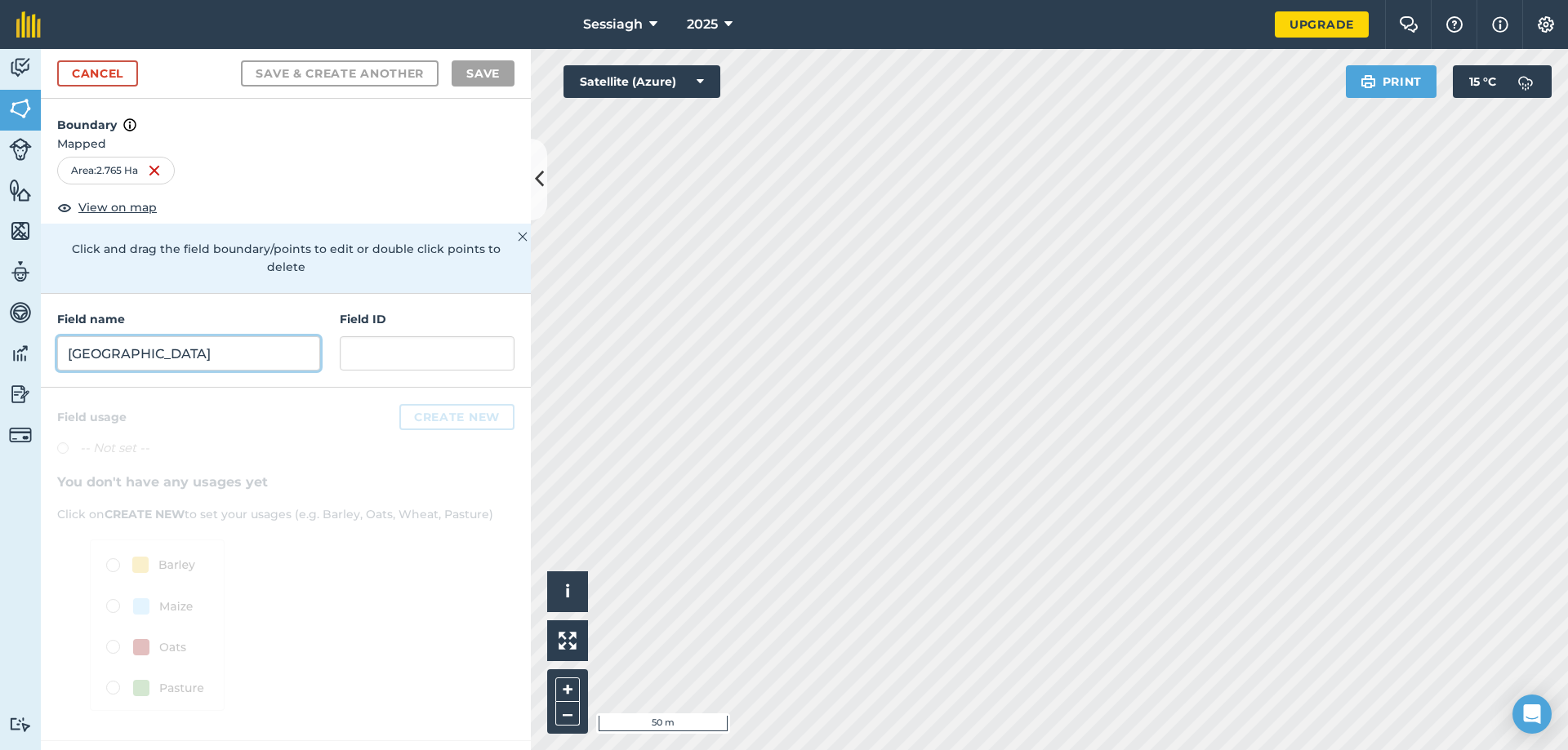
click at [277, 344] on input "Fort Field" at bounding box center [188, 354] width 263 height 34
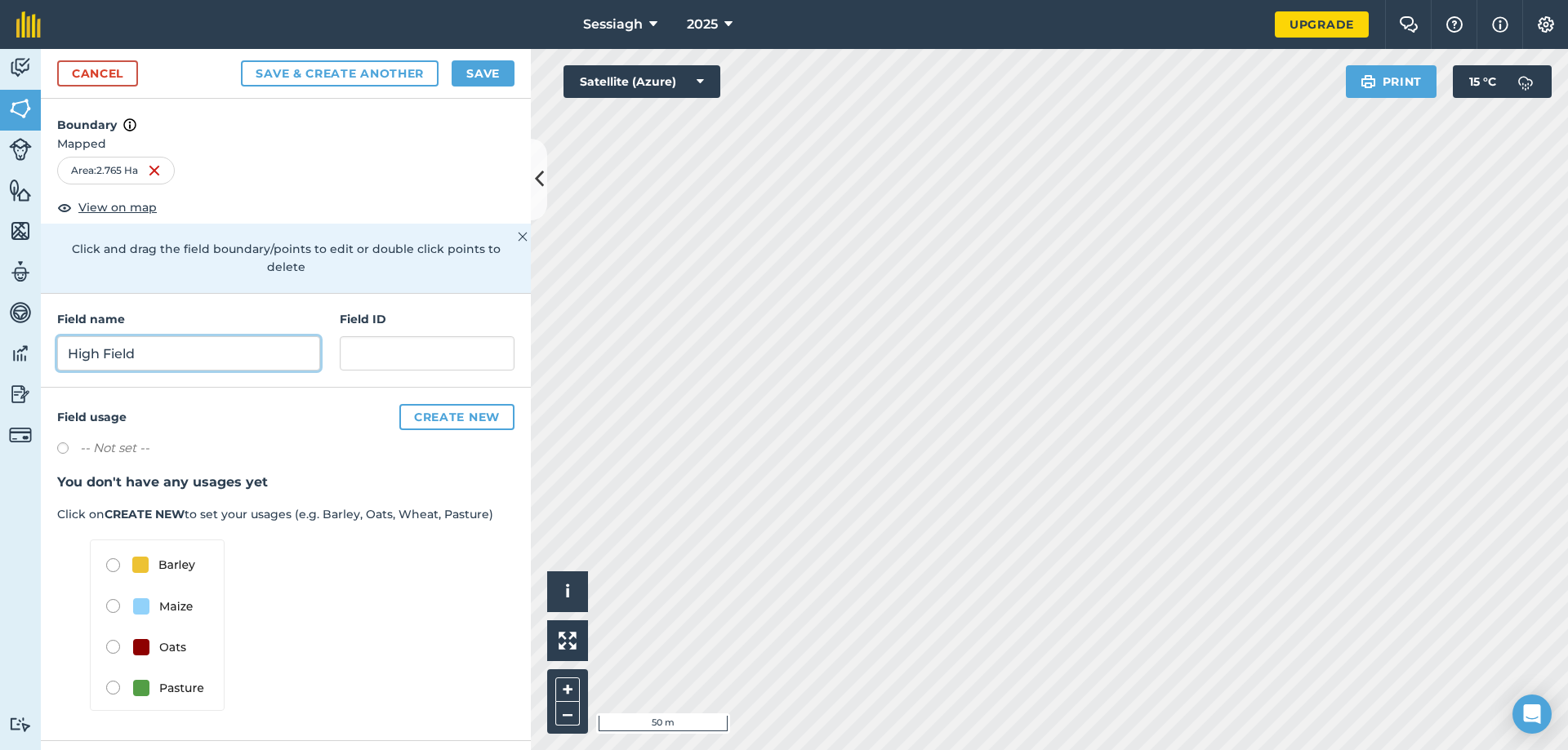
type input "High Field"
click at [407, 71] on button "Save & Create Another" at bounding box center [339, 73] width 197 height 26
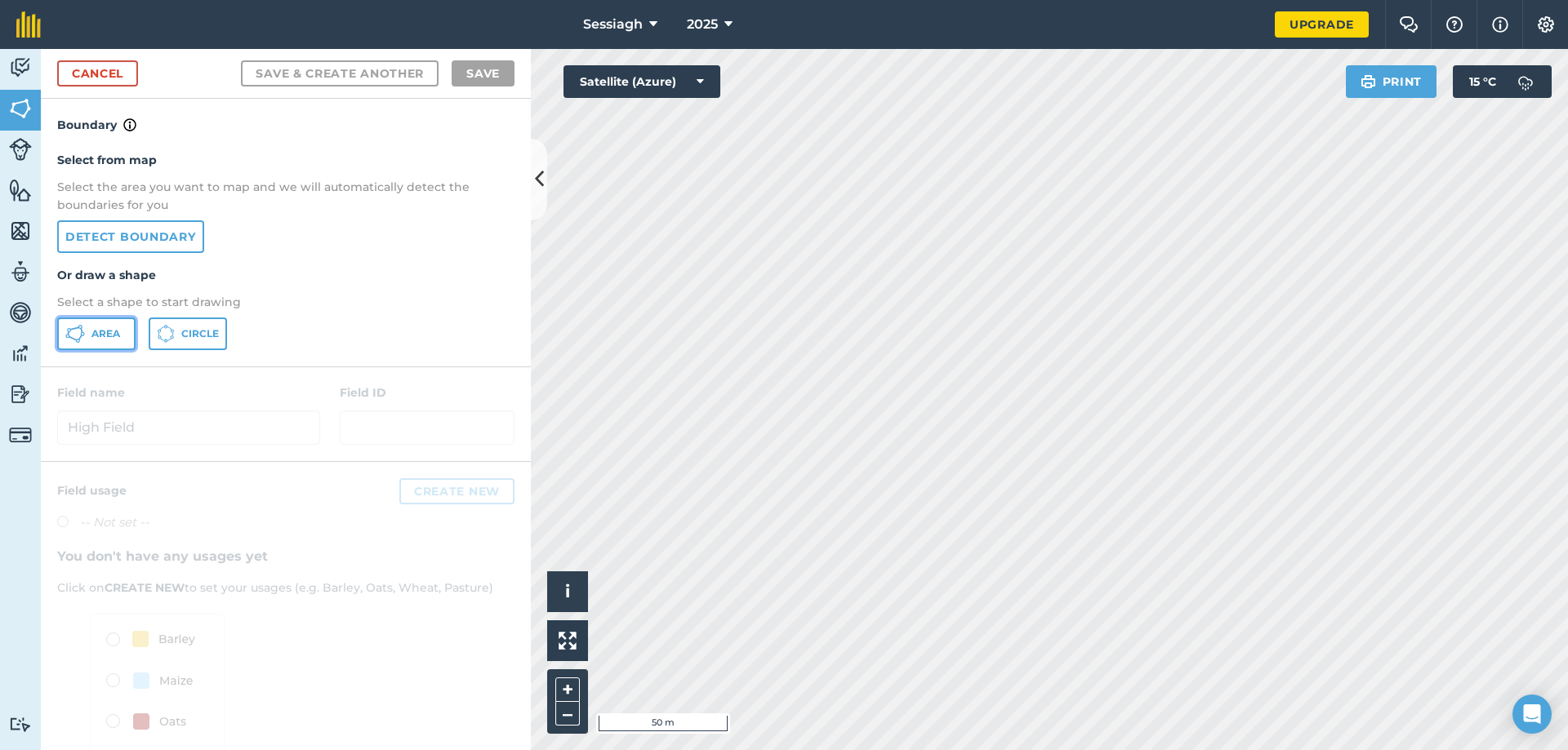
click at [104, 346] on button "Area" at bounding box center [96, 334] width 78 height 33
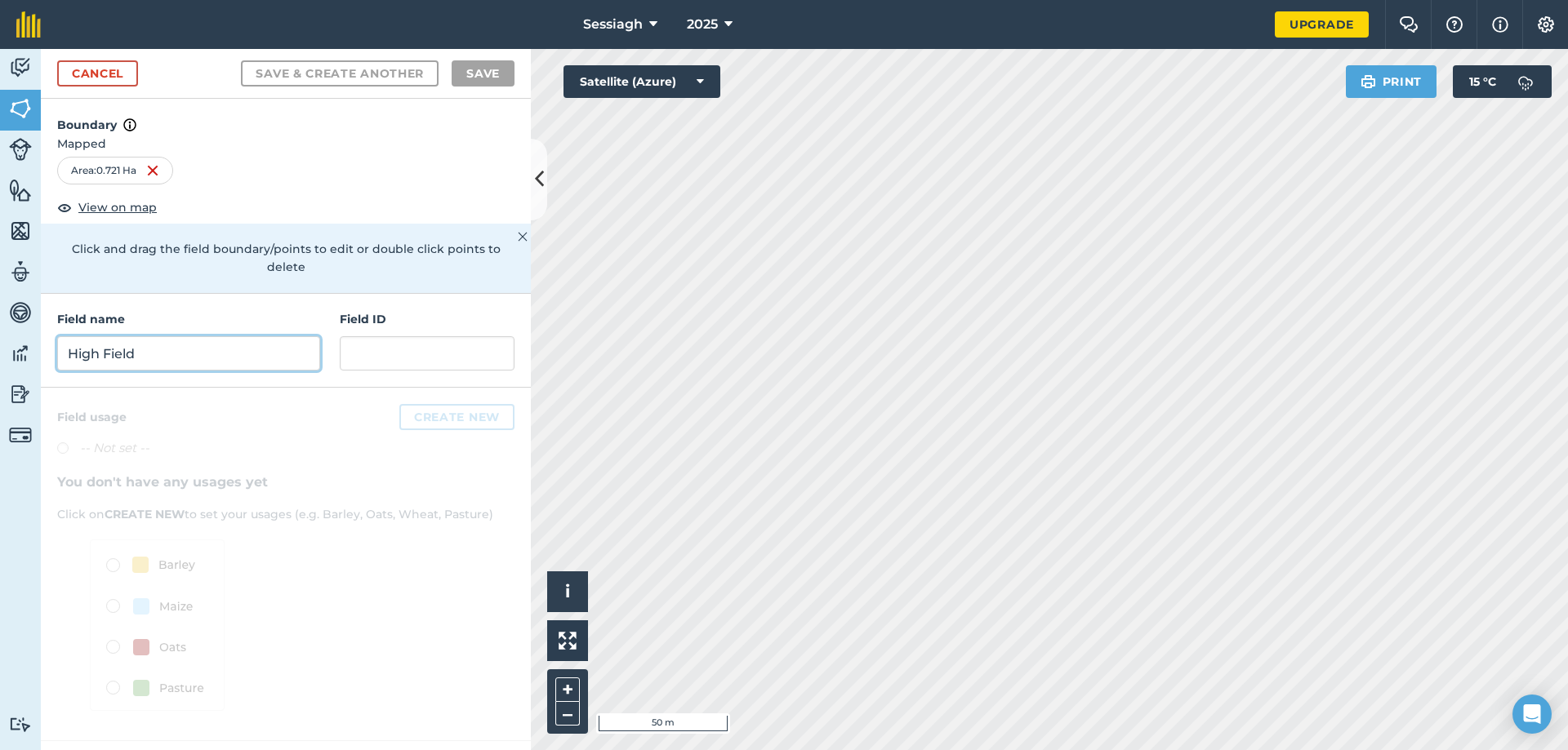
click at [213, 338] on input "High Field" at bounding box center [188, 354] width 263 height 34
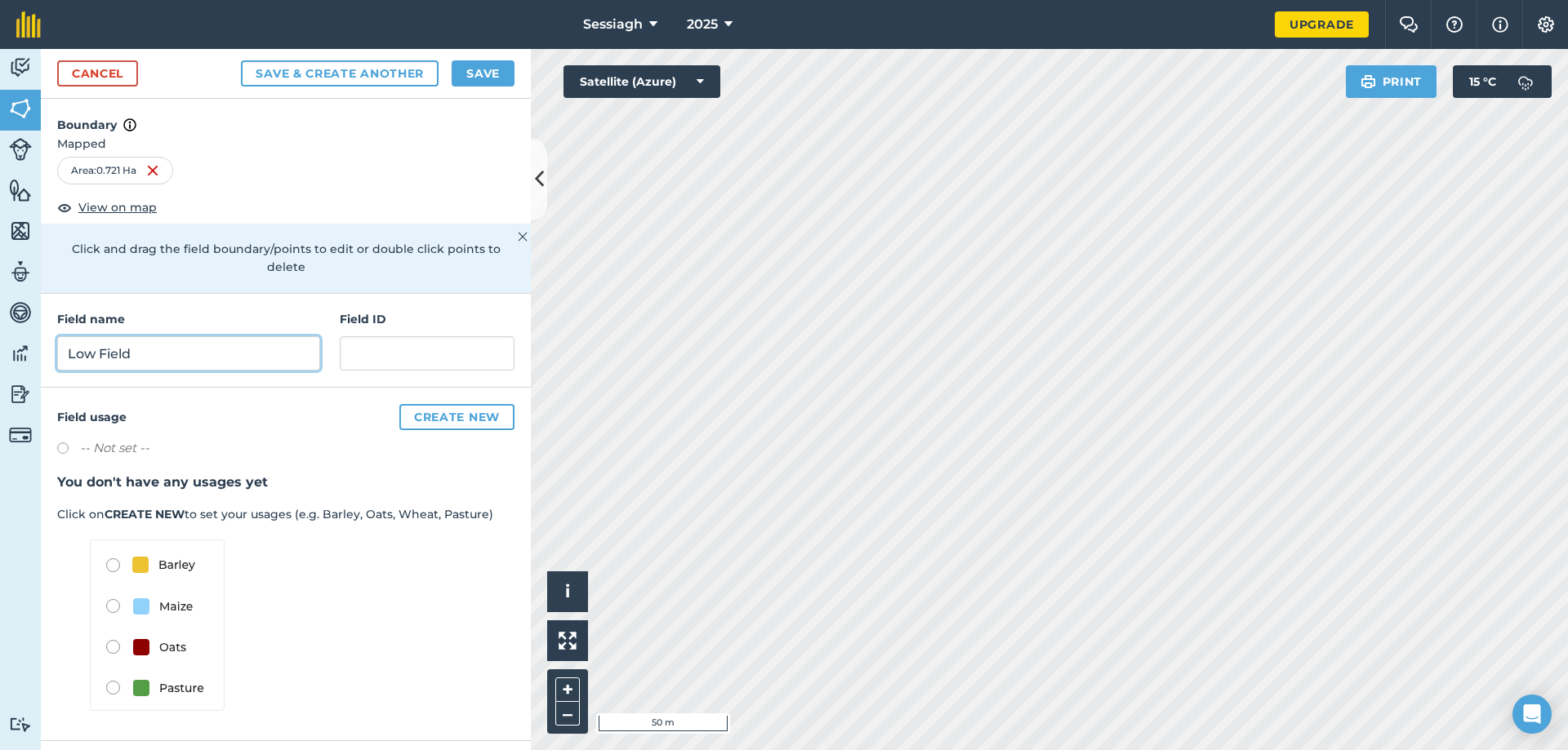
type input "Low Field"
click at [385, 69] on button "Save & Create Another" at bounding box center [339, 73] width 197 height 26
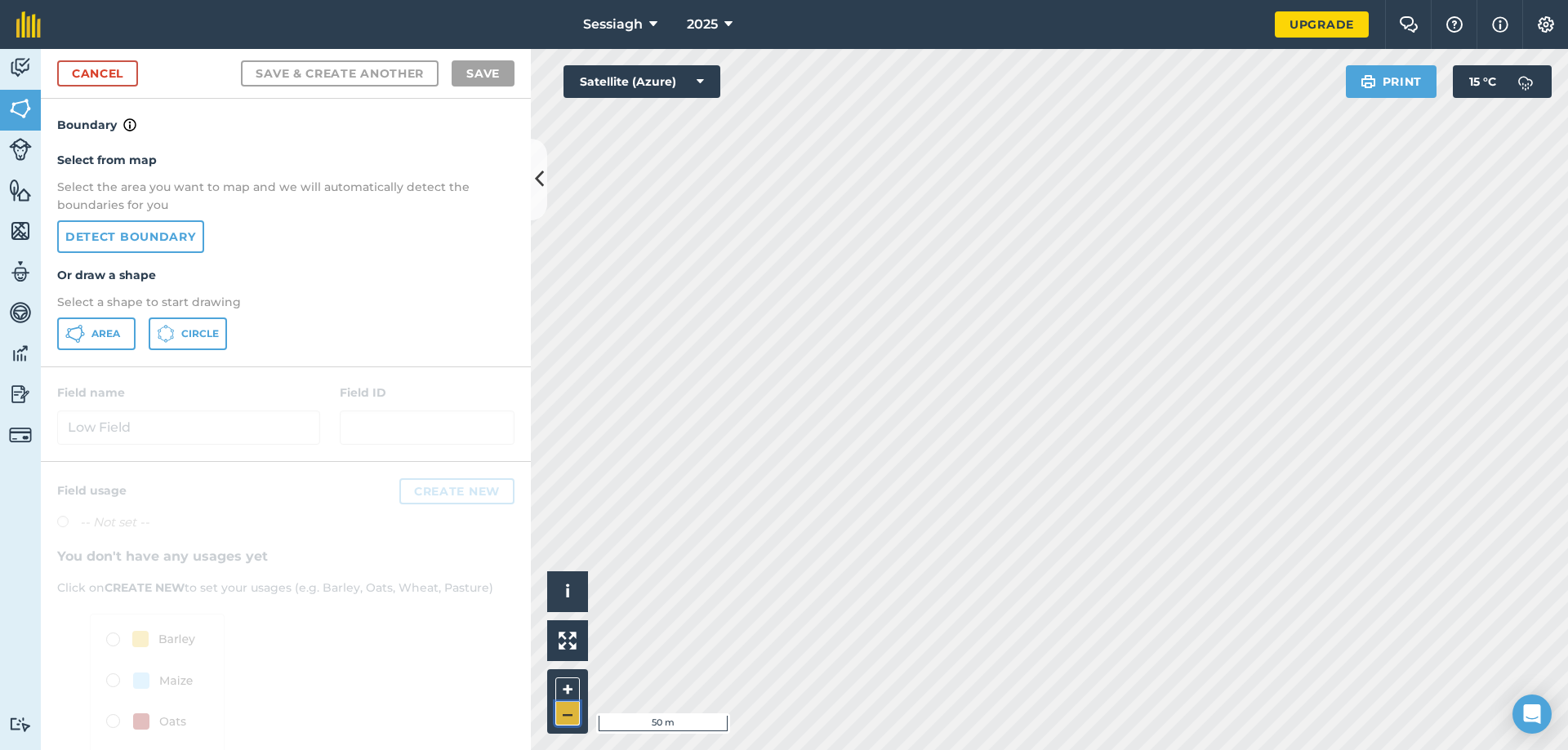
click at [571, 713] on button "–" at bounding box center [567, 714] width 24 height 23
click at [1243, 750] on html "Sessiagh 2025 Upgrade Farm Chat Help Info Settings Map printing is not availabl…" at bounding box center [784, 375] width 1568 height 750
click at [927, 750] on html "Sessiagh 2025 Upgrade Farm Chat Help Info Settings Map printing is not availabl…" at bounding box center [784, 375] width 1568 height 750
click at [1223, 750] on html "Sessiagh 2025 Upgrade Farm Chat Help Info Settings Map printing is not availabl…" at bounding box center [784, 375] width 1568 height 750
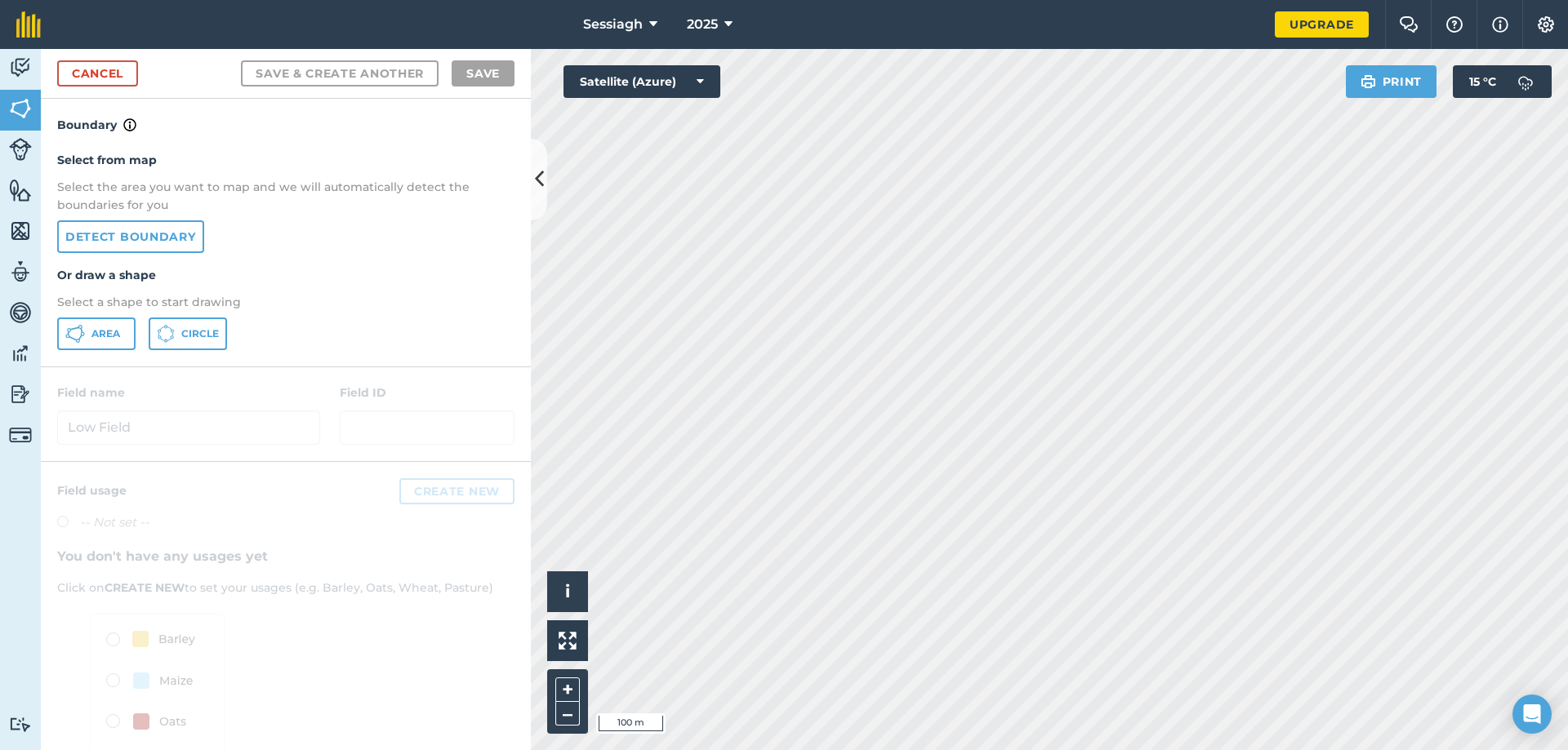
click at [1118, 0] on html "Sessiagh 2025 Upgrade Farm Chat Help Info Settings Map printing is not availabl…" at bounding box center [784, 375] width 1568 height 750
click at [1081, 39] on div "Sessiagh 2025 Upgrade Farm Chat Help Info Settings Map printing is not availabl…" at bounding box center [784, 375] width 1568 height 750
click at [1168, 0] on html "Sessiagh 2025 Upgrade Farm Chat Help Info Settings Map printing is not availabl…" at bounding box center [784, 375] width 1568 height 750
click at [1127, 1] on div "Sessiagh 2025 Upgrade Farm Chat Help Info Settings Map printing is not availabl…" at bounding box center [784, 375] width 1568 height 750
click at [564, 696] on button "+" at bounding box center [567, 690] width 24 height 24
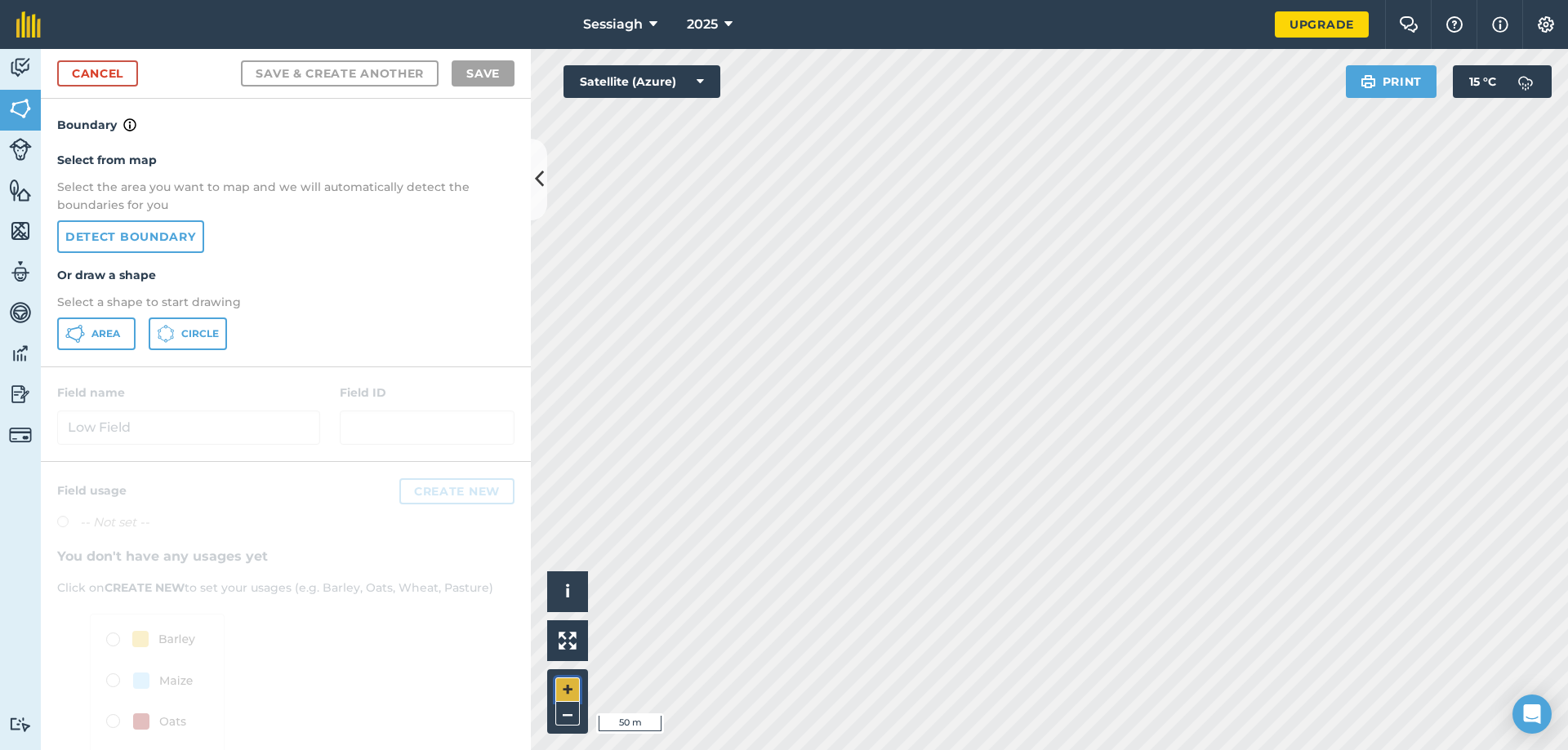
click at [564, 696] on button "+" at bounding box center [567, 690] width 24 height 24
click at [1249, 750] on html "Sessiagh 2025 Upgrade Farm Chat Help Info Settings Map printing is not availabl…" at bounding box center [784, 375] width 1568 height 750
click at [969, 7] on div "Sessiagh 2025 Upgrade Farm Chat Help Info Settings Map printing is not availabl…" at bounding box center [784, 375] width 1568 height 750
